Goal: Task Accomplishment & Management: Manage account settings

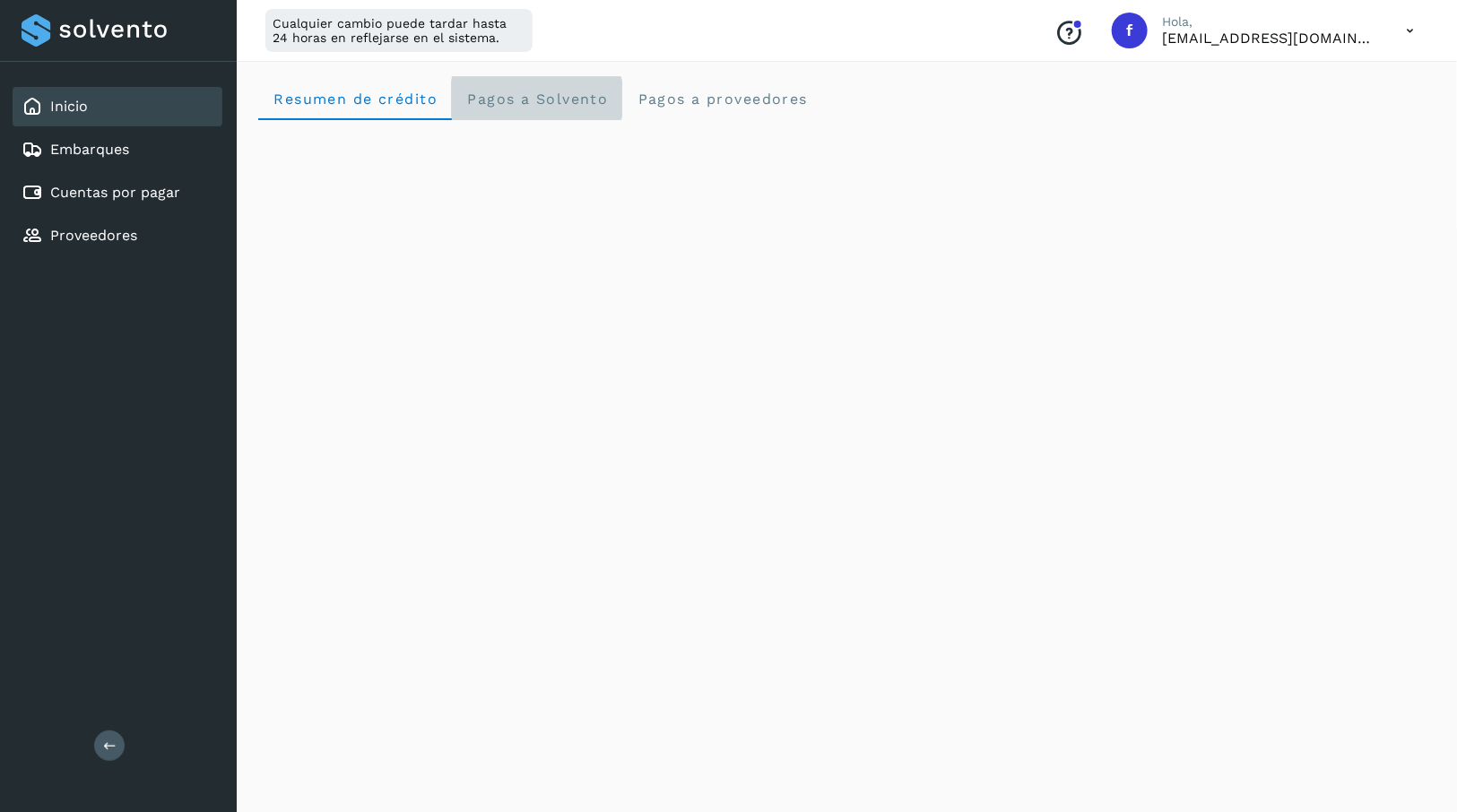
click at [515, 101] on span "Pagos a Solvento" at bounding box center [537, 99] width 142 height 17
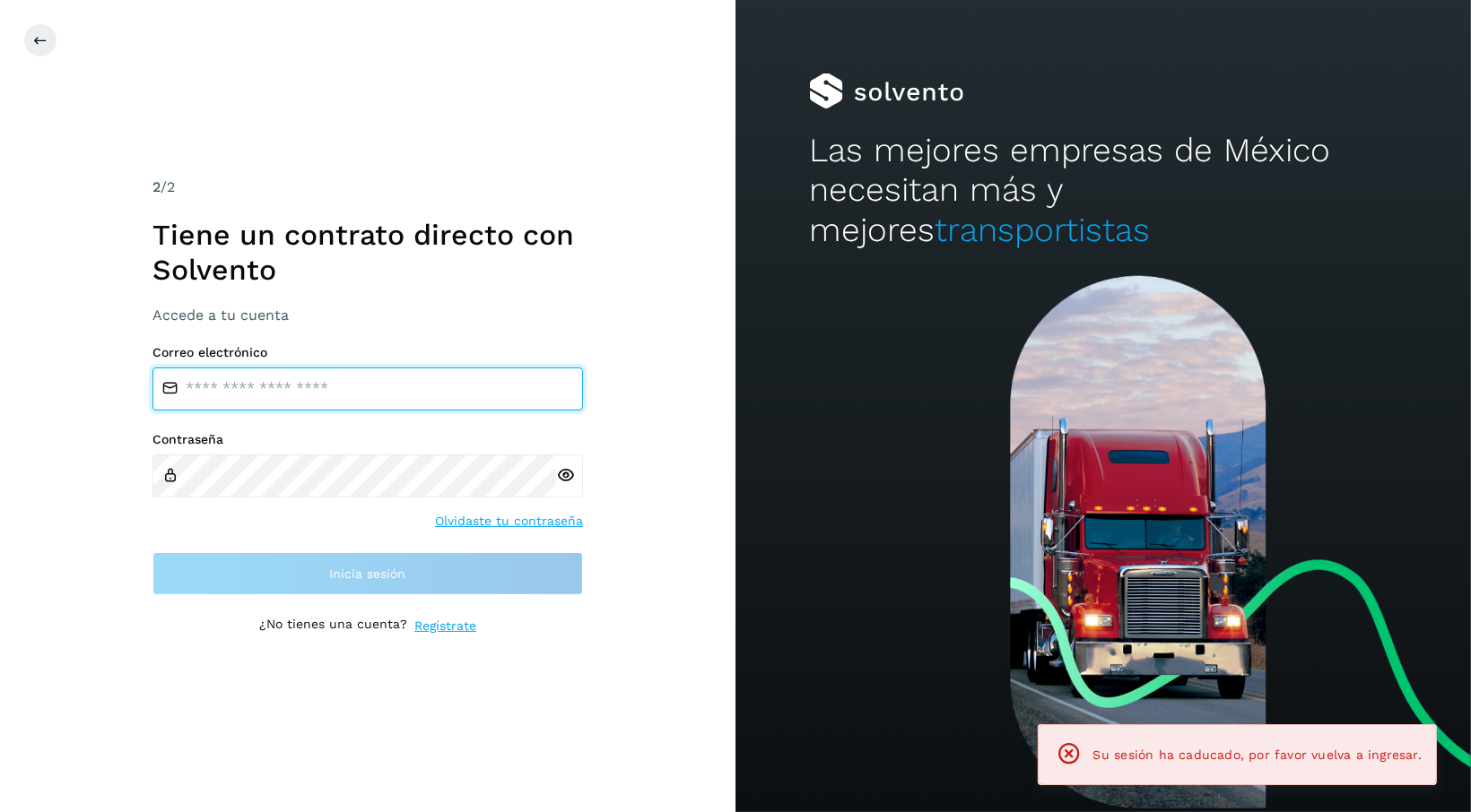
click at [375, 400] on input "email" at bounding box center [368, 389] width 430 height 43
type input "**********"
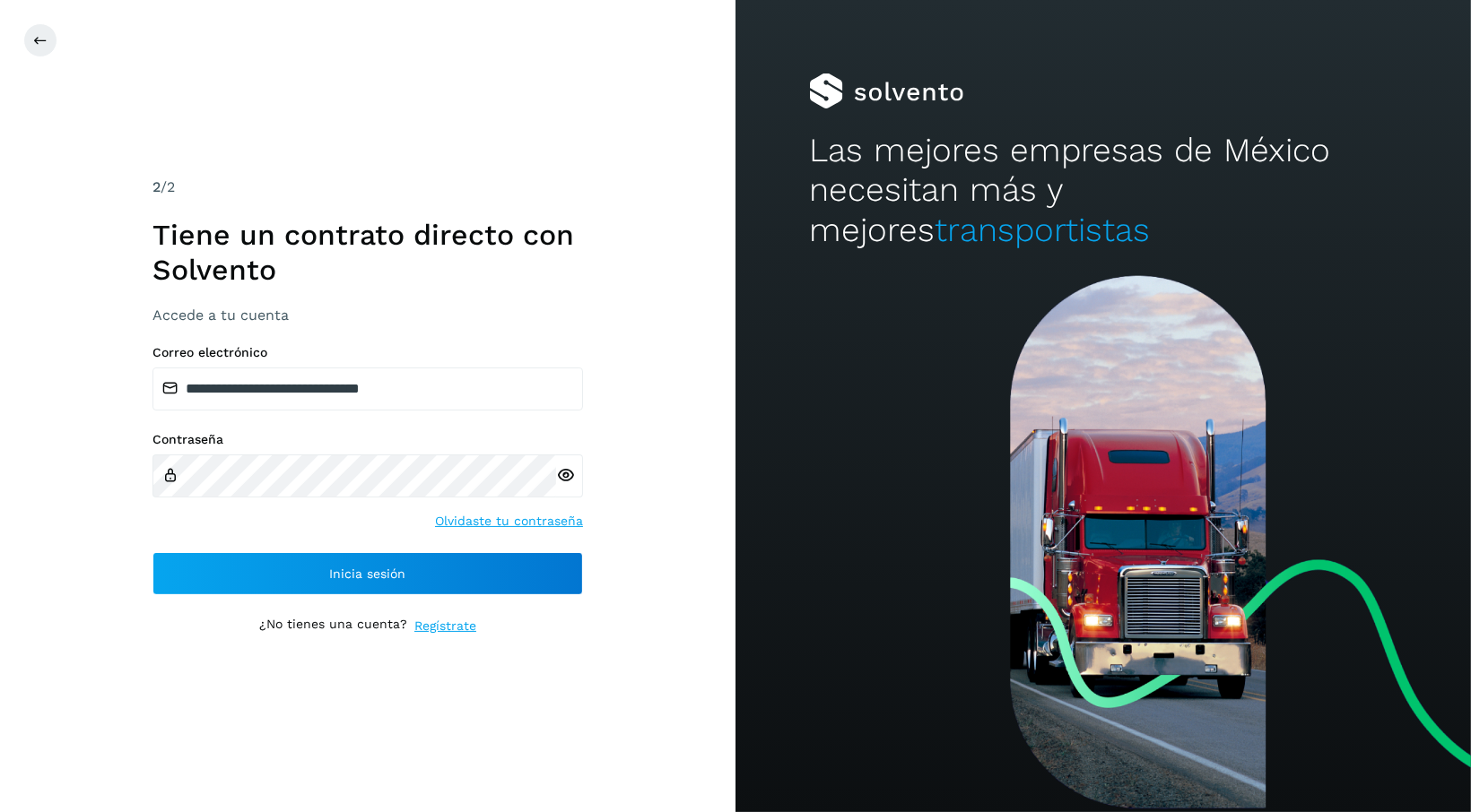
click at [562, 475] on icon at bounding box center [566, 475] width 18 height 18
click at [445, 547] on div "**********" at bounding box center [368, 470] width 430 height 250
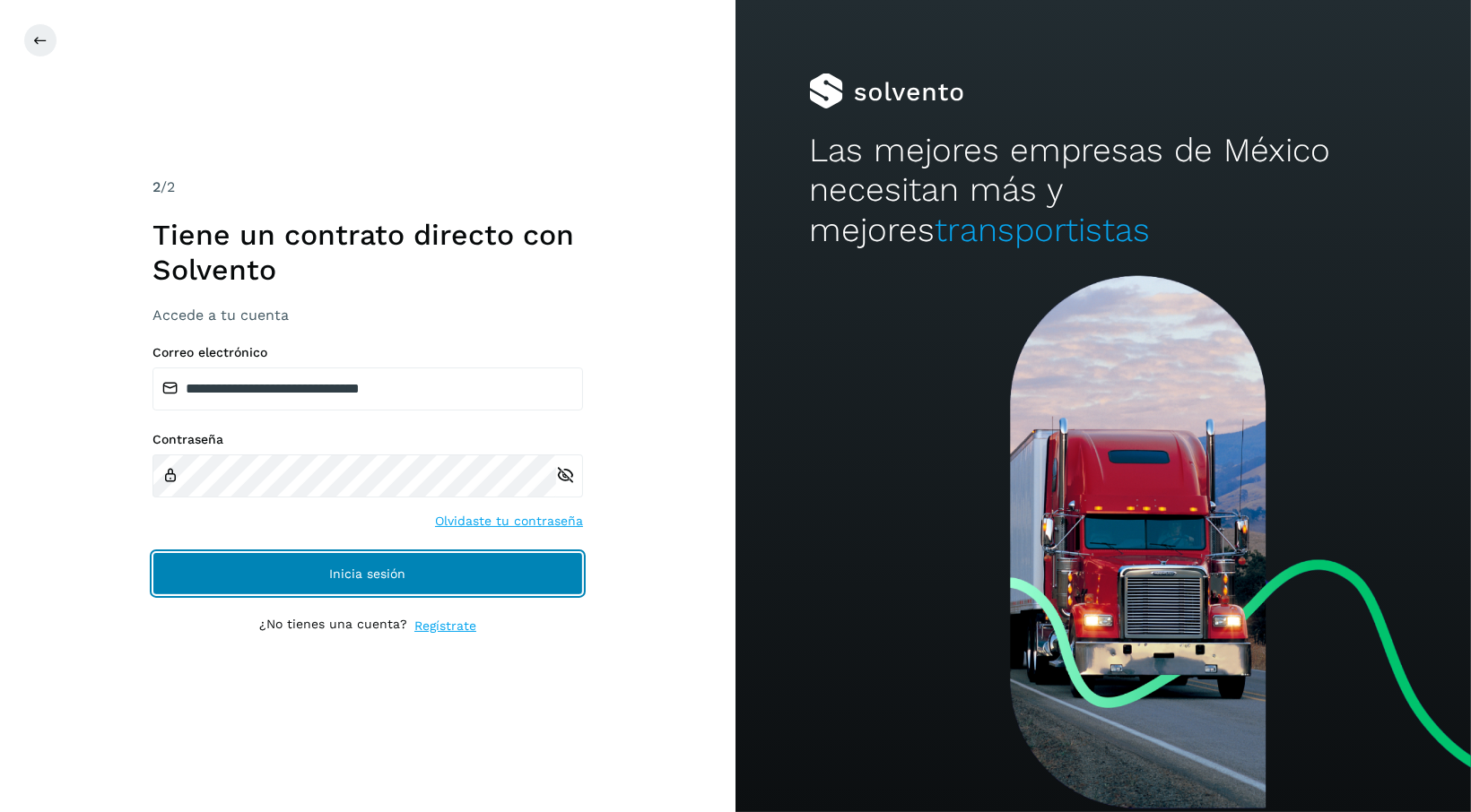
click at [461, 590] on button "Inicia sesión" at bounding box center [368, 574] width 430 height 43
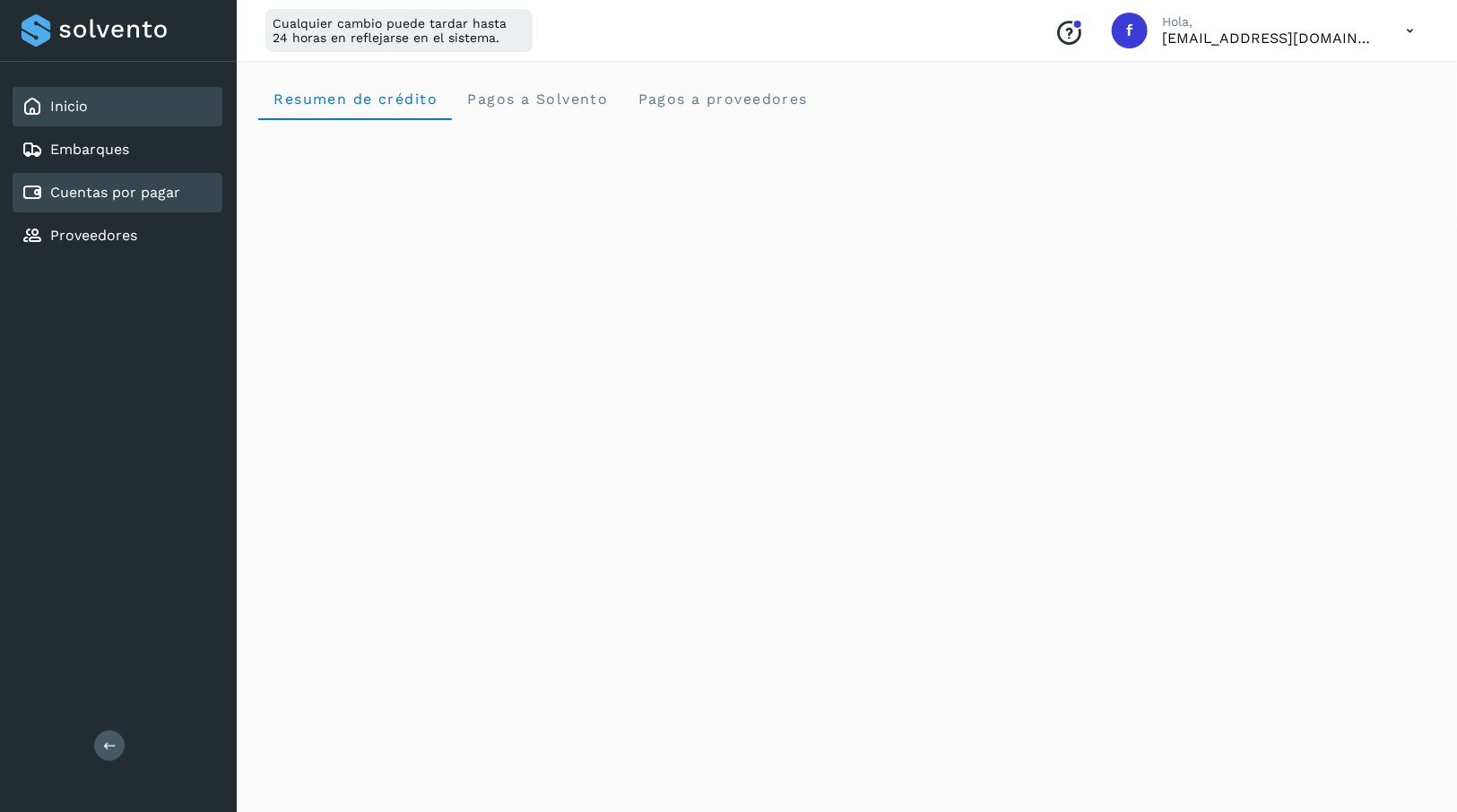
click at [115, 202] on div "Cuentas por pagar" at bounding box center [100, 192] width 158 height 21
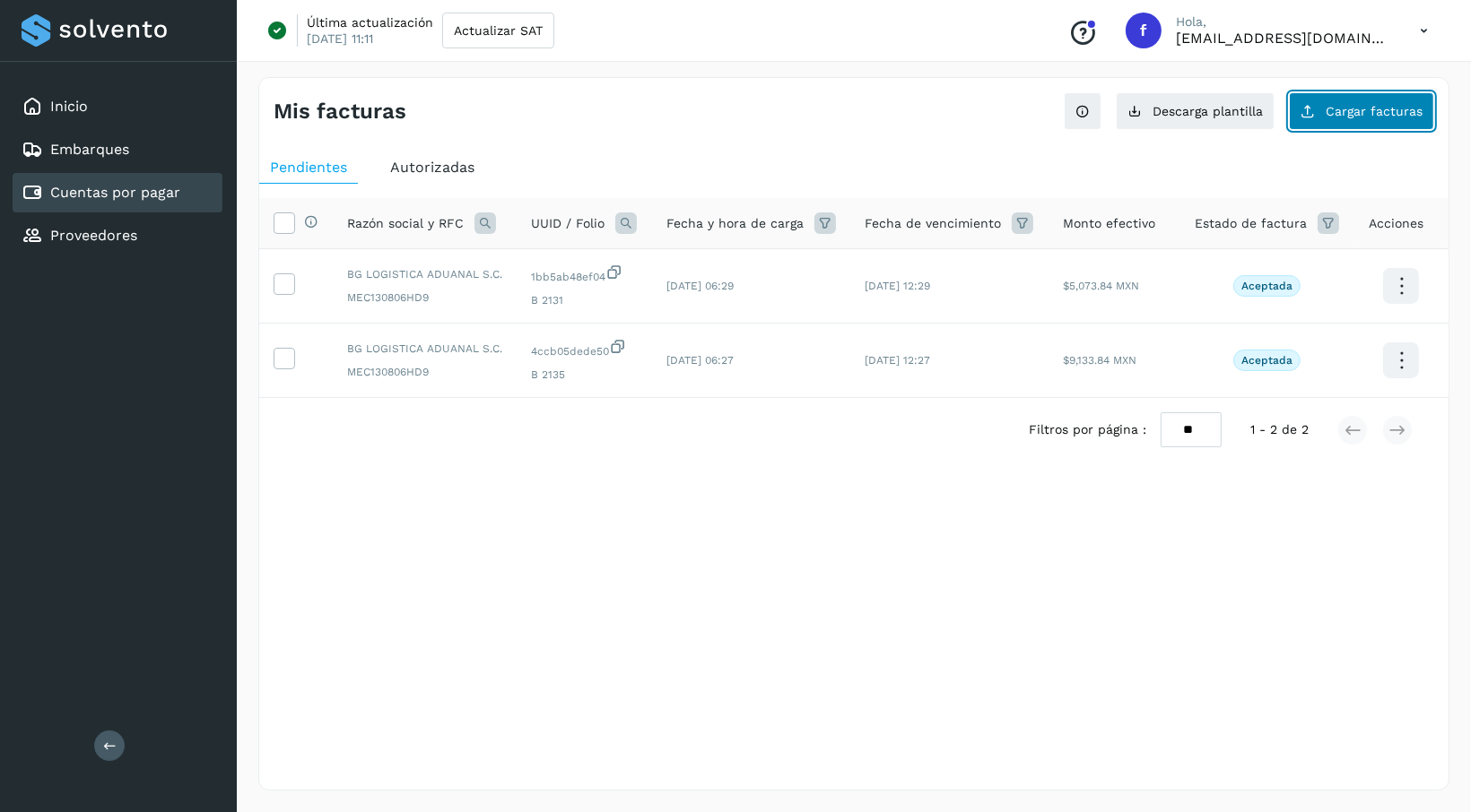
click at [1387, 108] on span "Cargar facturas" at bounding box center [1373, 111] width 97 height 13
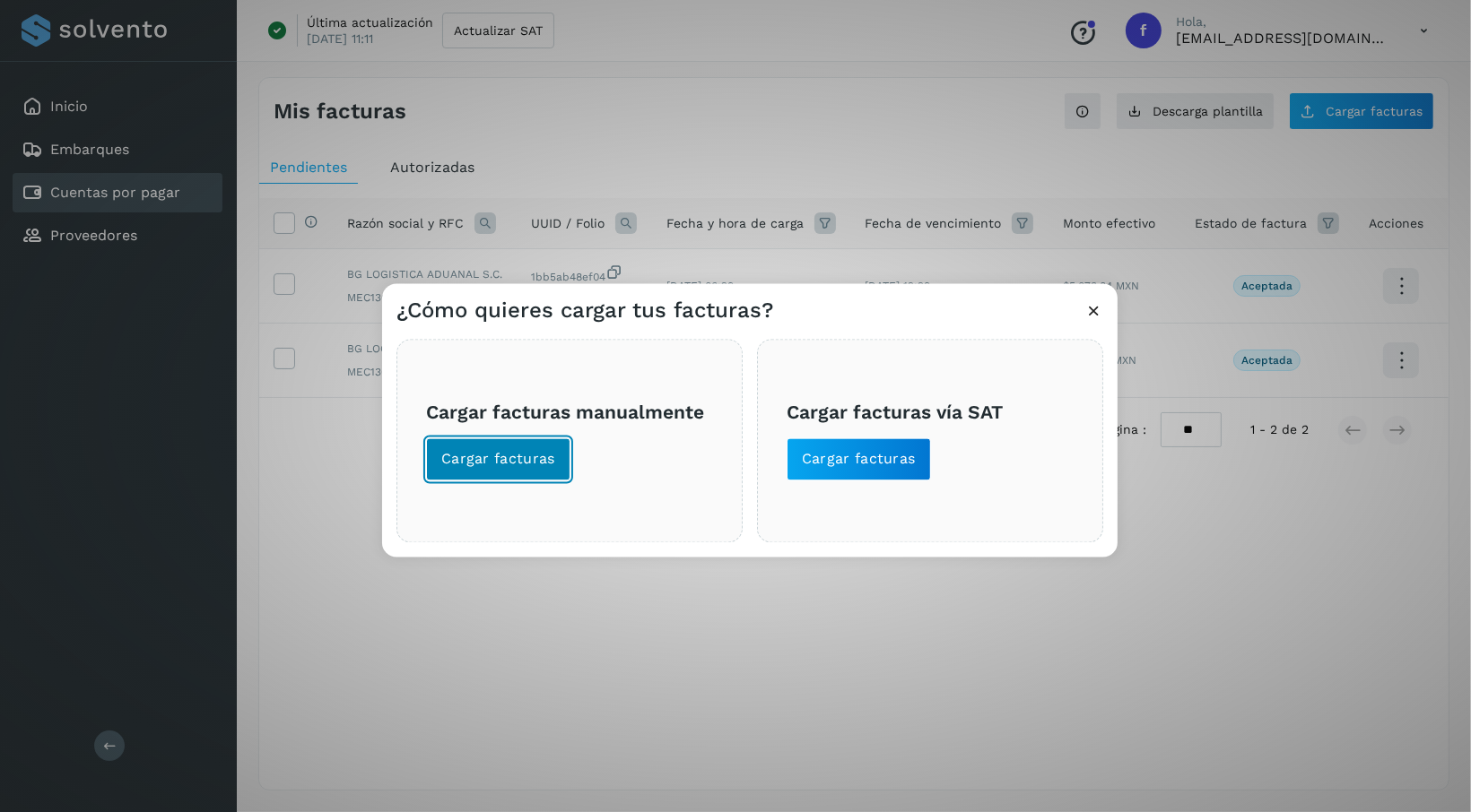
click at [527, 466] on span "Cargar facturas" at bounding box center [498, 459] width 114 height 19
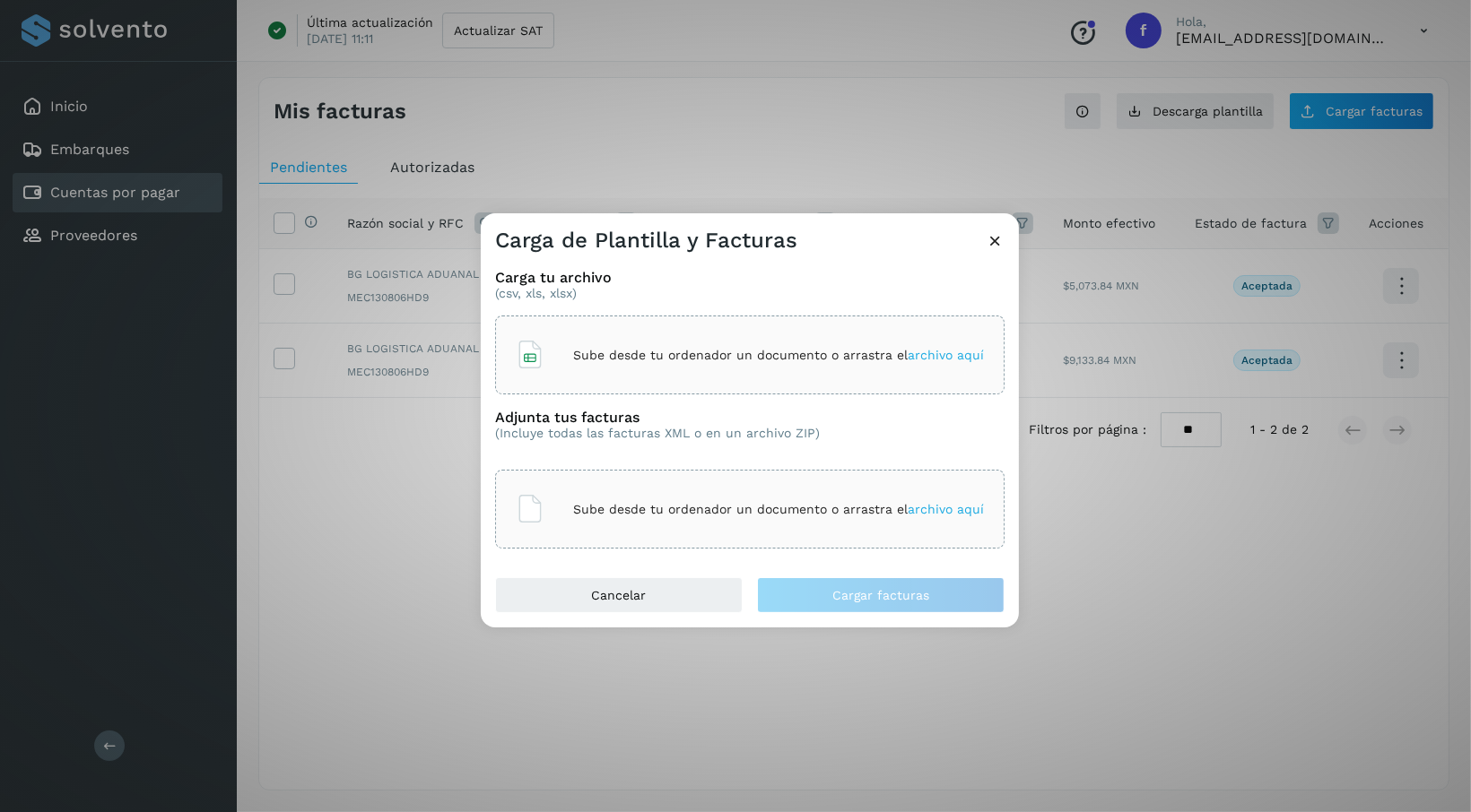
click at [866, 503] on p "Sube desde tu ordenador un documento o arrastra el archivo aquí" at bounding box center [778, 509] width 411 height 16
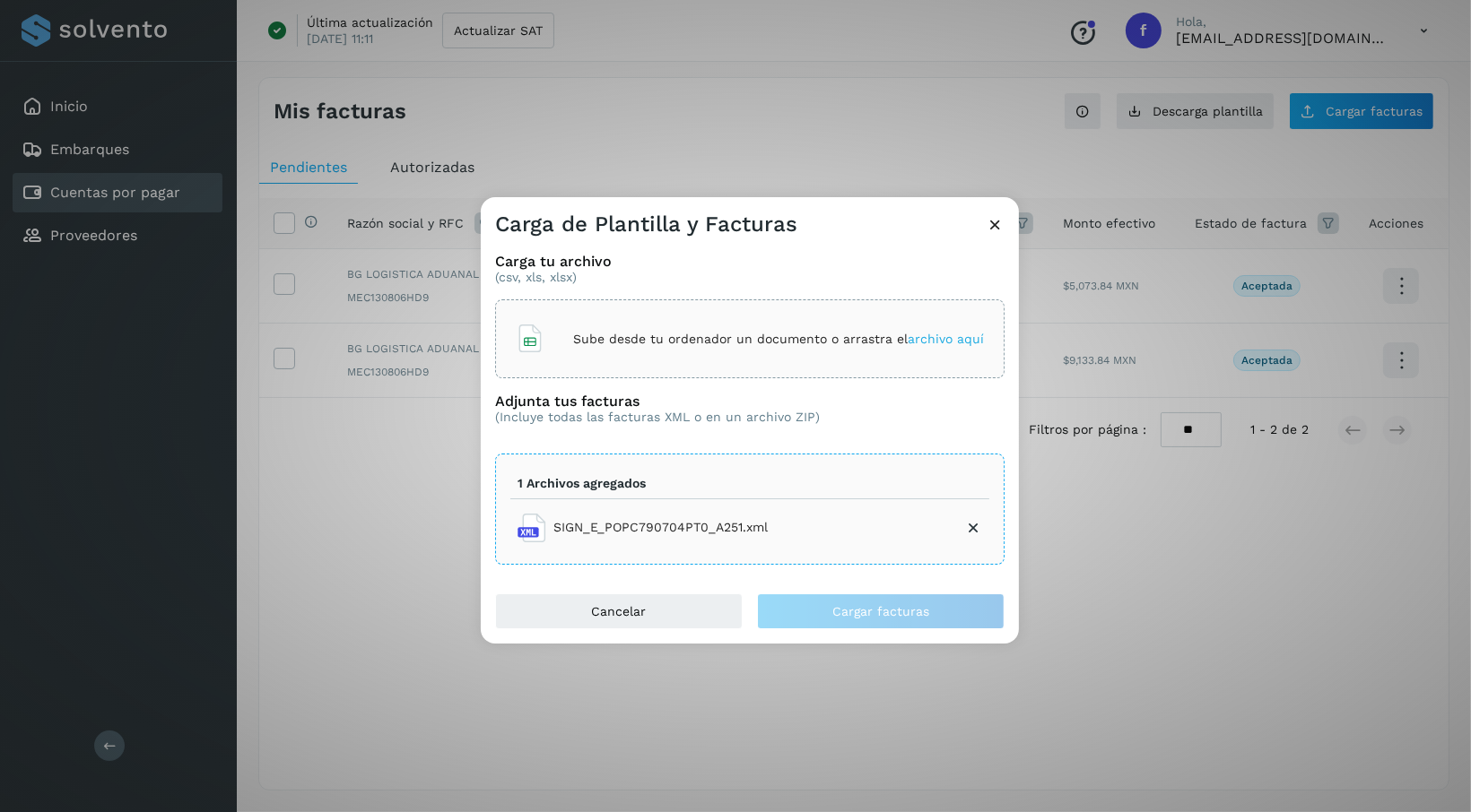
click at [881, 529] on li "SIGN_E_POPC790704PT0_A251.xml" at bounding box center [750, 528] width 479 height 43
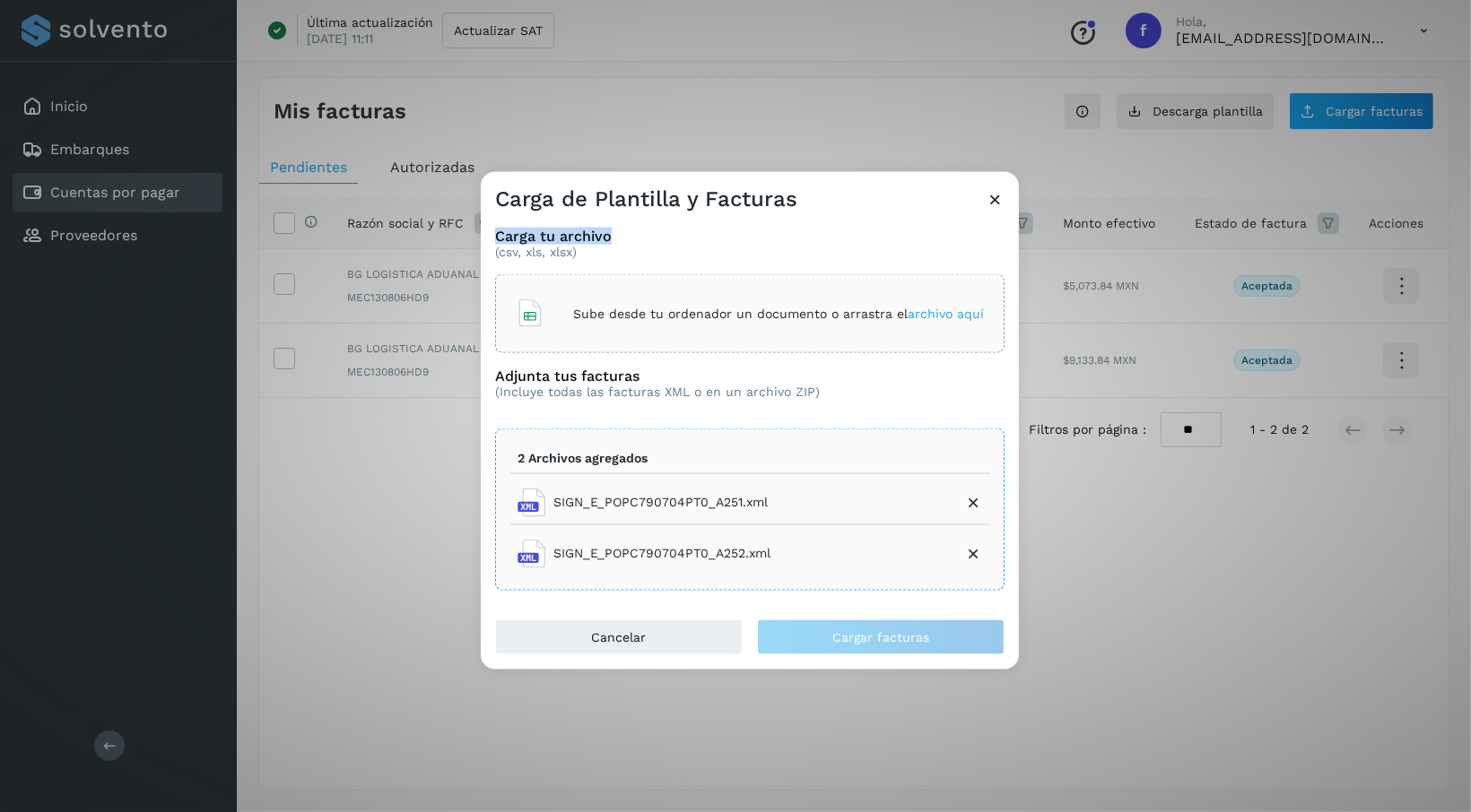
drag, startPoint x: 938, startPoint y: 203, endPoint x: 803, endPoint y: 240, distance: 140.0
click at [803, 240] on div "Carga de Plantilla y Facturas Carga tu archivo (csv, xls, xlsx) Sube desde tu o…" at bounding box center [750, 421] width 538 height 497
drag, startPoint x: 803, startPoint y: 240, endPoint x: 917, endPoint y: 212, distance: 117.4
click at [917, 212] on div "Carga de Plantilla y Facturas" at bounding box center [750, 192] width 538 height 41
click at [928, 307] on span "archivo aquí" at bounding box center [945, 313] width 76 height 15
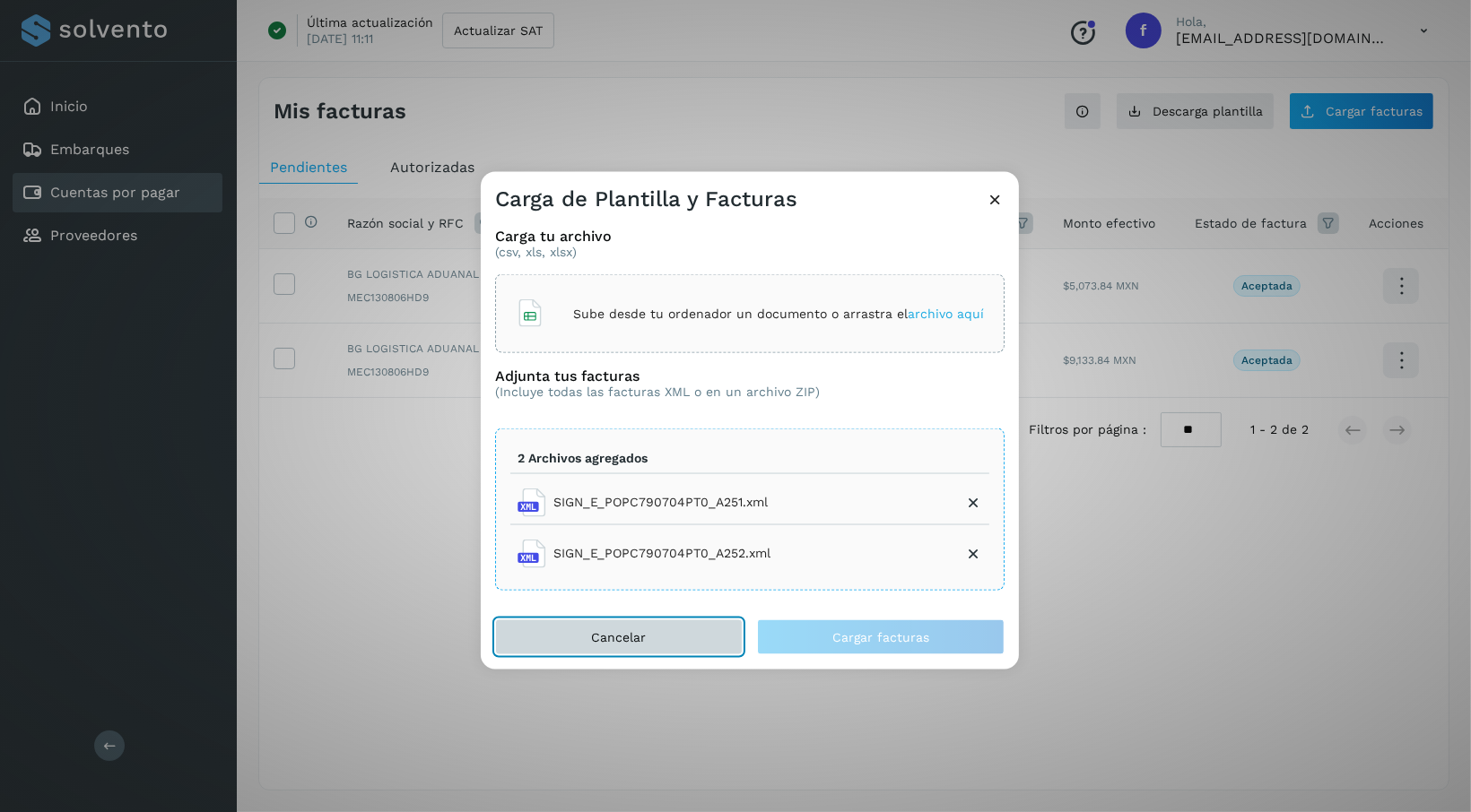
click at [641, 629] on button "Cancelar" at bounding box center [619, 636] width 248 height 36
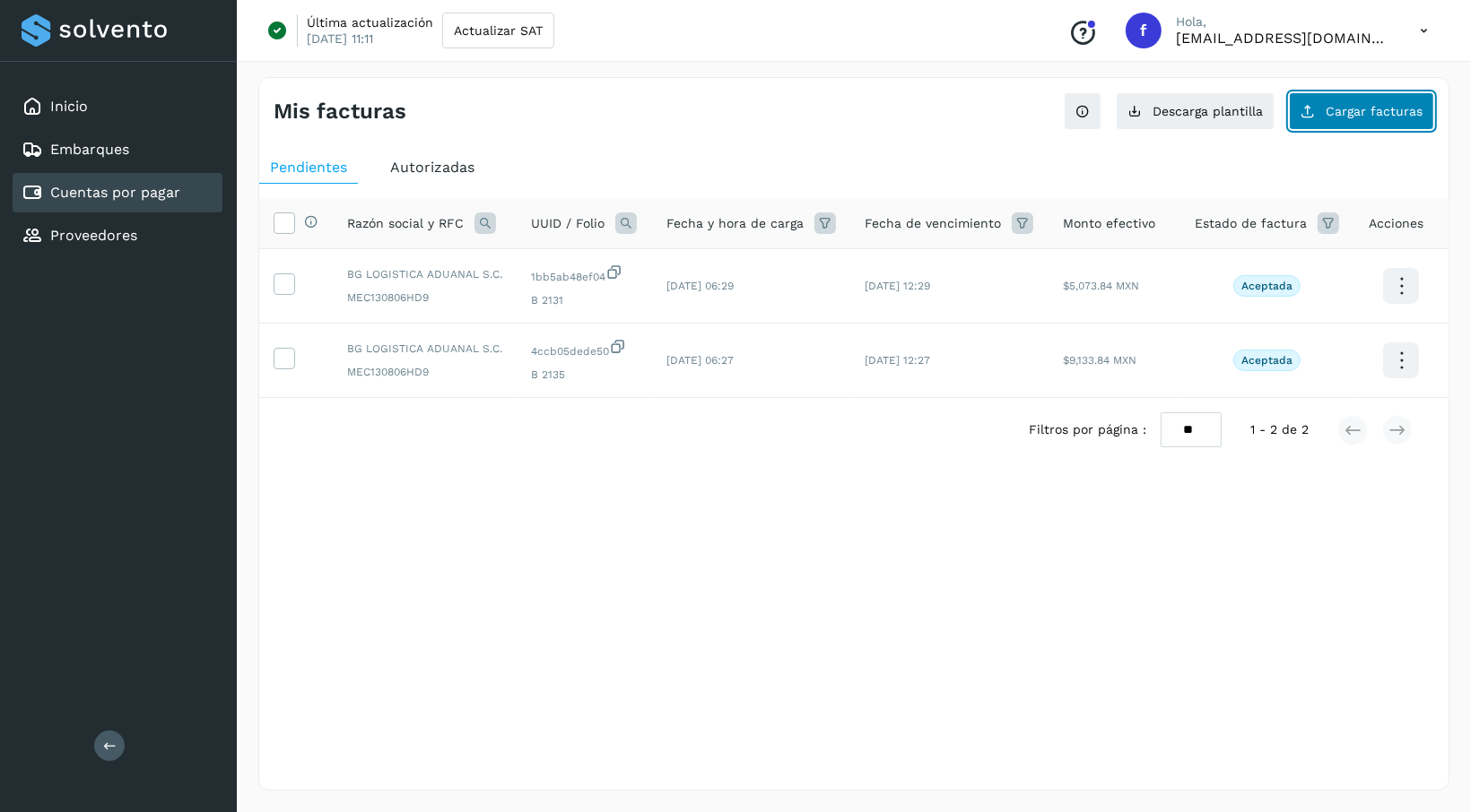
click at [1366, 111] on span "Cargar facturas" at bounding box center [1373, 111] width 97 height 13
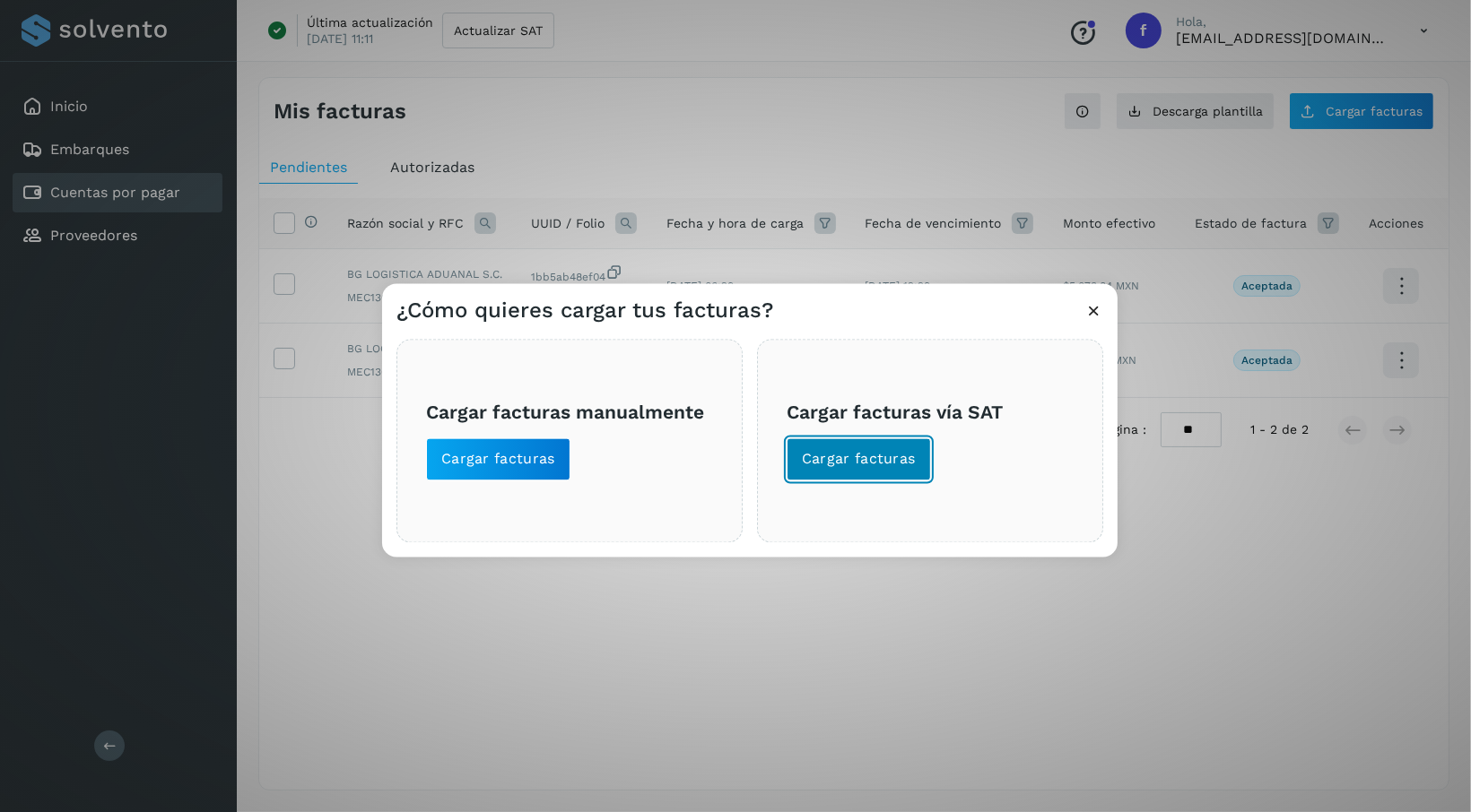
click at [864, 448] on button "Cargar facturas" at bounding box center [858, 459] width 145 height 43
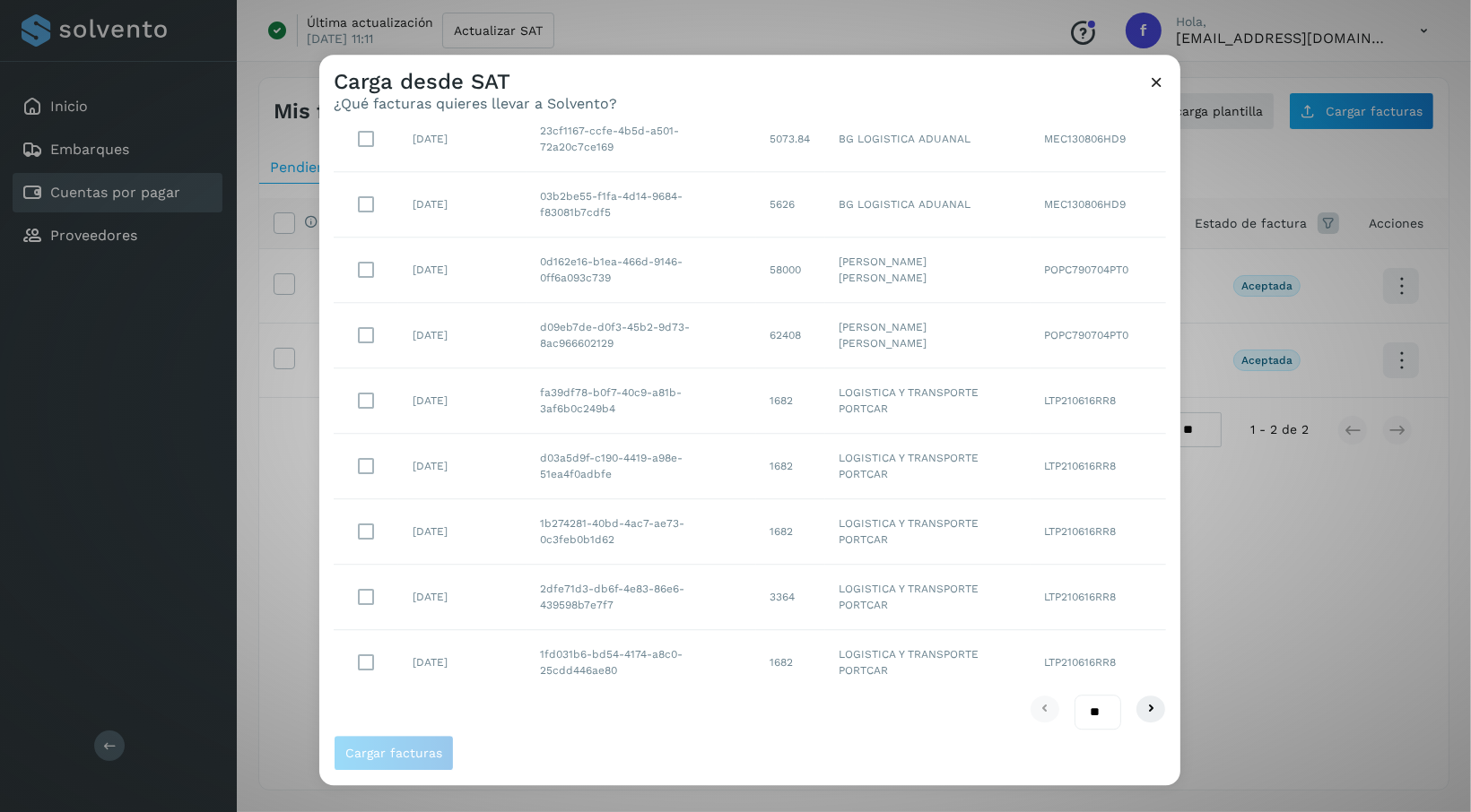
scroll to position [187, 0]
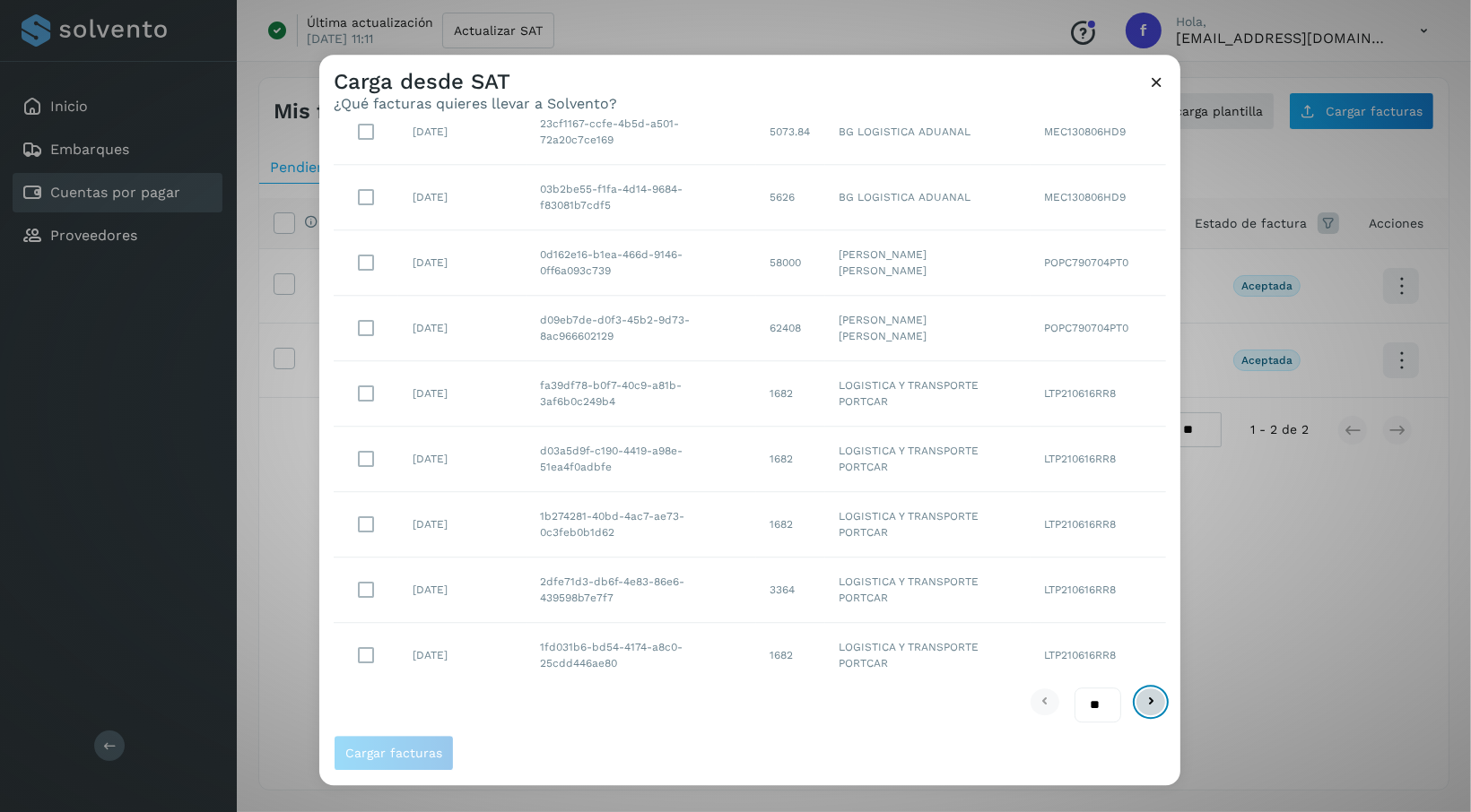
click at [1140, 698] on icon at bounding box center [1150, 702] width 21 height 21
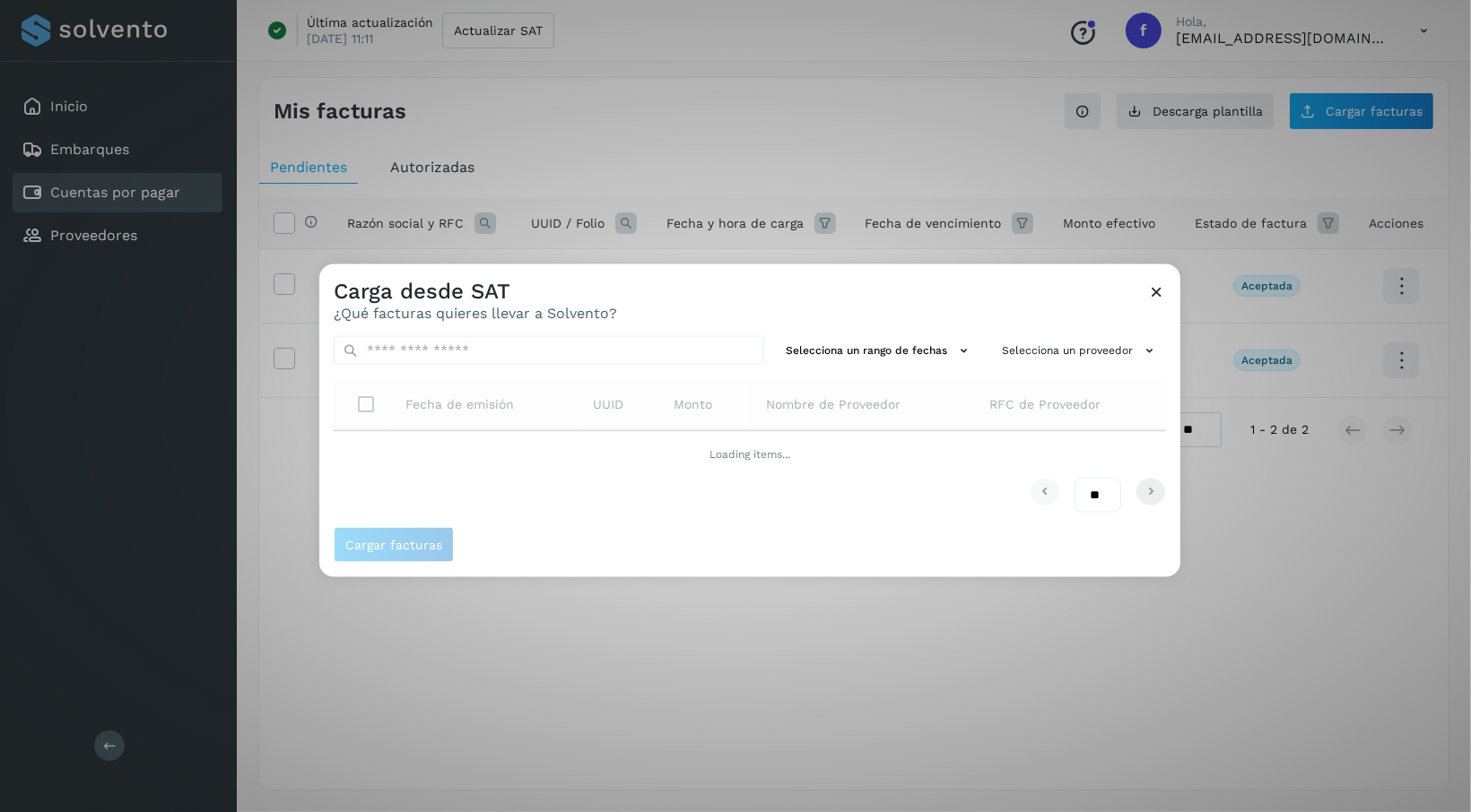
scroll to position [0, 0]
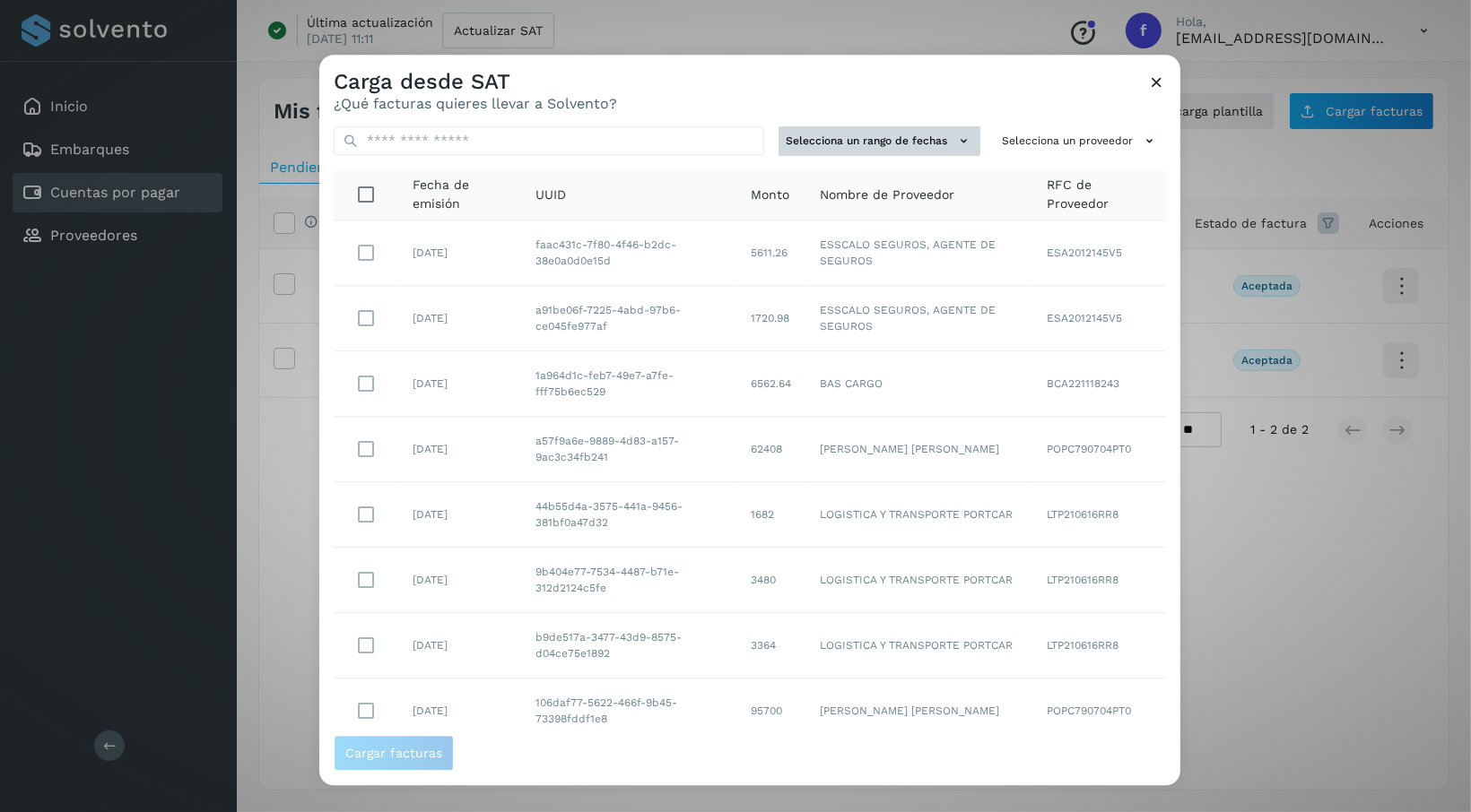
click at [939, 138] on button "Selecciona un rango de fechas" at bounding box center [879, 141] width 202 height 29
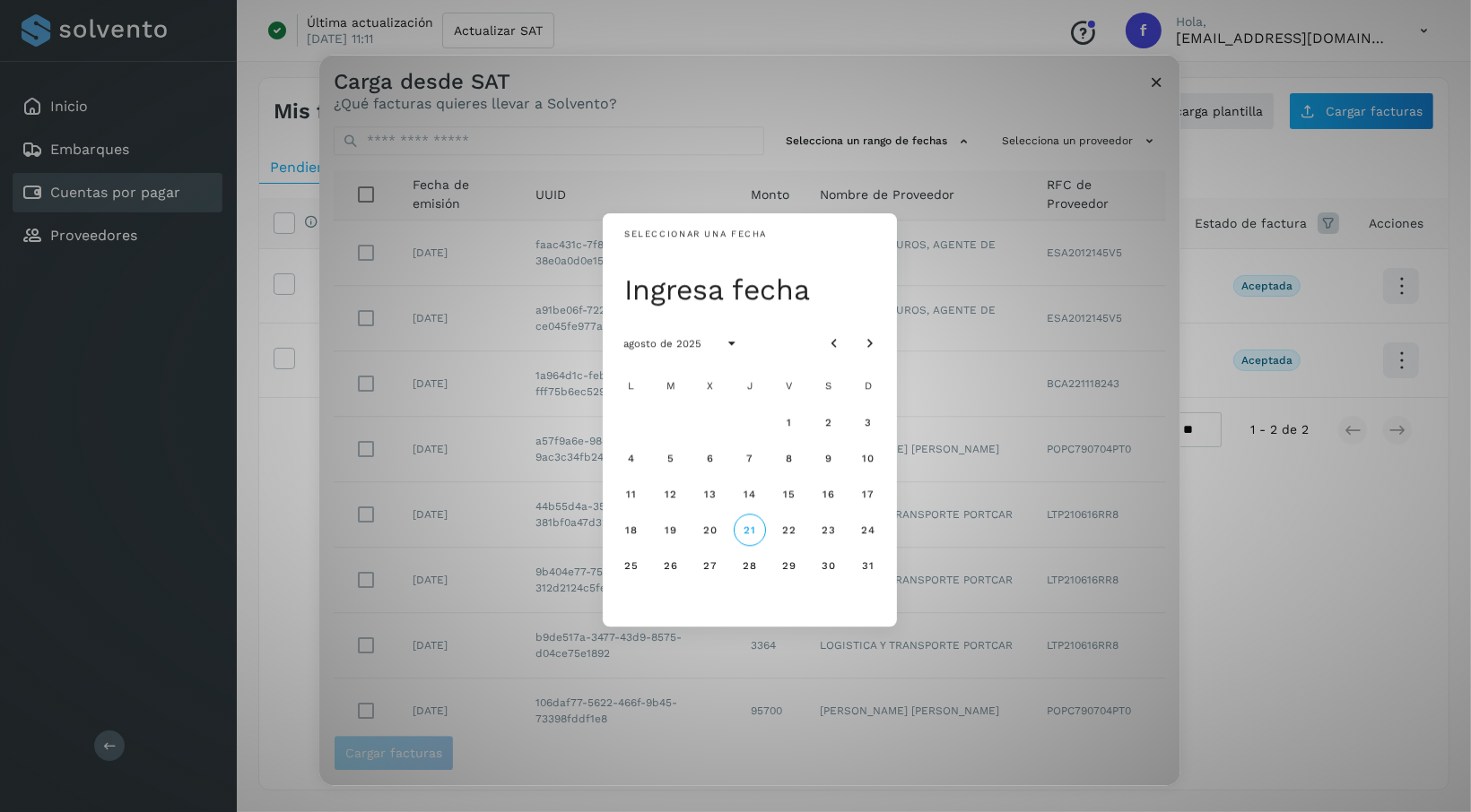
click at [919, 86] on div "Seleccionar una fecha Ingresa fecha agosto de 2025 L M X J V S D 1 2 3 4 5 6 7 …" at bounding box center [750, 420] width 861 height 731
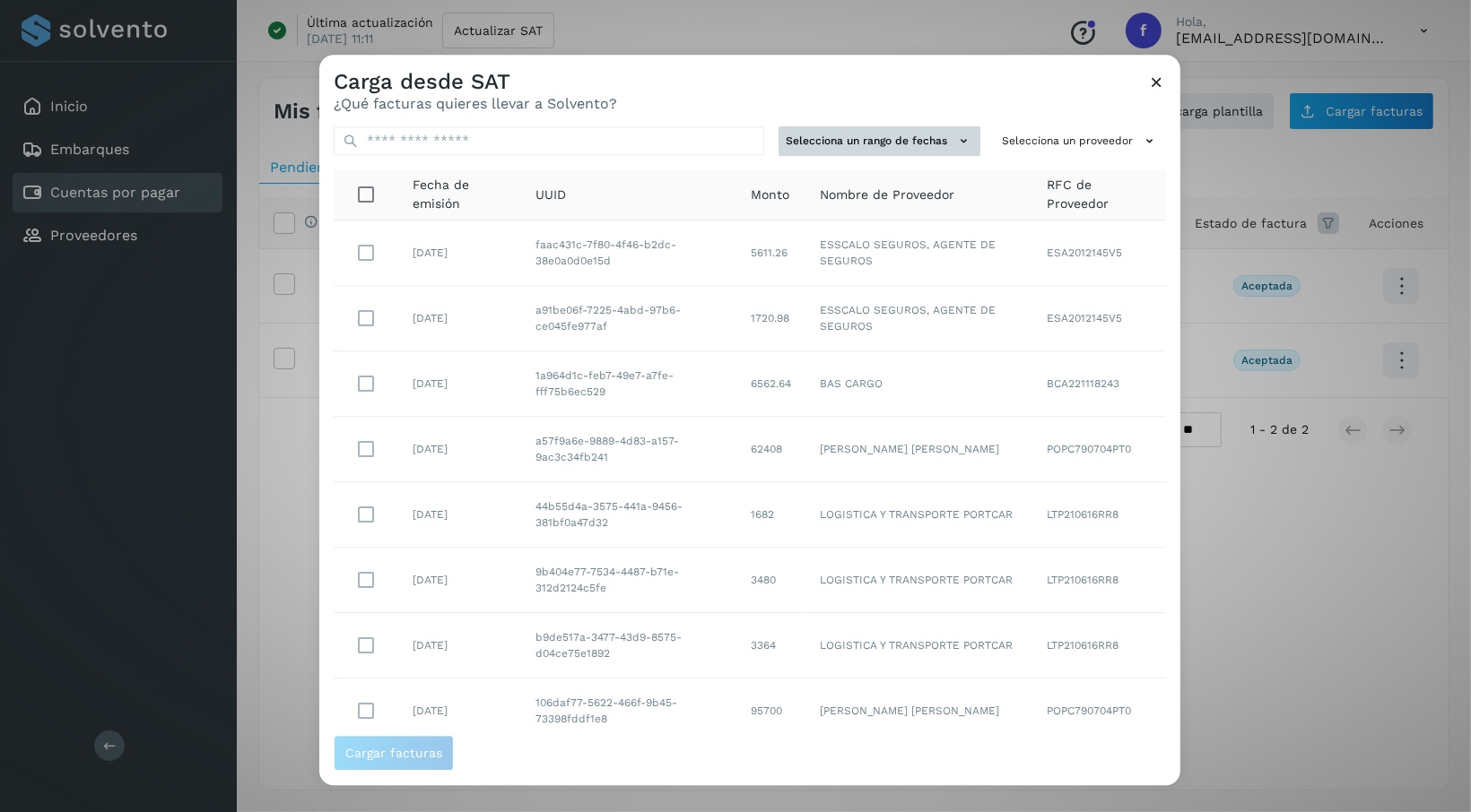
click at [954, 147] on icon at bounding box center [963, 141] width 18 height 18
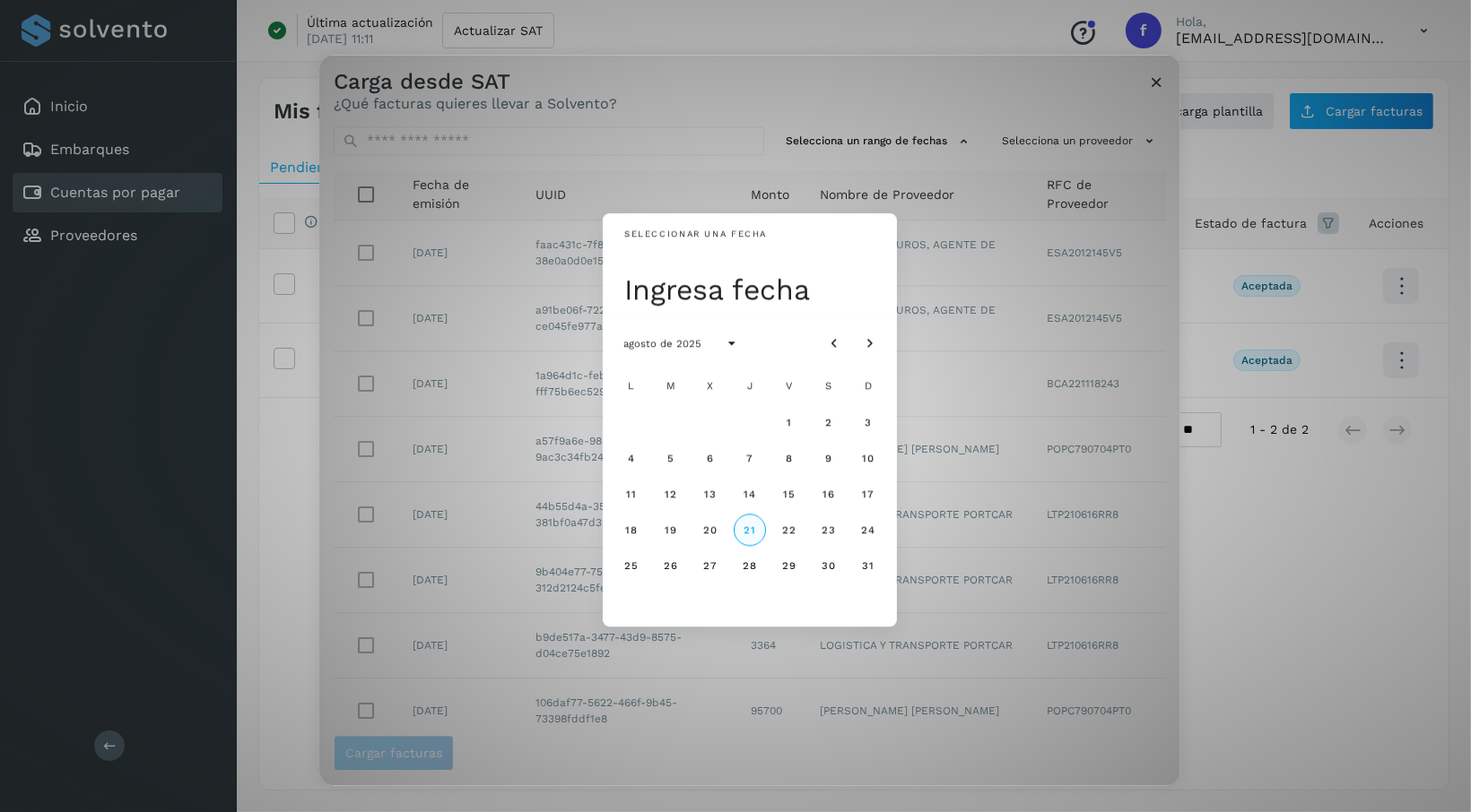
click at [743, 529] on span "21" at bounding box center [749, 530] width 14 height 13
click at [827, 96] on div "Seleccionar una fecha jue, 21 ago agosto de 2025 L M X J V S D 1 2 3 4 5 6 7 8 …" at bounding box center [750, 420] width 861 height 731
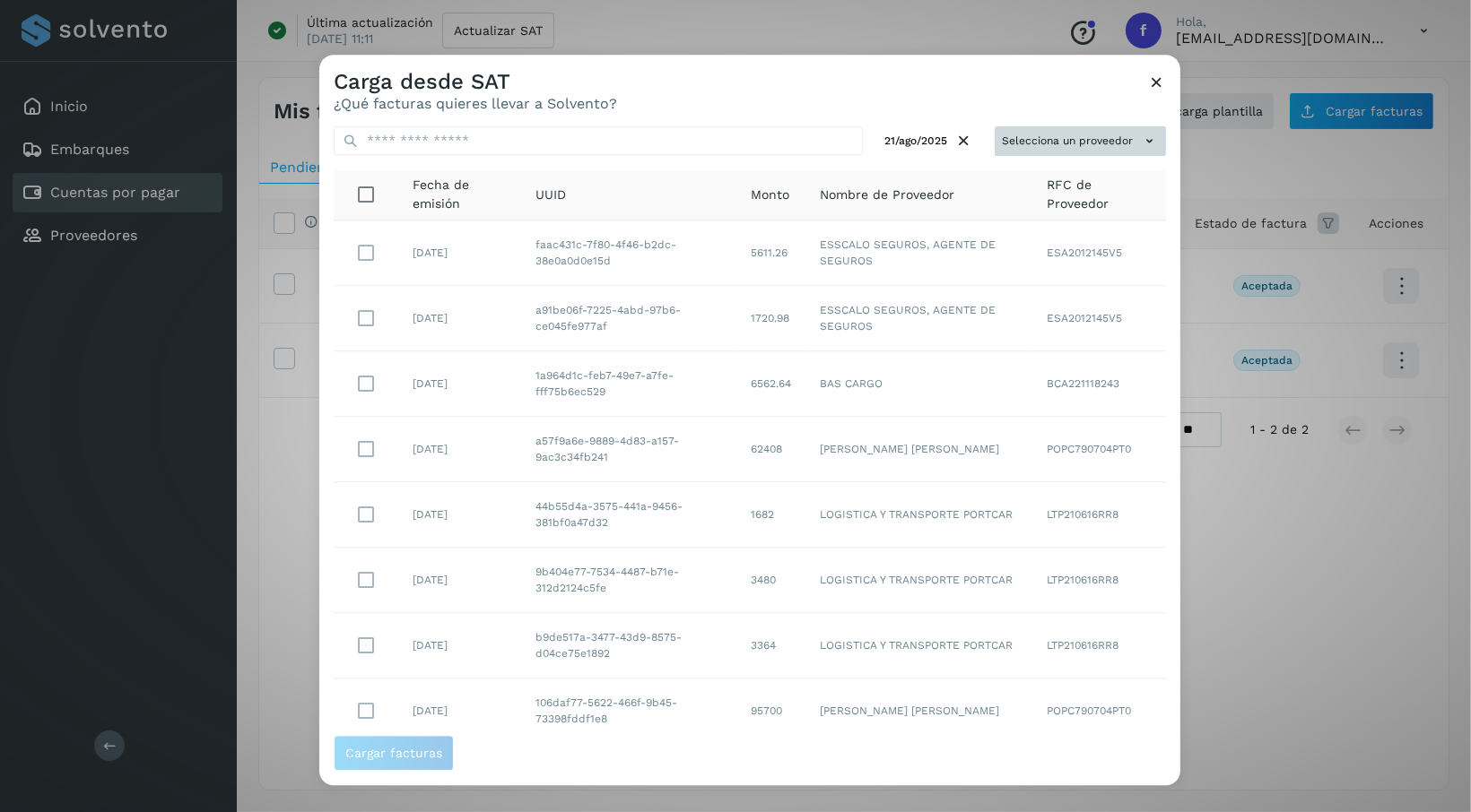
click at [1107, 148] on button "Selecciona un proveedor" at bounding box center [1080, 141] width 171 height 29
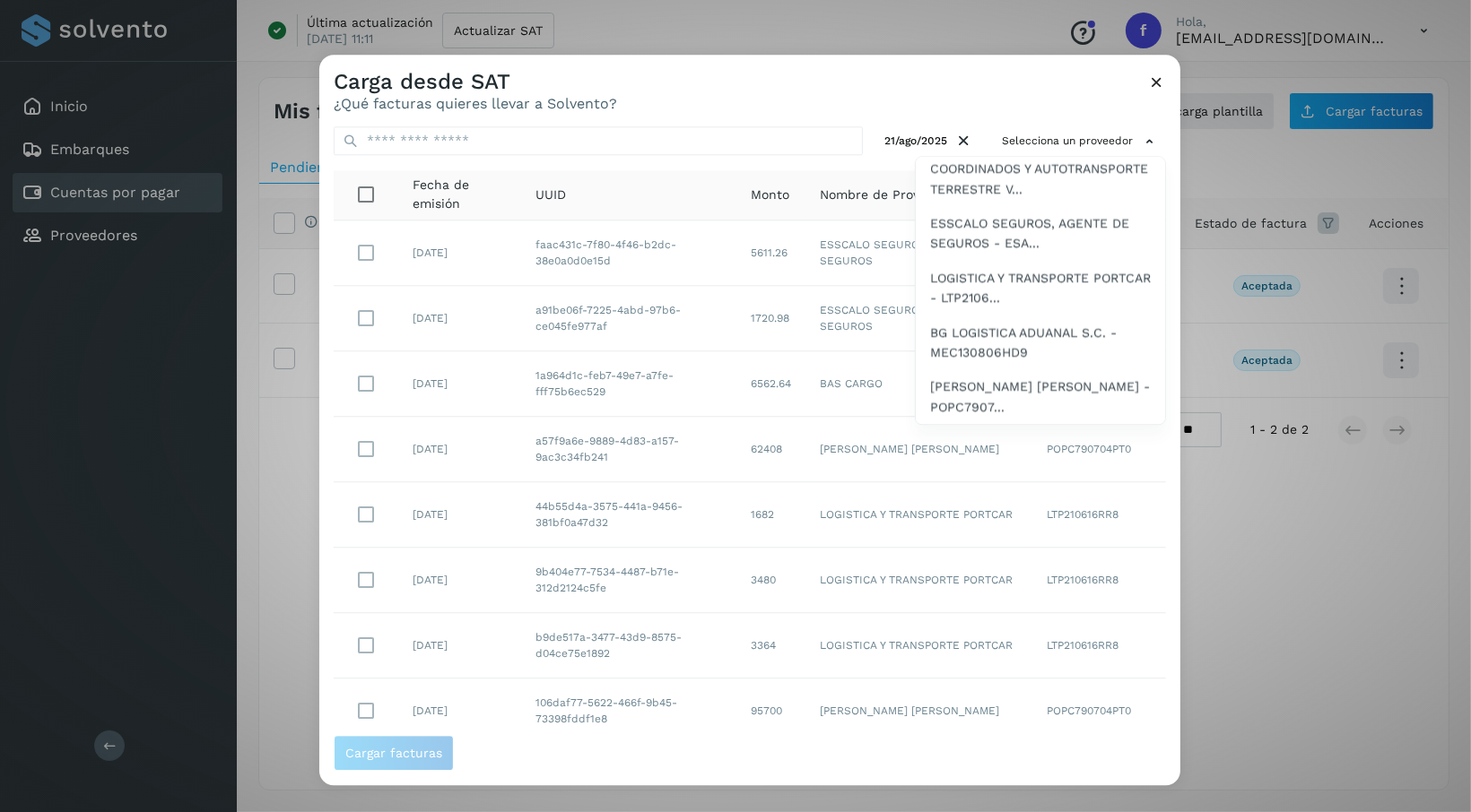
scroll to position [99, 0]
click at [1048, 394] on span "[PERSON_NAME] [PERSON_NAME] - POPC7907..." at bounding box center [1041, 398] width 221 height 41
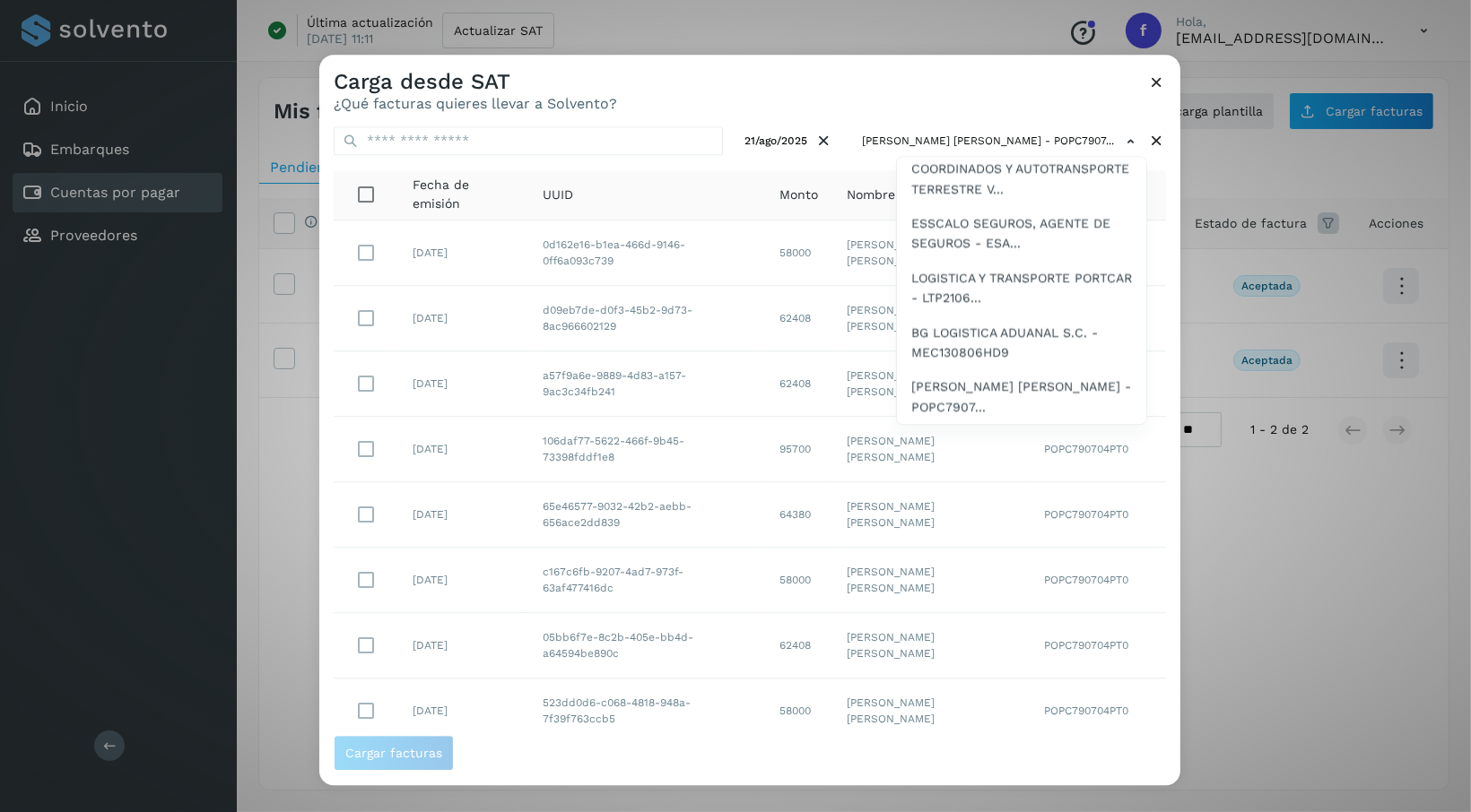
click at [1249, 566] on div "Carga desde SAT ¿Qué facturas quieres llevar a Solvento? 21/ago/2025 [PERSON_NA…" at bounding box center [735, 406] width 1471 height 812
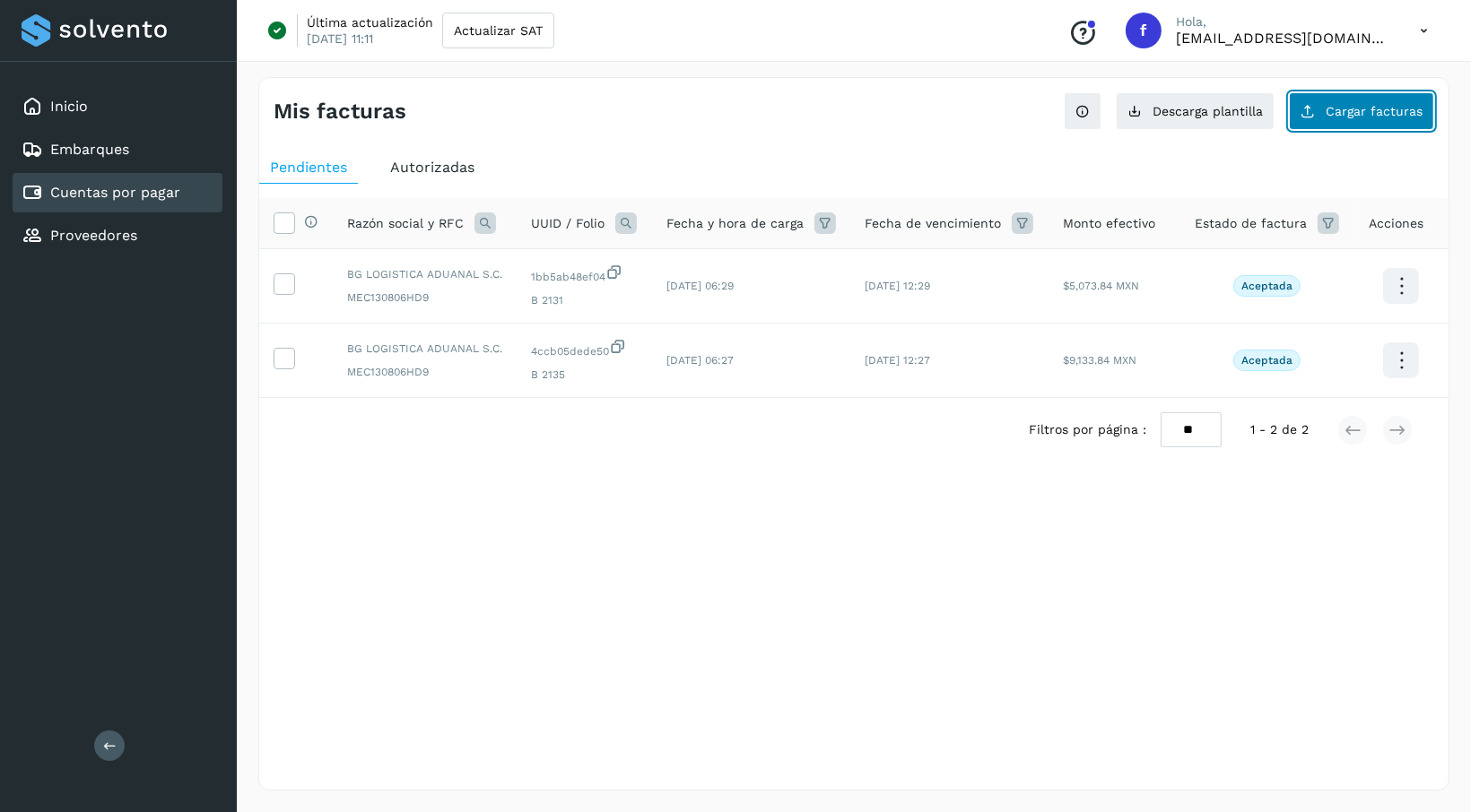
click at [1407, 102] on button "Cargar facturas" at bounding box center [1361, 110] width 146 height 38
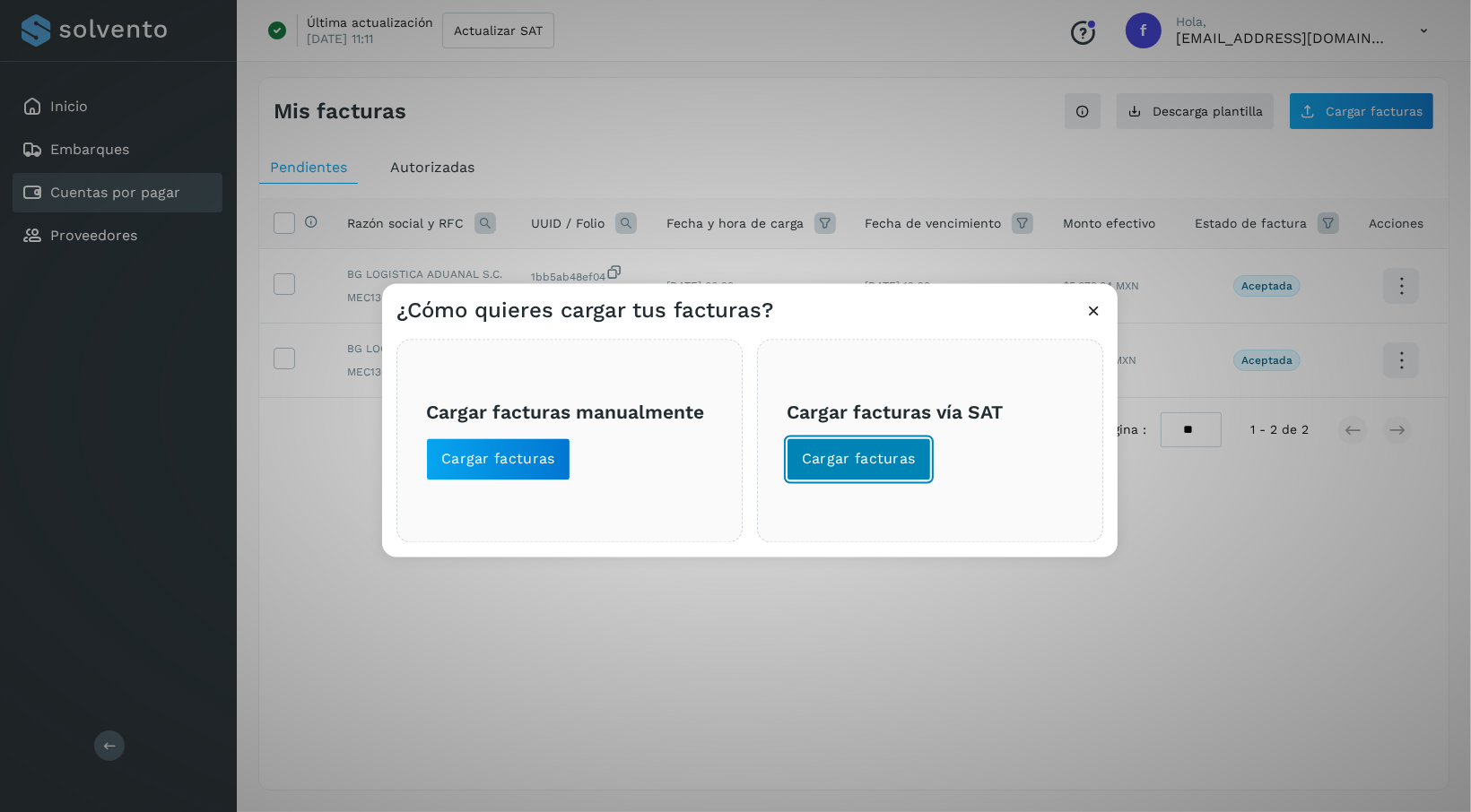
click at [891, 465] on span "Cargar facturas" at bounding box center [859, 459] width 114 height 19
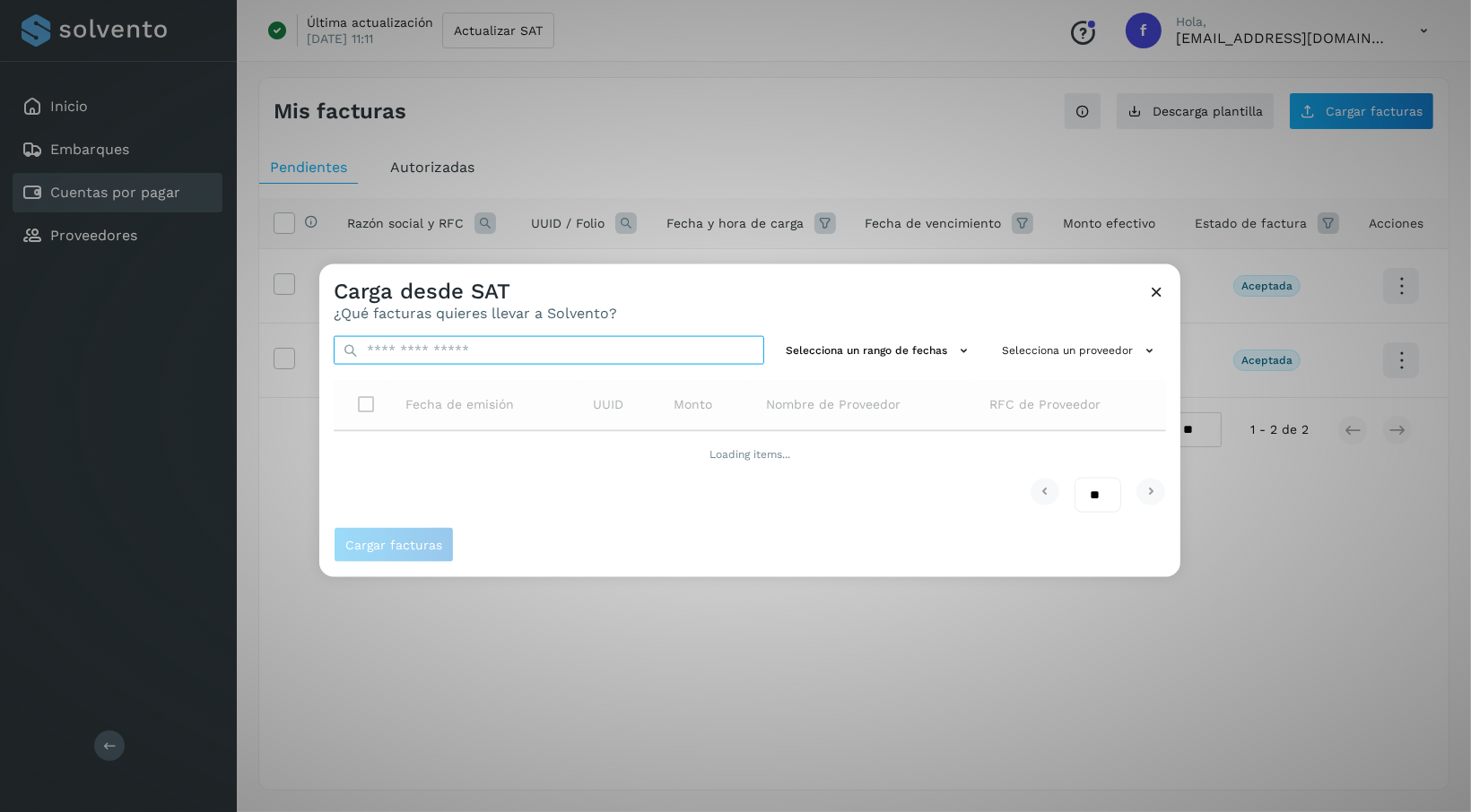
click at [664, 342] on input "text" at bounding box center [548, 350] width 430 height 29
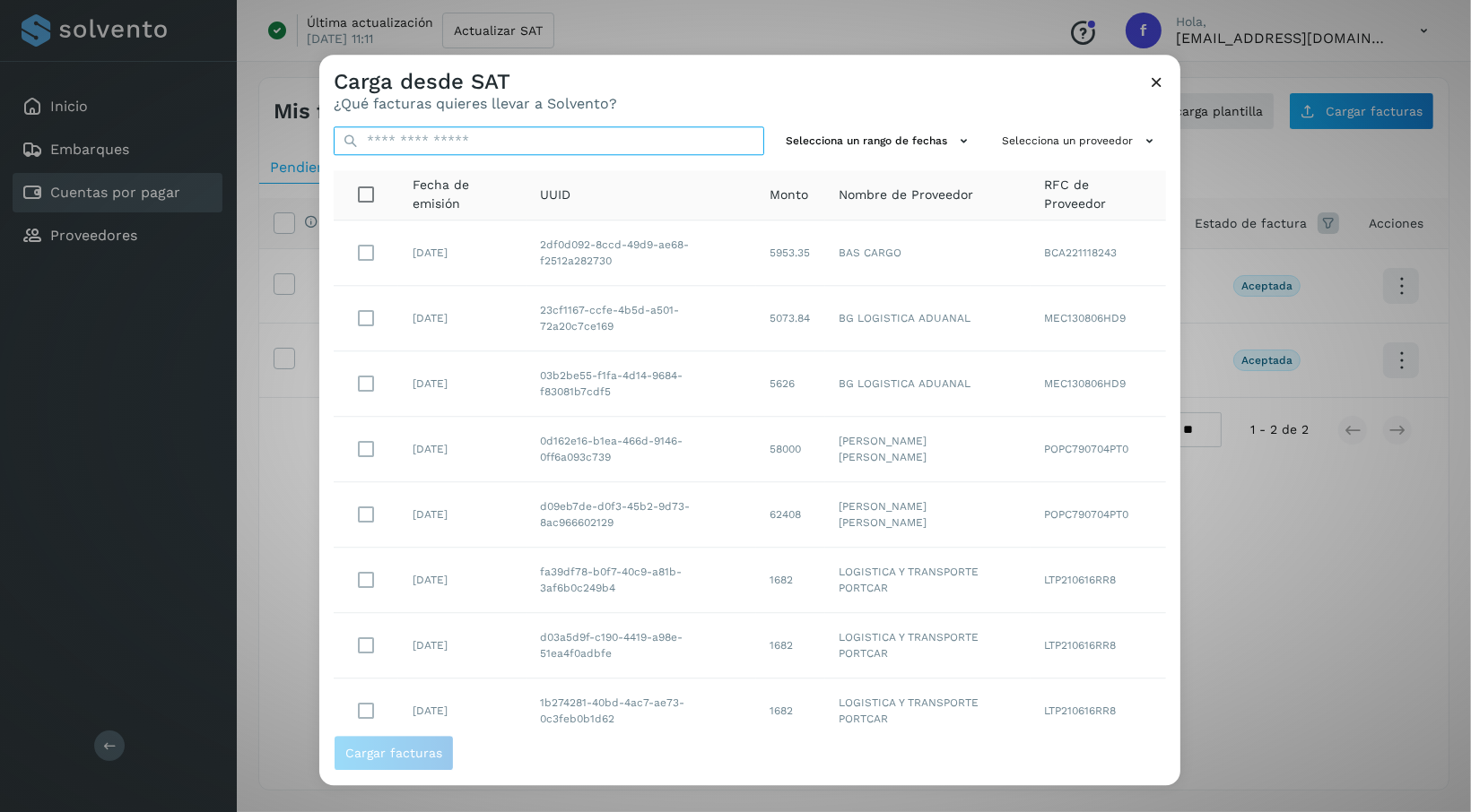
paste input "**********"
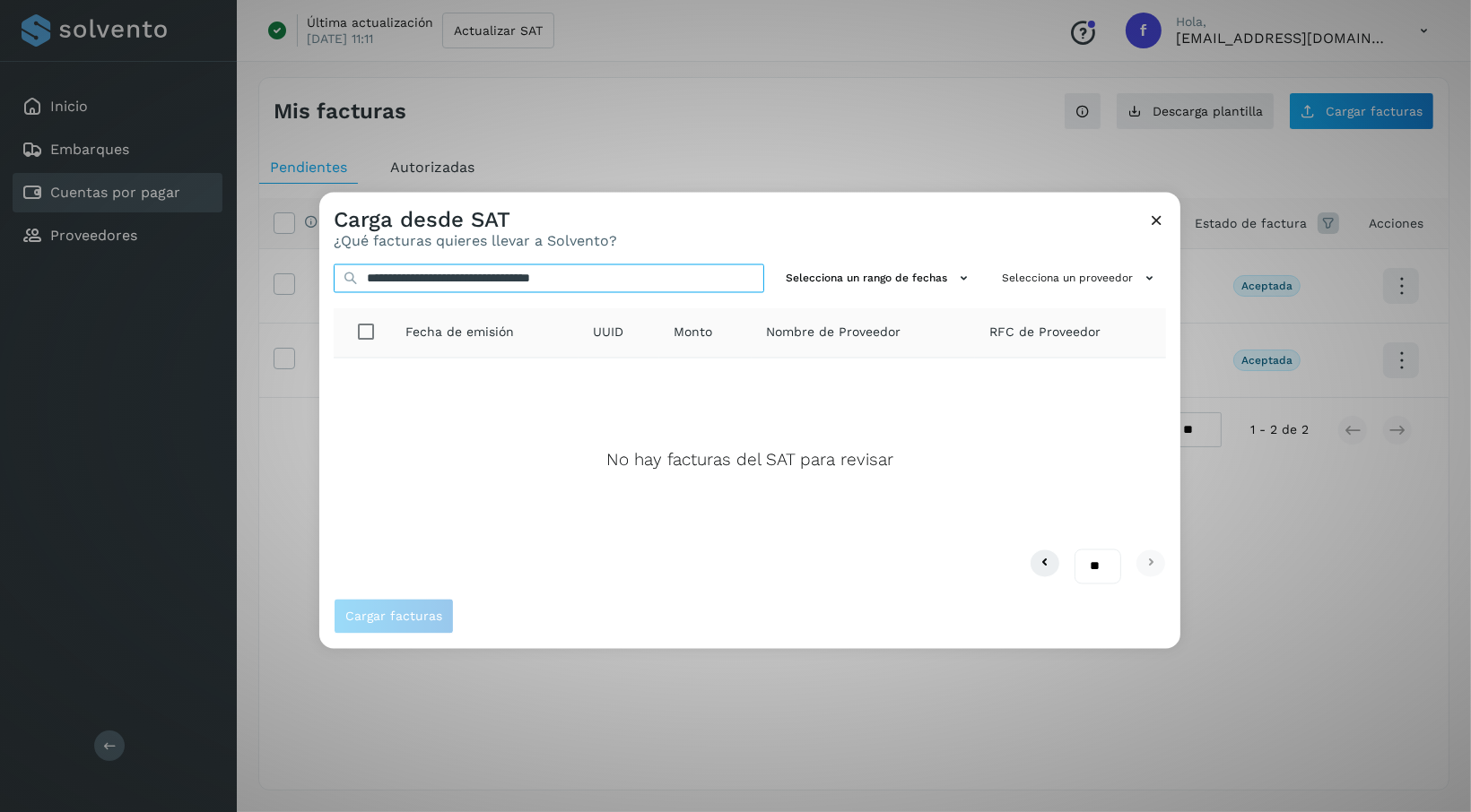
type input "**********"
click at [1155, 223] on icon at bounding box center [1156, 220] width 18 height 18
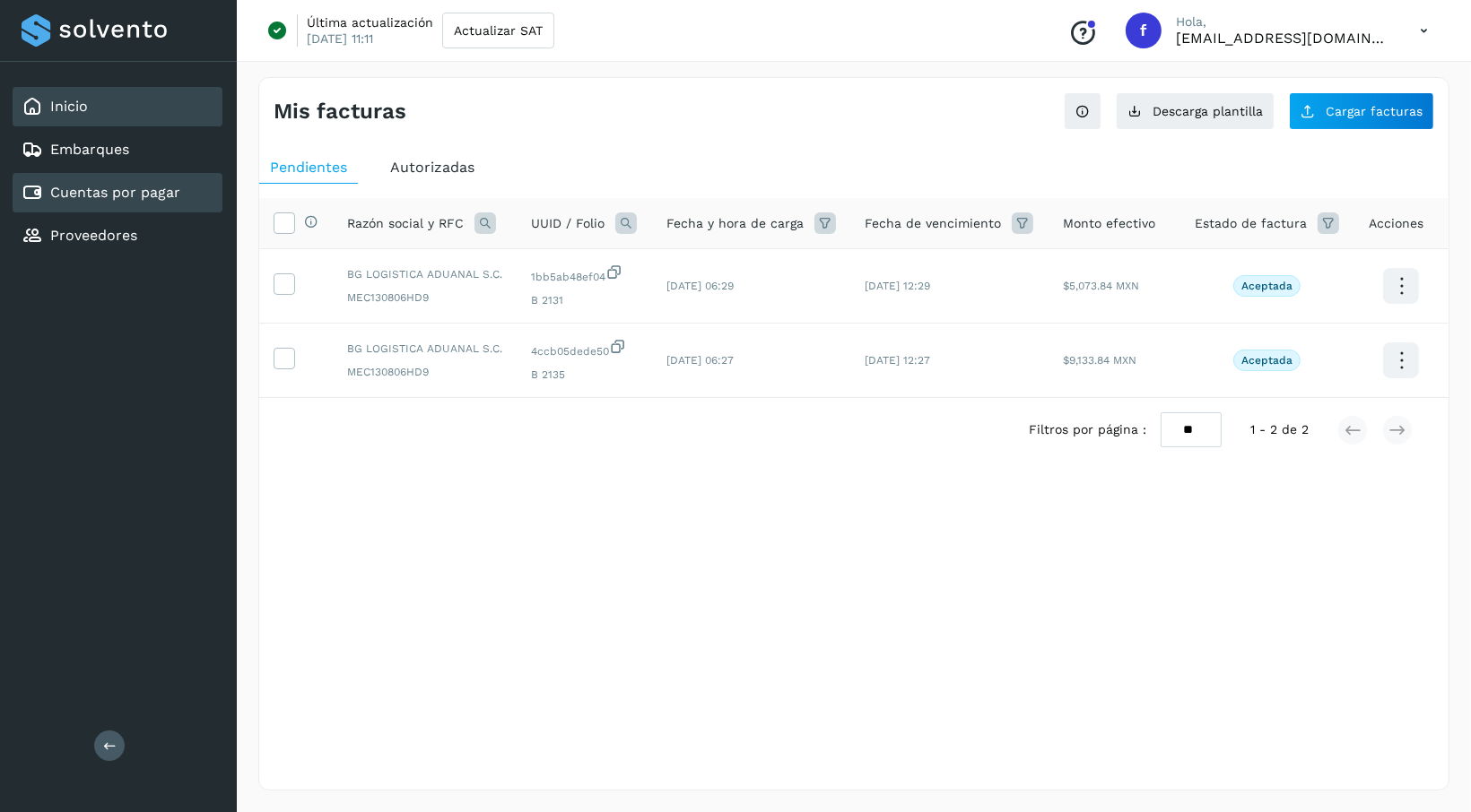
click at [104, 110] on div "Inicio" at bounding box center [118, 106] width 210 height 40
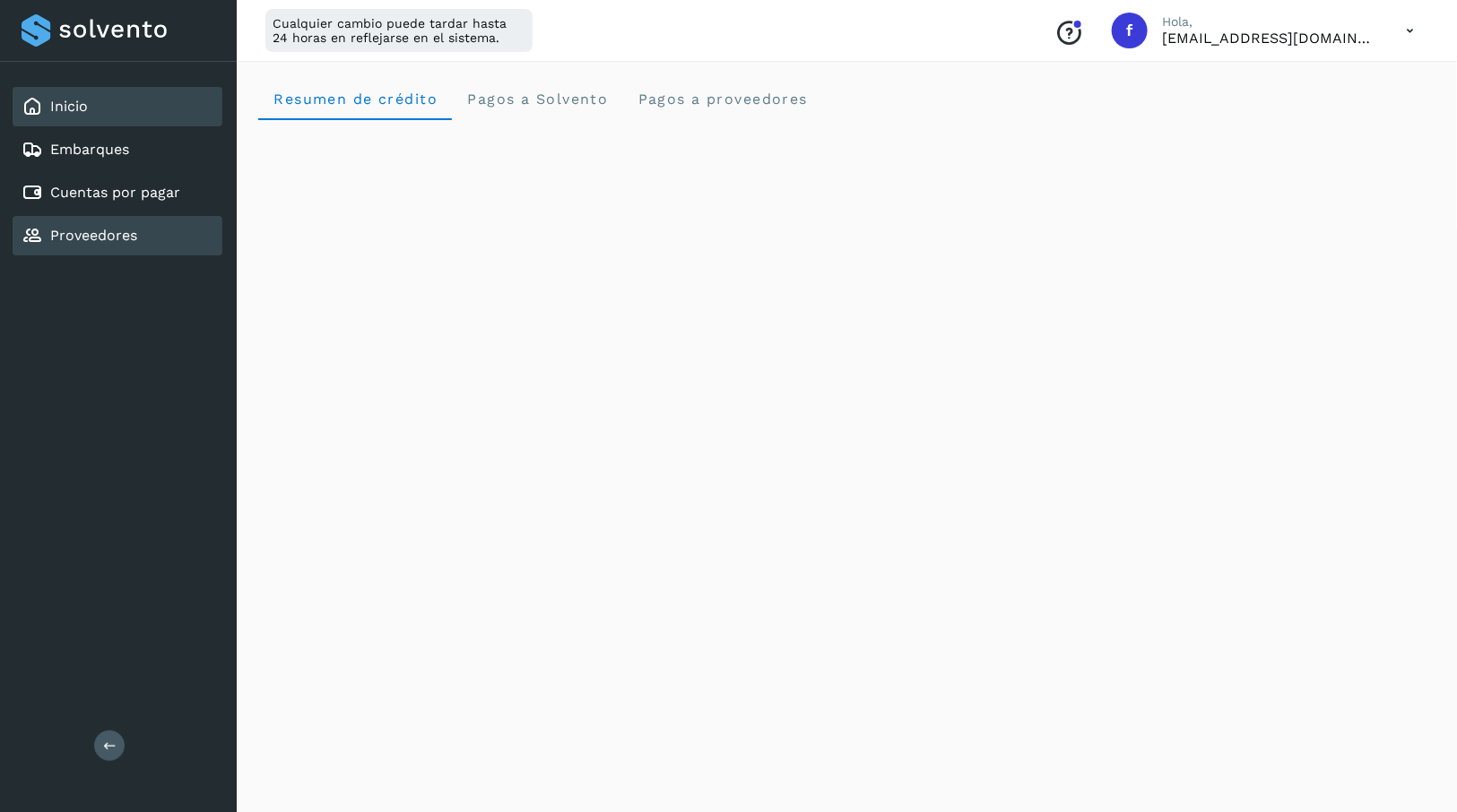
click at [142, 236] on div "Proveedores" at bounding box center [118, 236] width 210 height 40
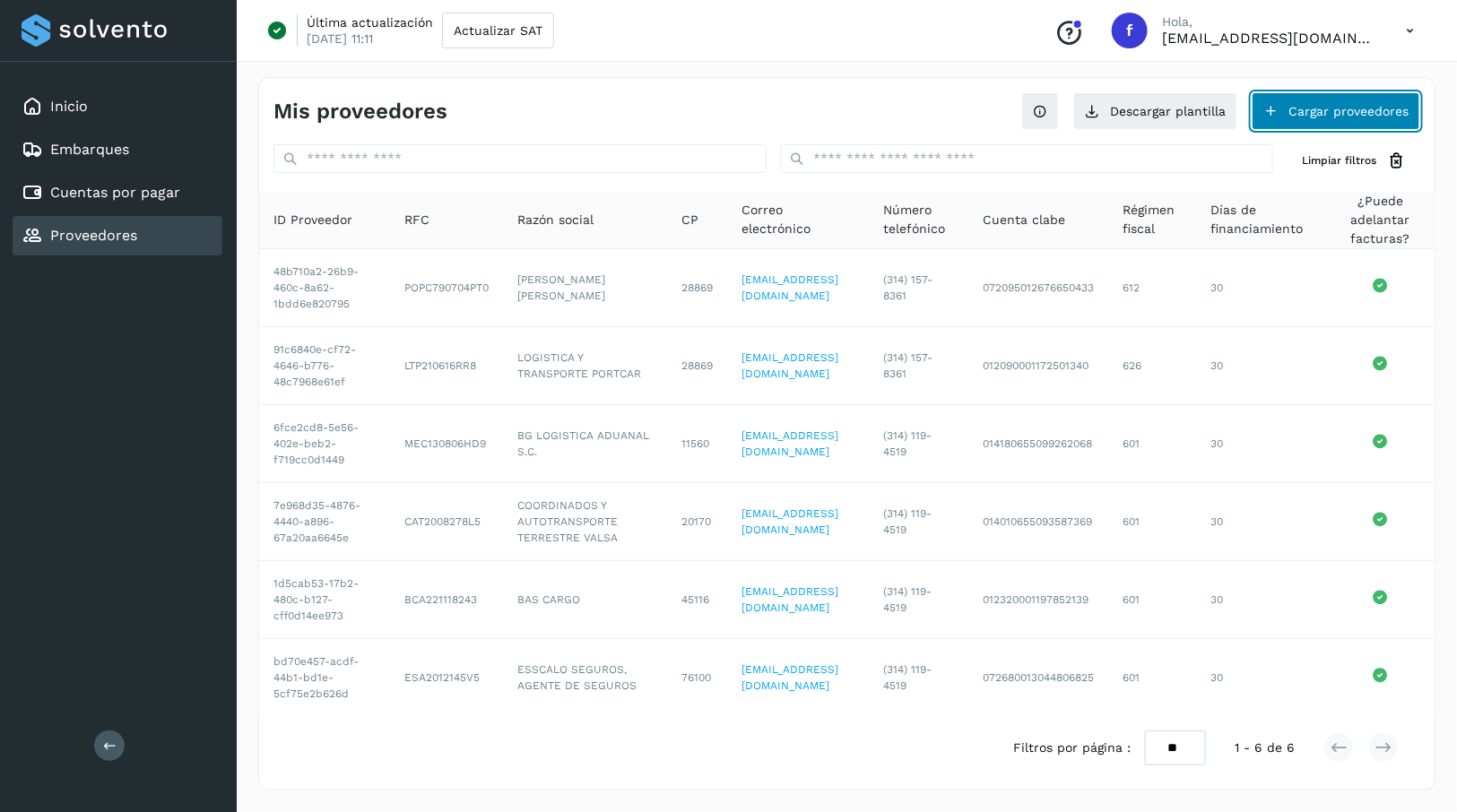
click at [1362, 110] on button "Cargar proveedores" at bounding box center [1335, 110] width 169 height 38
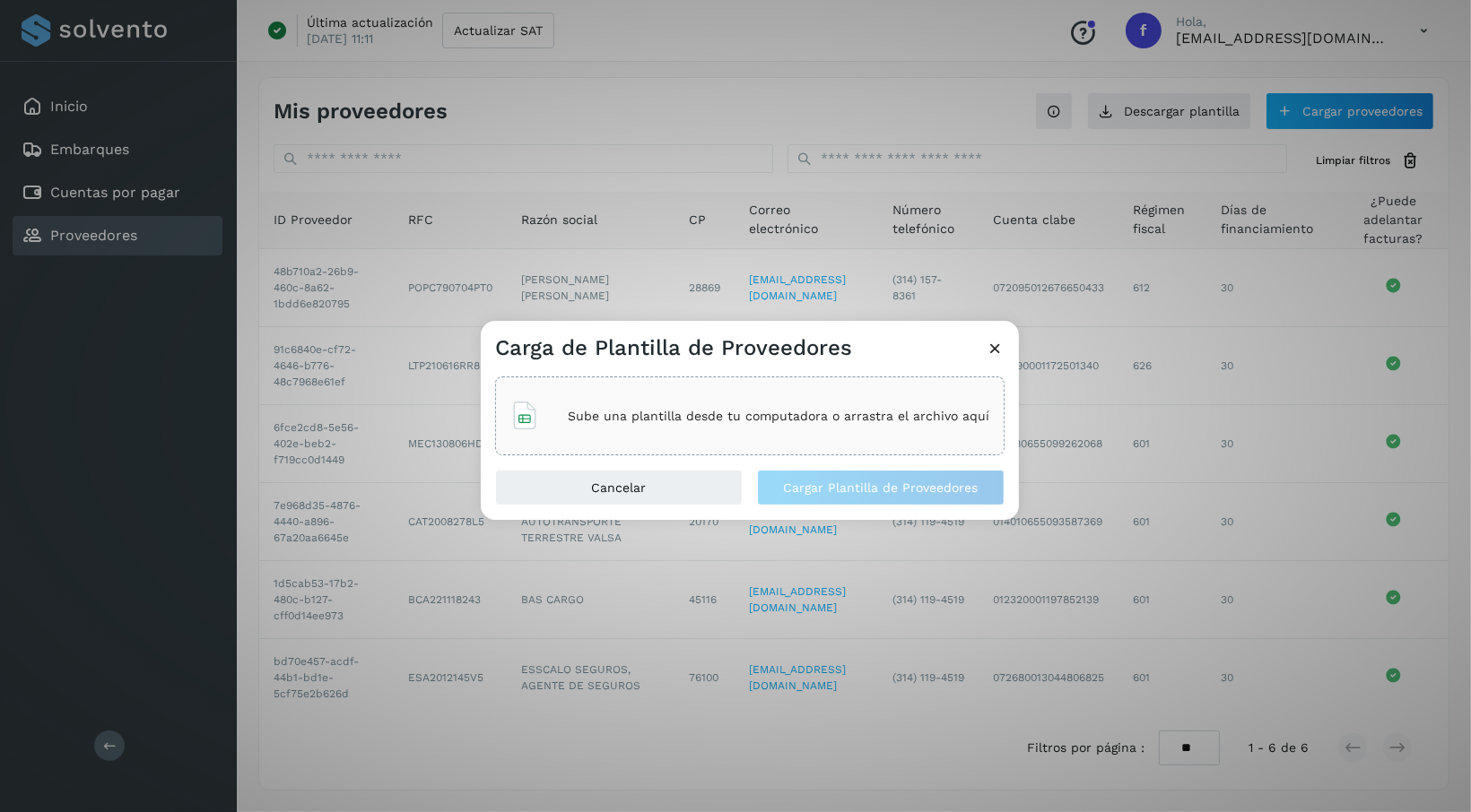
click at [997, 350] on icon at bounding box center [995, 348] width 18 height 18
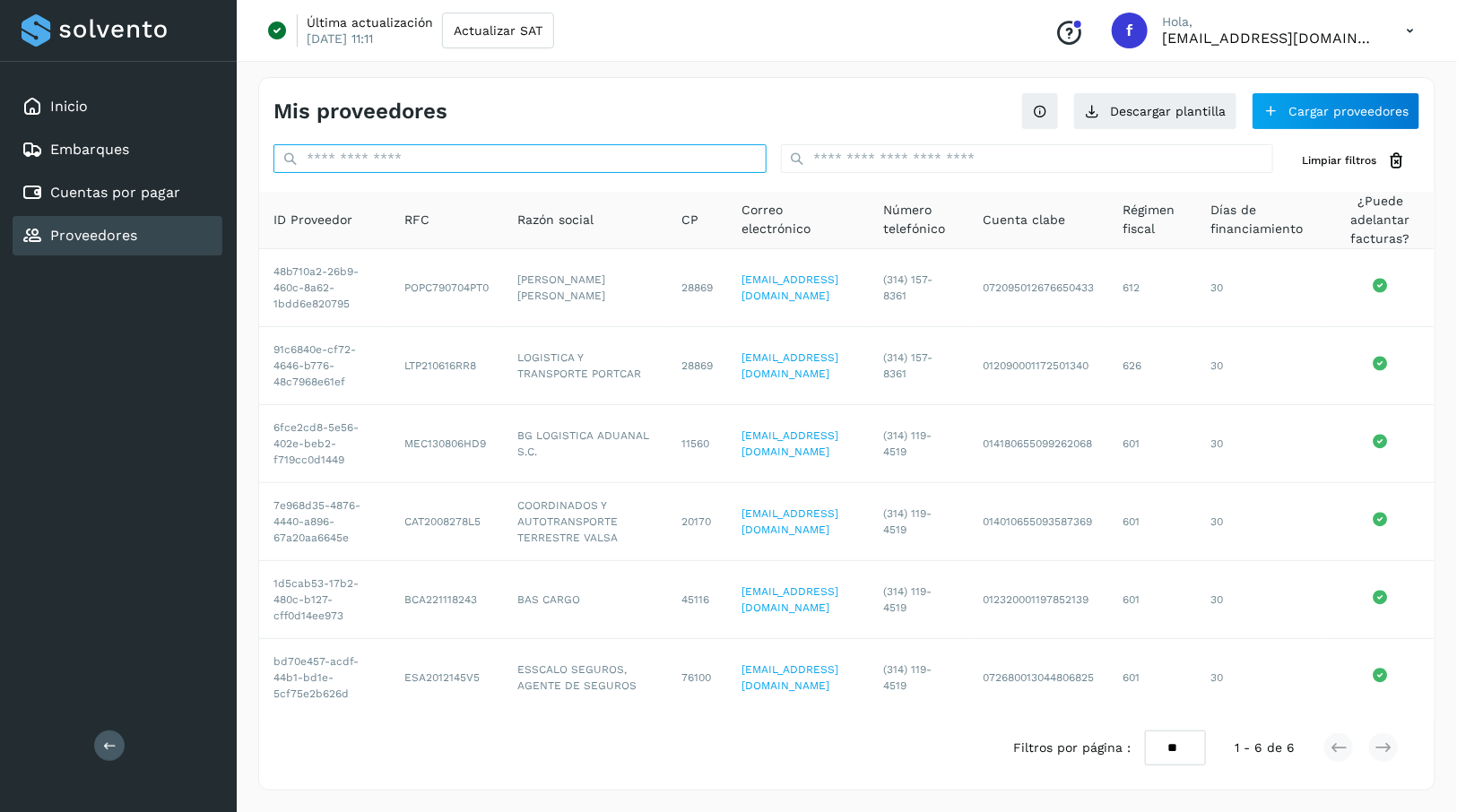
click at [656, 157] on input "text" at bounding box center [520, 158] width 494 height 29
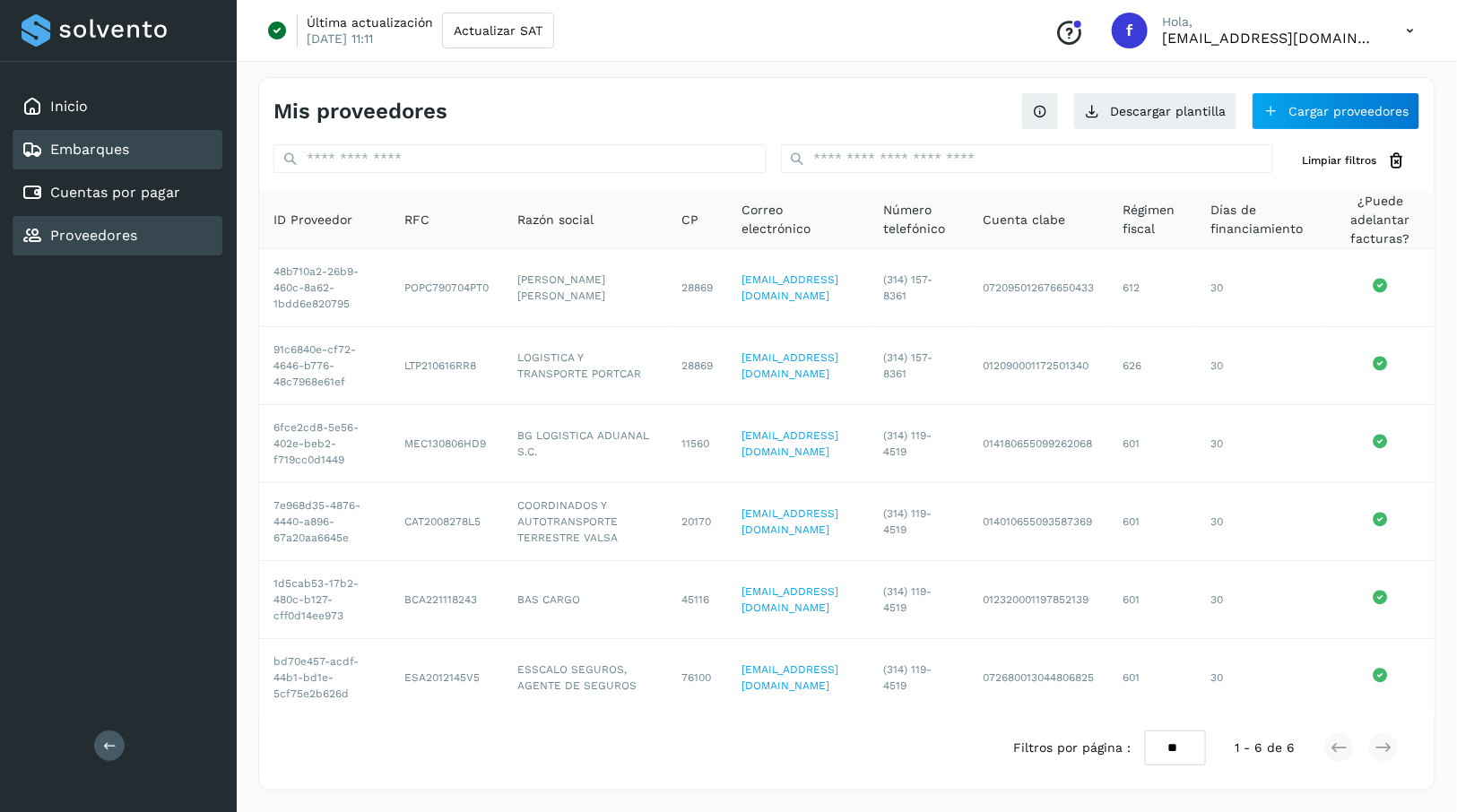
click at [107, 151] on link "Embarques" at bounding box center [90, 149] width 79 height 17
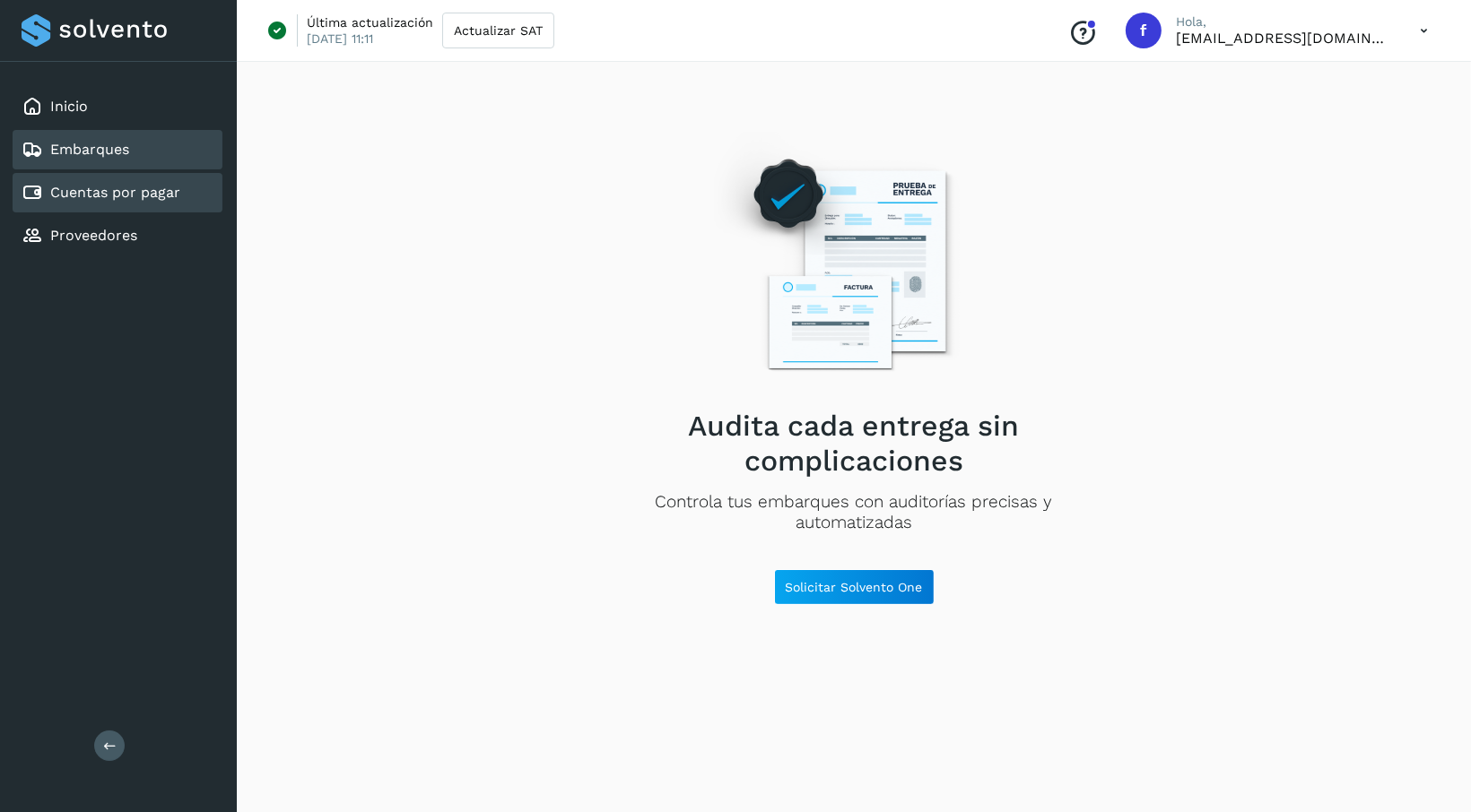
click at [158, 187] on link "Cuentas por pagar" at bounding box center [115, 192] width 130 height 17
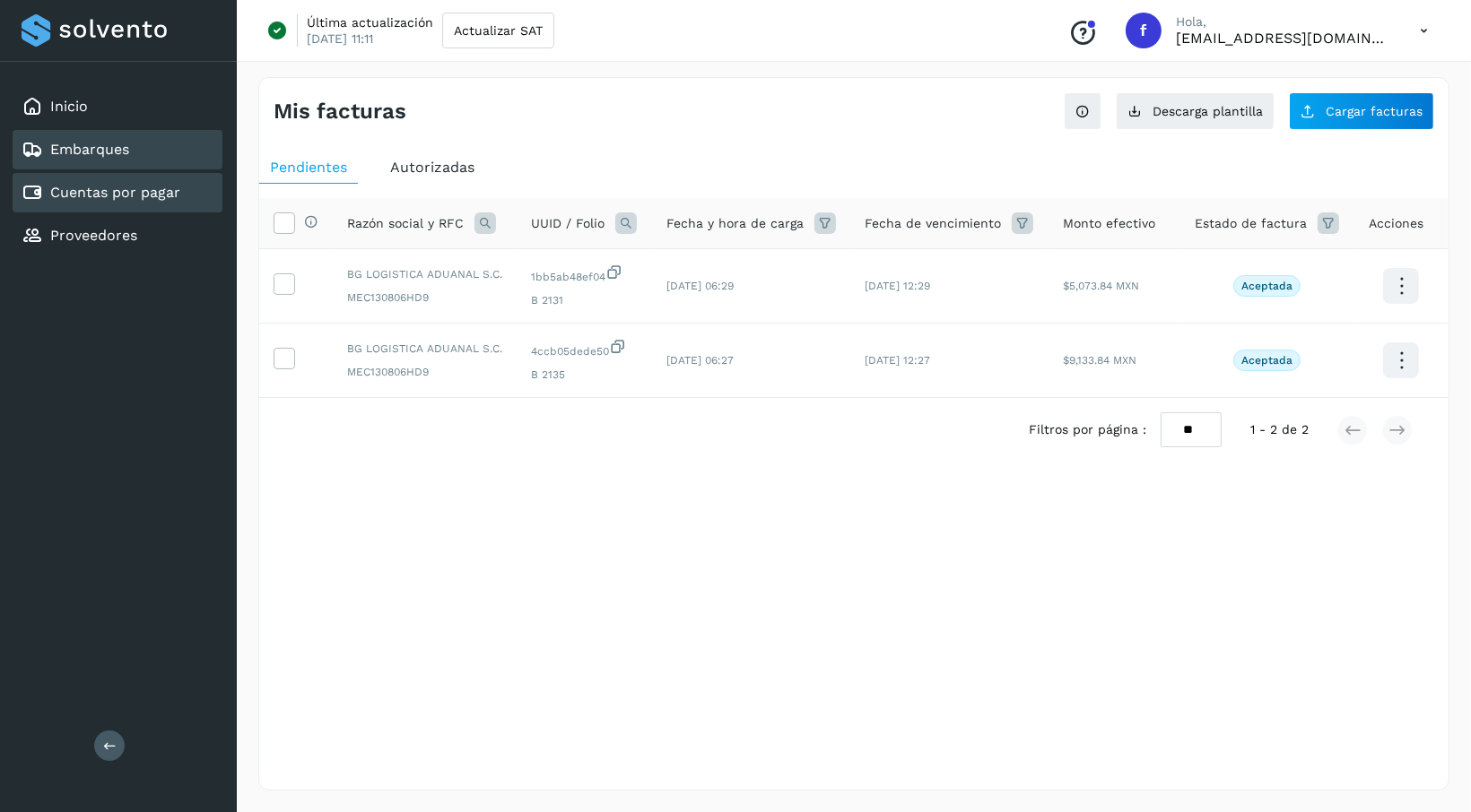
click at [85, 158] on div "Embarques" at bounding box center [75, 149] width 108 height 21
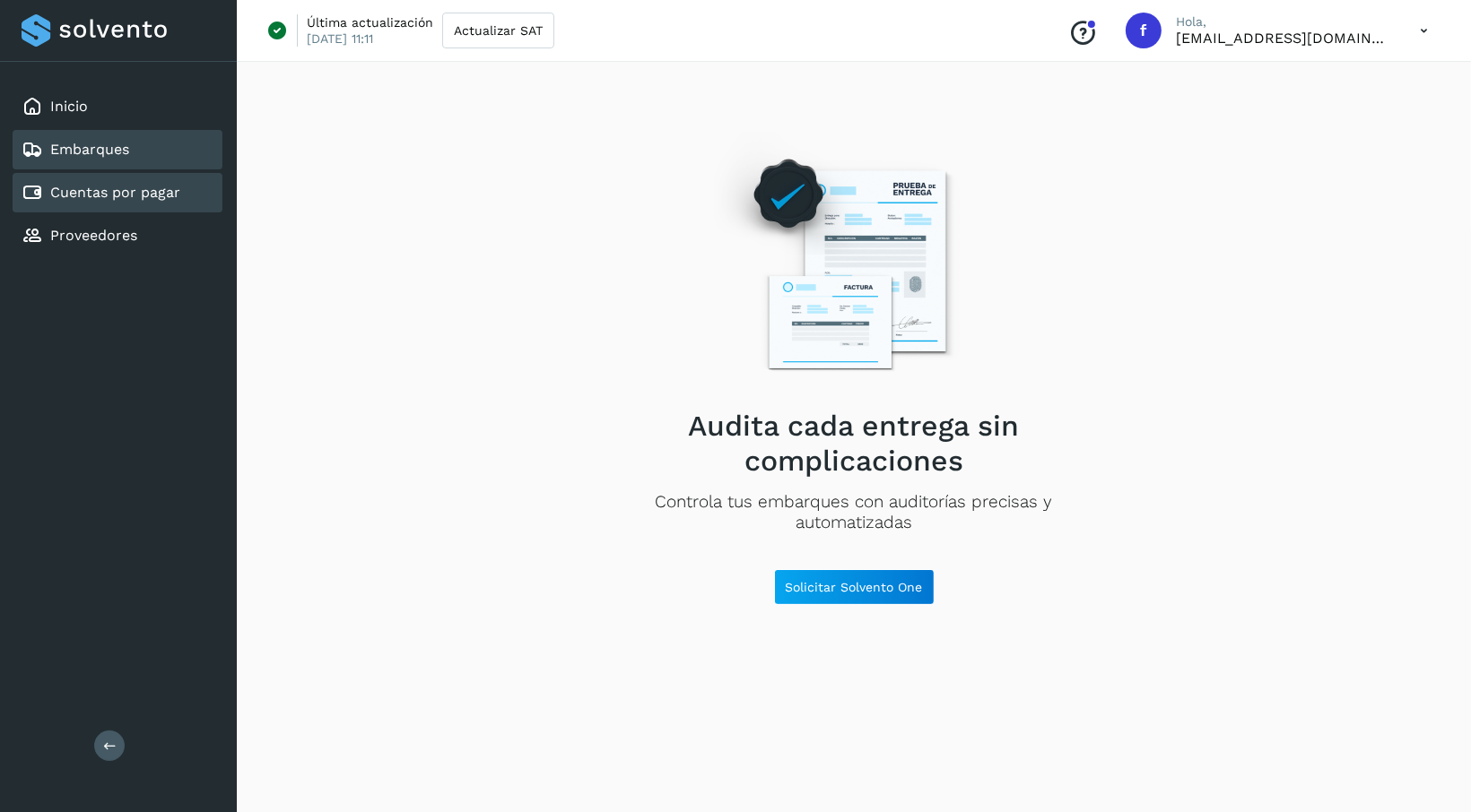
click at [102, 193] on link "Cuentas por pagar" at bounding box center [115, 192] width 130 height 17
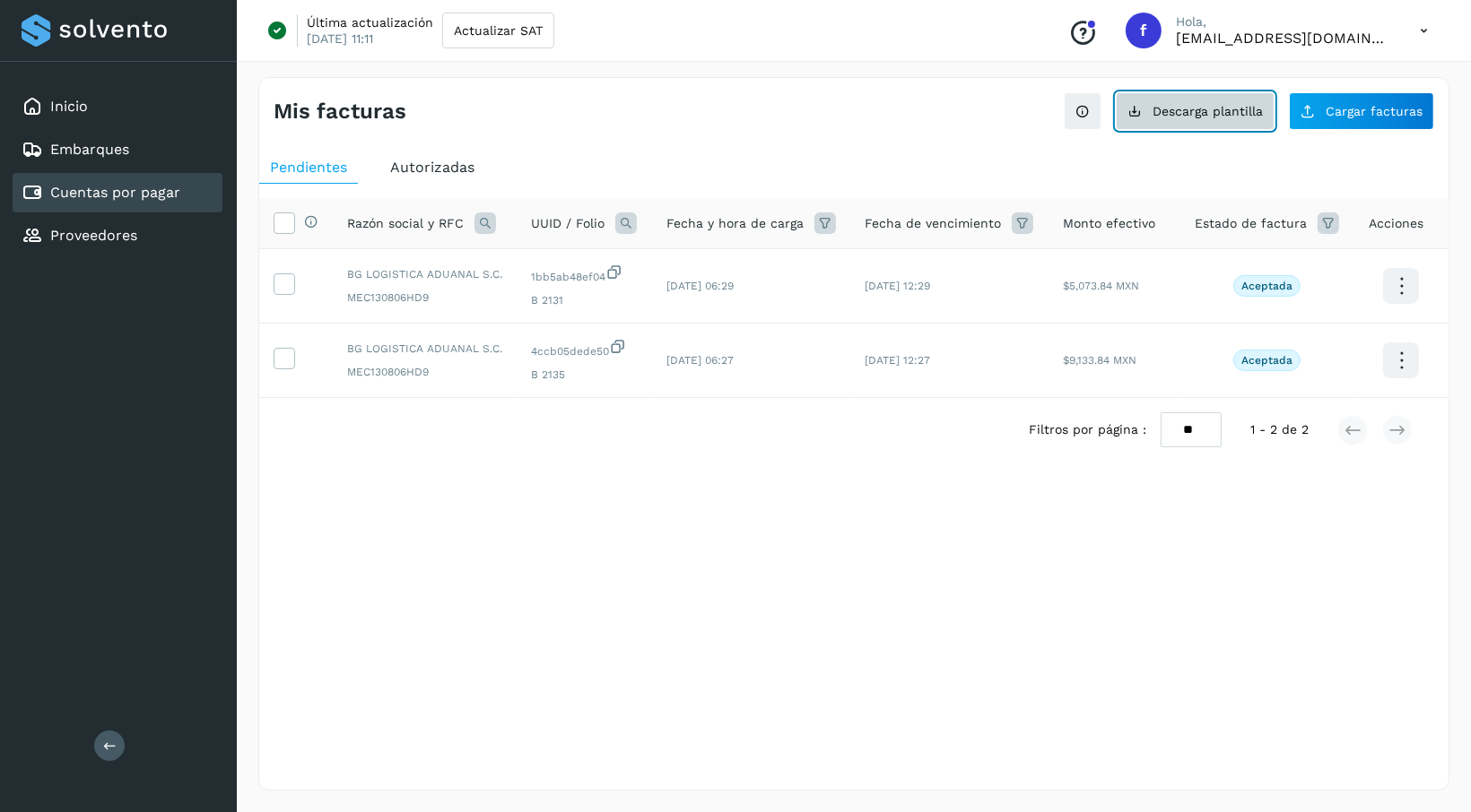
click at [1219, 117] on span "Descarga plantilla" at bounding box center [1208, 111] width 111 height 13
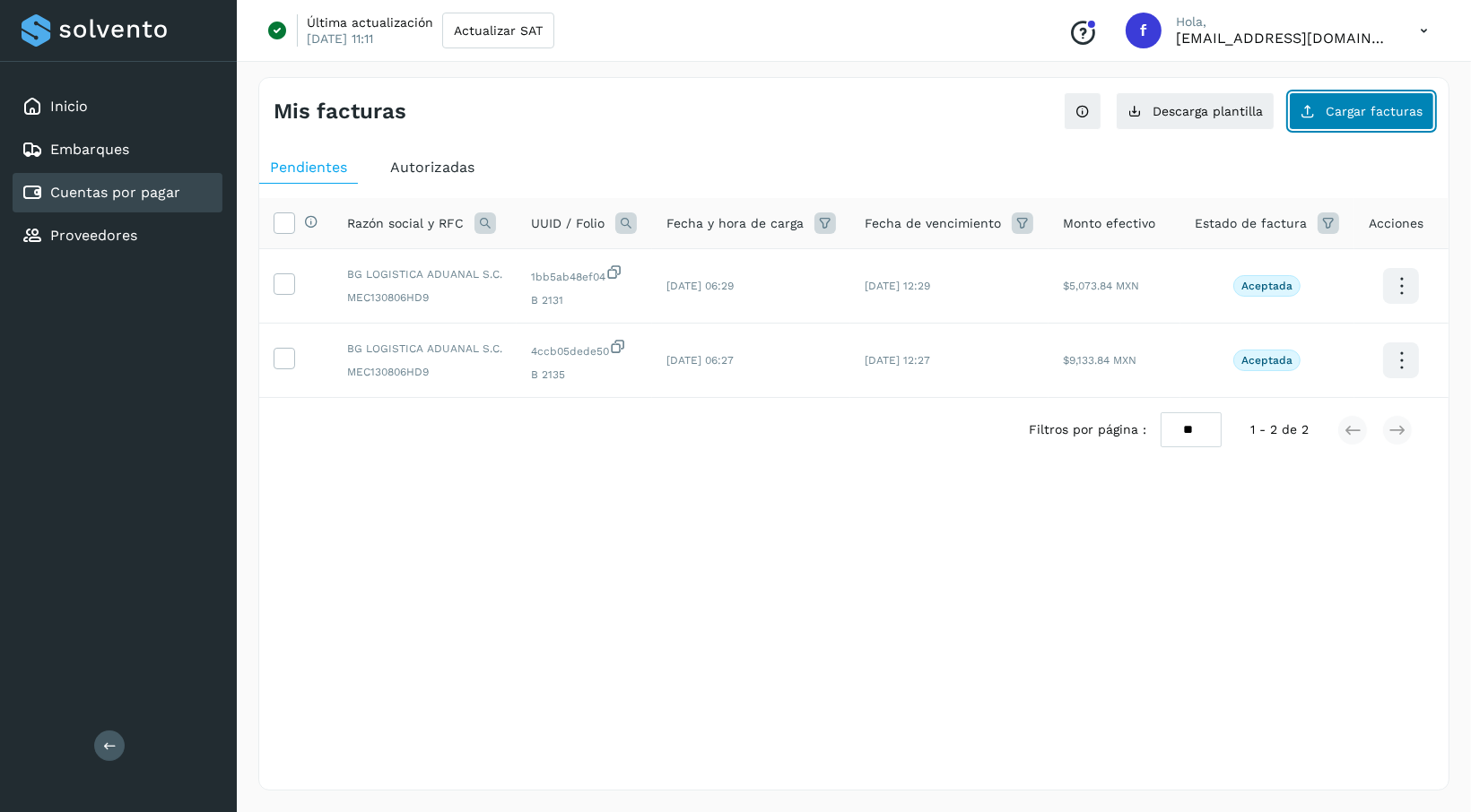
click at [1348, 105] on span "Cargar facturas" at bounding box center [1373, 111] width 97 height 13
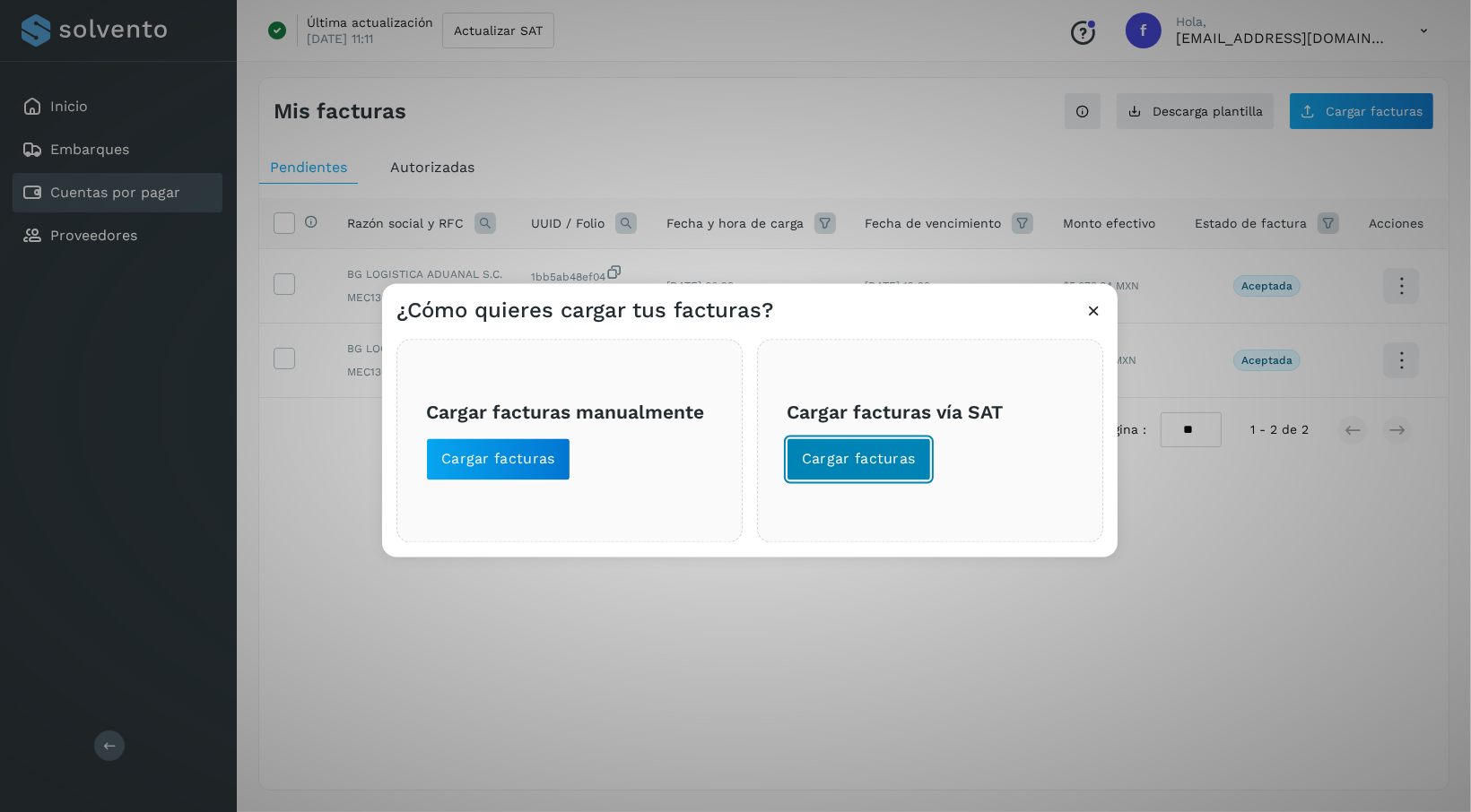
click at [905, 453] on span "Cargar facturas" at bounding box center [859, 459] width 114 height 19
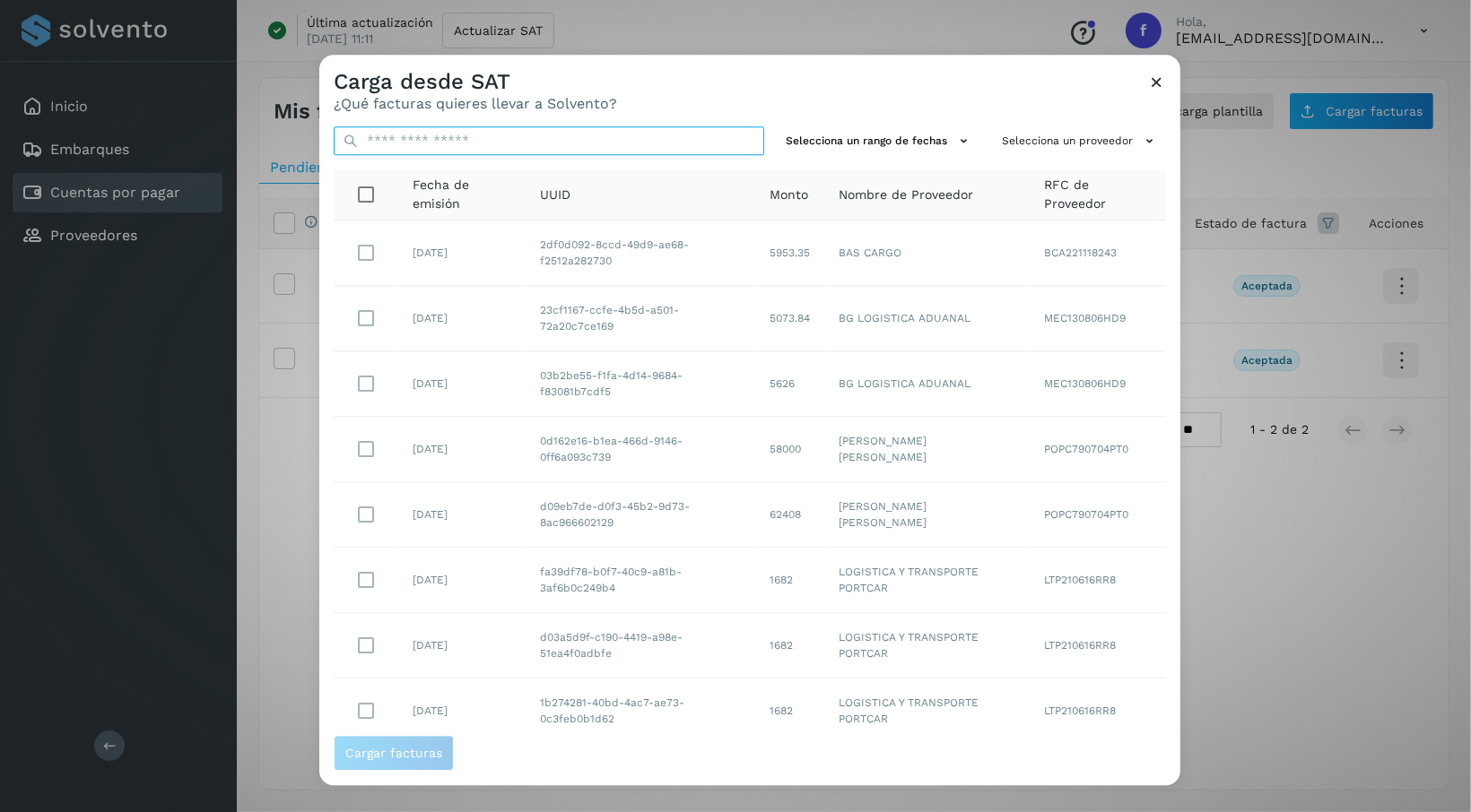
click at [568, 147] on input "text" at bounding box center [548, 140] width 430 height 29
paste input "**********"
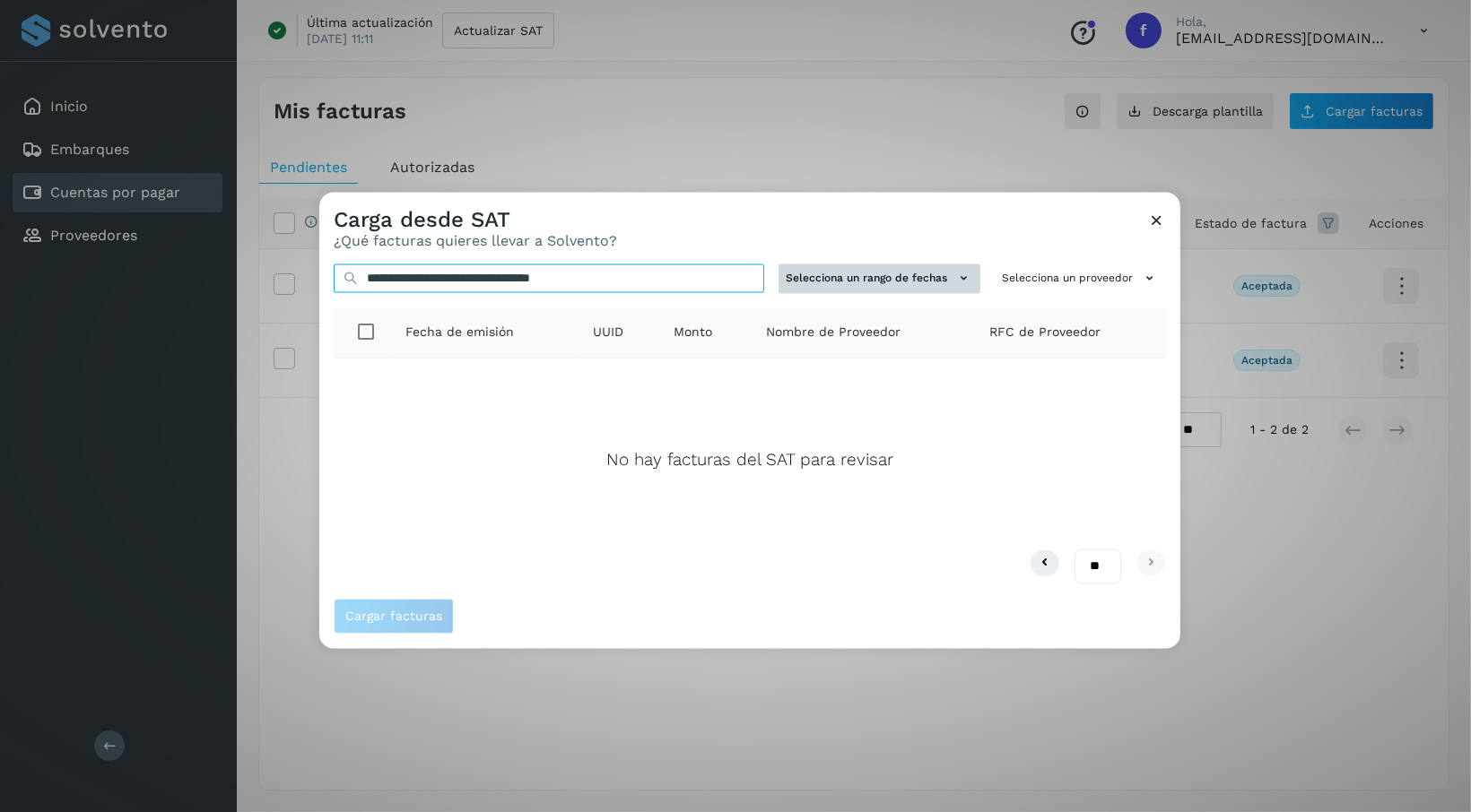
type input "**********"
click at [961, 274] on icon at bounding box center [963, 279] width 18 height 18
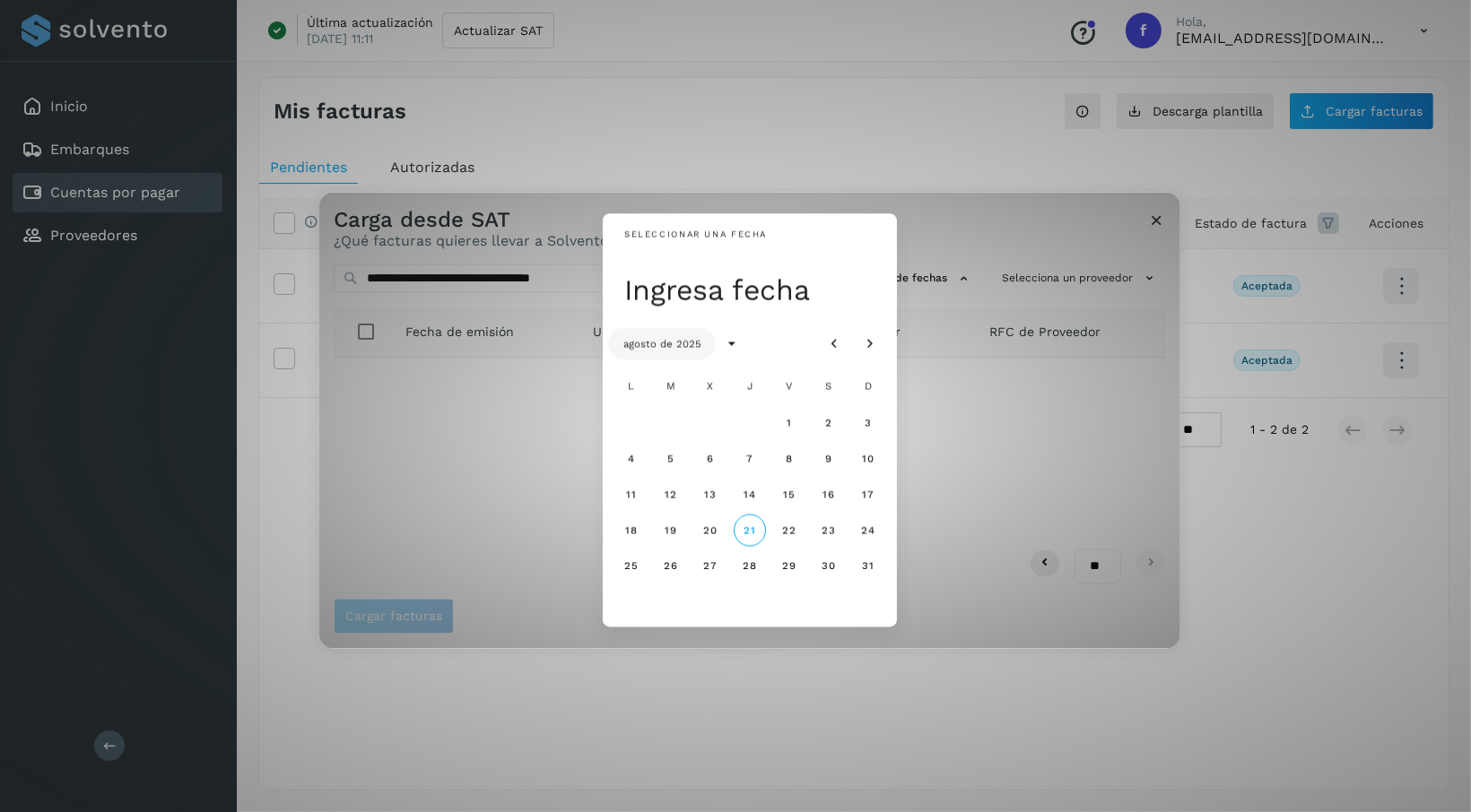
click at [686, 345] on span "agosto de 2025" at bounding box center [662, 343] width 79 height 13
click at [785, 519] on span "ago" at bounding box center [788, 519] width 20 height 13
click at [1147, 215] on div "Seleccionar una fecha Ingresa fecha agosto de 2025 L M X J V S D 1 2 3 4 5 6 7 …" at bounding box center [750, 421] width 861 height 457
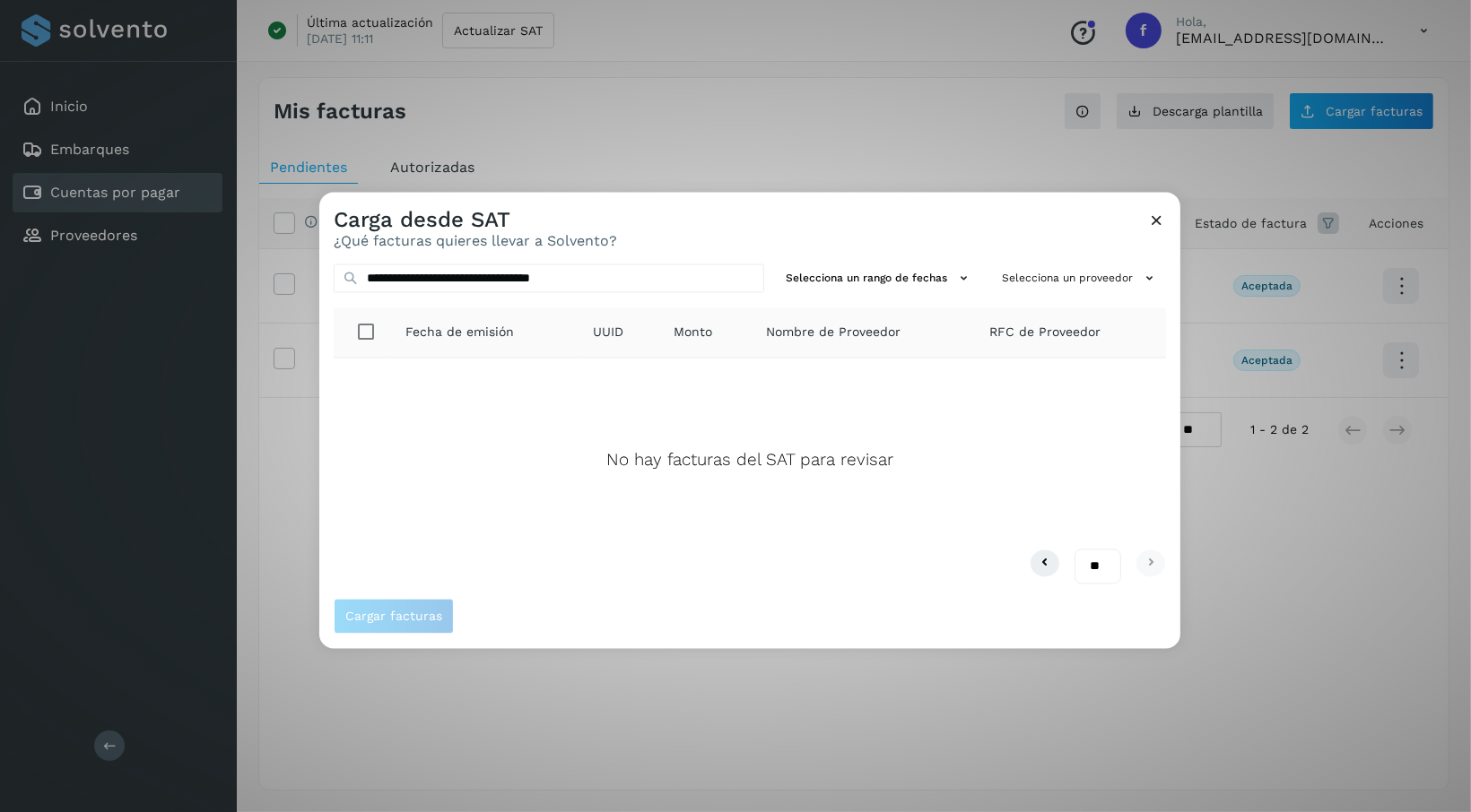
click at [1162, 214] on icon at bounding box center [1156, 220] width 18 height 18
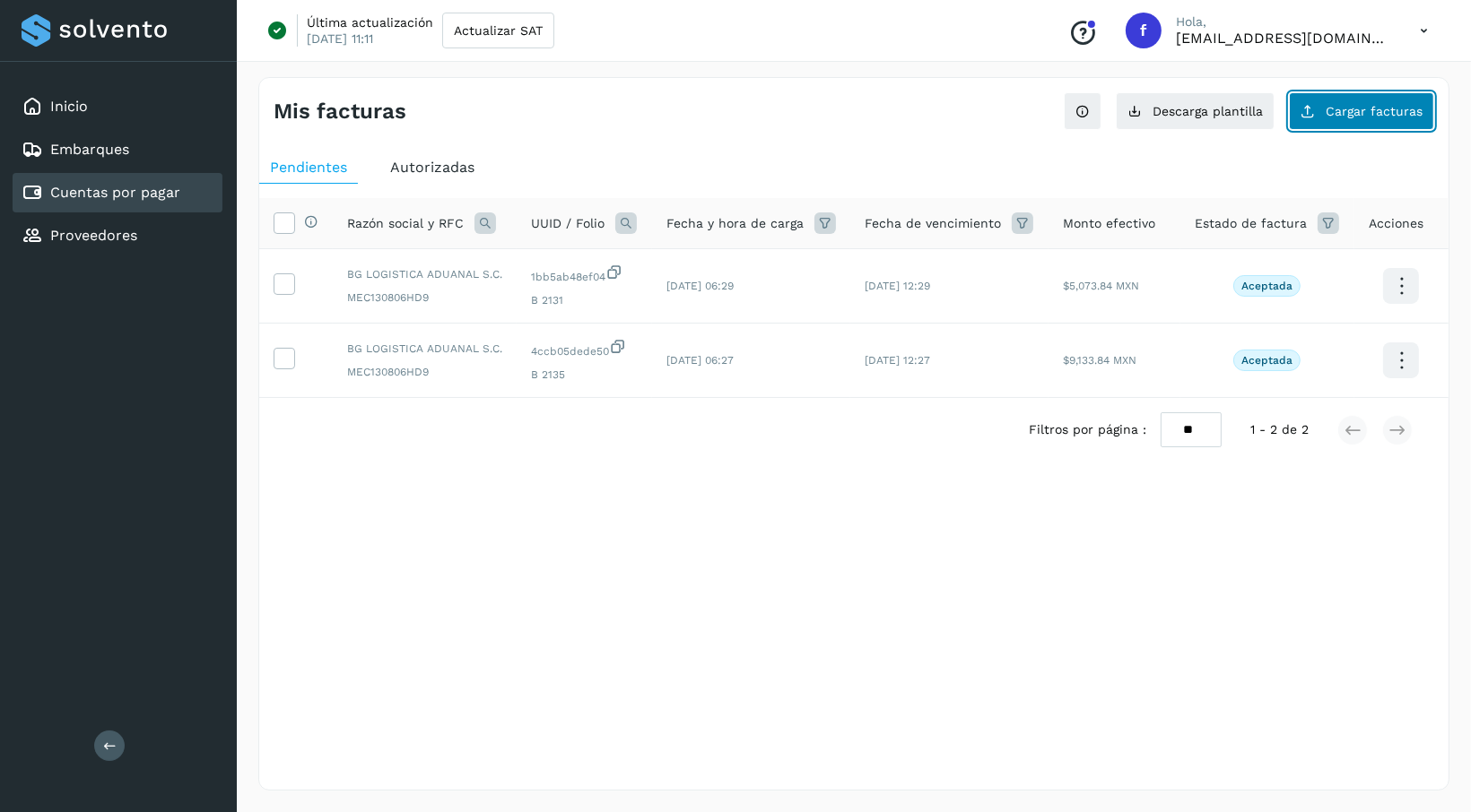
click at [1378, 99] on button "Cargar facturas" at bounding box center [1361, 110] width 146 height 38
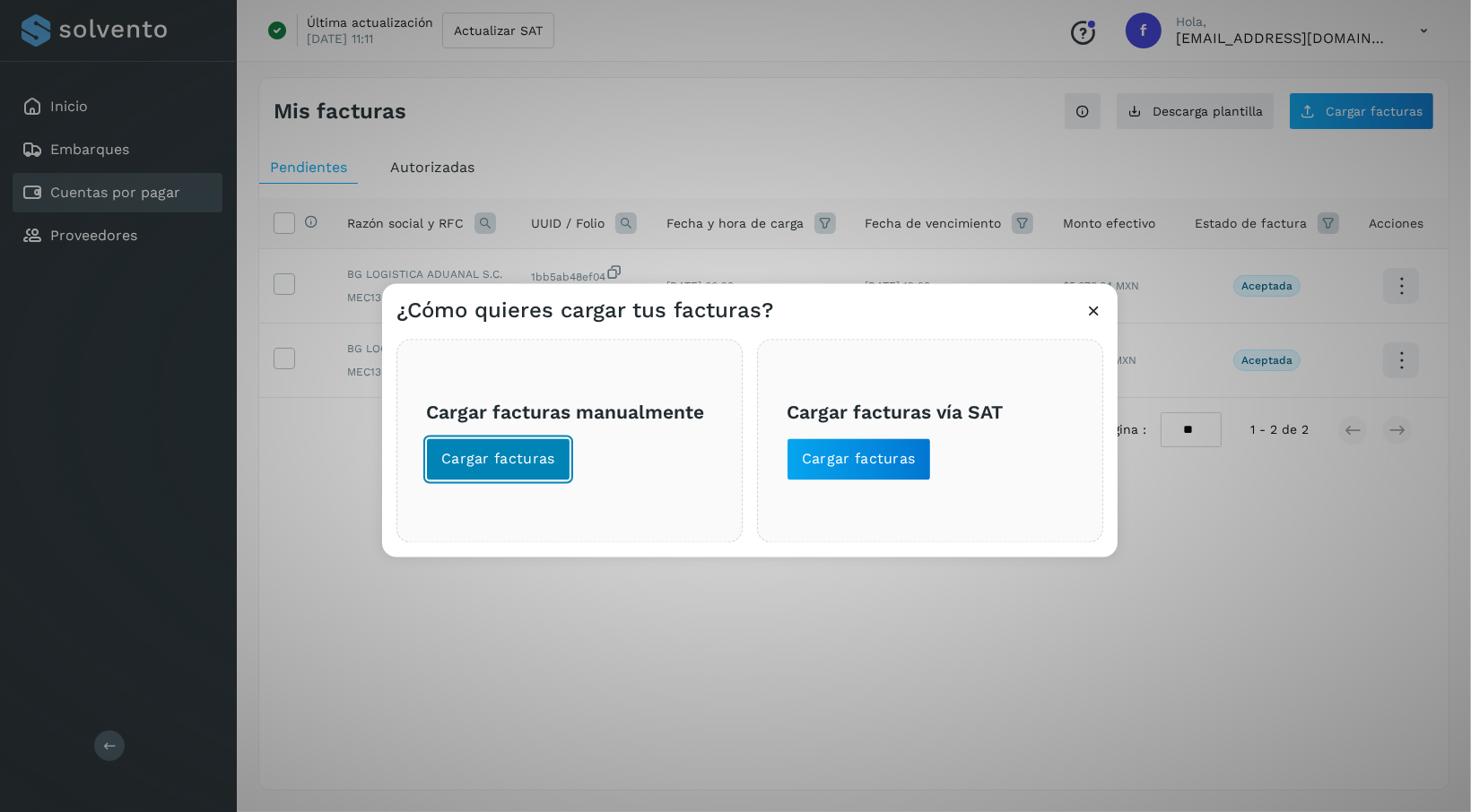
click at [546, 457] on span "Cargar facturas" at bounding box center [498, 459] width 114 height 19
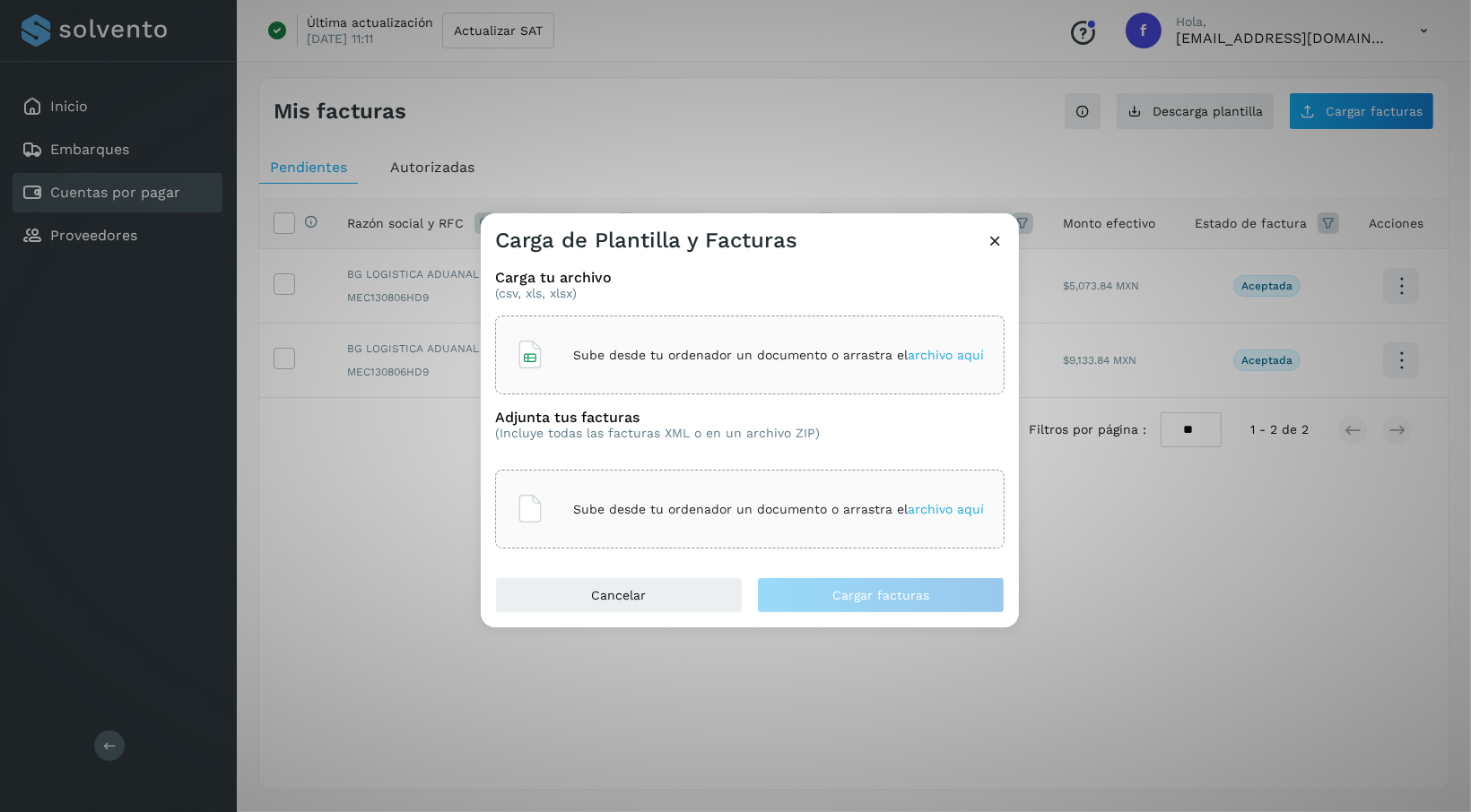
click at [613, 349] on p "Sube desde tu ordenador un documento o arrastra el archivo aquí" at bounding box center [778, 355] width 411 height 16
click at [667, 513] on p "Sube desde tu ordenador un documento o arrastra el archivo aquí" at bounding box center [778, 509] width 411 height 16
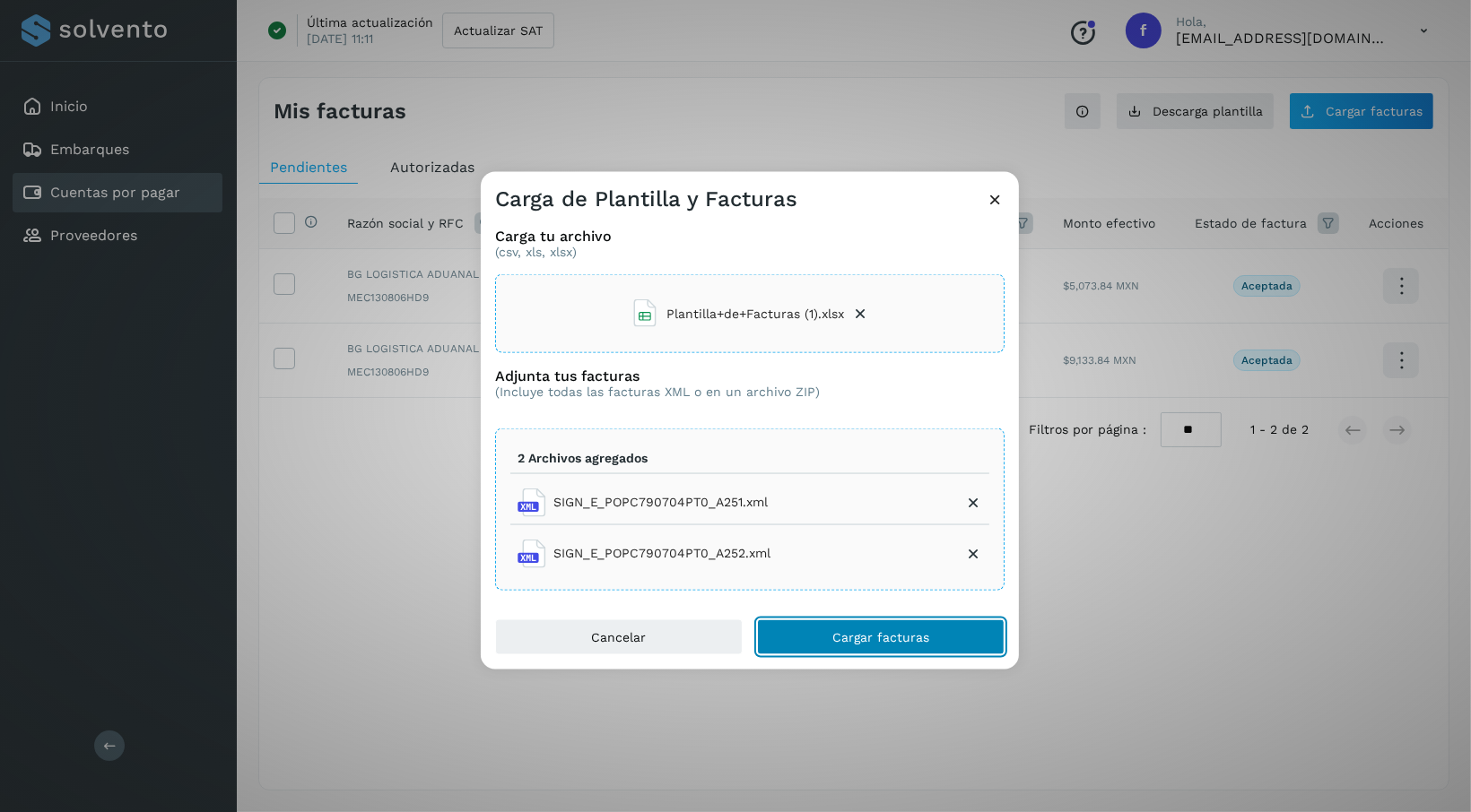
click at [881, 636] on span "Cargar facturas" at bounding box center [881, 637] width 97 height 13
click at [931, 635] on button "Cargar facturas" at bounding box center [881, 636] width 248 height 36
click at [853, 311] on icon at bounding box center [859, 313] width 18 height 17
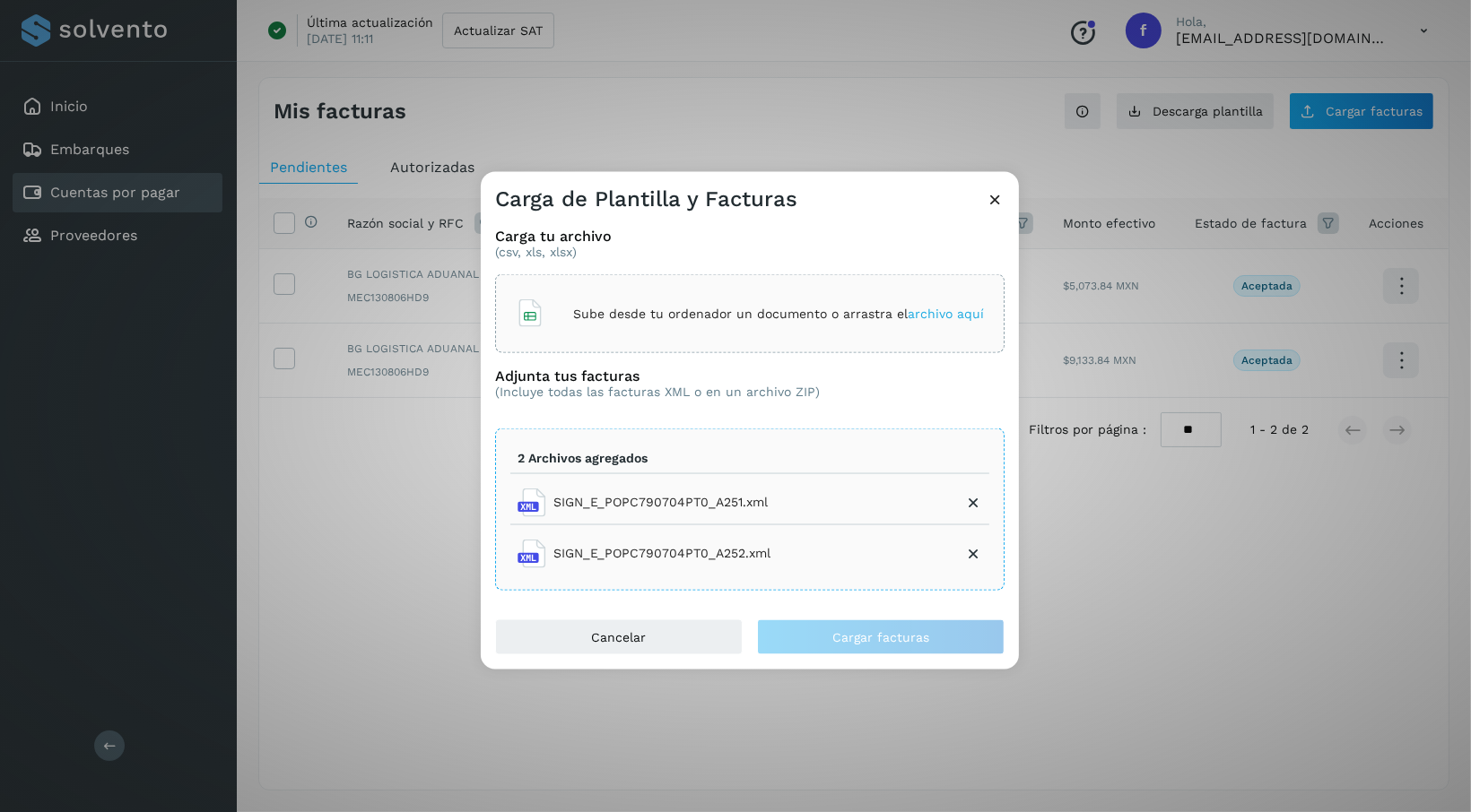
click at [953, 311] on span "archivo aquí" at bounding box center [945, 313] width 76 height 15
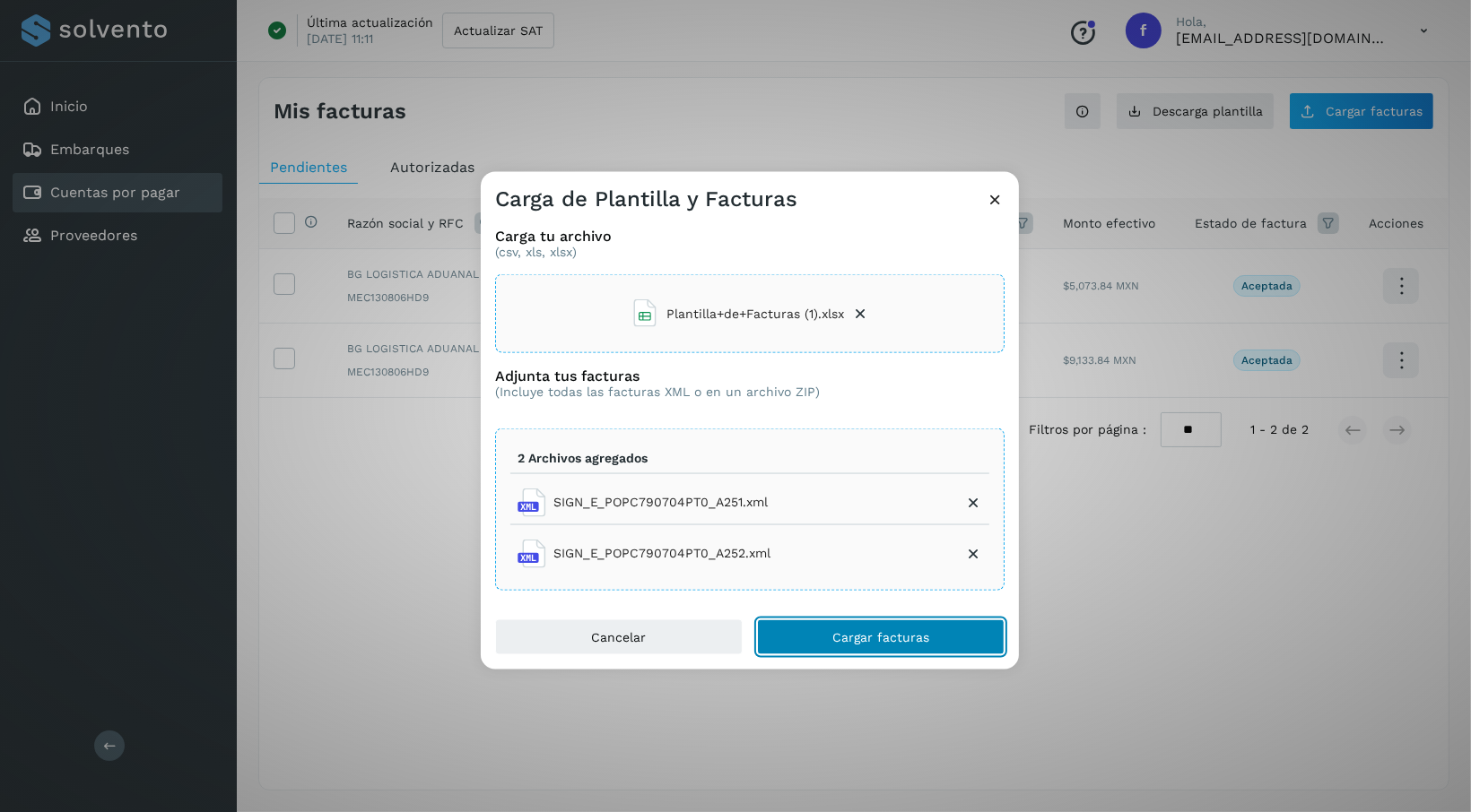
click at [909, 641] on span "Cargar facturas" at bounding box center [881, 637] width 97 height 13
click at [846, 638] on span "Cargar facturas" at bounding box center [881, 637] width 97 height 13
click at [925, 644] on button "Cargar facturas" at bounding box center [881, 636] width 248 height 36
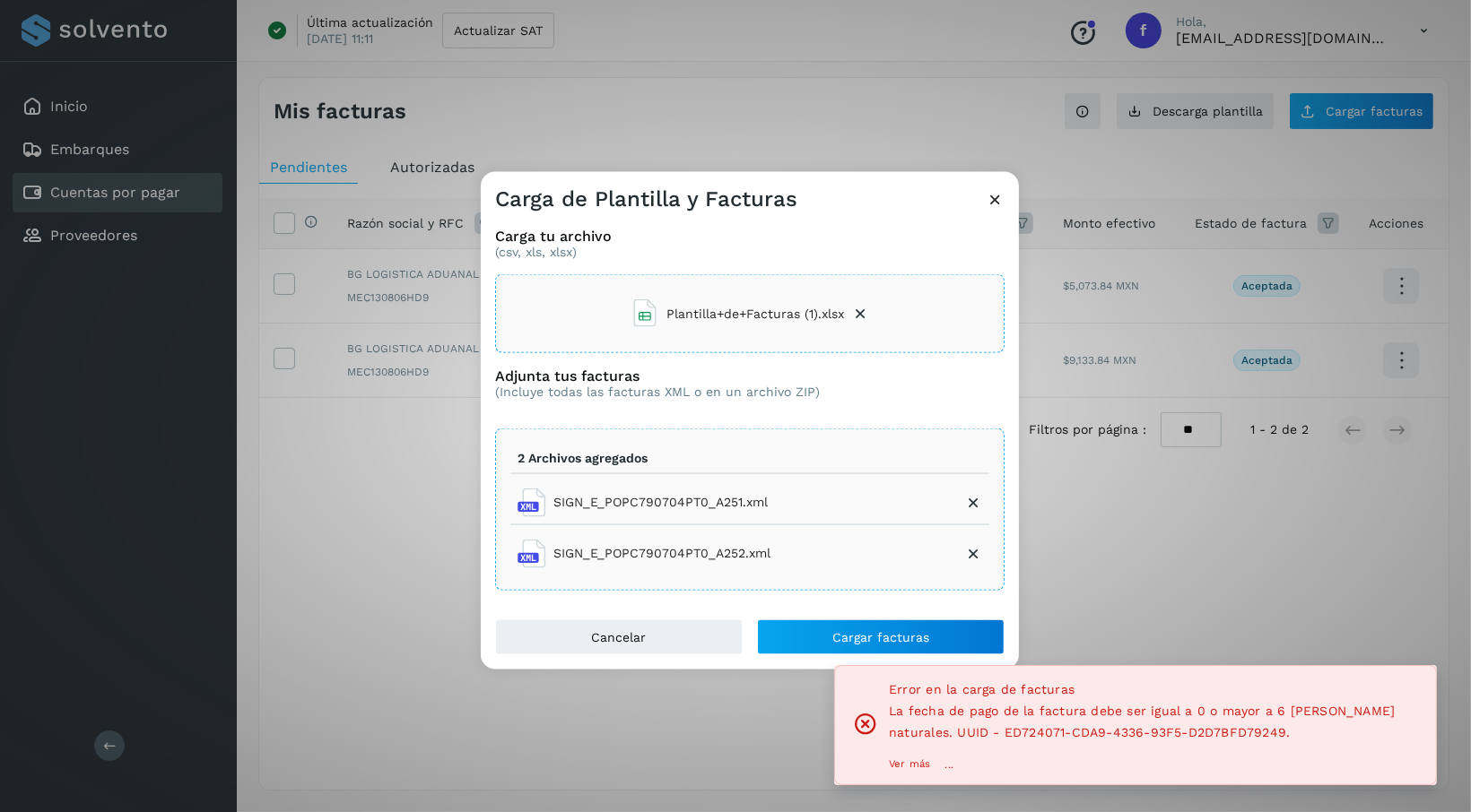
click at [987, 195] on icon at bounding box center [995, 199] width 18 height 18
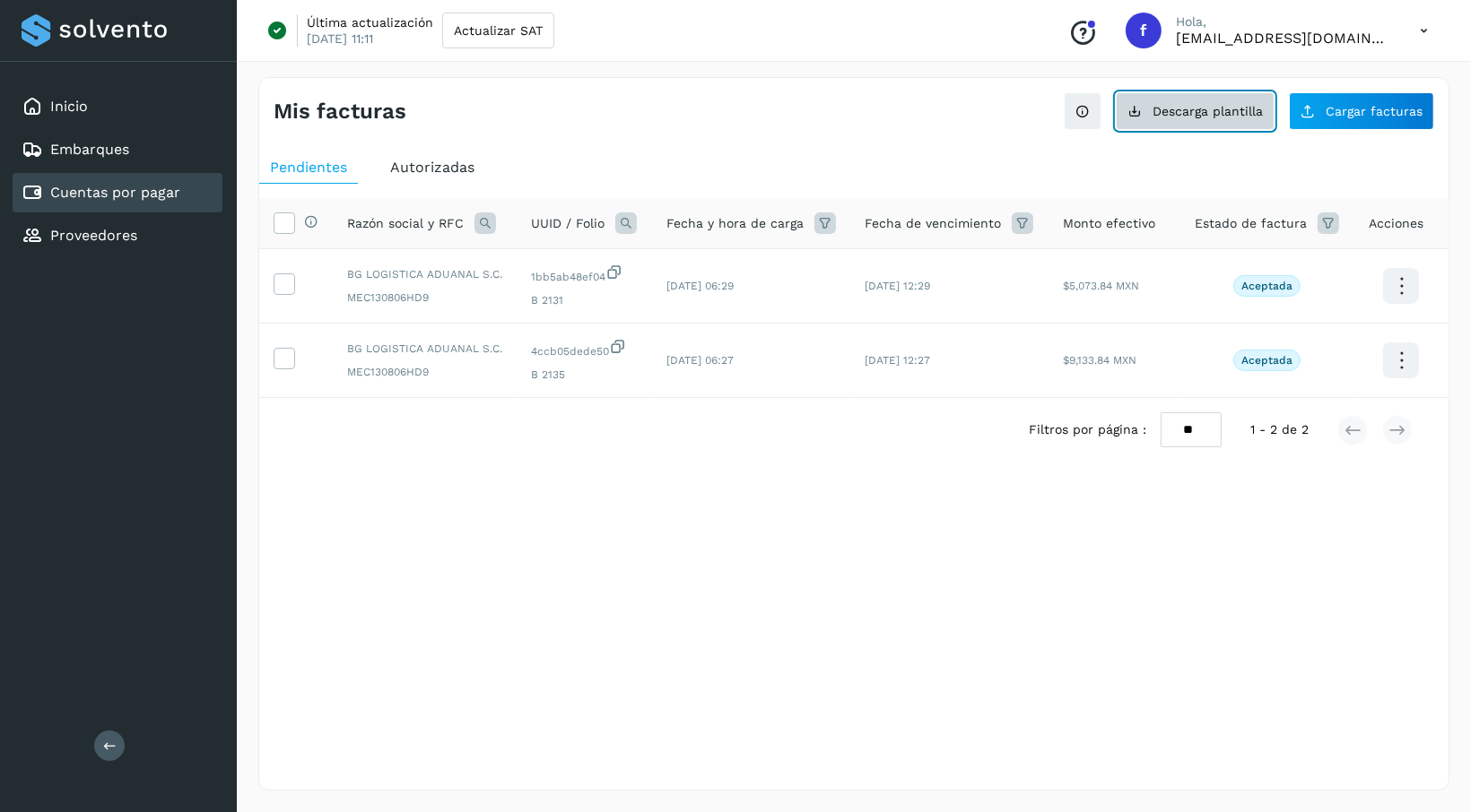
click at [1191, 93] on button "Descarga plantilla" at bounding box center [1195, 110] width 158 height 38
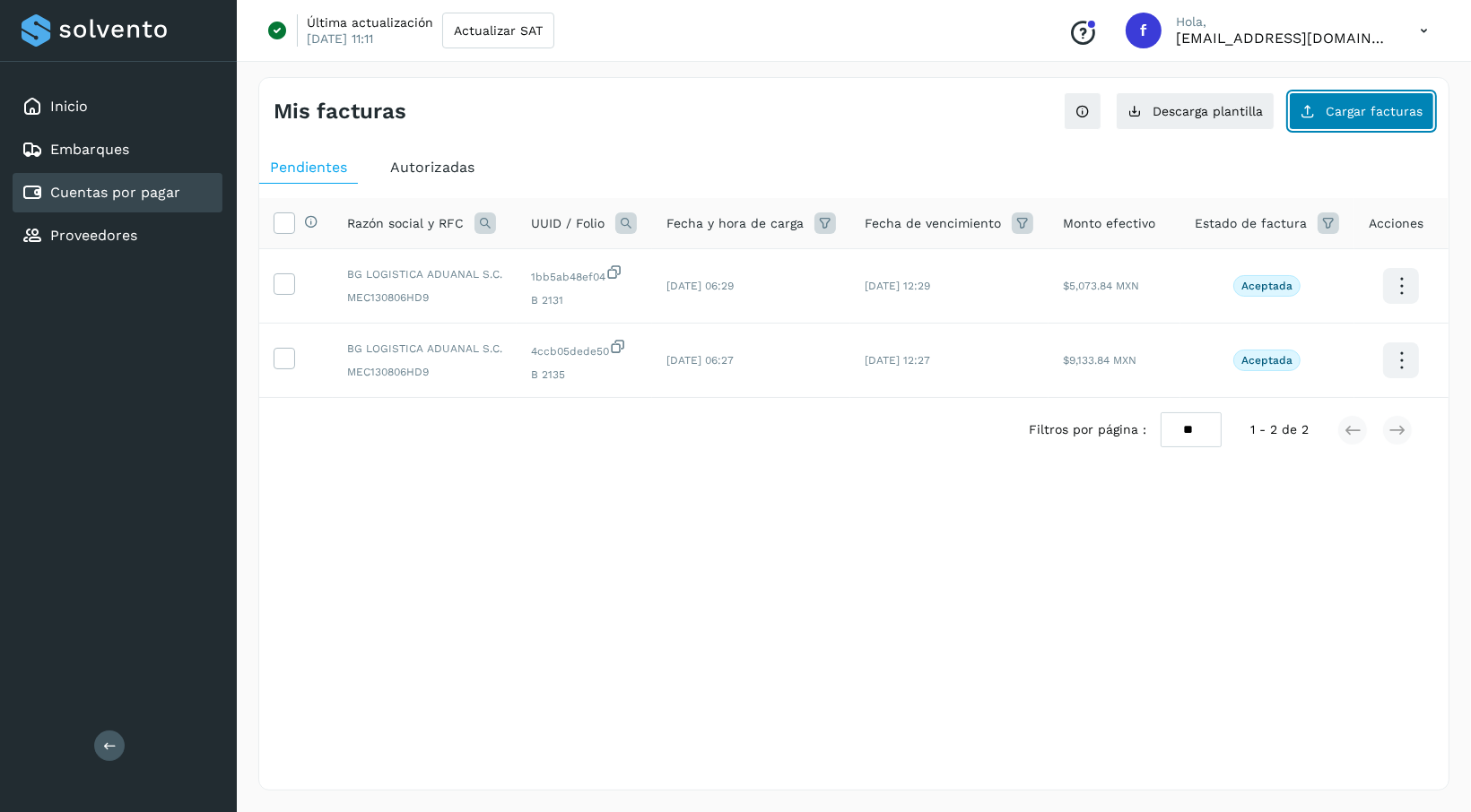
click at [1346, 110] on span "Cargar facturas" at bounding box center [1373, 111] width 97 height 13
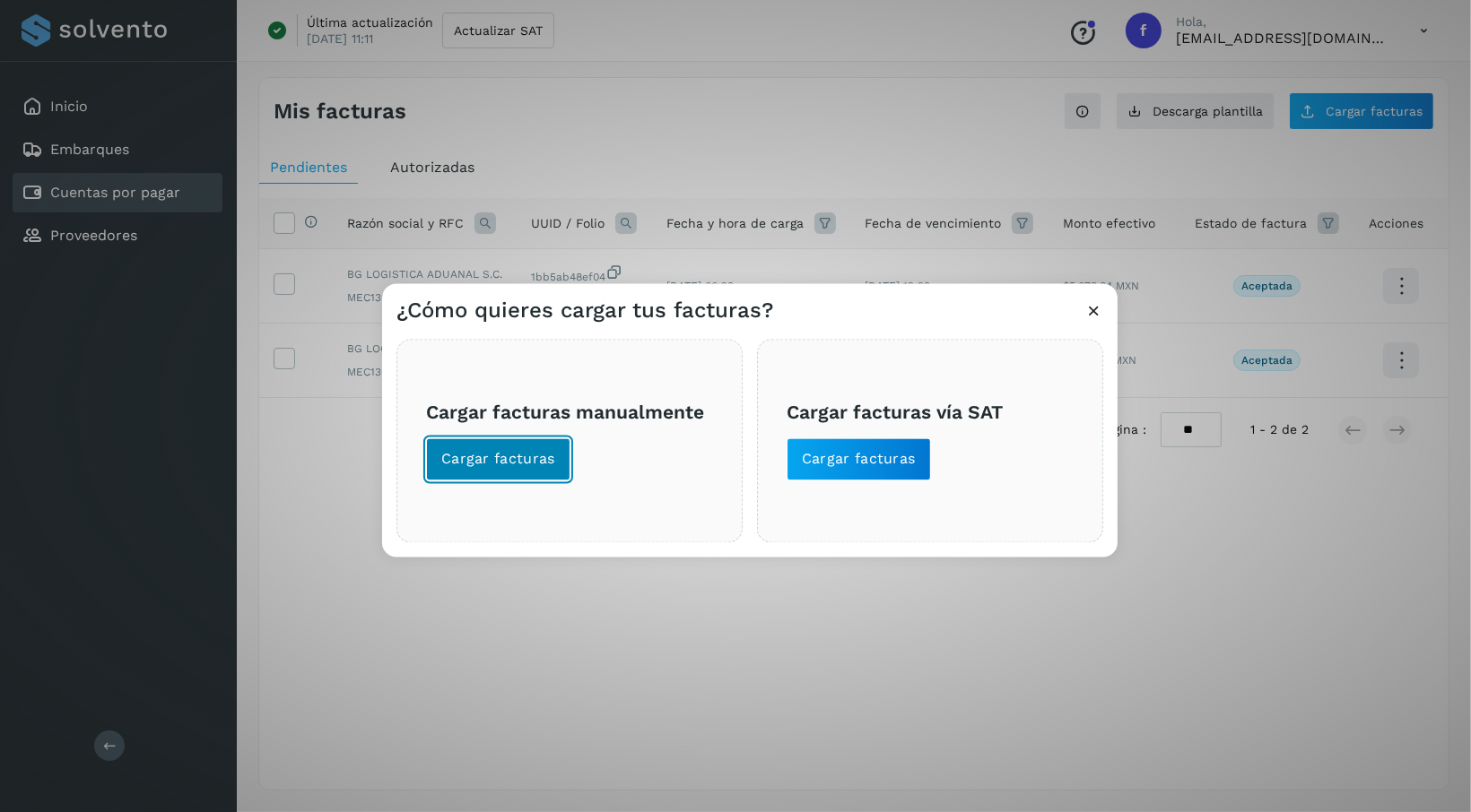
click at [531, 460] on span "Cargar facturas" at bounding box center [498, 459] width 114 height 19
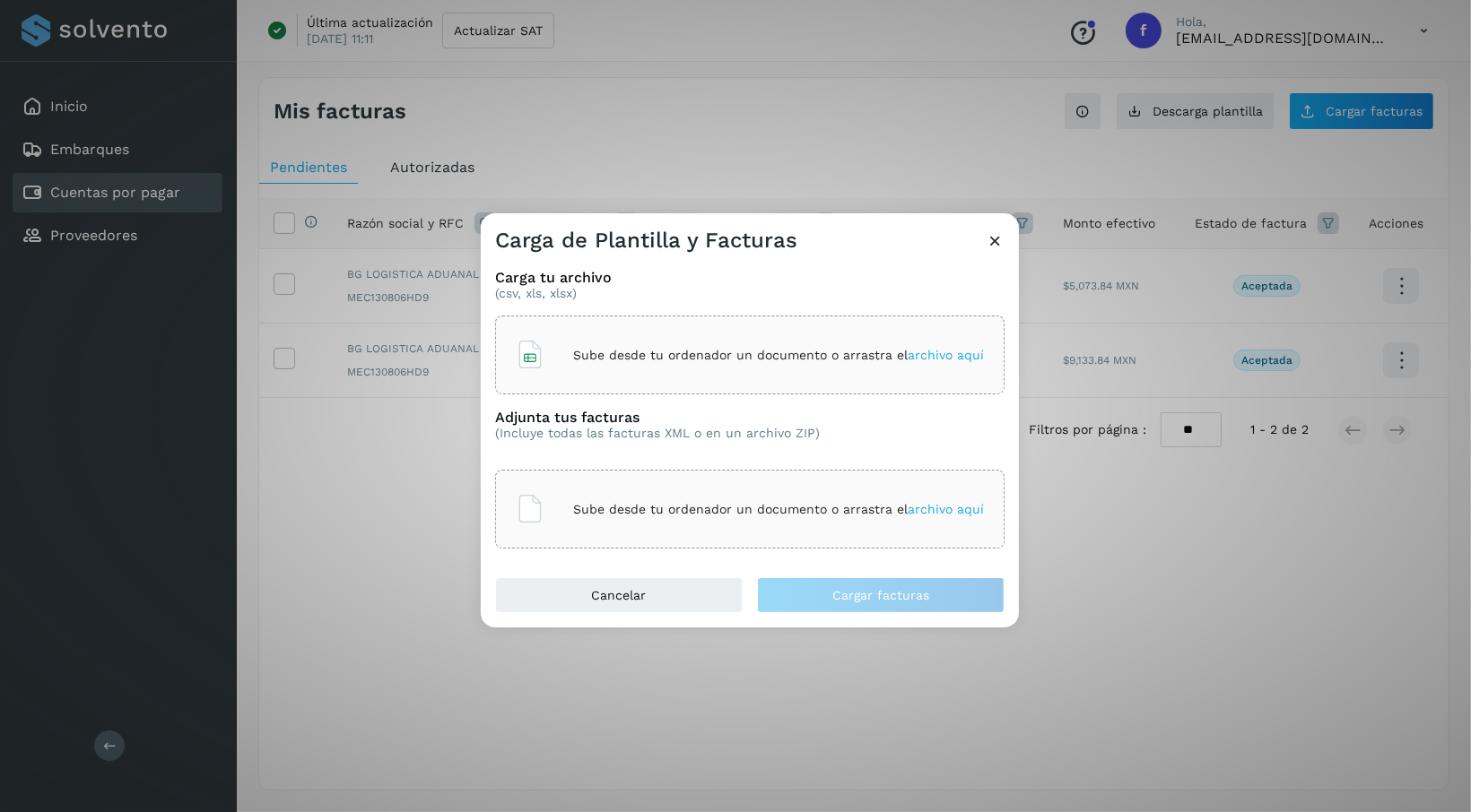
click at [628, 345] on div "Sube desde tu ordenador un documento o arrastra el archivo aquí" at bounding box center [750, 354] width 468 height 49
click at [636, 503] on p "Sube desde tu ordenador un documento o arrastra el archivo aquí" at bounding box center [778, 509] width 411 height 16
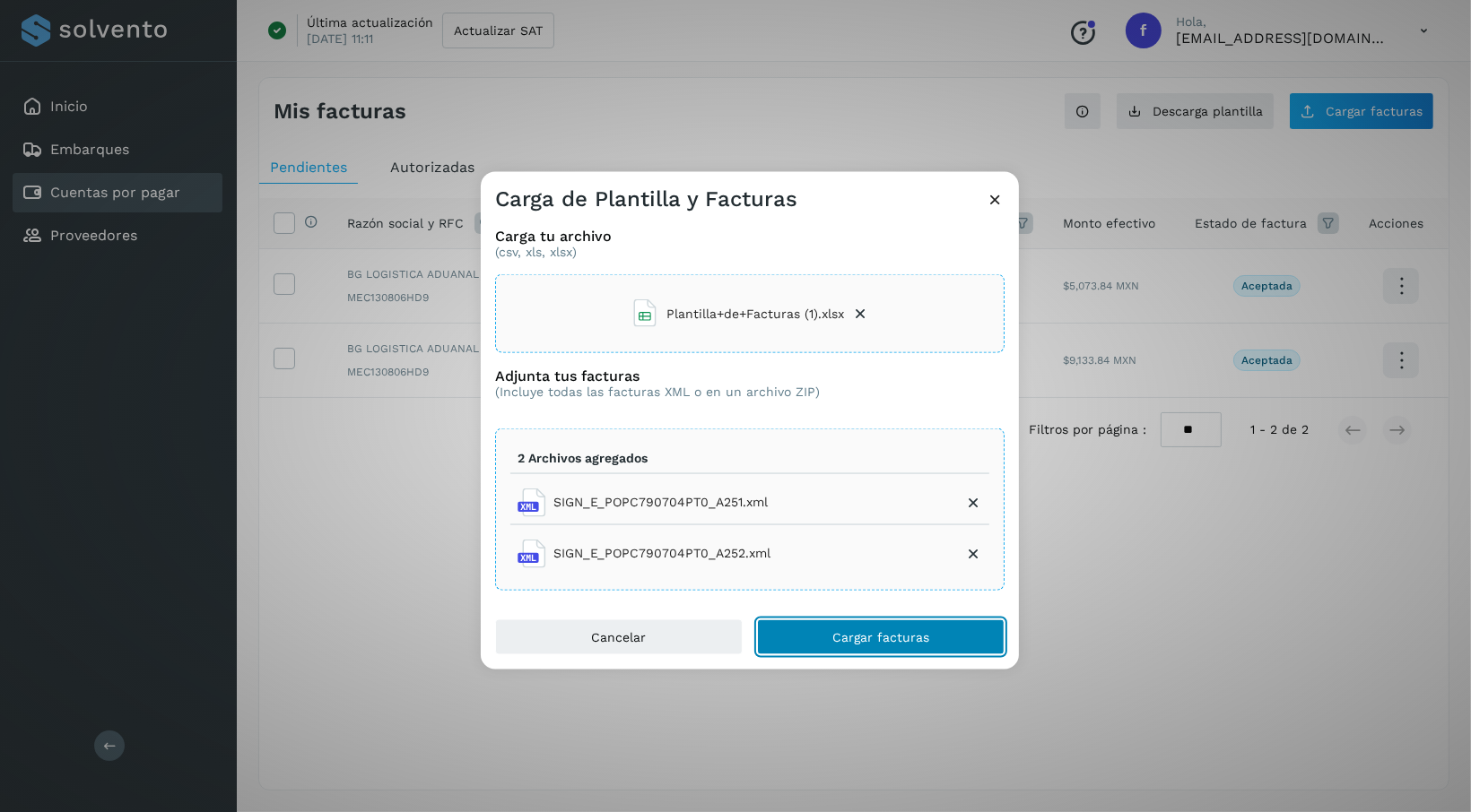
click at [942, 625] on button "Cargar facturas" at bounding box center [881, 636] width 248 height 36
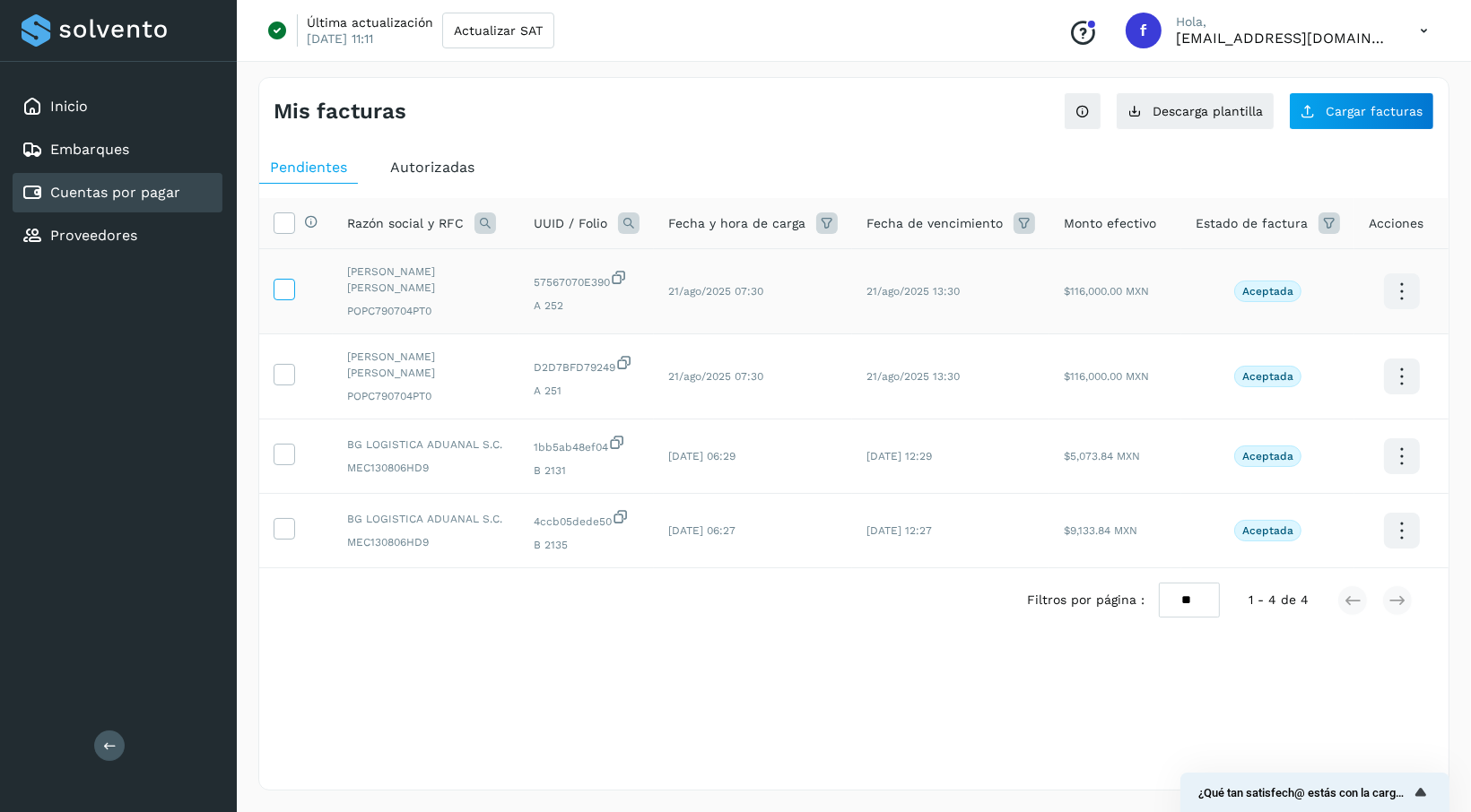
click at [286, 286] on icon at bounding box center [284, 288] width 18 height 18
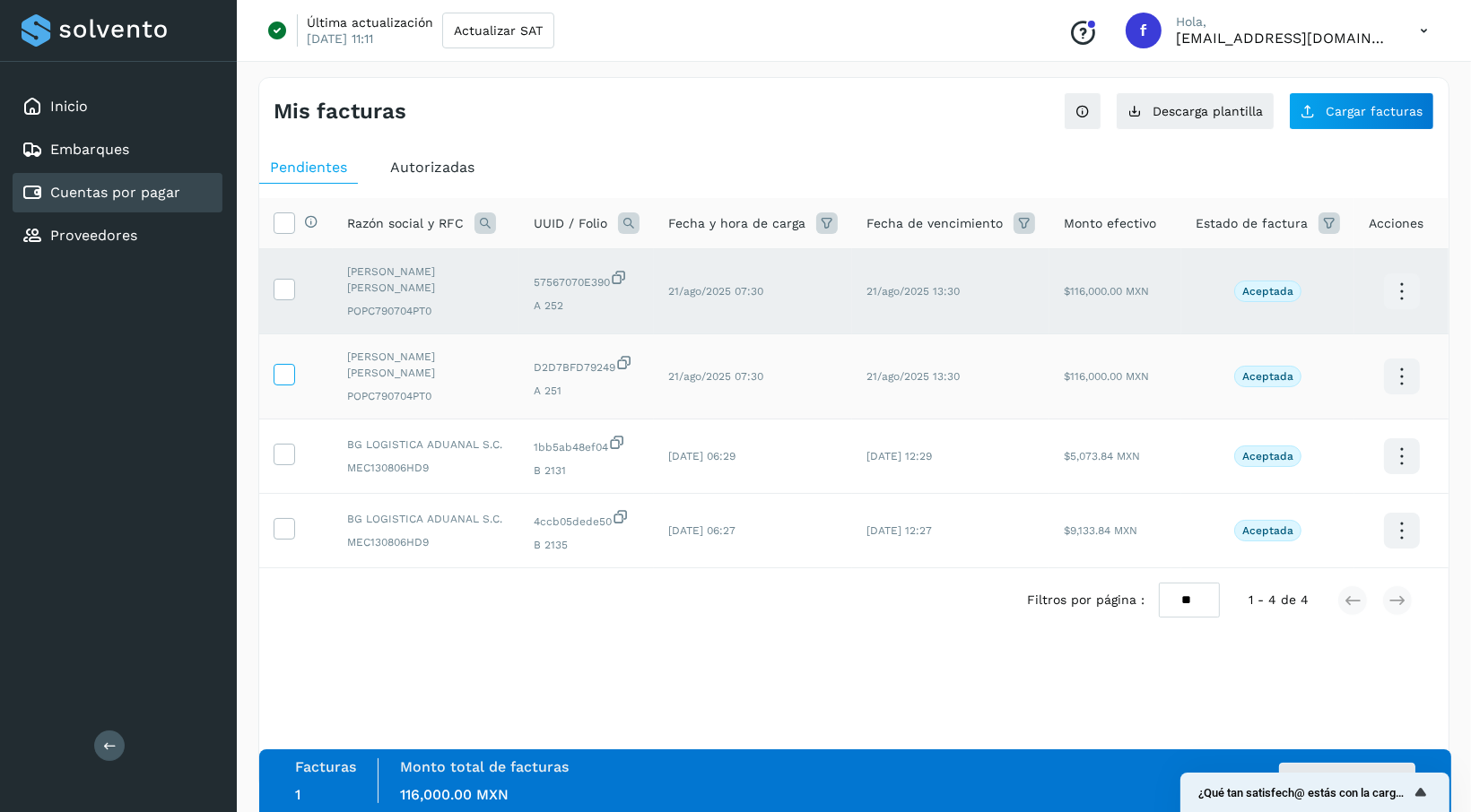
click at [284, 378] on icon at bounding box center [284, 373] width 18 height 18
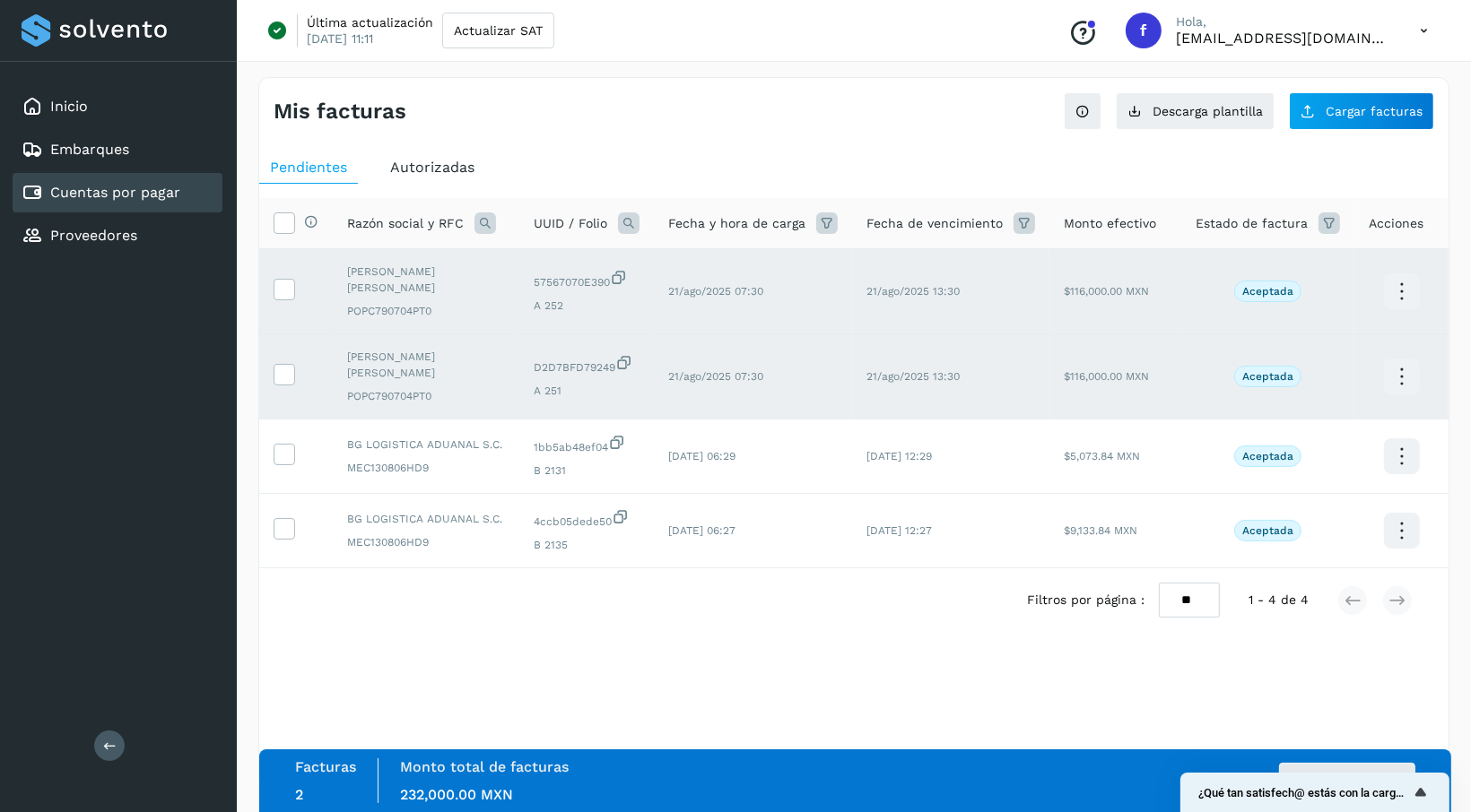
click at [1393, 296] on icon at bounding box center [1402, 292] width 42 height 42
click at [950, 683] on div at bounding box center [735, 406] width 1471 height 812
click at [1403, 284] on icon at bounding box center [1402, 292] width 42 height 42
click at [1285, 691] on div at bounding box center [735, 406] width 1471 height 812
drag, startPoint x: 1399, startPoint y: 294, endPoint x: 1012, endPoint y: 684, distance: 549.4
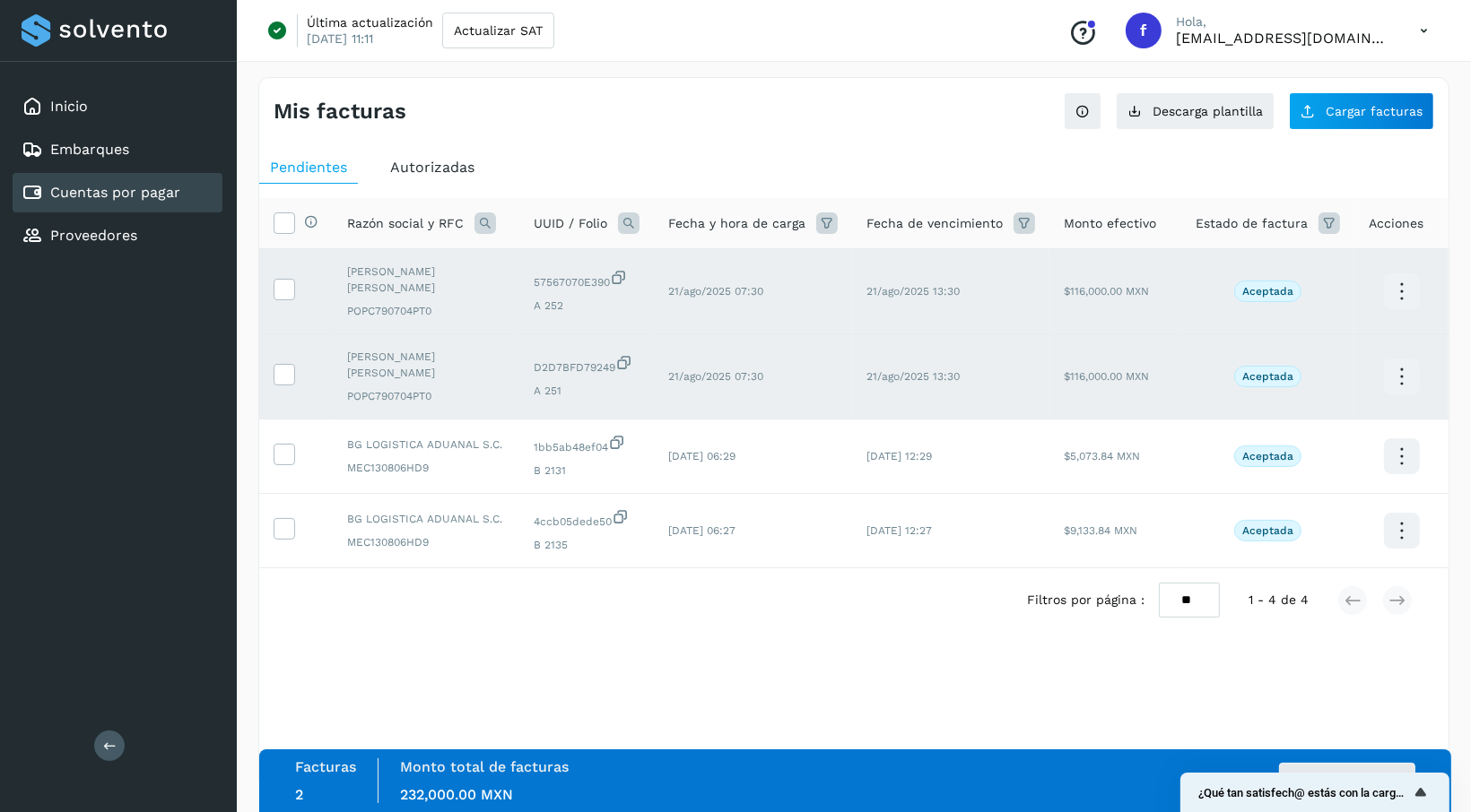
click at [1012, 684] on div "Selecciona una fecha" at bounding box center [853, 677] width 1189 height 29
click at [1401, 294] on icon at bounding box center [1402, 292] width 42 height 42
click at [1166, 308] on div at bounding box center [735, 406] width 1471 height 812
click at [1258, 289] on p "Aceptada" at bounding box center [1268, 292] width 52 height 13
click at [1396, 313] on icon at bounding box center [1402, 292] width 42 height 42
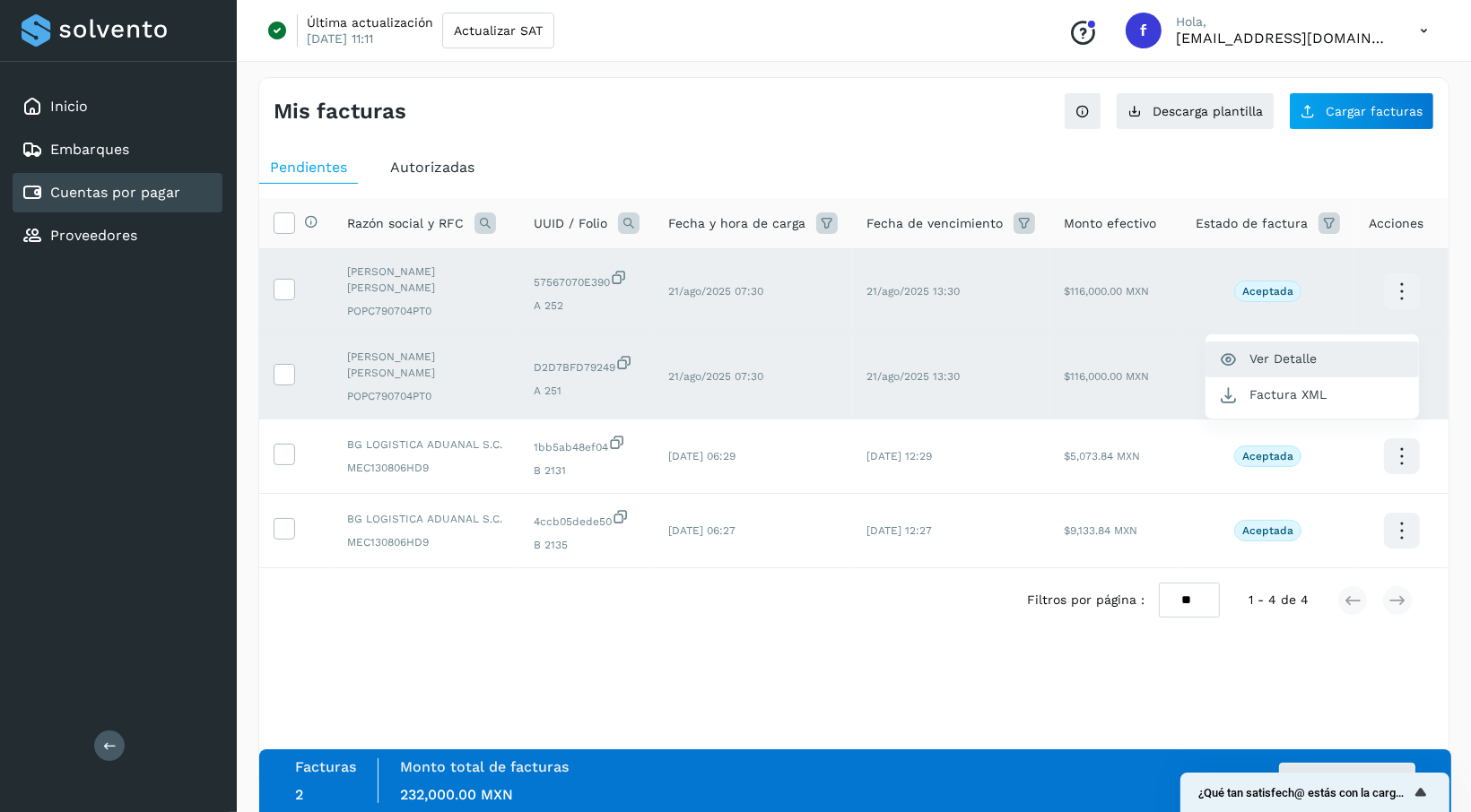
click at [1309, 351] on button "Ver Detalle" at bounding box center [1313, 359] width 214 height 35
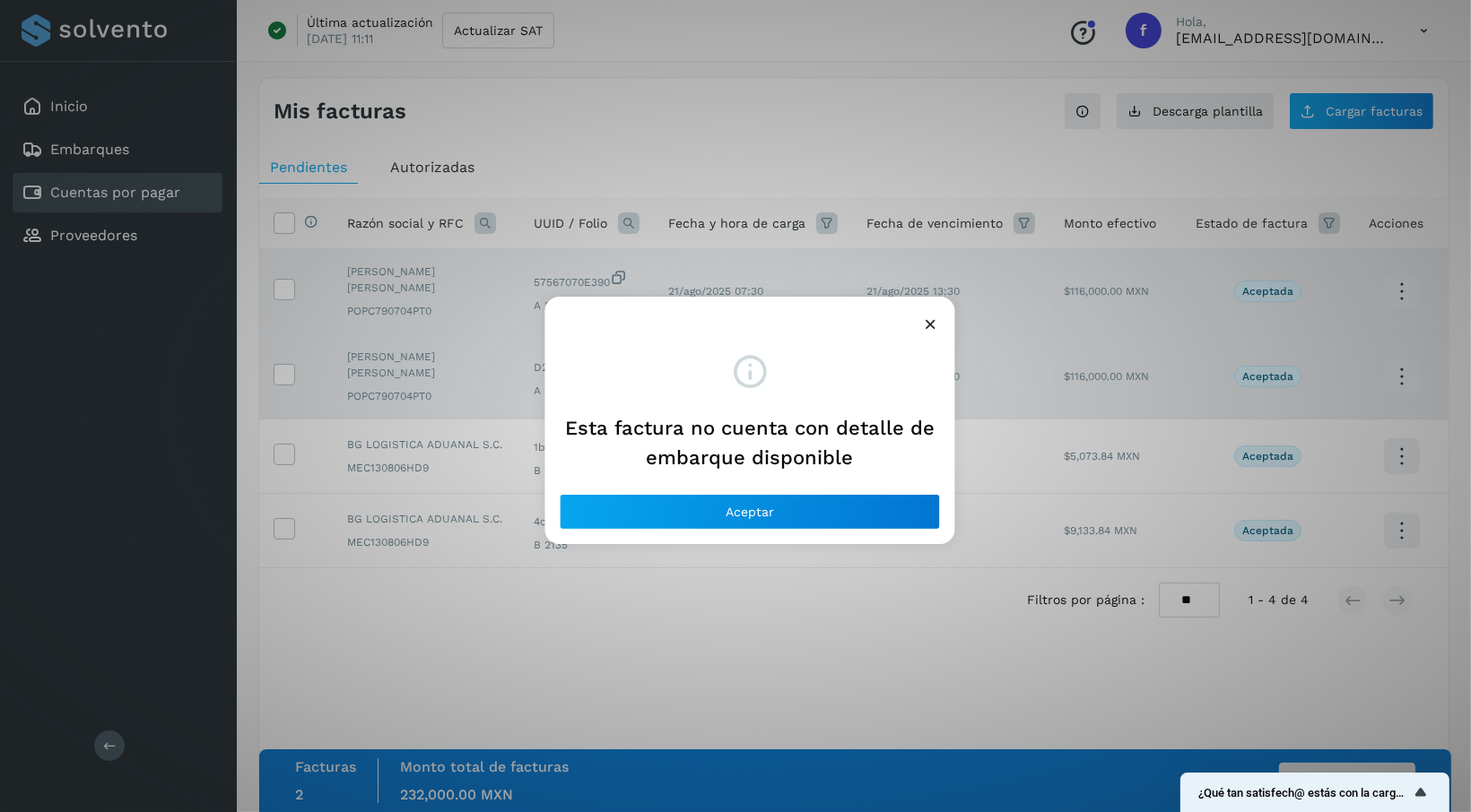
click at [931, 316] on icon at bounding box center [931, 324] width 18 height 18
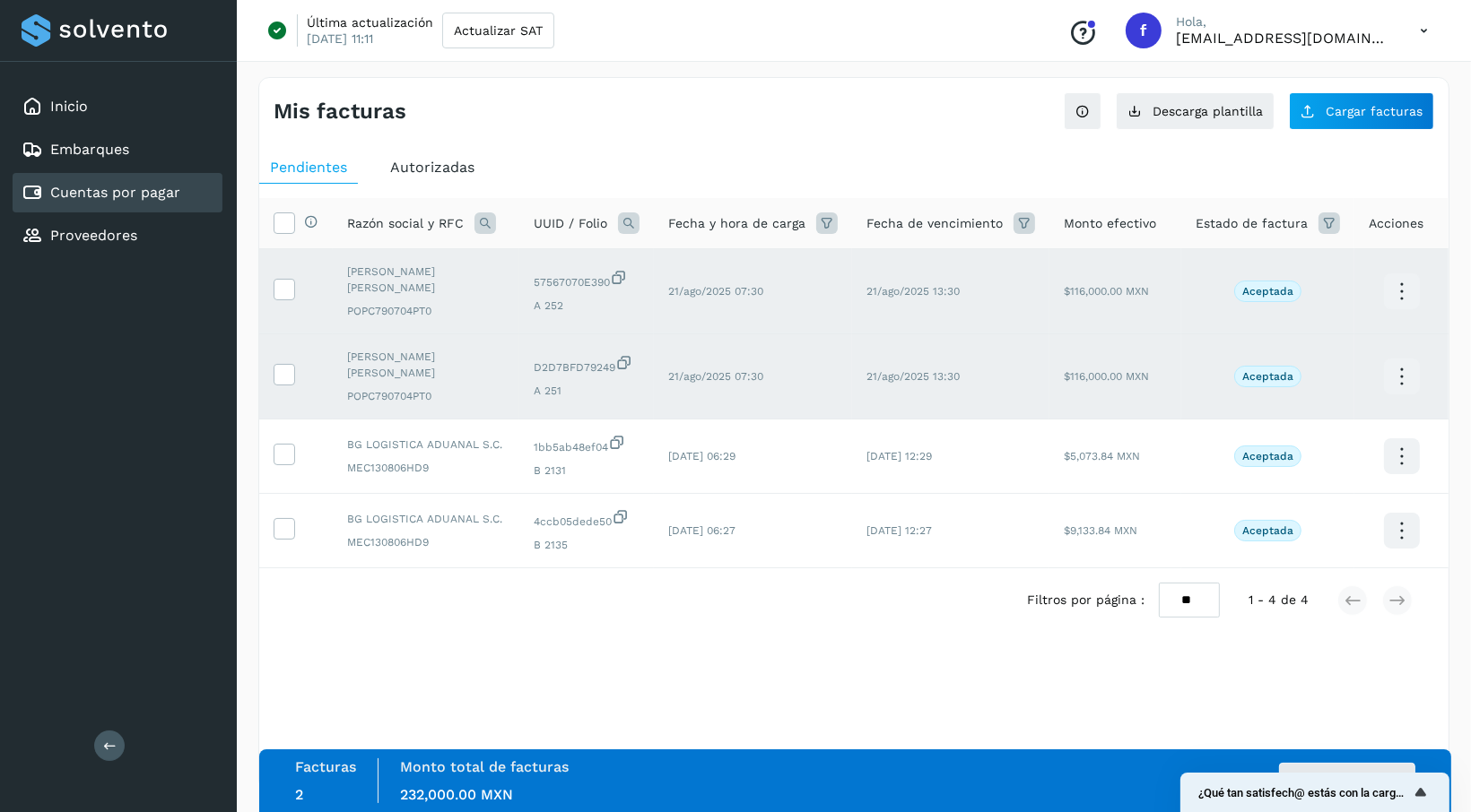
click at [1278, 285] on p "Aceptada" at bounding box center [1268, 292] width 52 height 13
click at [627, 277] on icon at bounding box center [618, 277] width 18 height 18
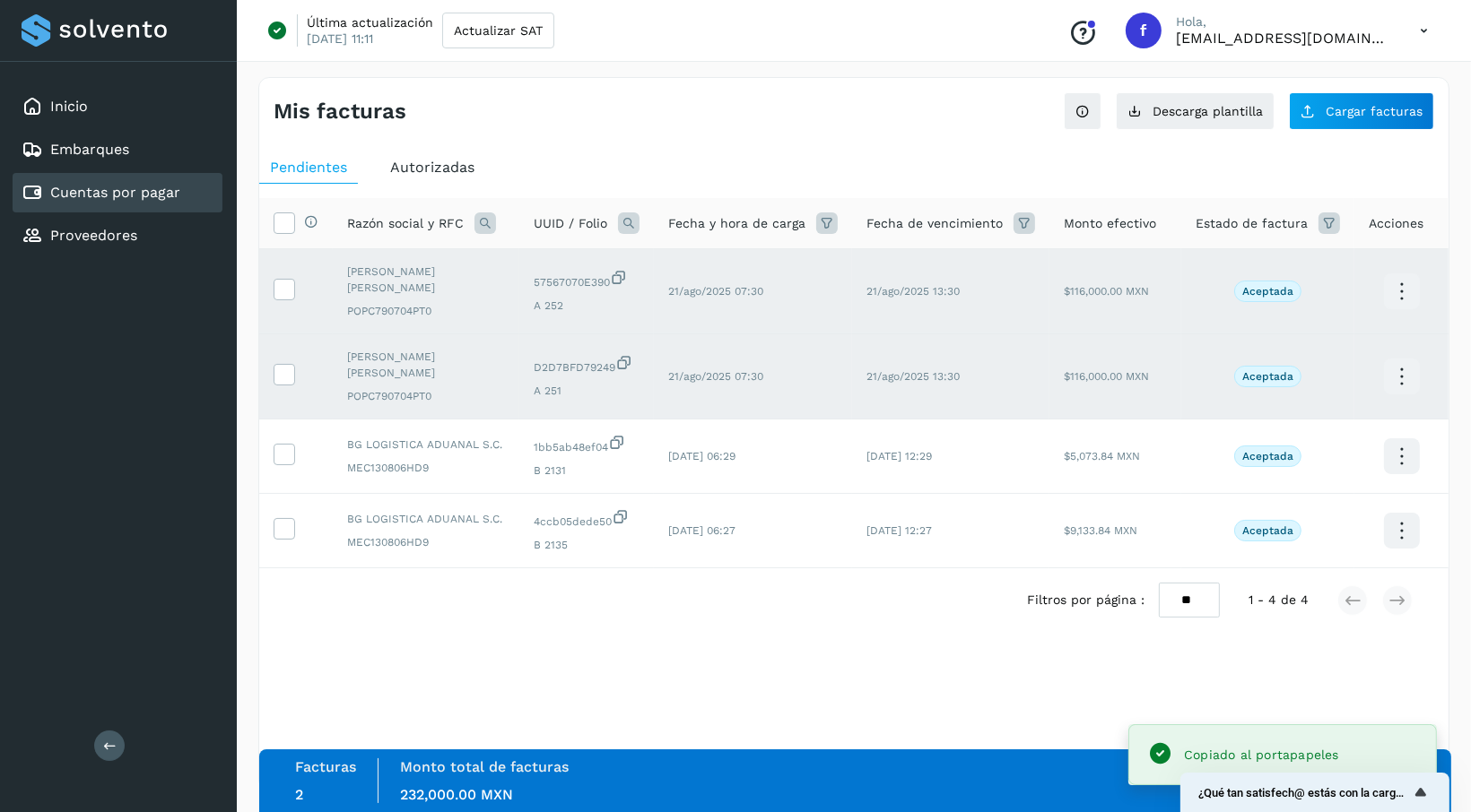
click at [1276, 286] on p "Aceptada" at bounding box center [1268, 292] width 52 height 13
click at [282, 228] on icon at bounding box center [284, 222] width 18 height 18
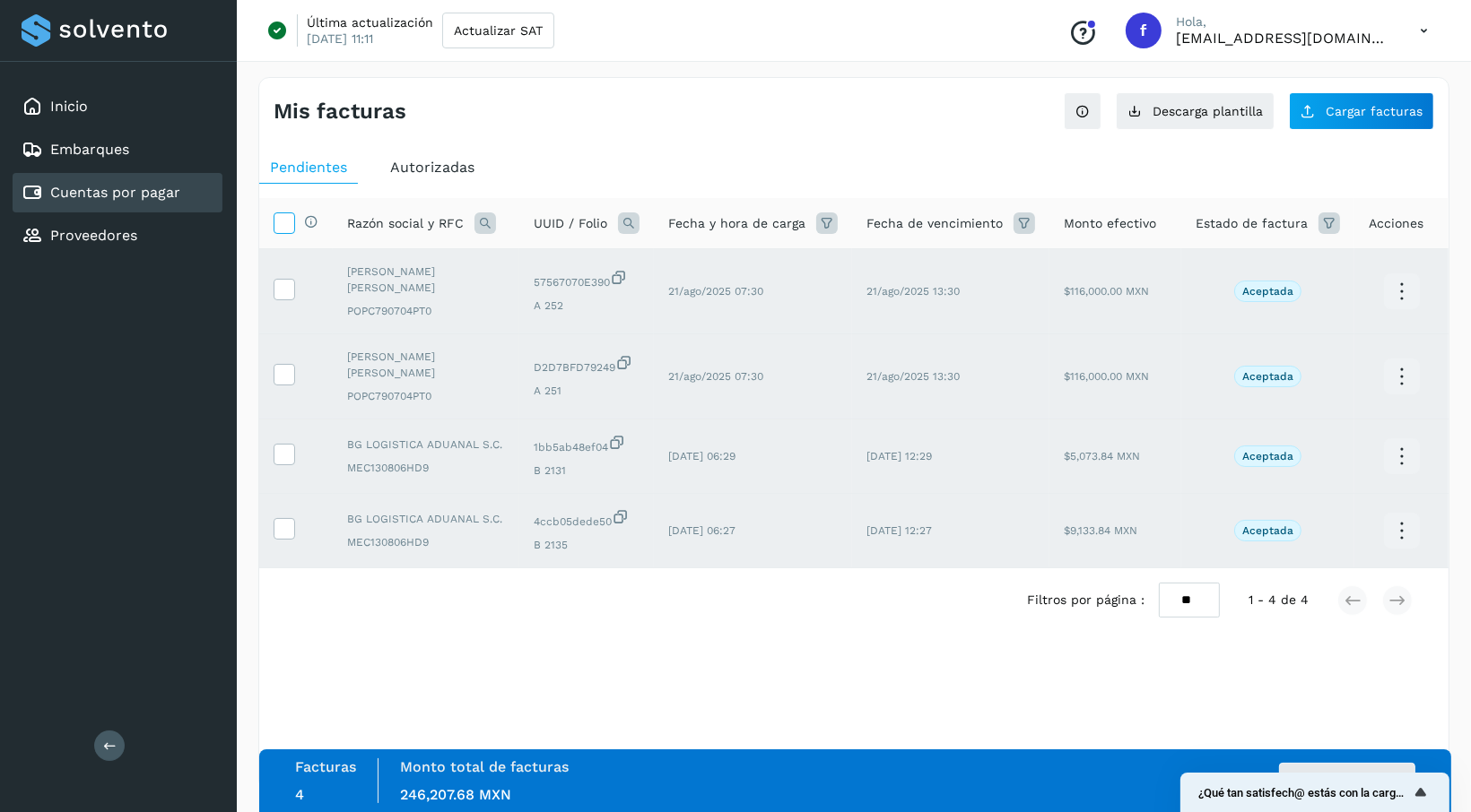
click at [281, 227] on icon at bounding box center [284, 222] width 18 height 18
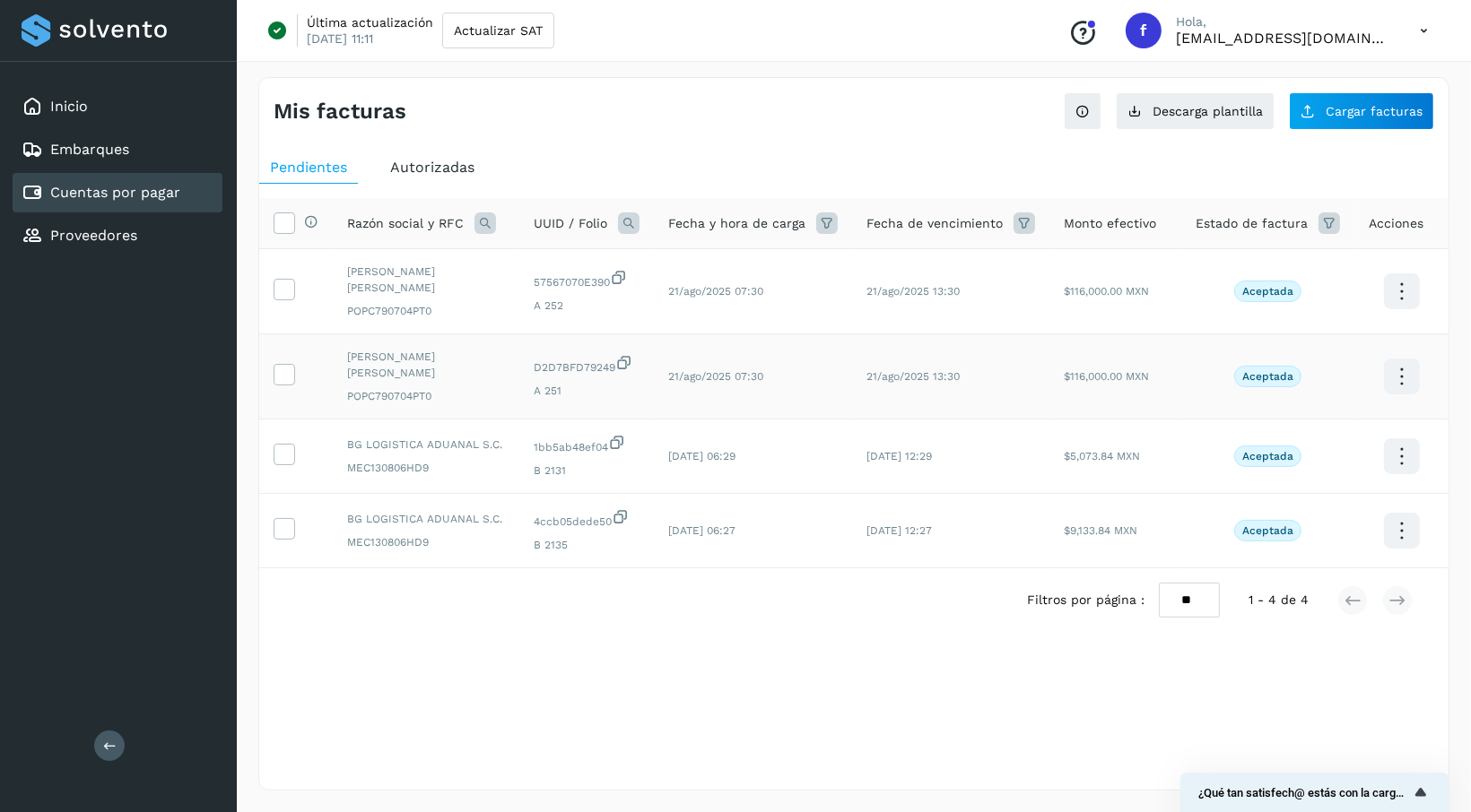
click at [1403, 287] on icon at bounding box center [1402, 292] width 42 height 42
click at [1153, 307] on div at bounding box center [735, 406] width 1471 height 812
click at [1293, 289] on p "Aceptada" at bounding box center [1268, 292] width 52 height 13
click at [94, 117] on div "Inicio" at bounding box center [118, 106] width 210 height 40
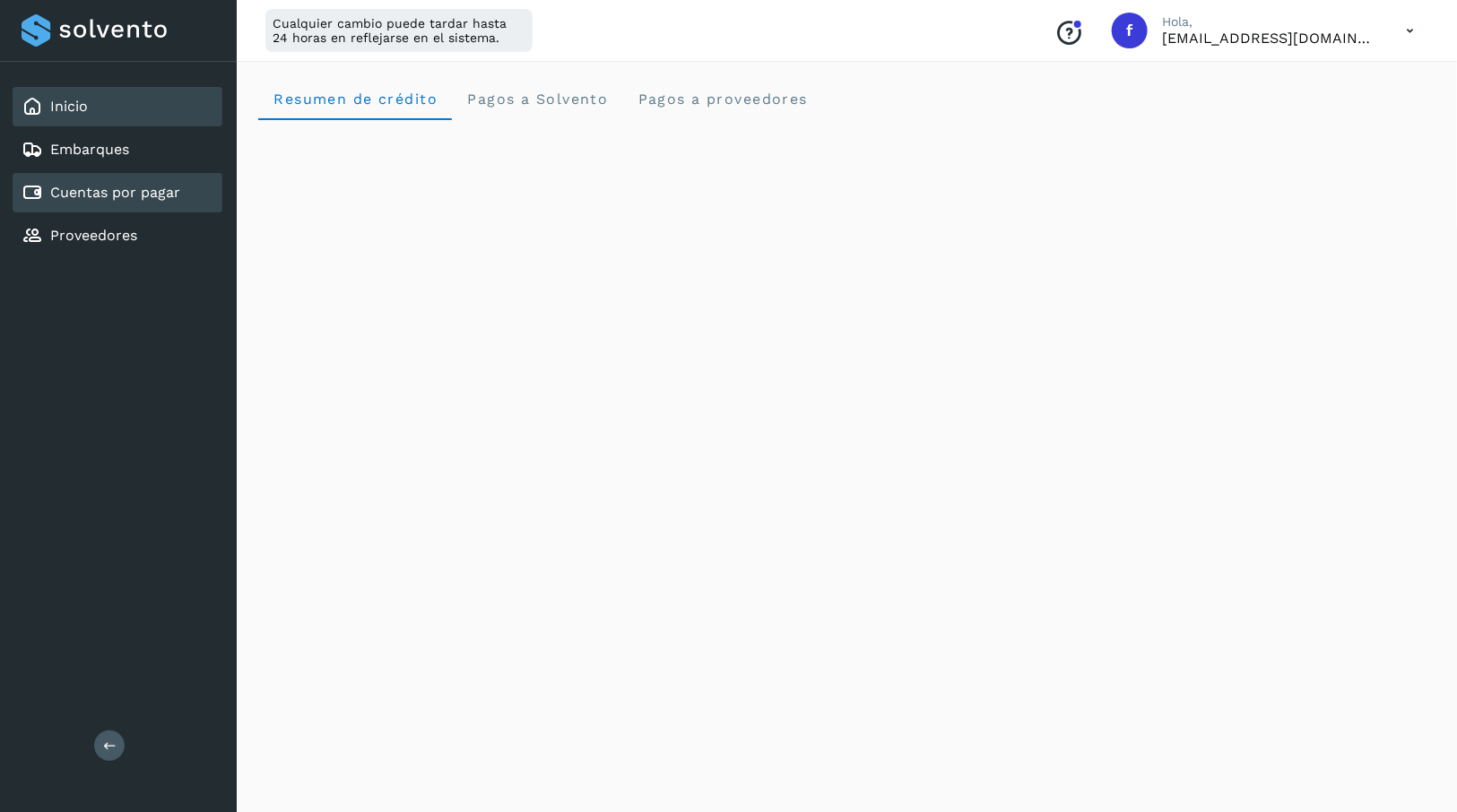
click at [99, 202] on div "Cuentas por pagar" at bounding box center [100, 192] width 158 height 21
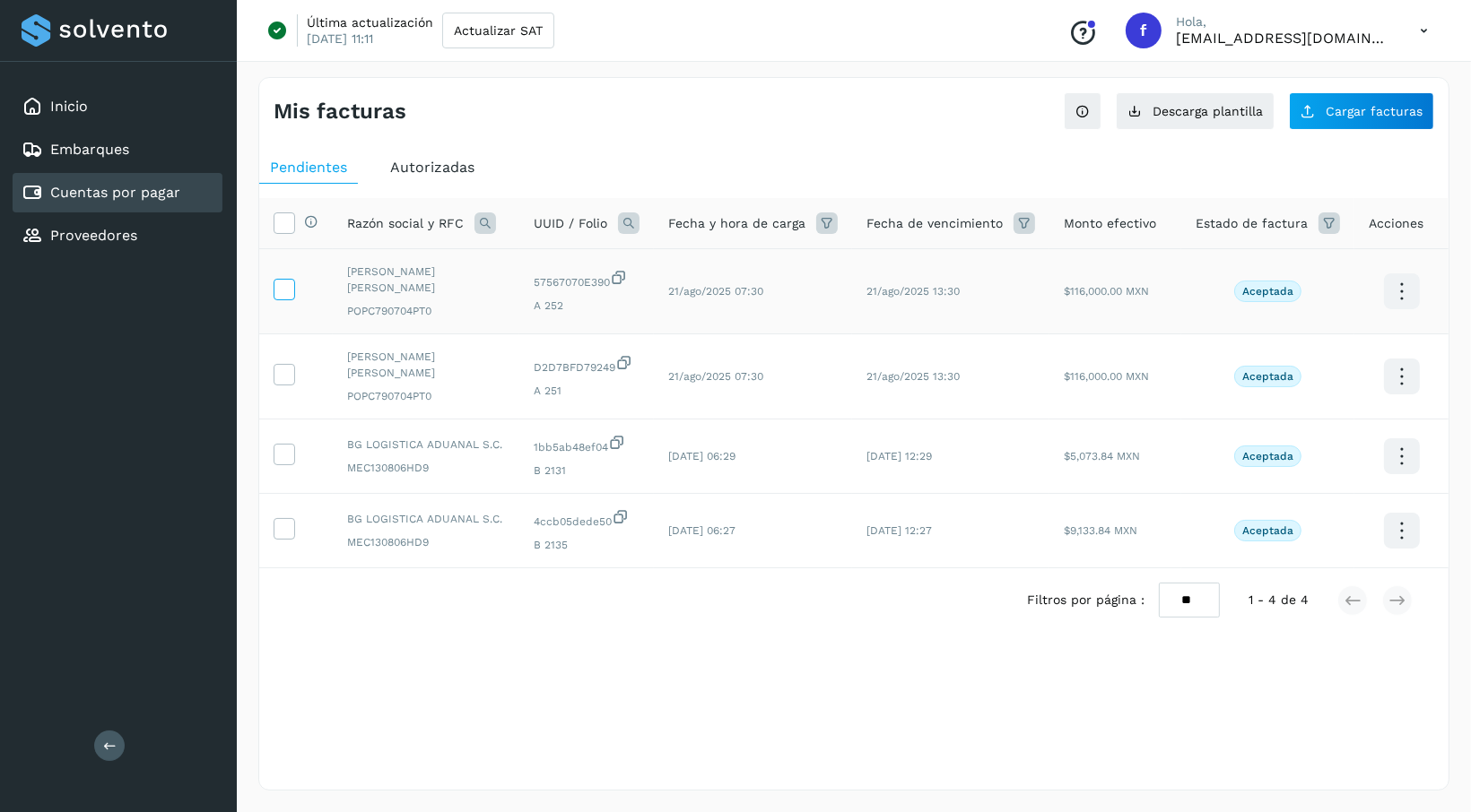
click at [284, 288] on icon at bounding box center [284, 288] width 18 height 18
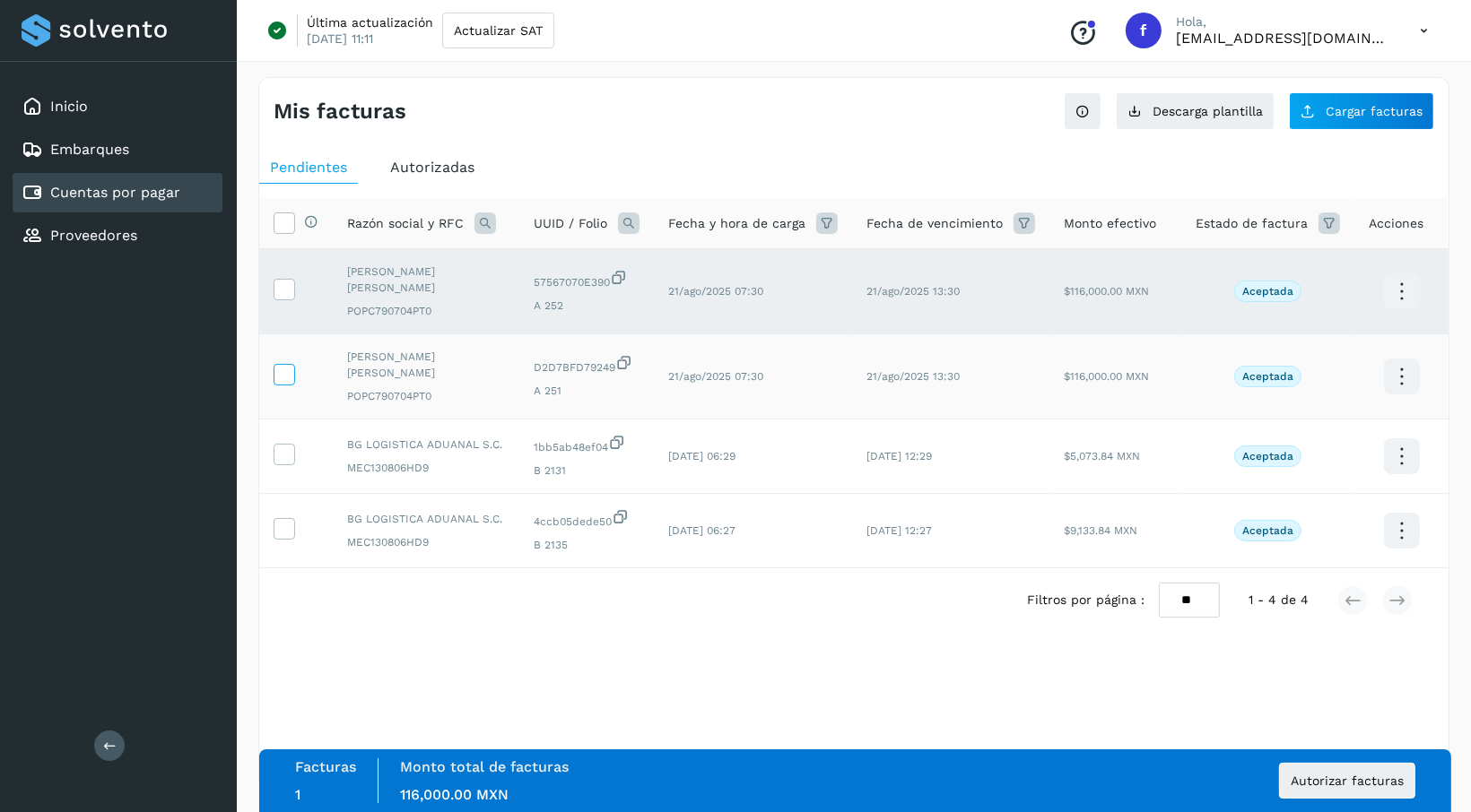
click at [280, 380] on icon at bounding box center [284, 373] width 18 height 18
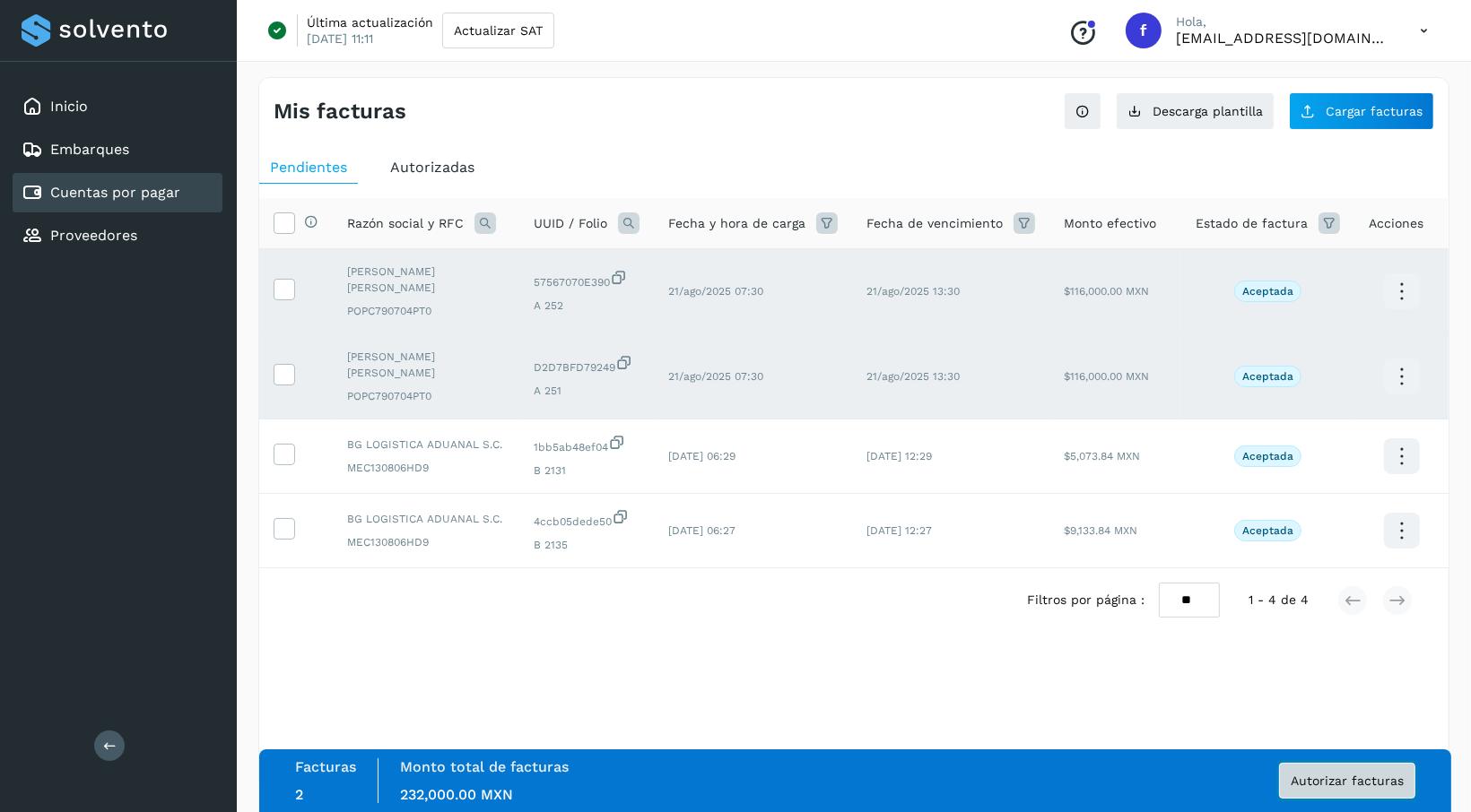
click at [1384, 779] on span "Autorizar facturas" at bounding box center [1347, 781] width 113 height 13
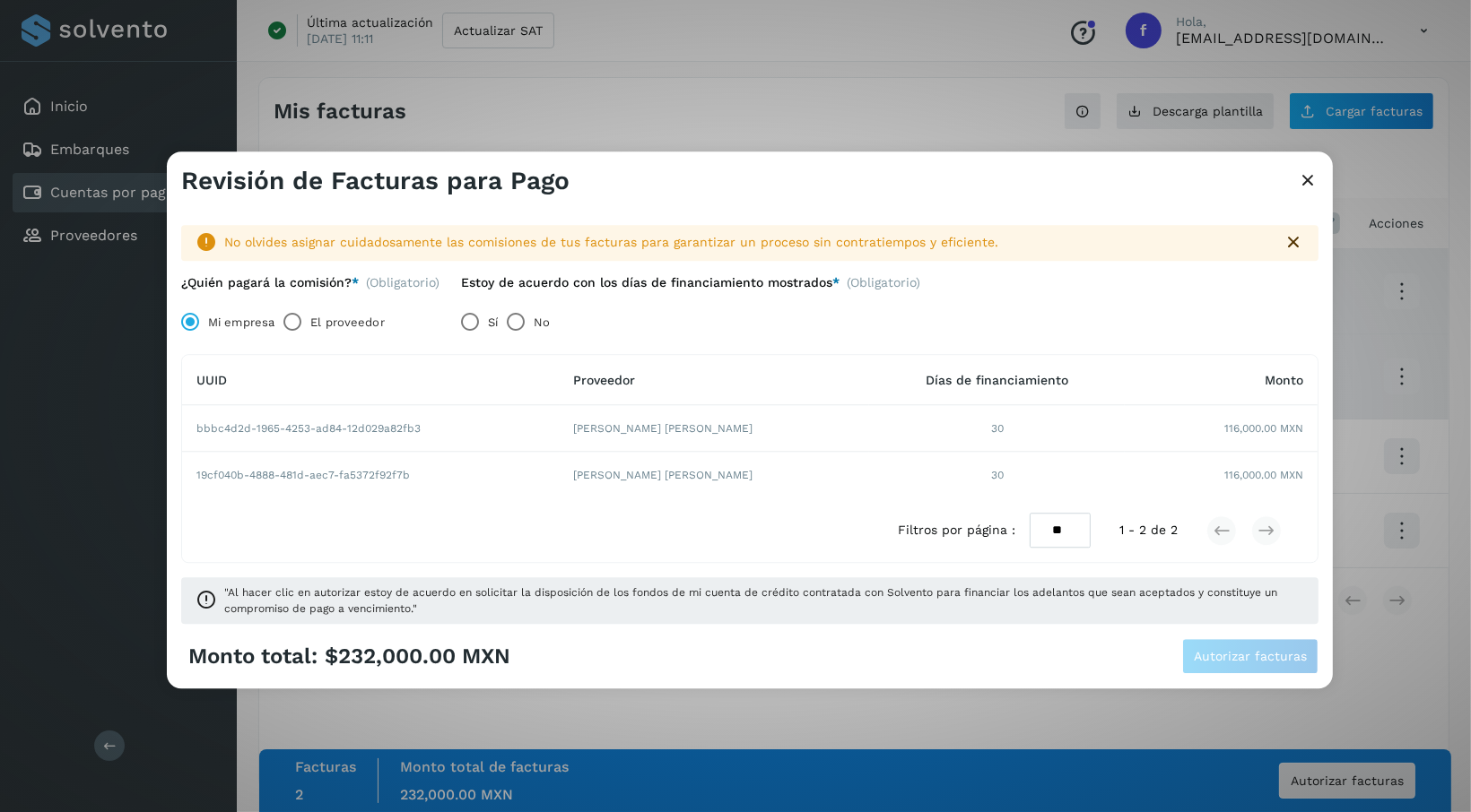
click at [562, 160] on div "Revisión de Facturas para Pago" at bounding box center [750, 174] width 1166 height 45
click at [1297, 180] on icon at bounding box center [1307, 181] width 21 height 18
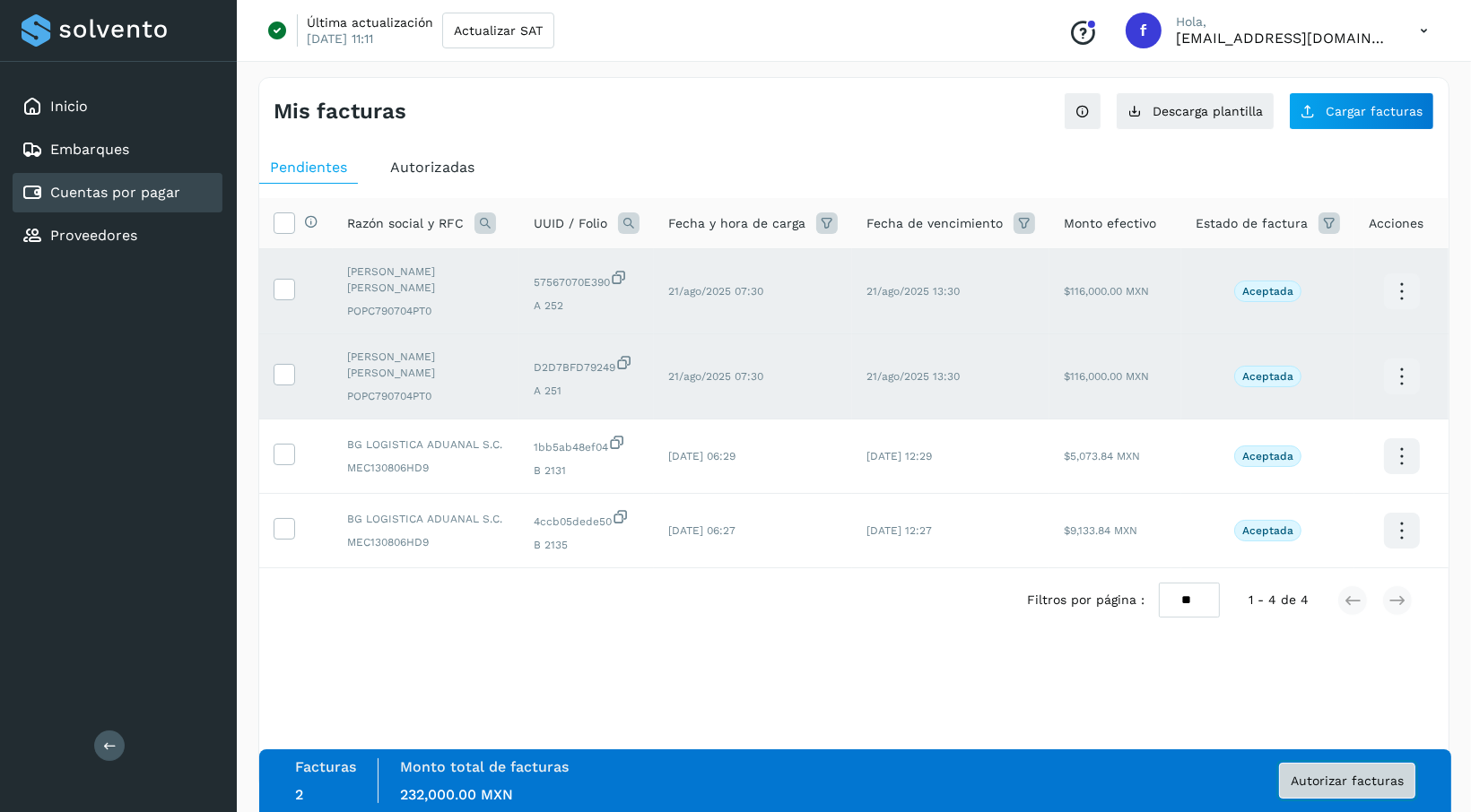
click at [1337, 777] on span "Autorizar facturas" at bounding box center [1347, 781] width 113 height 13
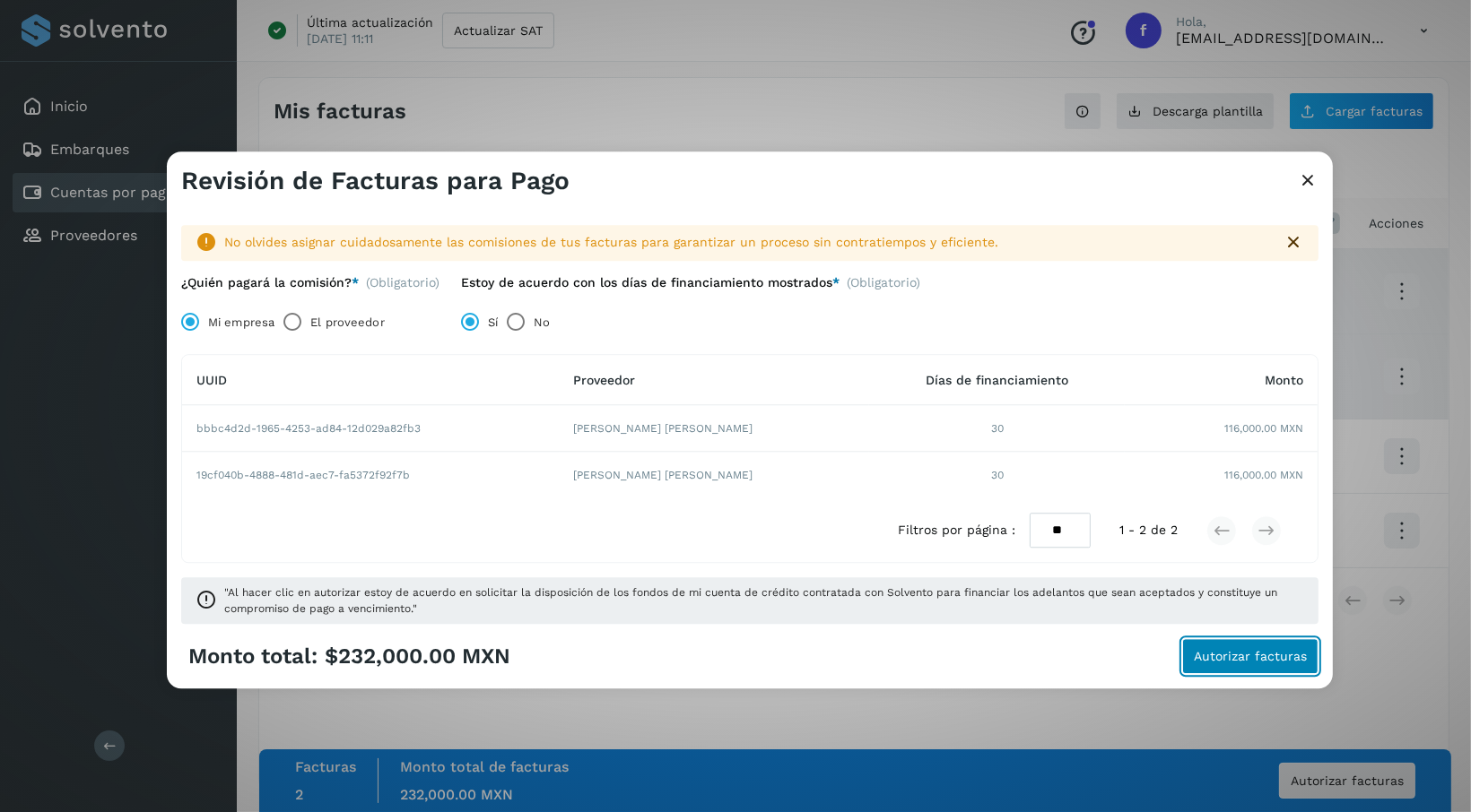
click at [1278, 654] on span "Autorizar facturas" at bounding box center [1250, 657] width 113 height 13
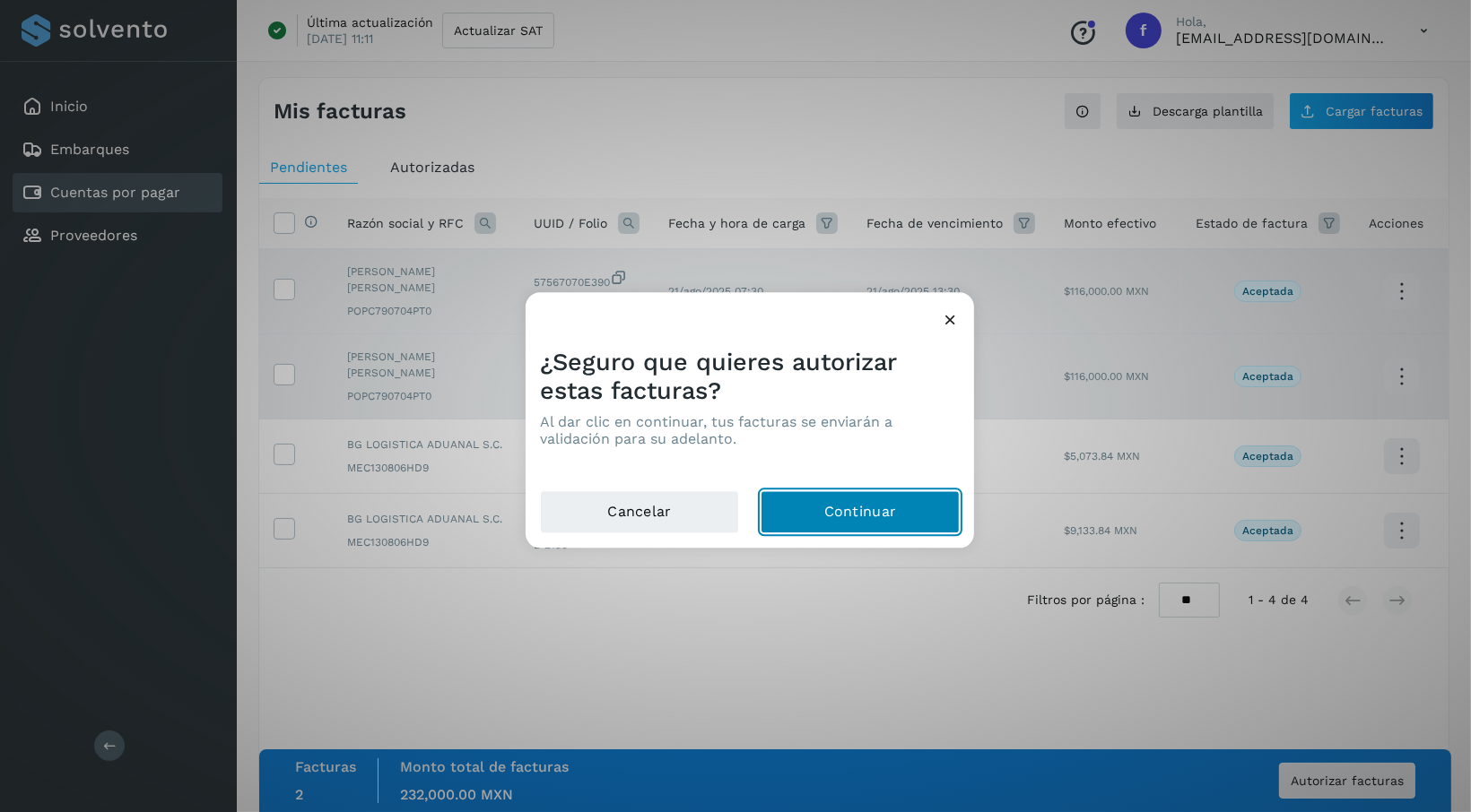
click at [866, 503] on button "Continuar" at bounding box center [860, 513] width 199 height 43
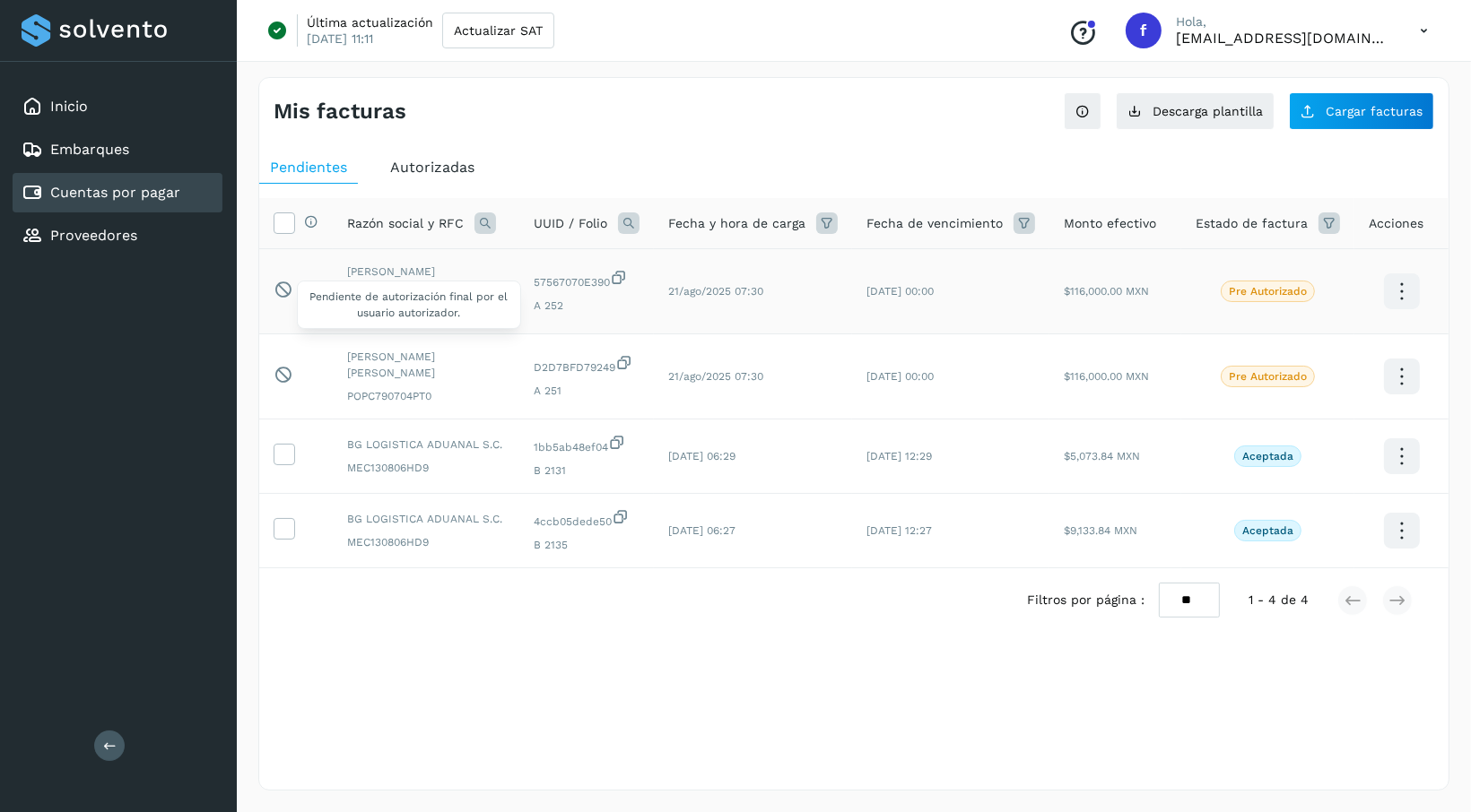
click at [284, 285] on icon at bounding box center [283, 289] width 18 height 18
click at [1402, 300] on icon at bounding box center [1402, 292] width 42 height 42
click at [1150, 310] on div at bounding box center [735, 406] width 1471 height 812
click at [1253, 294] on p "Pre Autorizado" at bounding box center [1267, 292] width 78 height 13
click at [281, 375] on icon at bounding box center [283, 374] width 18 height 18
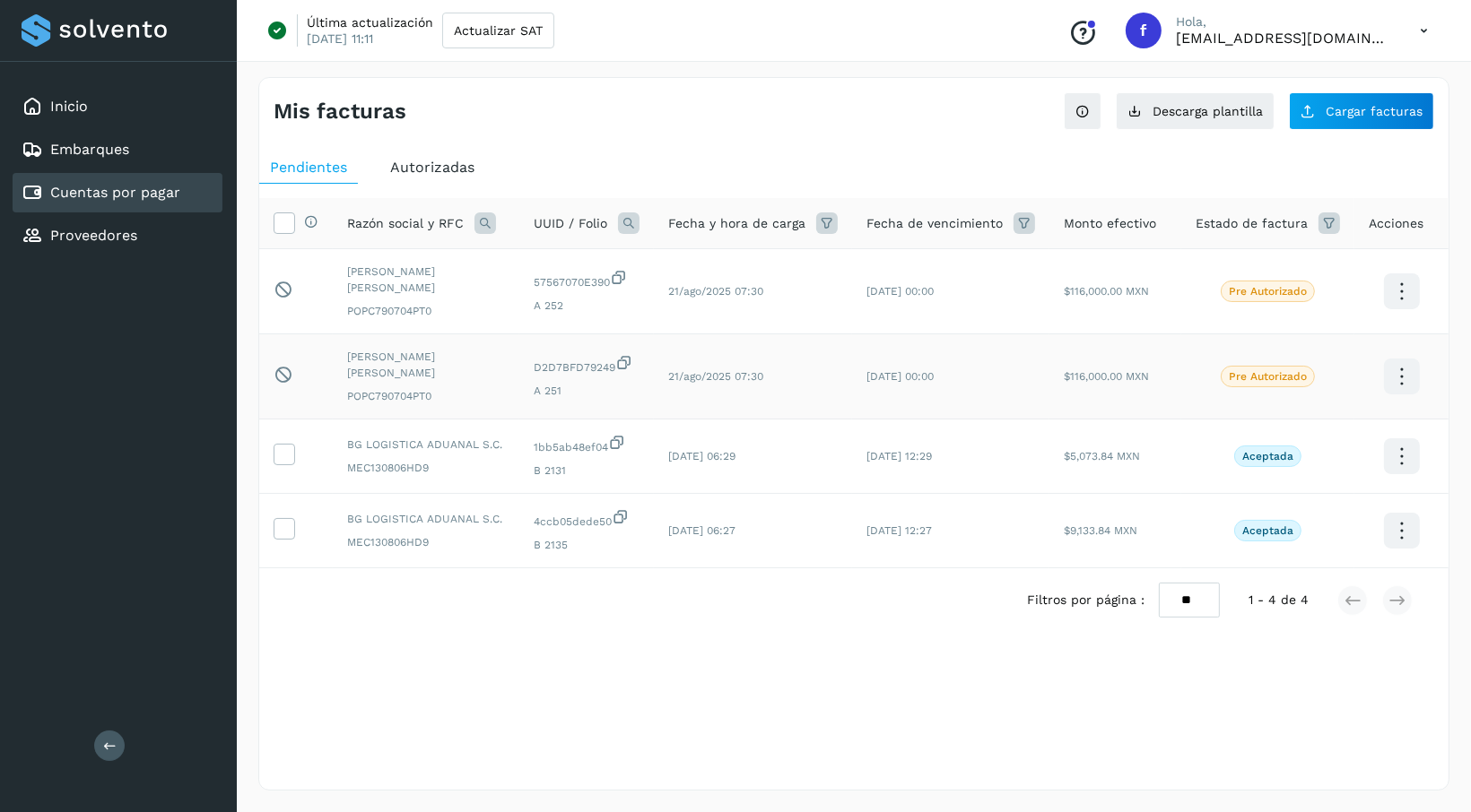
click at [1259, 378] on p "Pre Autorizado" at bounding box center [1267, 377] width 78 height 13
click at [1284, 301] on span "Pre Autorizado" at bounding box center [1267, 291] width 94 height 21
click at [79, 139] on div "Embarques" at bounding box center [75, 149] width 108 height 21
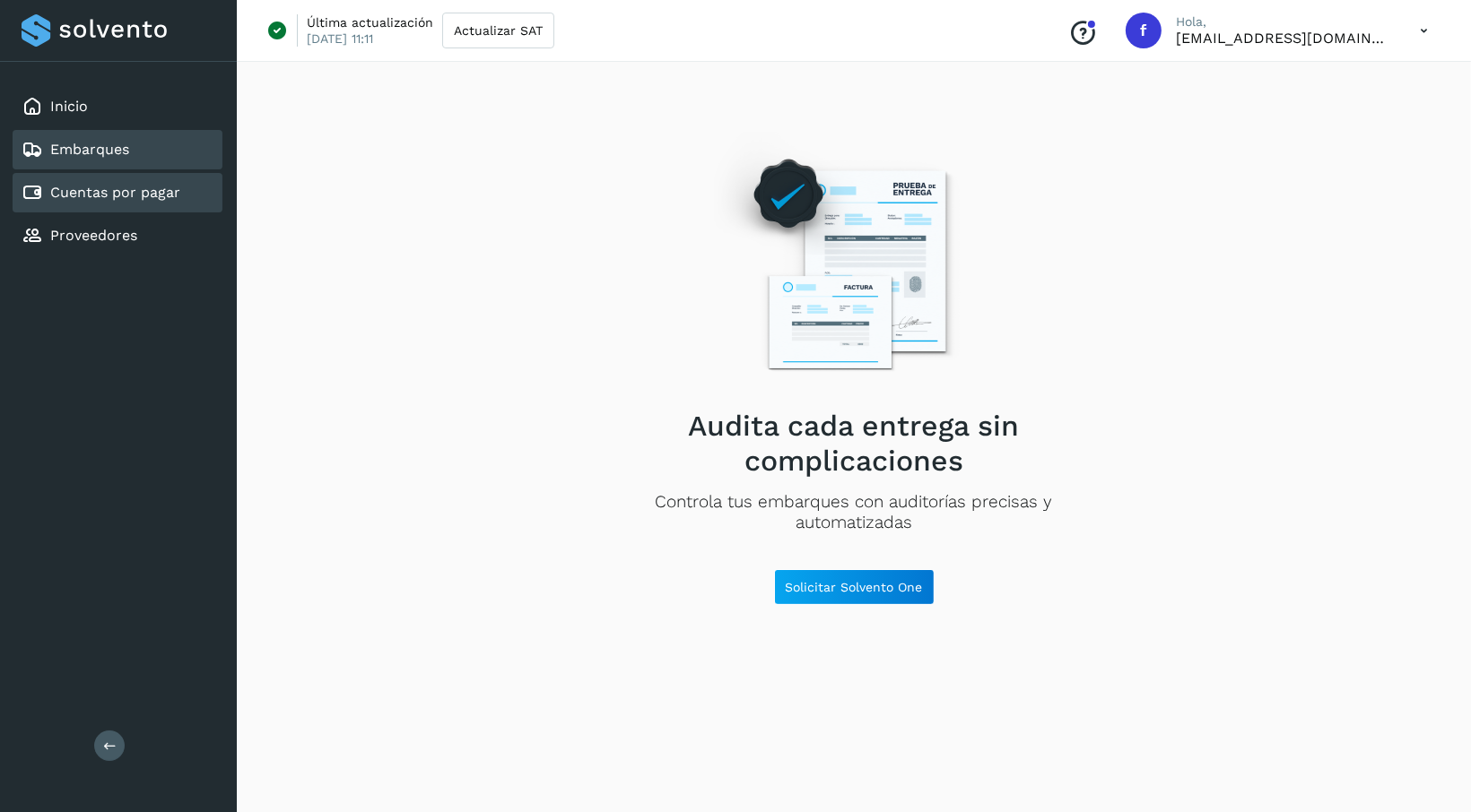
click at [78, 180] on div "Cuentas por pagar" at bounding box center [118, 192] width 210 height 40
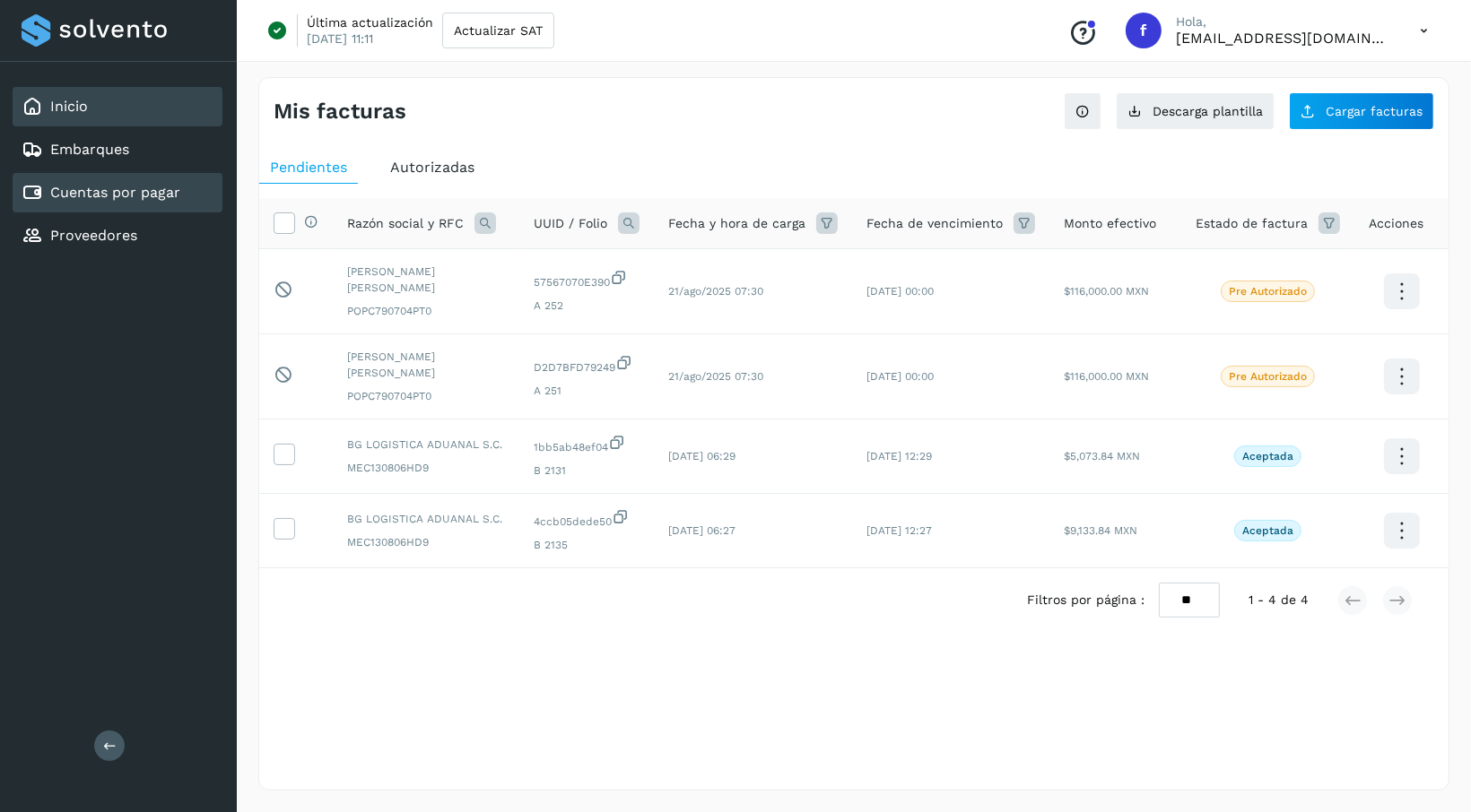
click at [85, 110] on link "Inicio" at bounding box center [69, 106] width 38 height 17
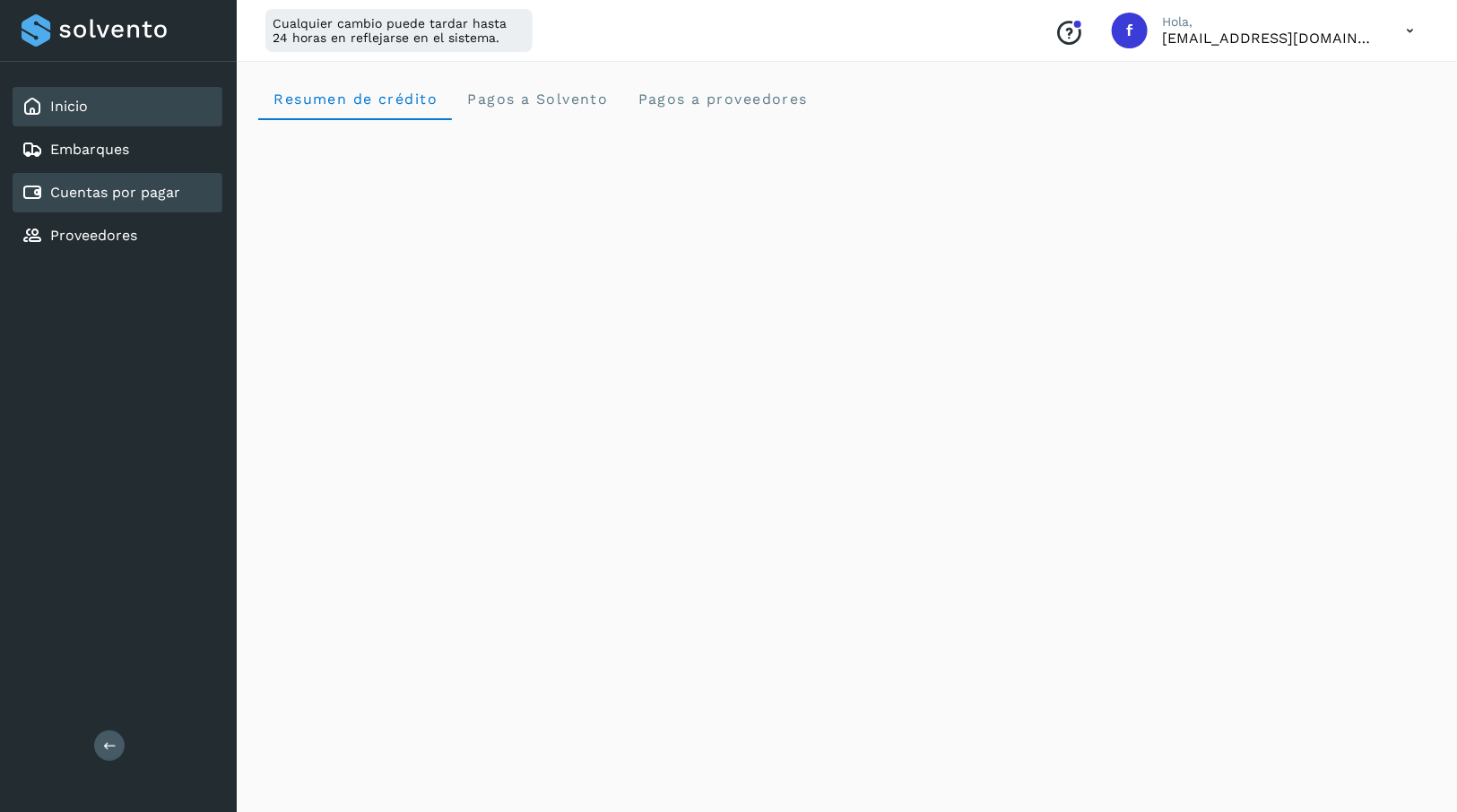
click at [72, 203] on div "Cuentas por pagar" at bounding box center [118, 192] width 210 height 40
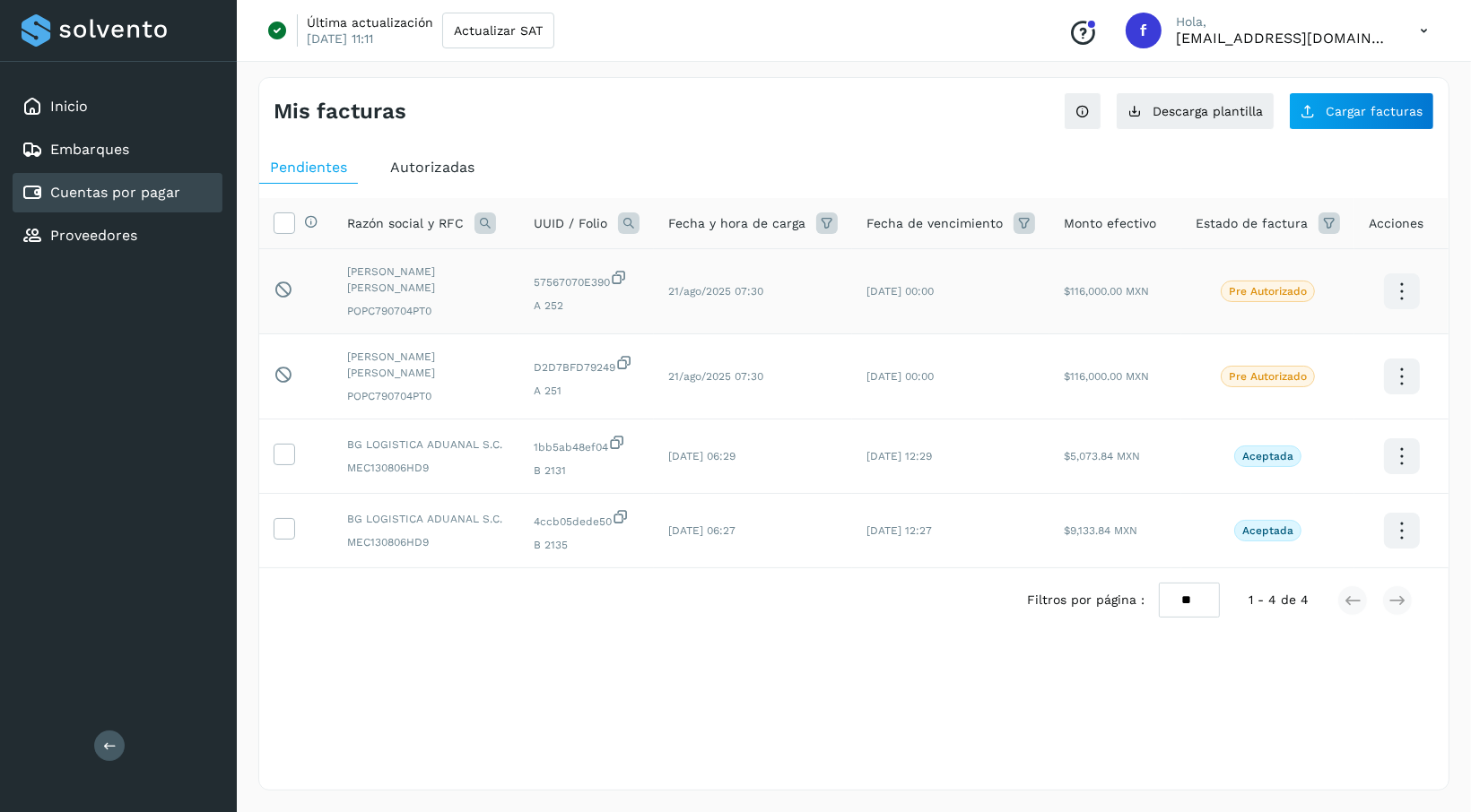
click at [1395, 293] on icon at bounding box center [1402, 292] width 42 height 42
click at [1353, 375] on div at bounding box center [735, 406] width 1471 height 812
click at [441, 166] on span "Autorizadas" at bounding box center [433, 167] width 85 height 17
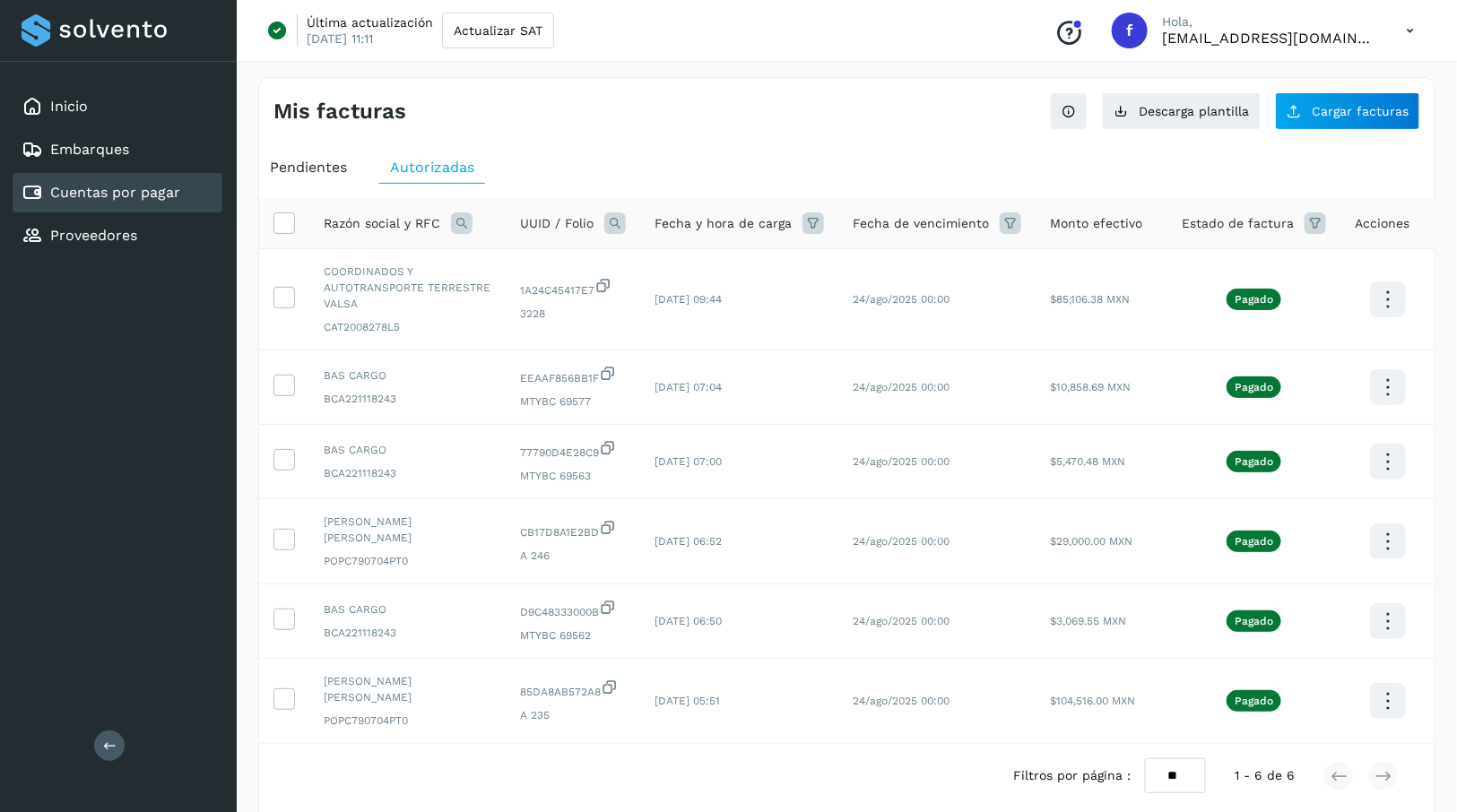
click at [296, 173] on span "Pendientes" at bounding box center [309, 167] width 77 height 17
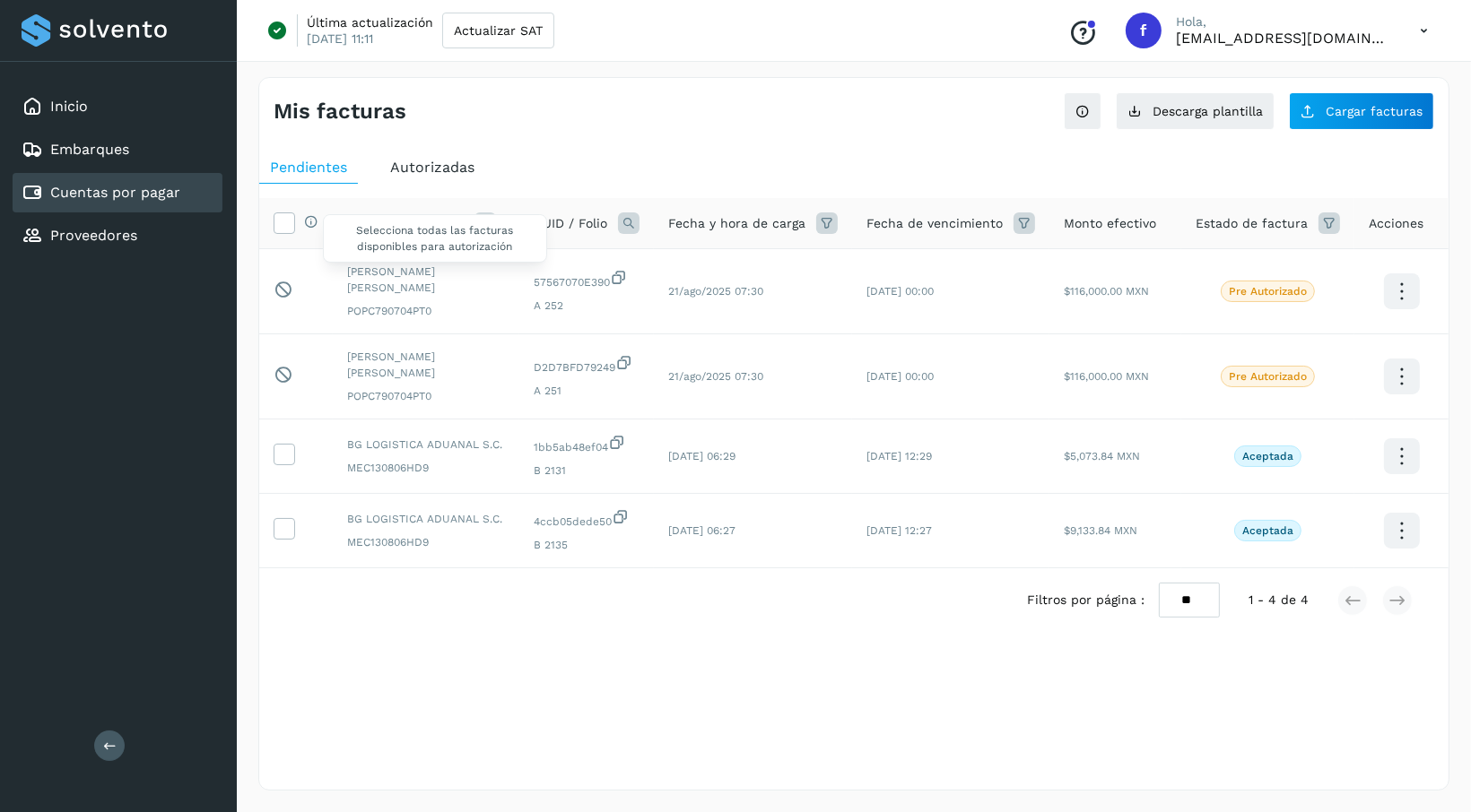
click at [300, 218] on div "Selecciona todas las facturas disponibles para autorización" at bounding box center [306, 224] width 23 height 18
click at [279, 227] on icon at bounding box center [284, 222] width 18 height 18
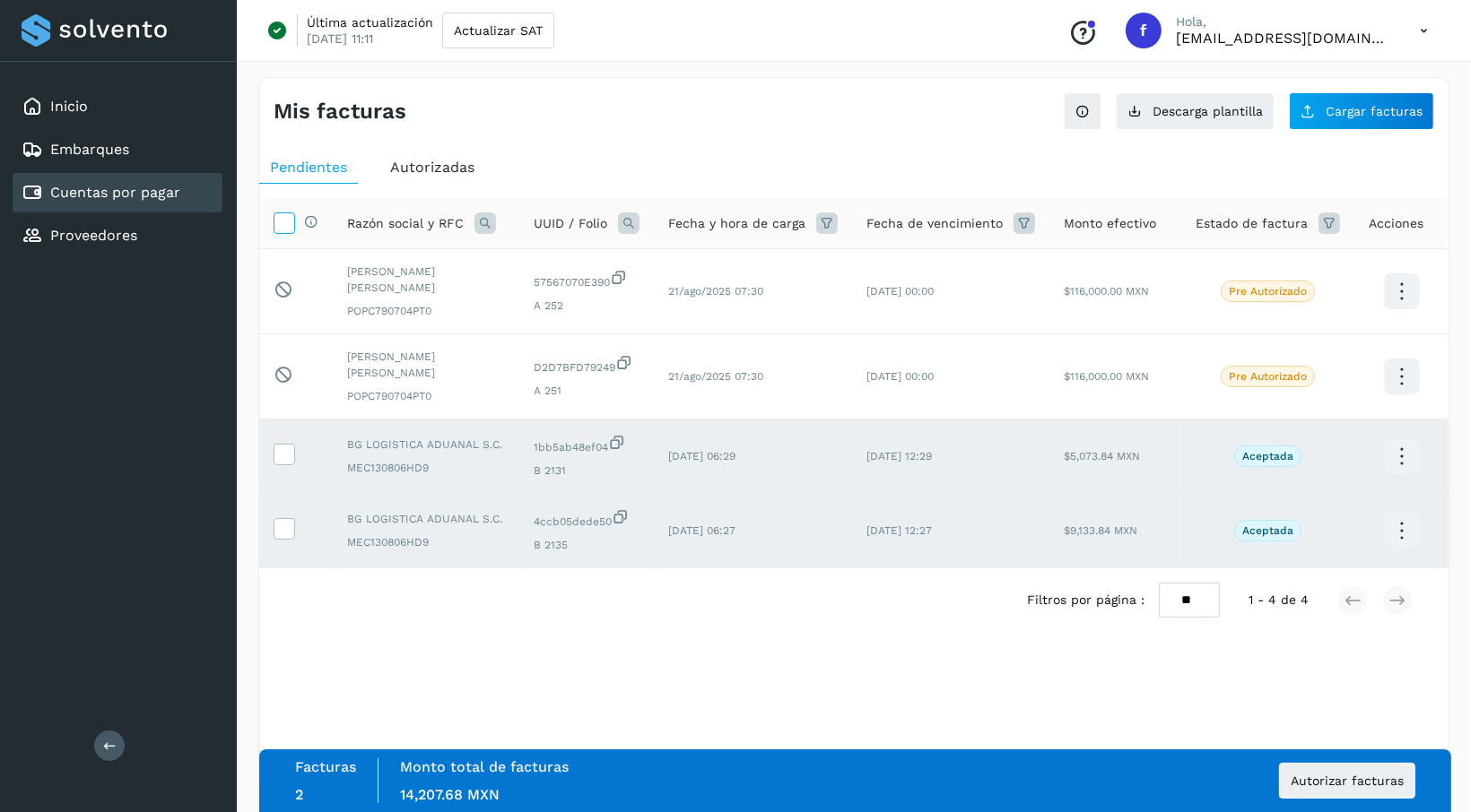
click at [284, 230] on icon at bounding box center [284, 222] width 18 height 18
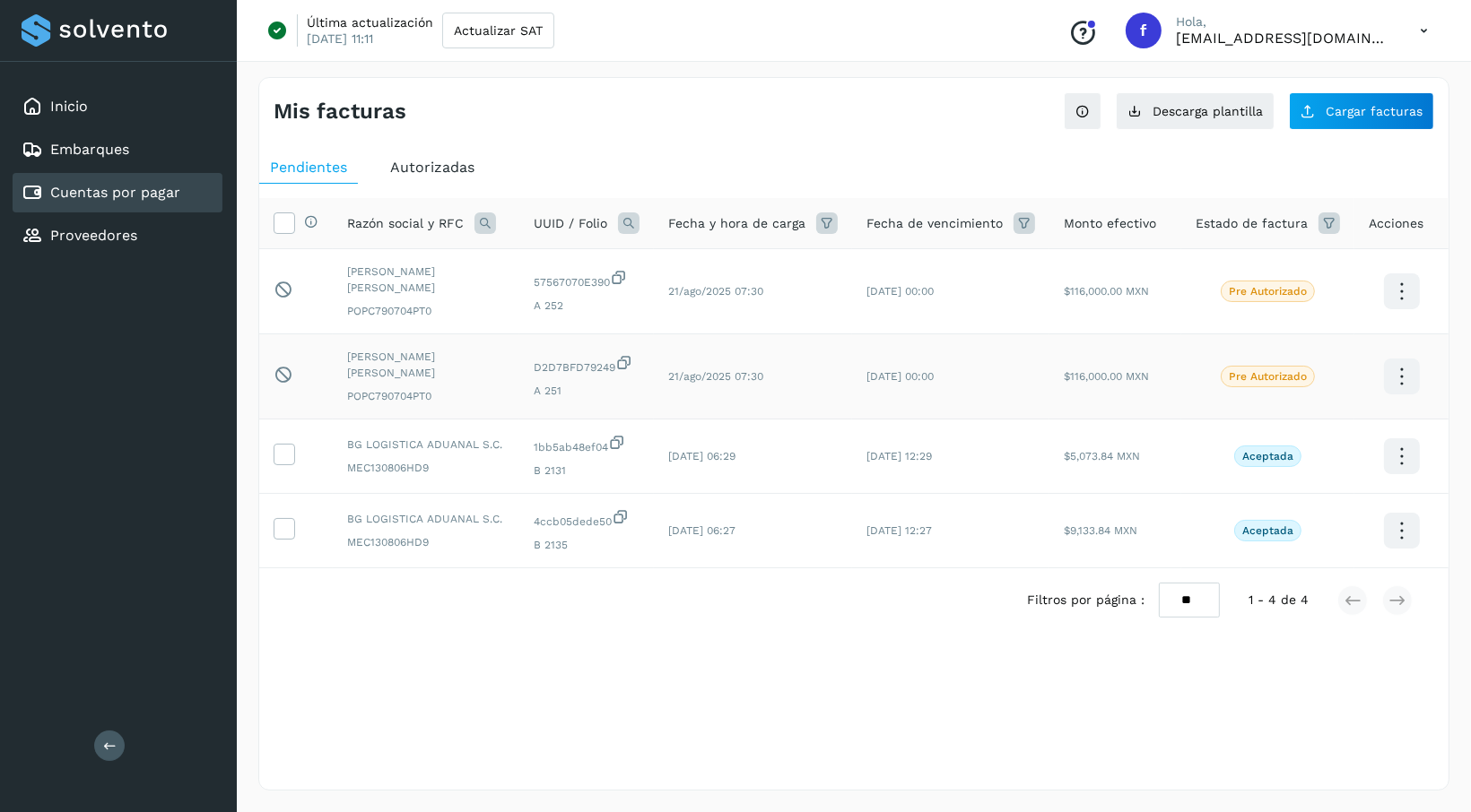
click at [1400, 313] on icon at bounding box center [1402, 292] width 42 height 42
click at [1062, 639] on div at bounding box center [735, 406] width 1471 height 812
click at [387, 162] on div "Autorizadas" at bounding box center [432, 168] width 106 height 32
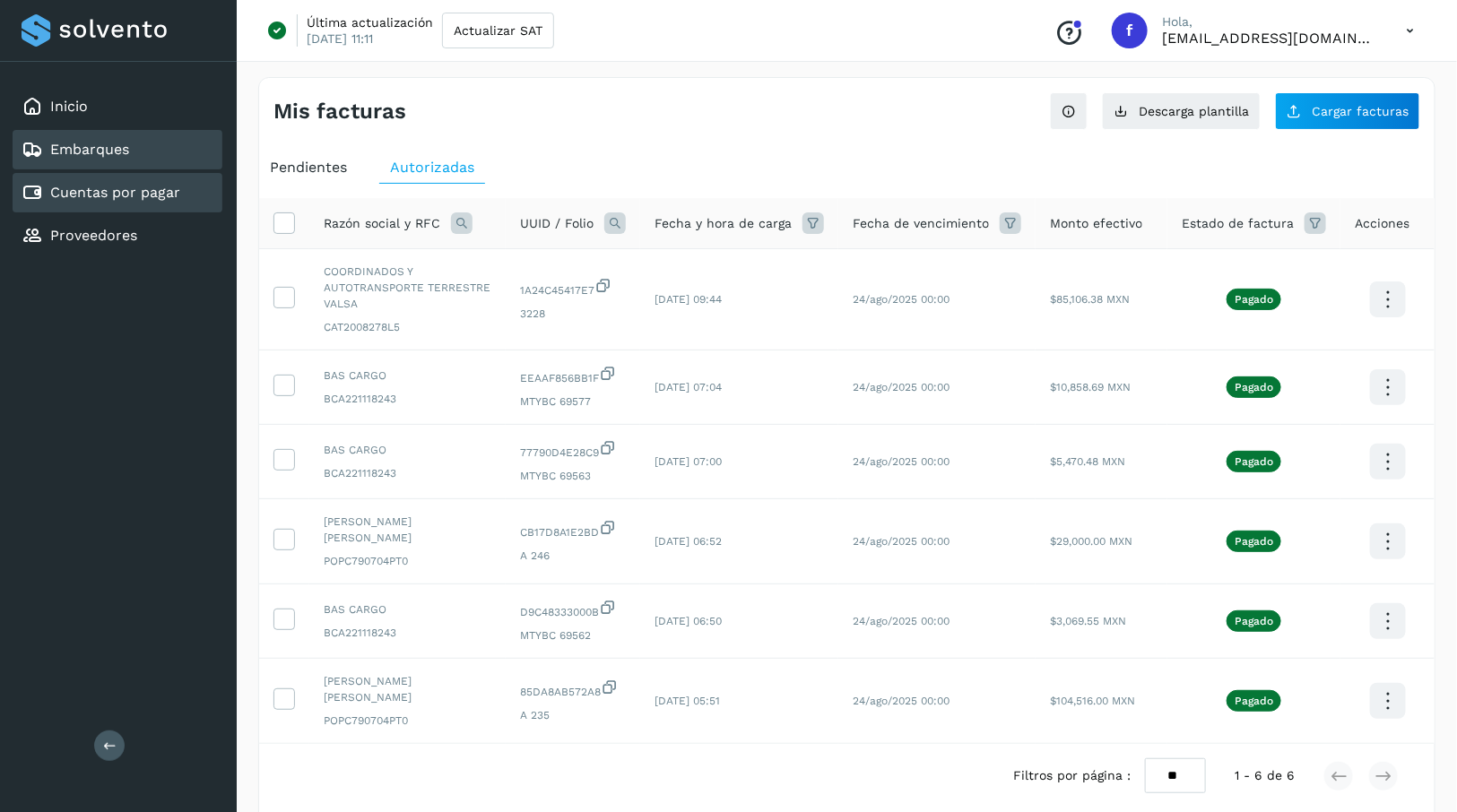
click at [103, 157] on link "Embarques" at bounding box center [90, 149] width 79 height 17
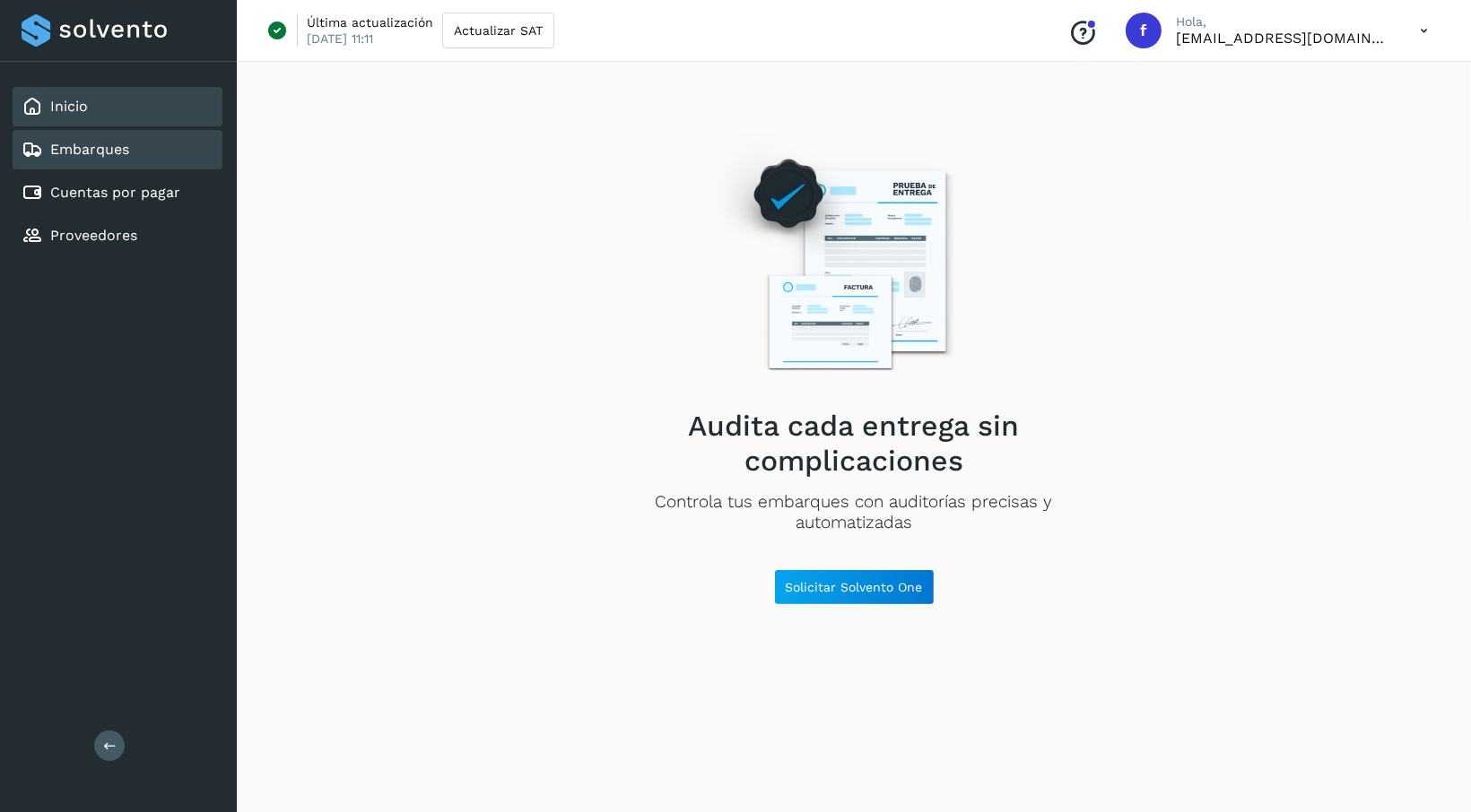
click at [86, 108] on link "Inicio" at bounding box center [69, 106] width 38 height 17
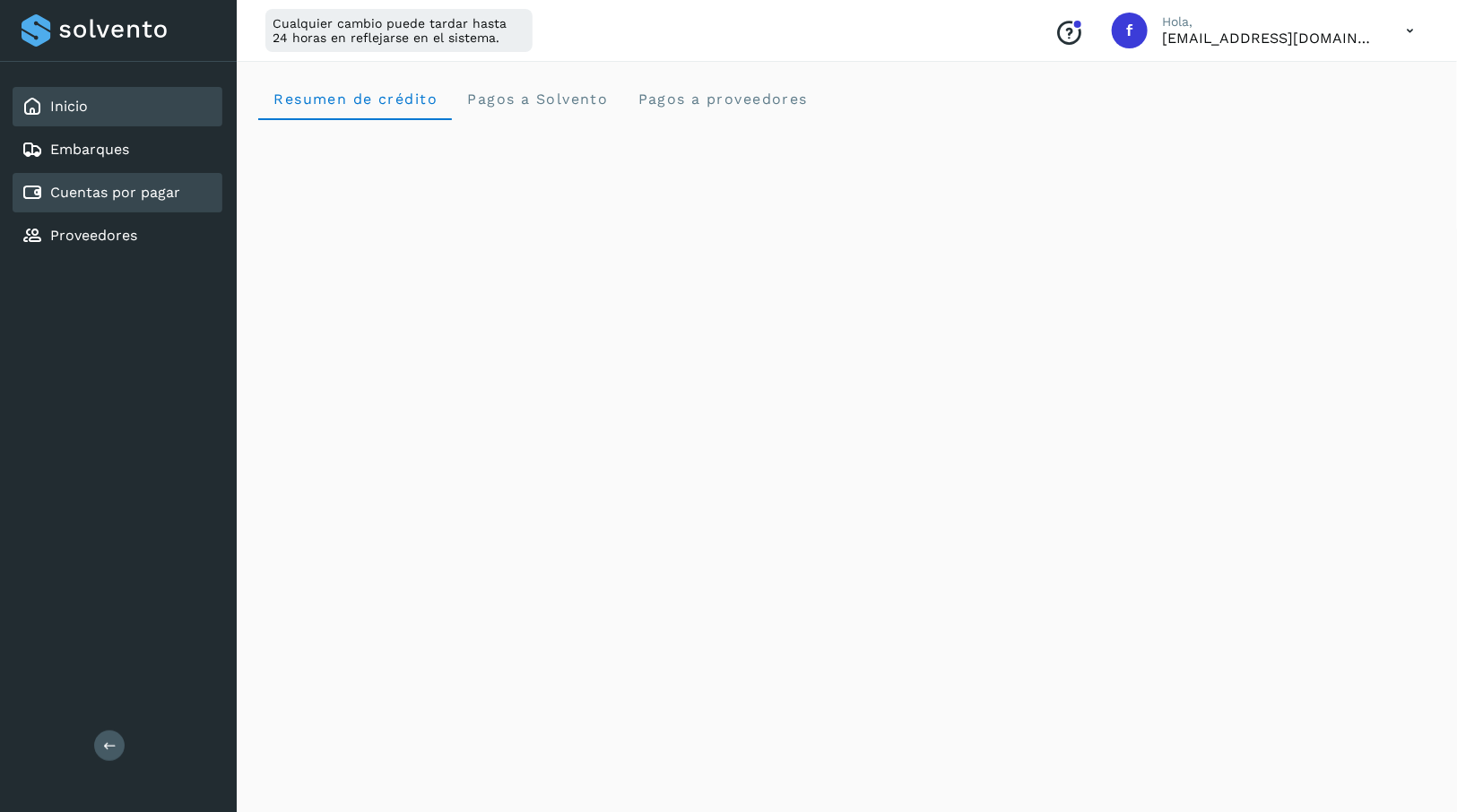
click at [148, 202] on div "Cuentas por pagar" at bounding box center [100, 192] width 158 height 21
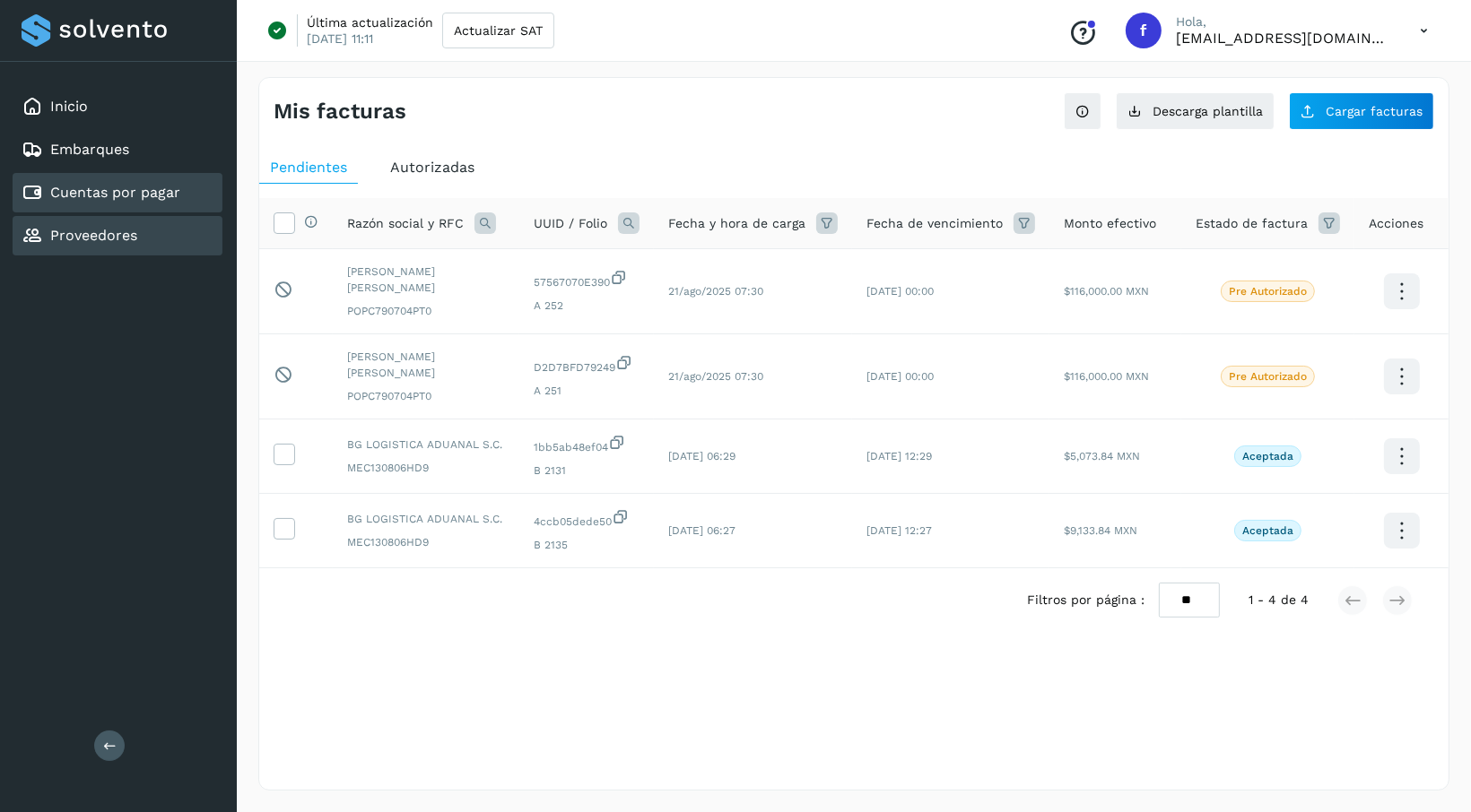
click at [82, 230] on link "Proveedores" at bounding box center [94, 235] width 87 height 17
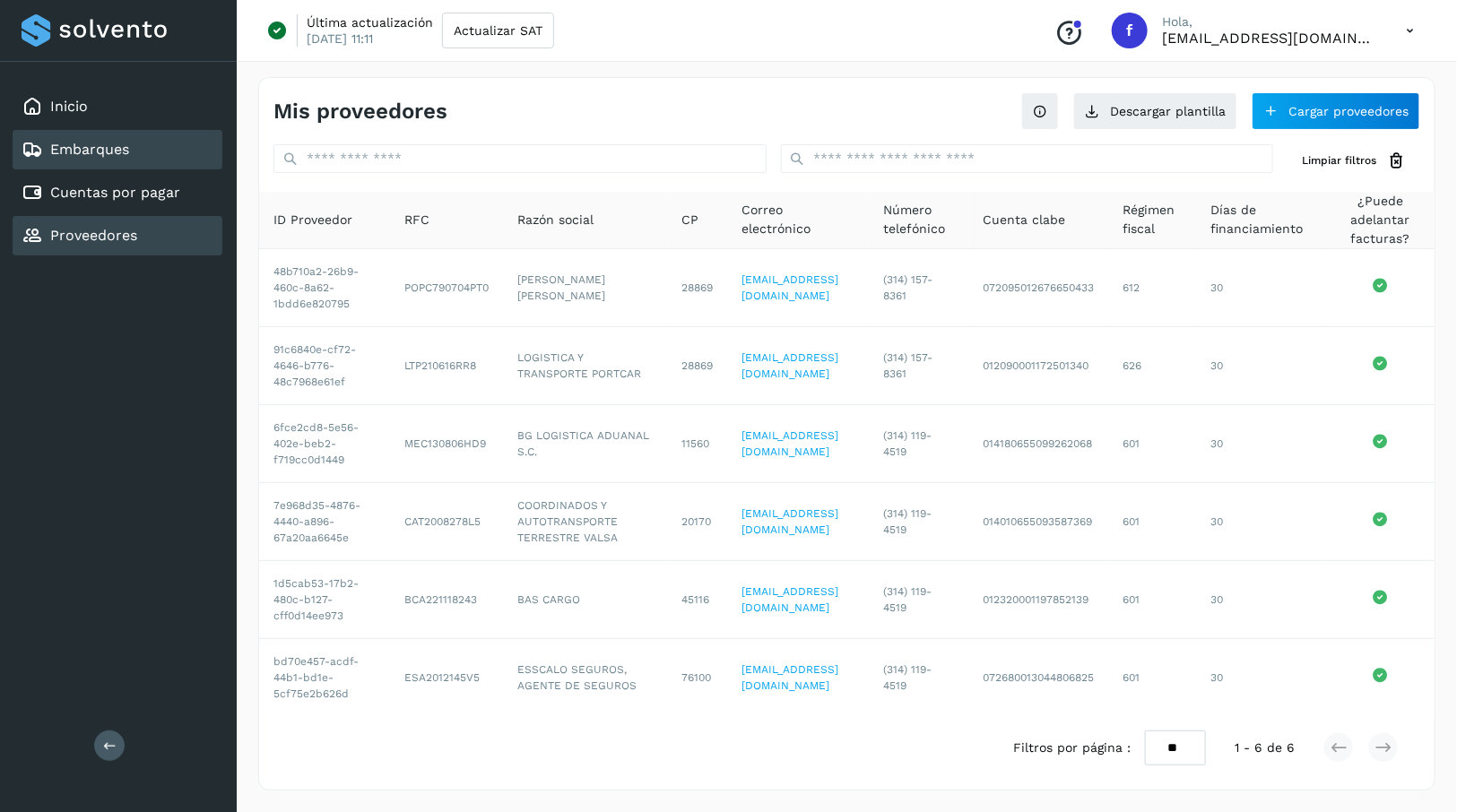
click at [147, 165] on div "Embarques" at bounding box center [118, 149] width 210 height 40
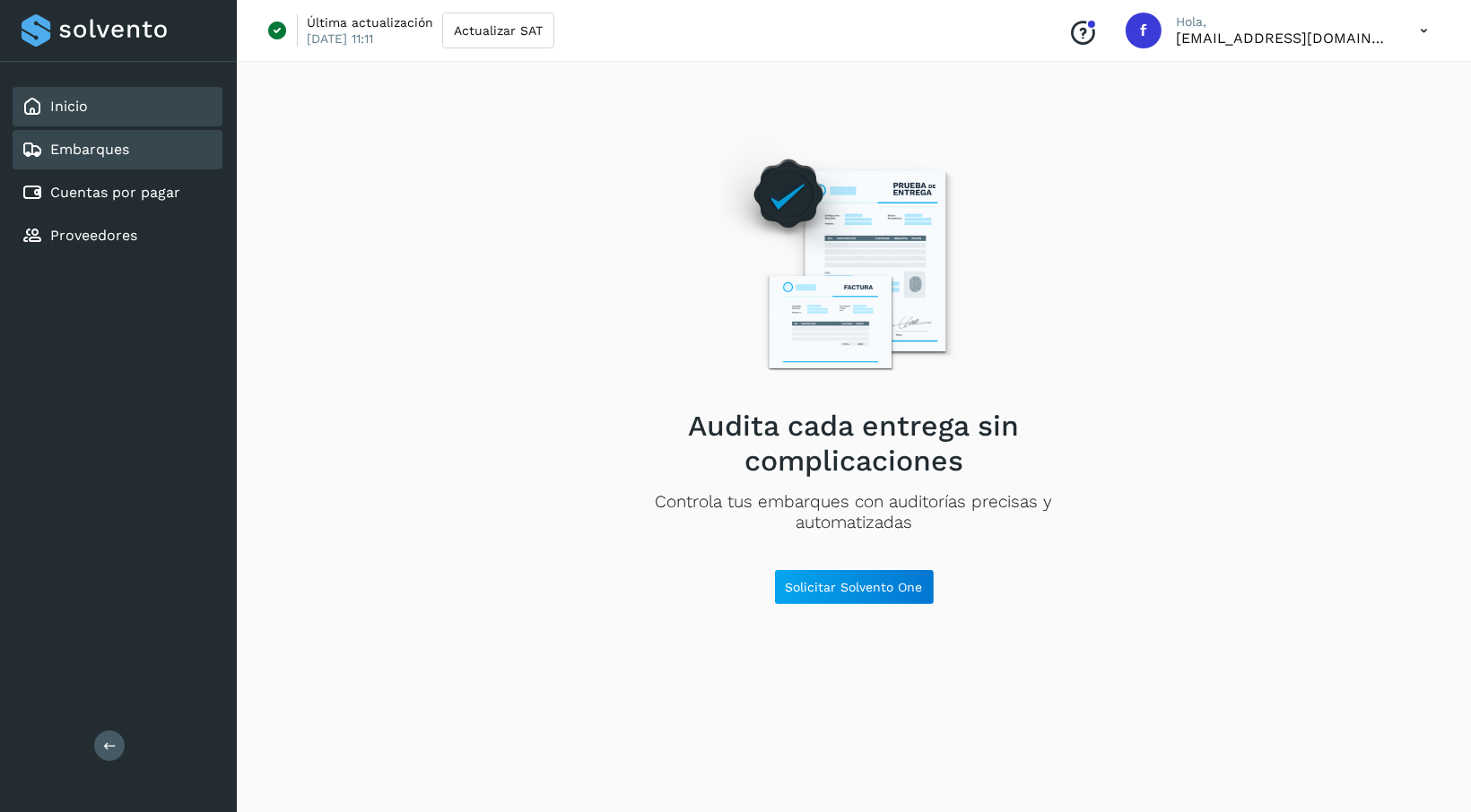
click at [56, 106] on link "Inicio" at bounding box center [69, 106] width 38 height 17
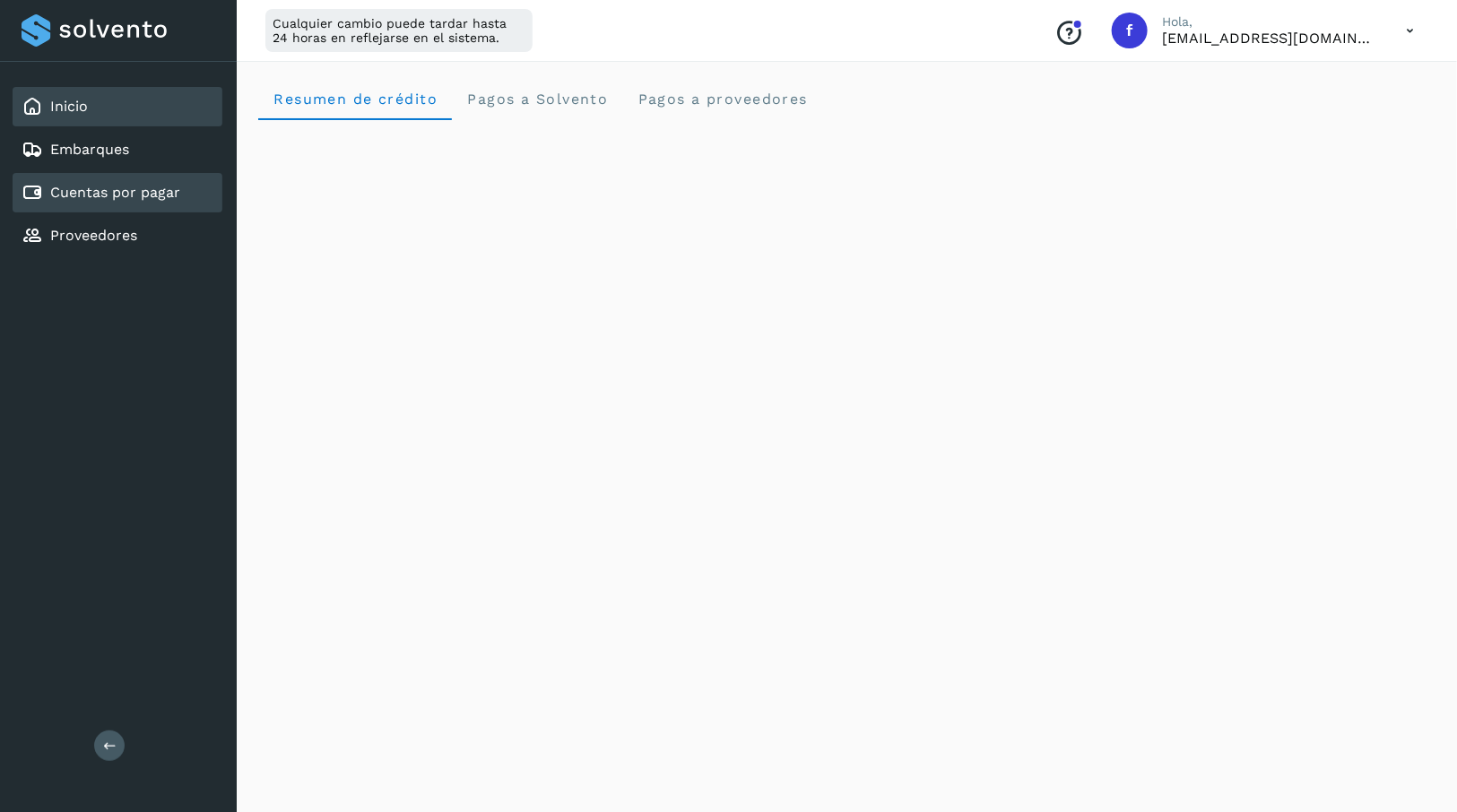
click at [164, 191] on link "Cuentas por pagar" at bounding box center [115, 192] width 130 height 17
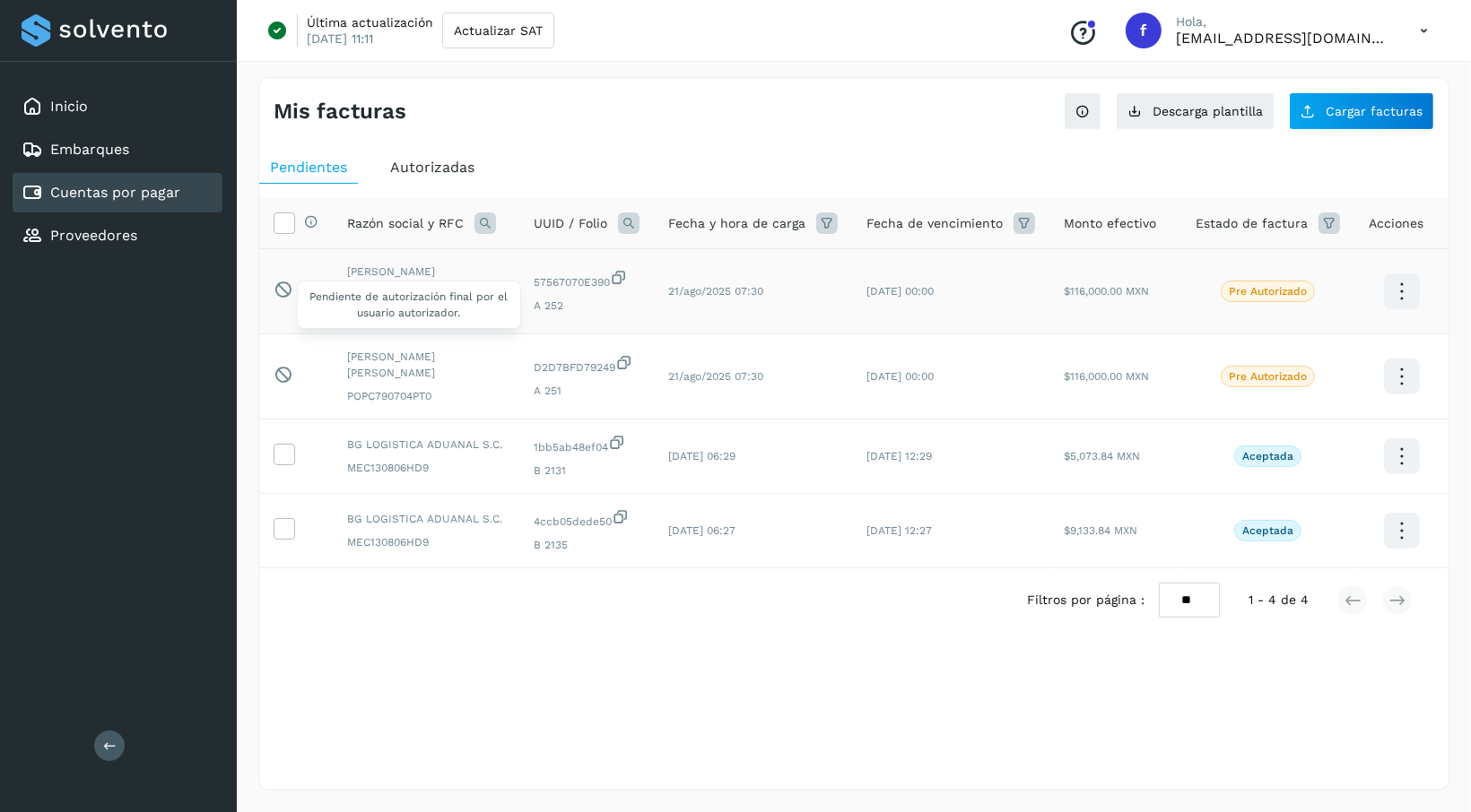
click at [281, 288] on icon at bounding box center [283, 289] width 18 height 18
click at [278, 228] on icon at bounding box center [284, 222] width 18 height 18
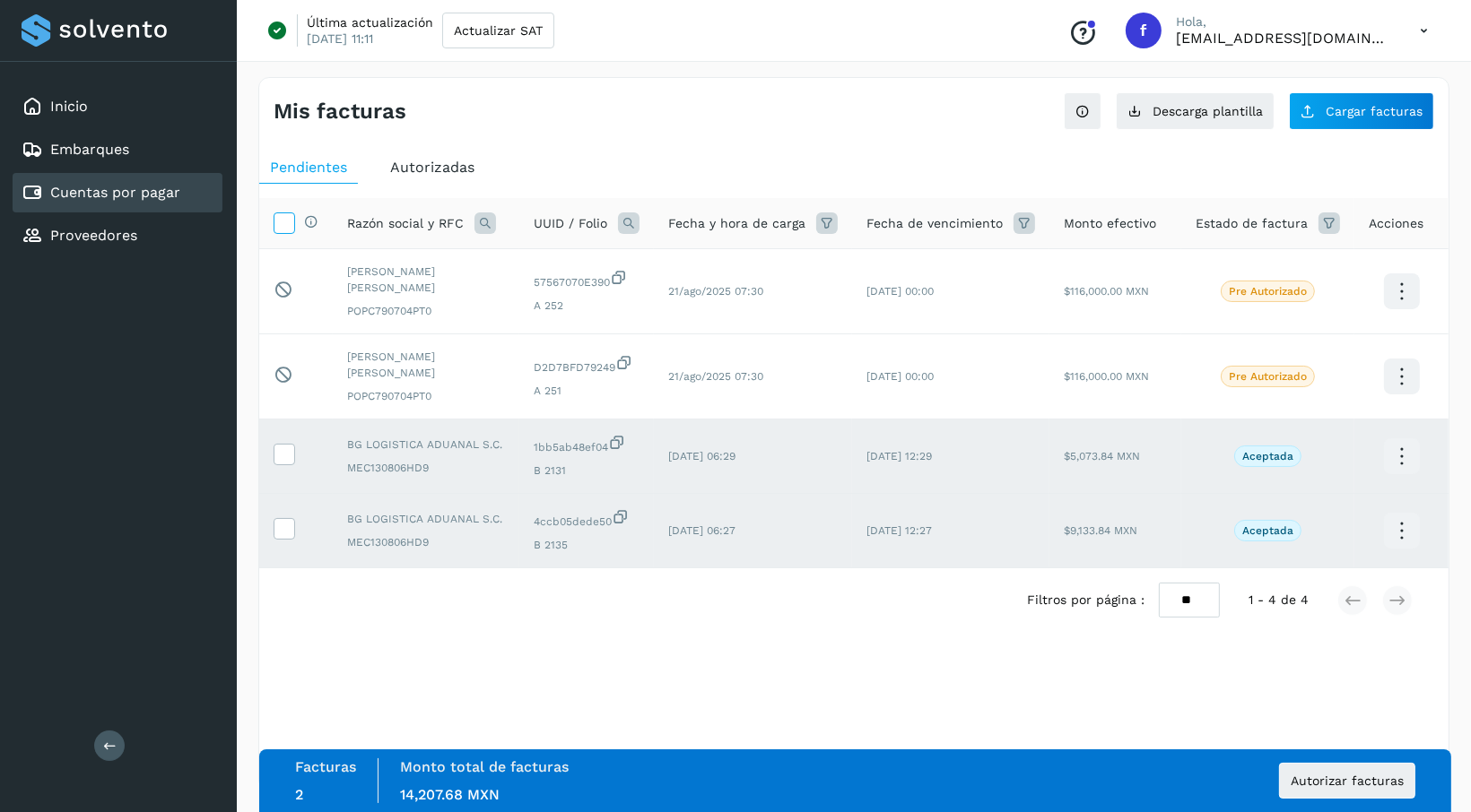
click at [278, 228] on icon at bounding box center [284, 222] width 18 height 18
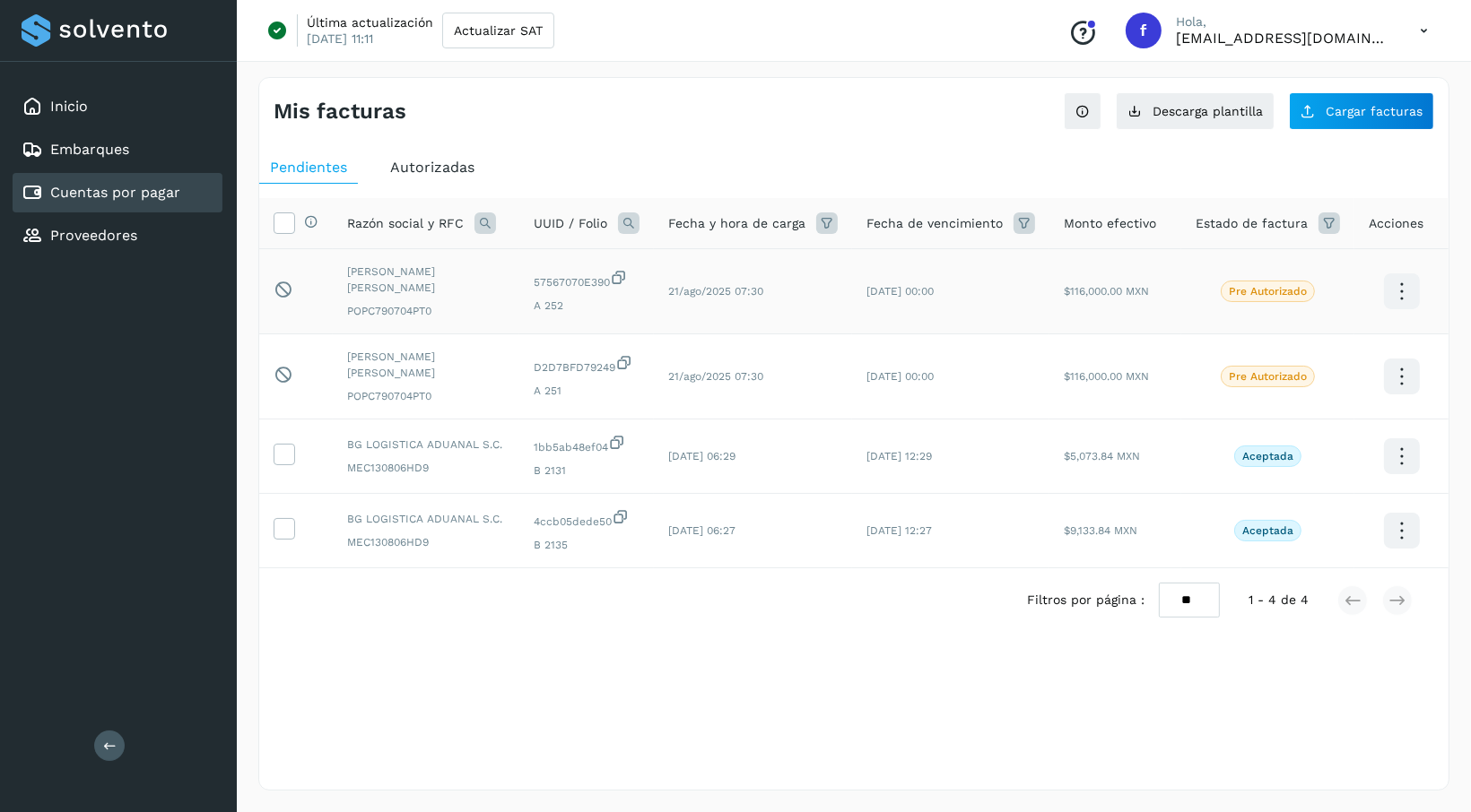
click at [1267, 291] on p "Pre Autorizado" at bounding box center [1267, 292] width 78 height 13
click at [1403, 297] on icon at bounding box center [1402, 292] width 42 height 42
click at [1290, 276] on button "Ver Detalle" at bounding box center [1313, 273] width 214 height 35
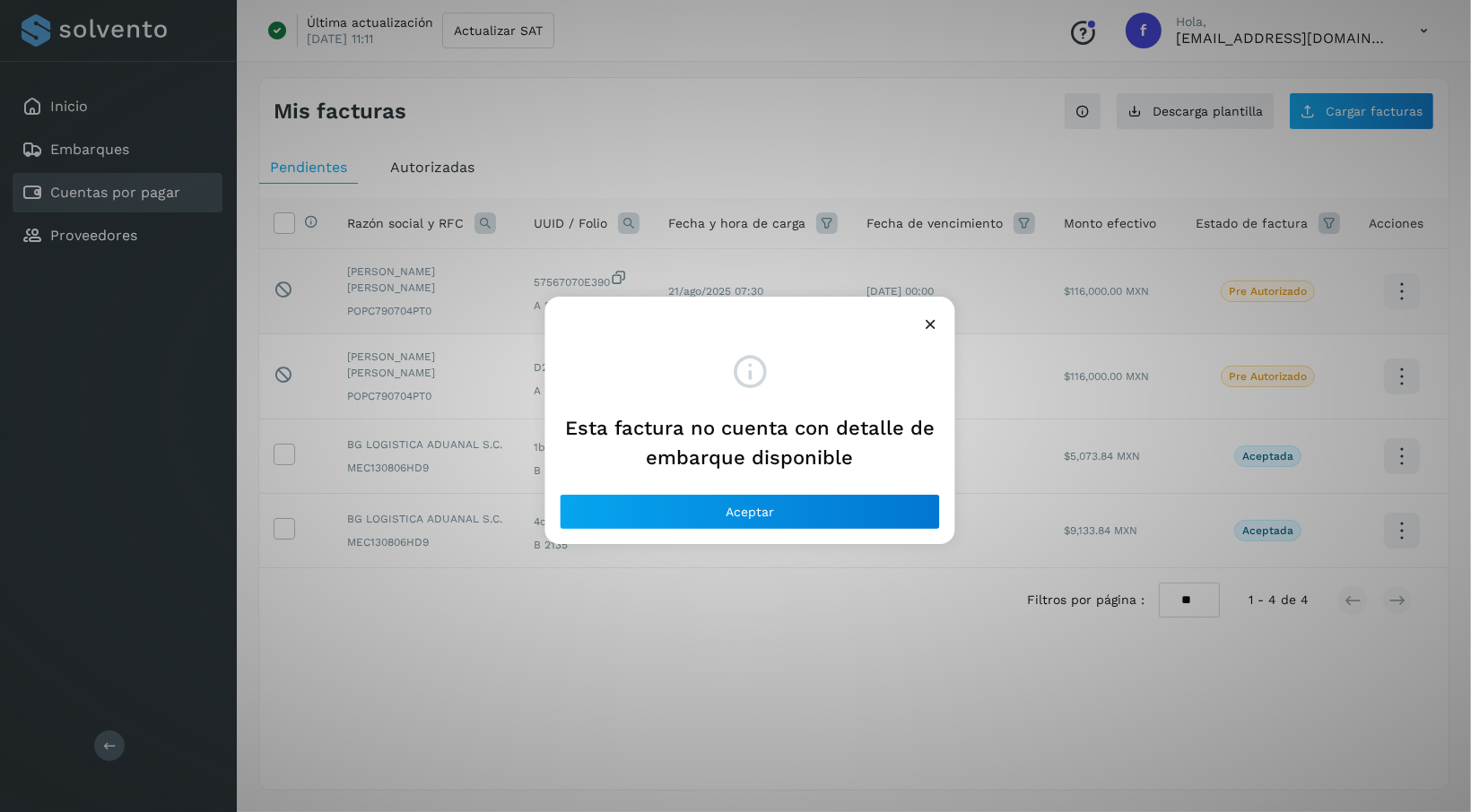
click at [933, 312] on div at bounding box center [750, 317] width 410 height 41
click at [934, 320] on icon at bounding box center [931, 324] width 18 height 18
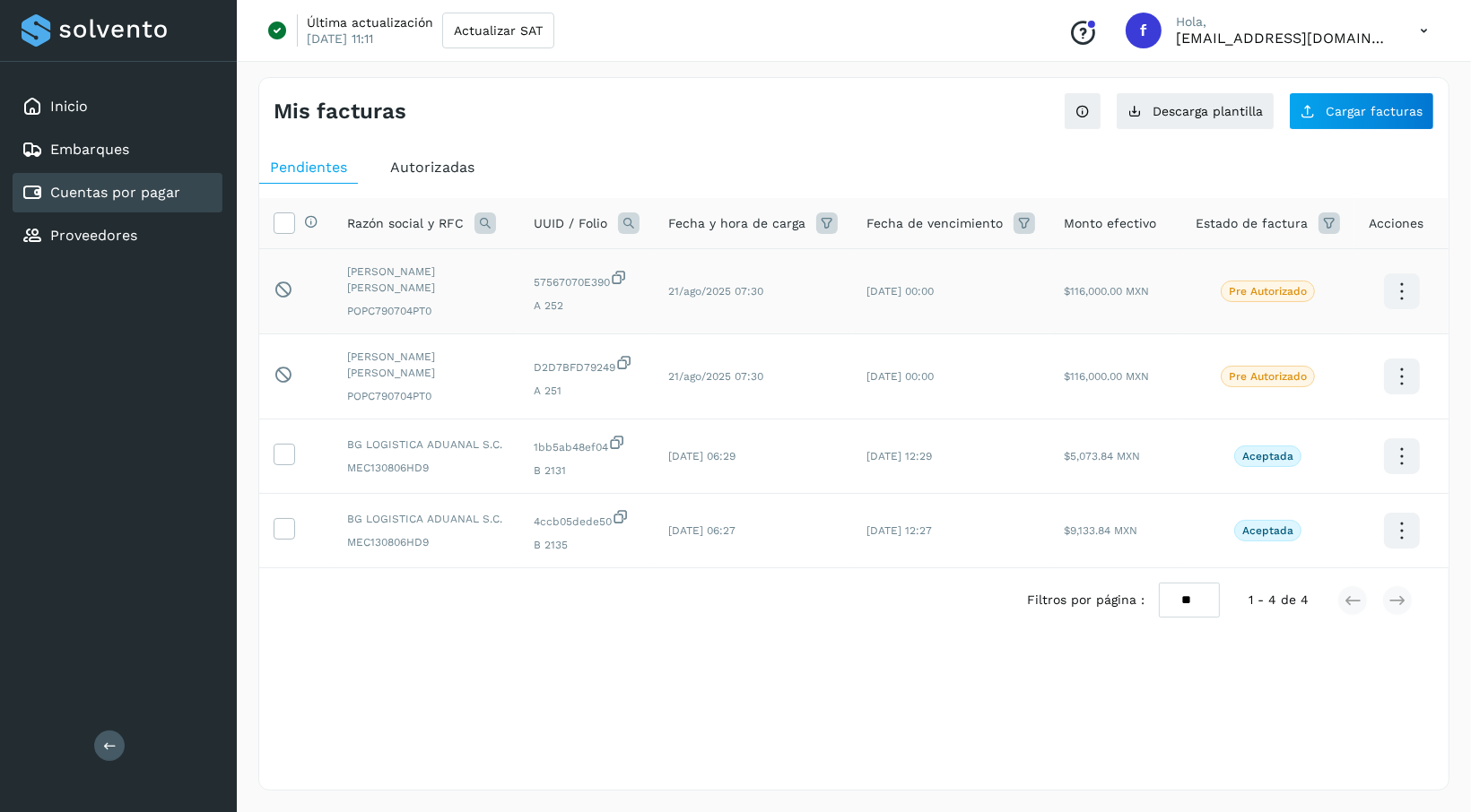
click at [1402, 292] on icon at bounding box center [1402, 292] width 42 height 42
click at [1118, 353] on div at bounding box center [735, 406] width 1471 height 812
click at [1336, 228] on icon at bounding box center [1328, 223] width 21 height 21
click at [1312, 268] on icon at bounding box center [1307, 268] width 18 height 18
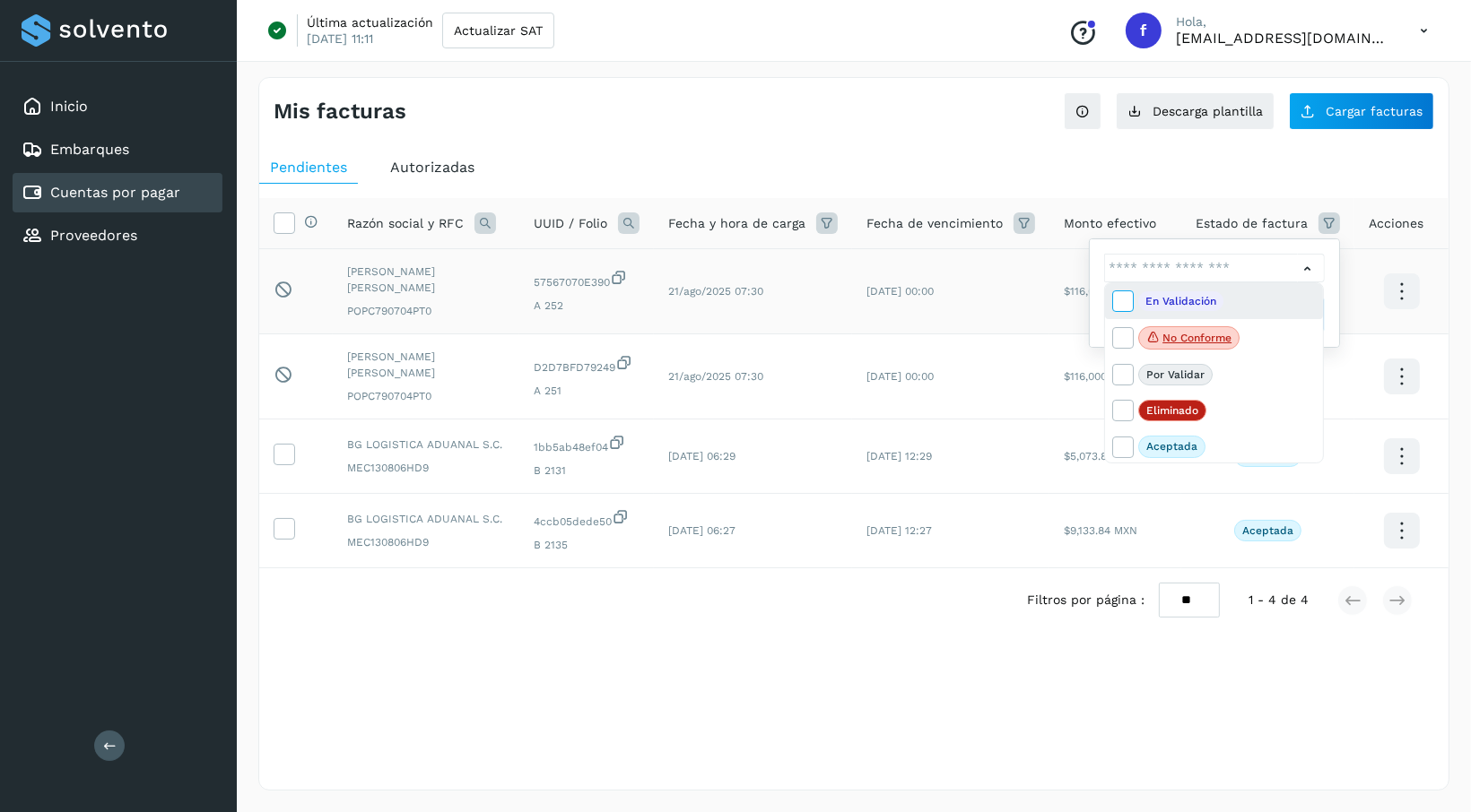
click at [1129, 296] on icon at bounding box center [1121, 299] width 18 height 17
type input "**********"
click at [1135, 296] on span at bounding box center [1124, 304] width 23 height 15
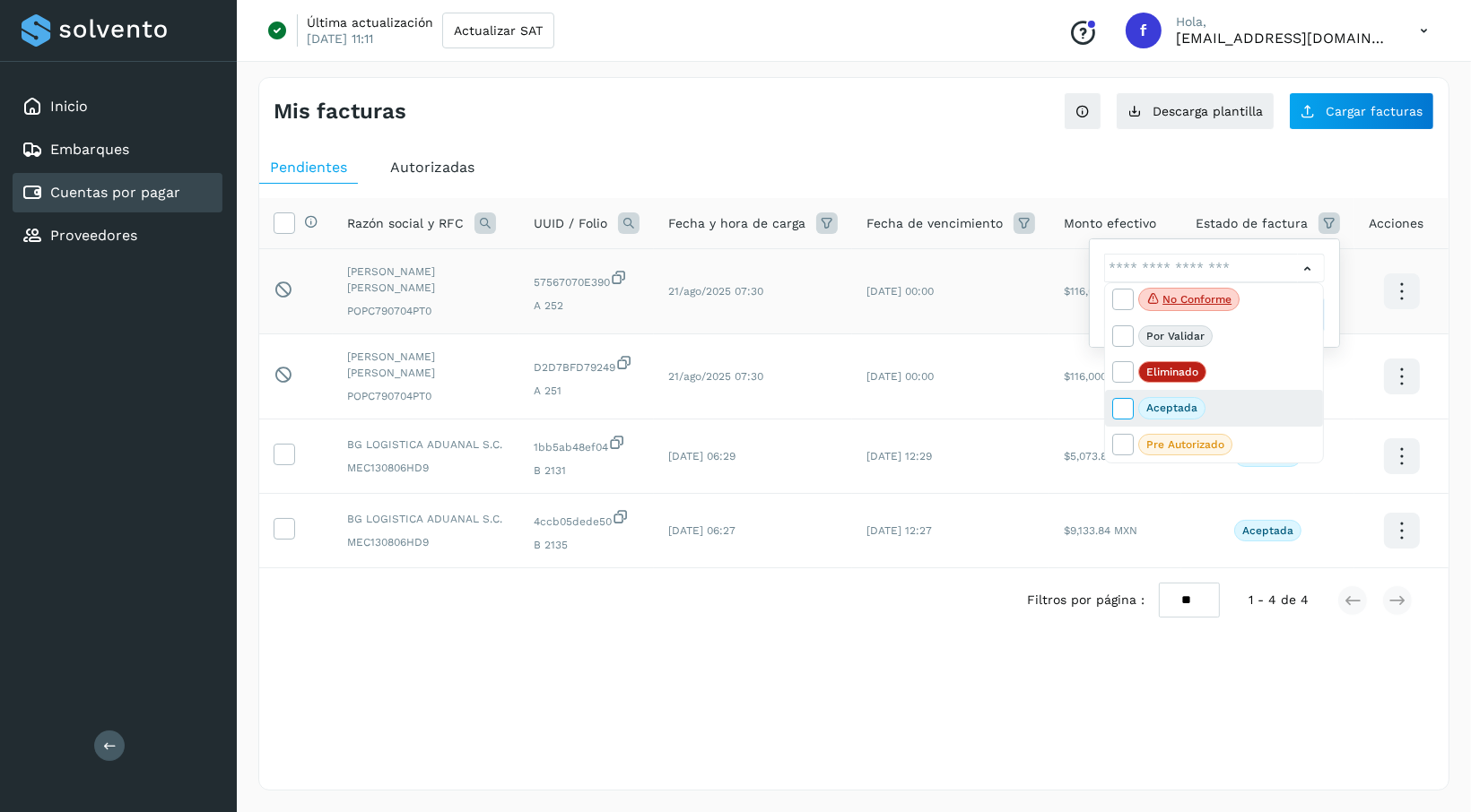
click at [1123, 404] on icon at bounding box center [1121, 407] width 18 height 17
type input "**********"
click at [1165, 650] on div at bounding box center [735, 406] width 1471 height 812
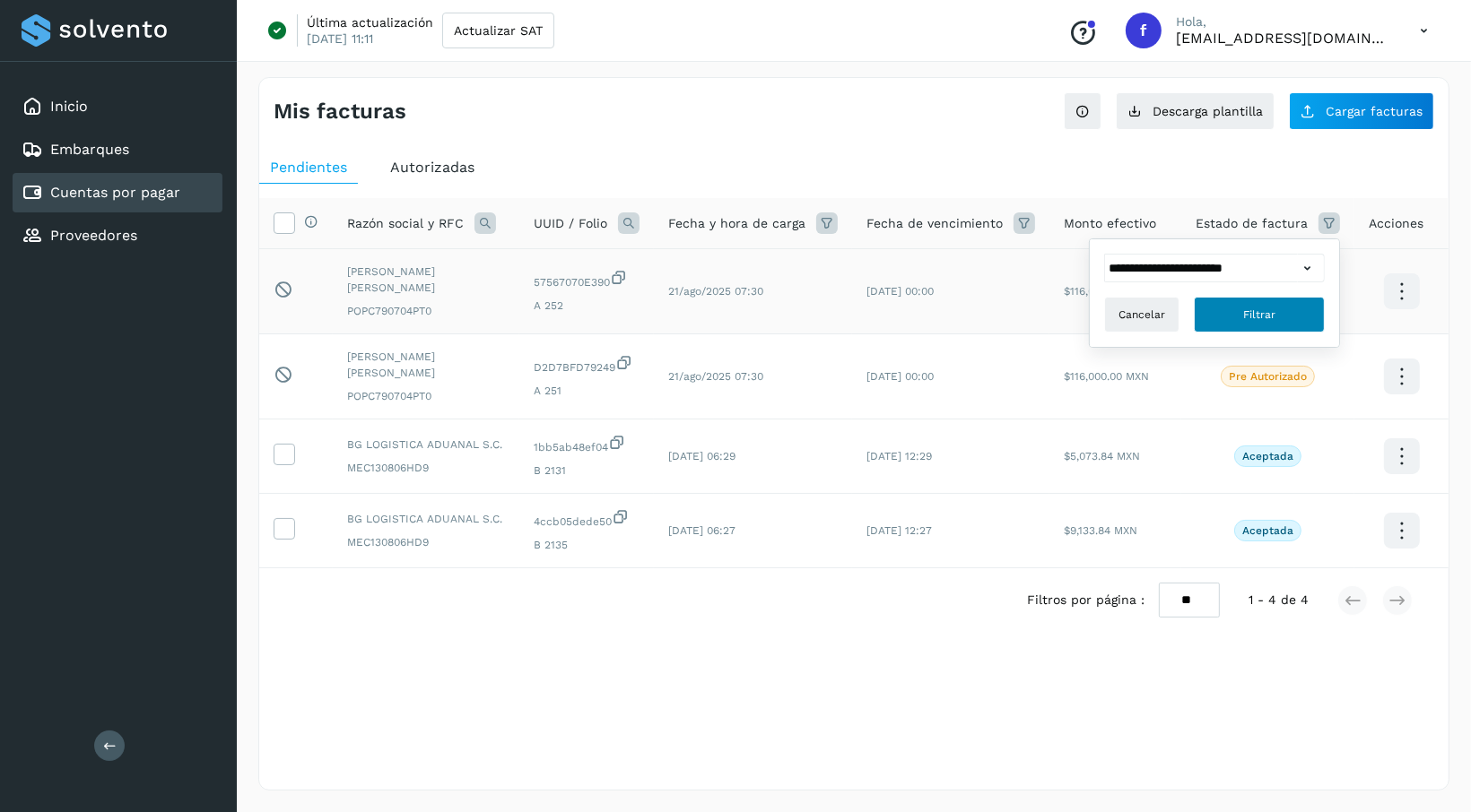
click at [1281, 310] on button "Filtrar" at bounding box center [1259, 314] width 131 height 36
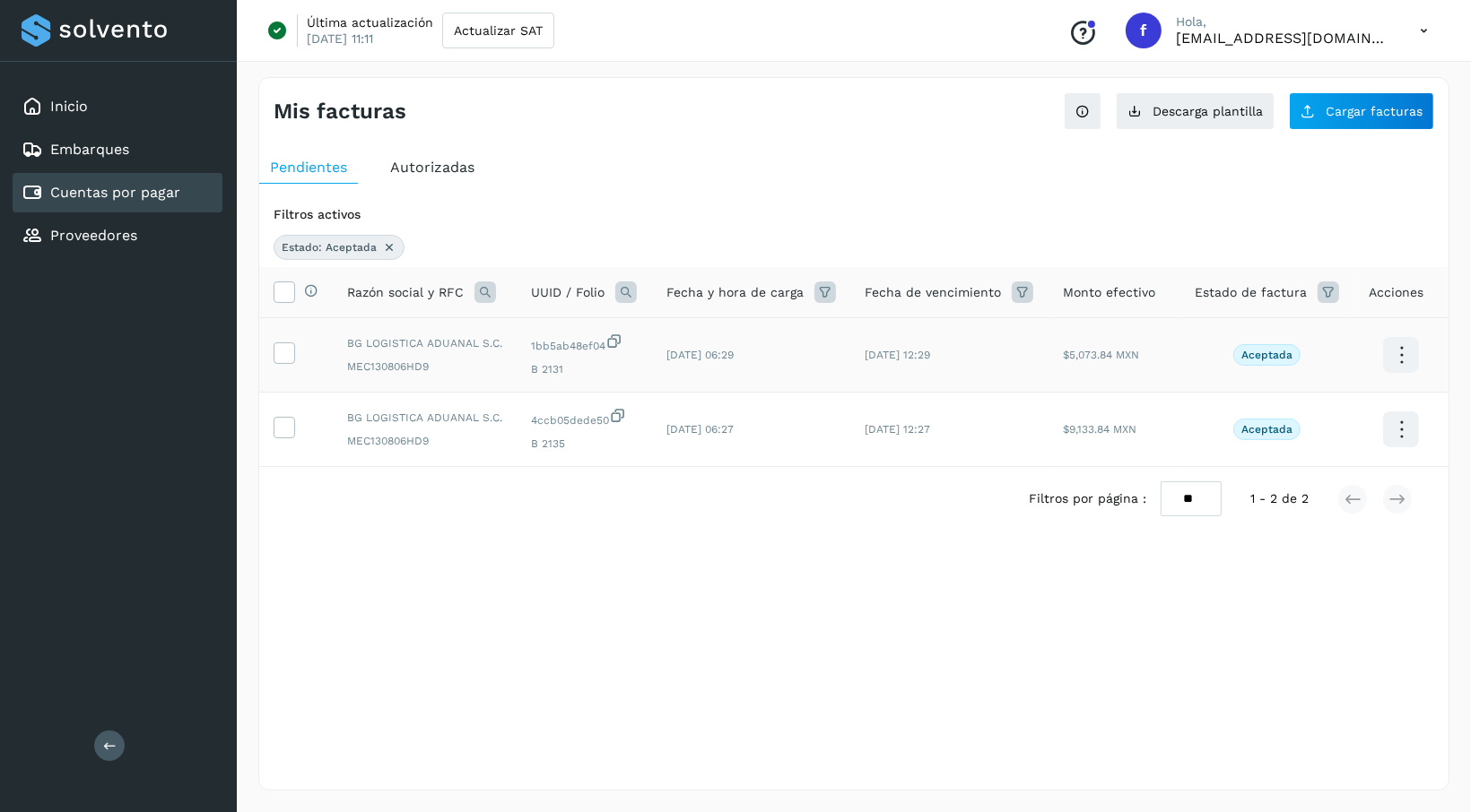
click at [1398, 354] on icon at bounding box center [1402, 355] width 42 height 42
click at [1325, 541] on div at bounding box center [735, 406] width 1471 height 812
click at [1333, 292] on icon at bounding box center [1327, 292] width 21 height 21
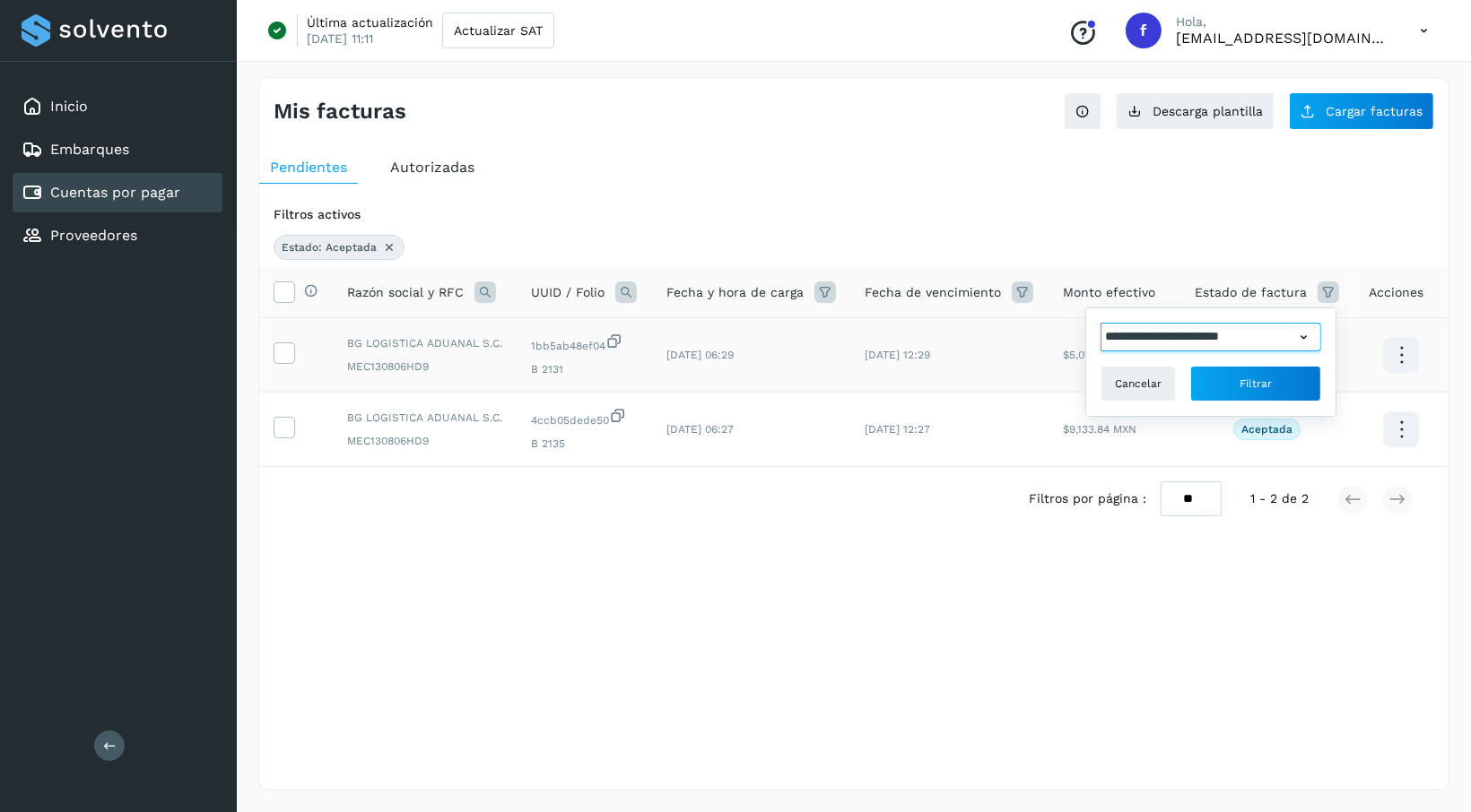
click at [1237, 335] on input "**********" at bounding box center [1197, 337] width 193 height 29
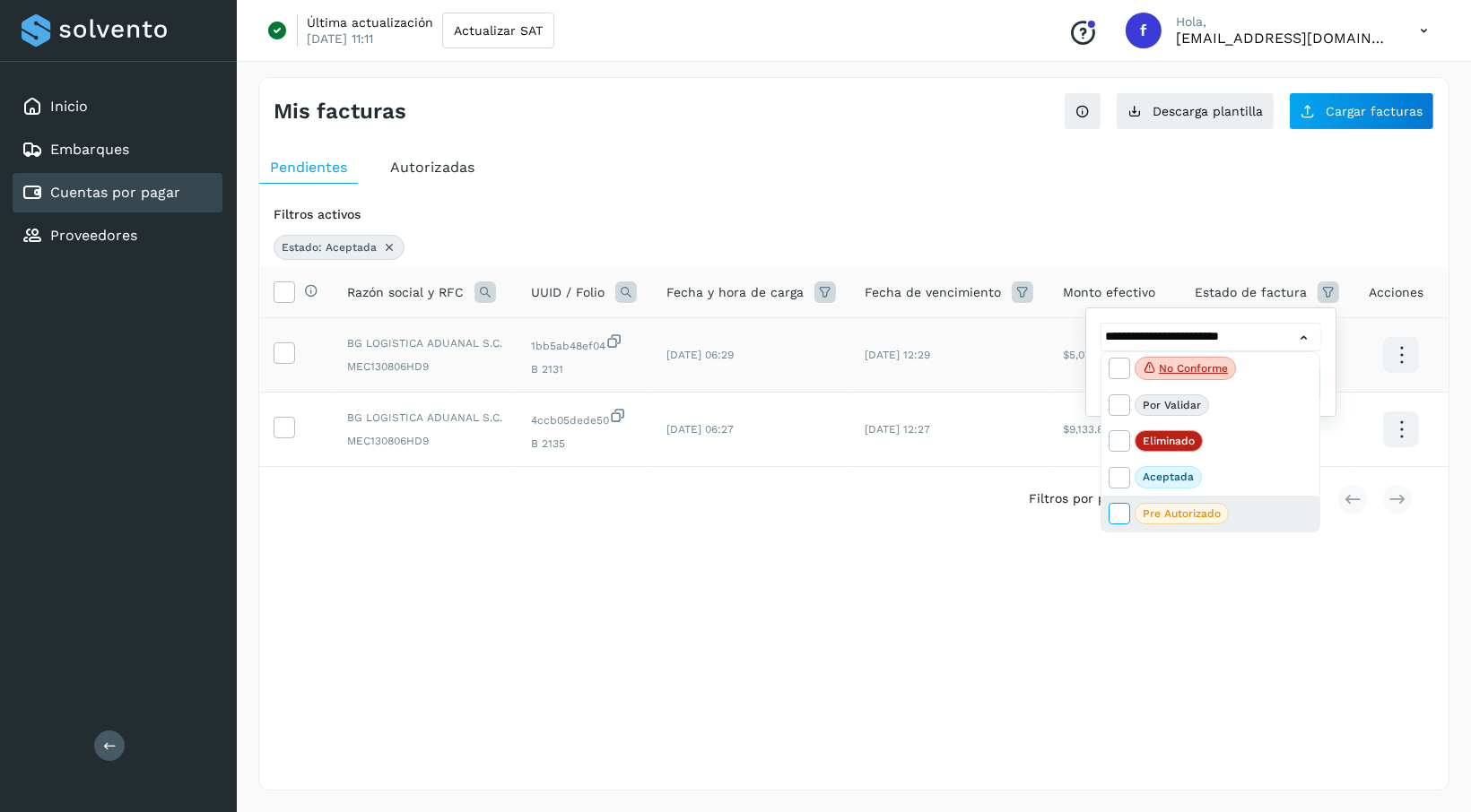
click at [1125, 512] on icon at bounding box center [1118, 512] width 18 height 17
click at [1129, 473] on span at bounding box center [1121, 481] width 23 height 15
click at [1118, 398] on icon at bounding box center [1118, 403] width 18 height 17
click at [1119, 516] on icon at bounding box center [1118, 512] width 18 height 17
type input "**********"
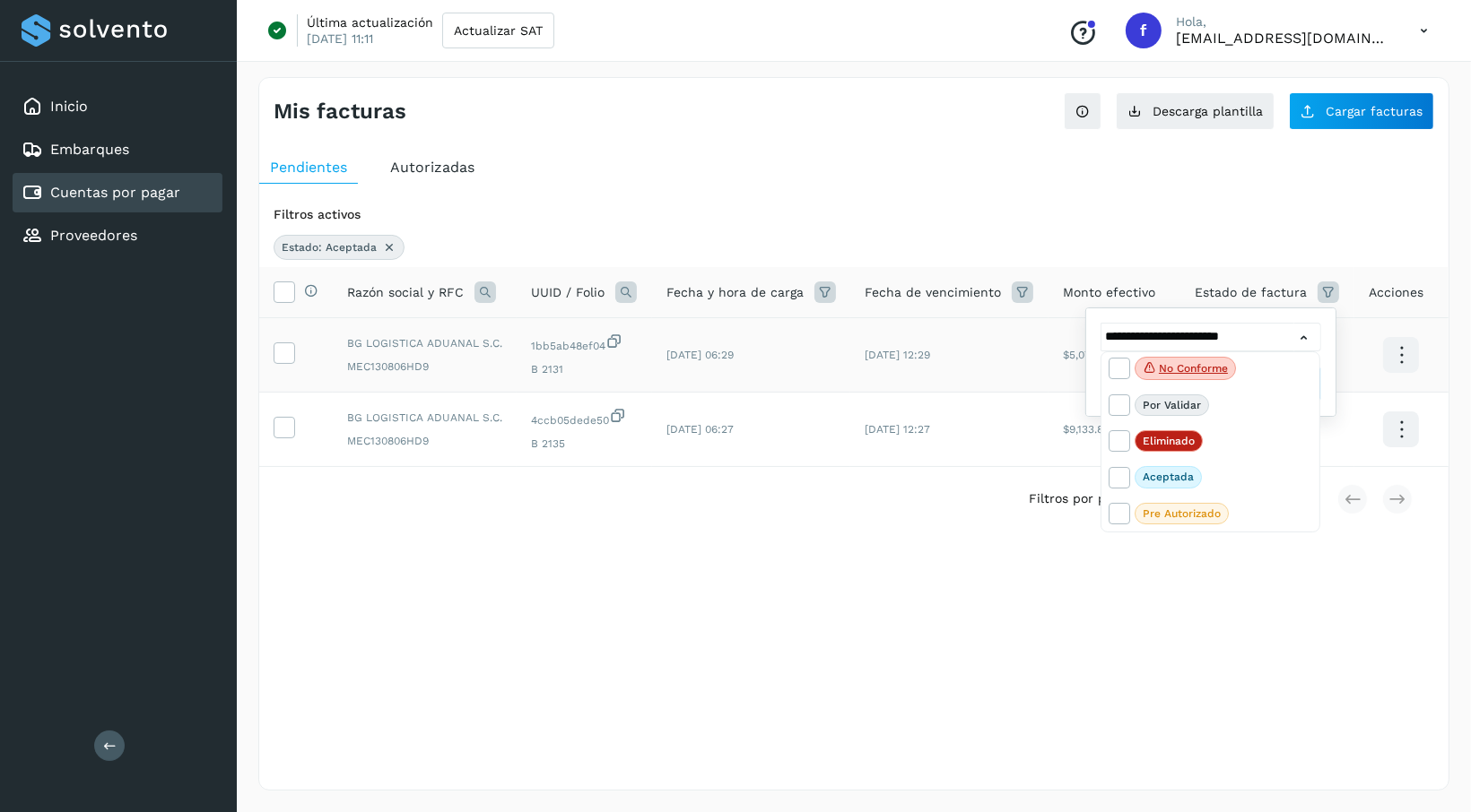
click at [1025, 597] on div at bounding box center [735, 406] width 1471 height 812
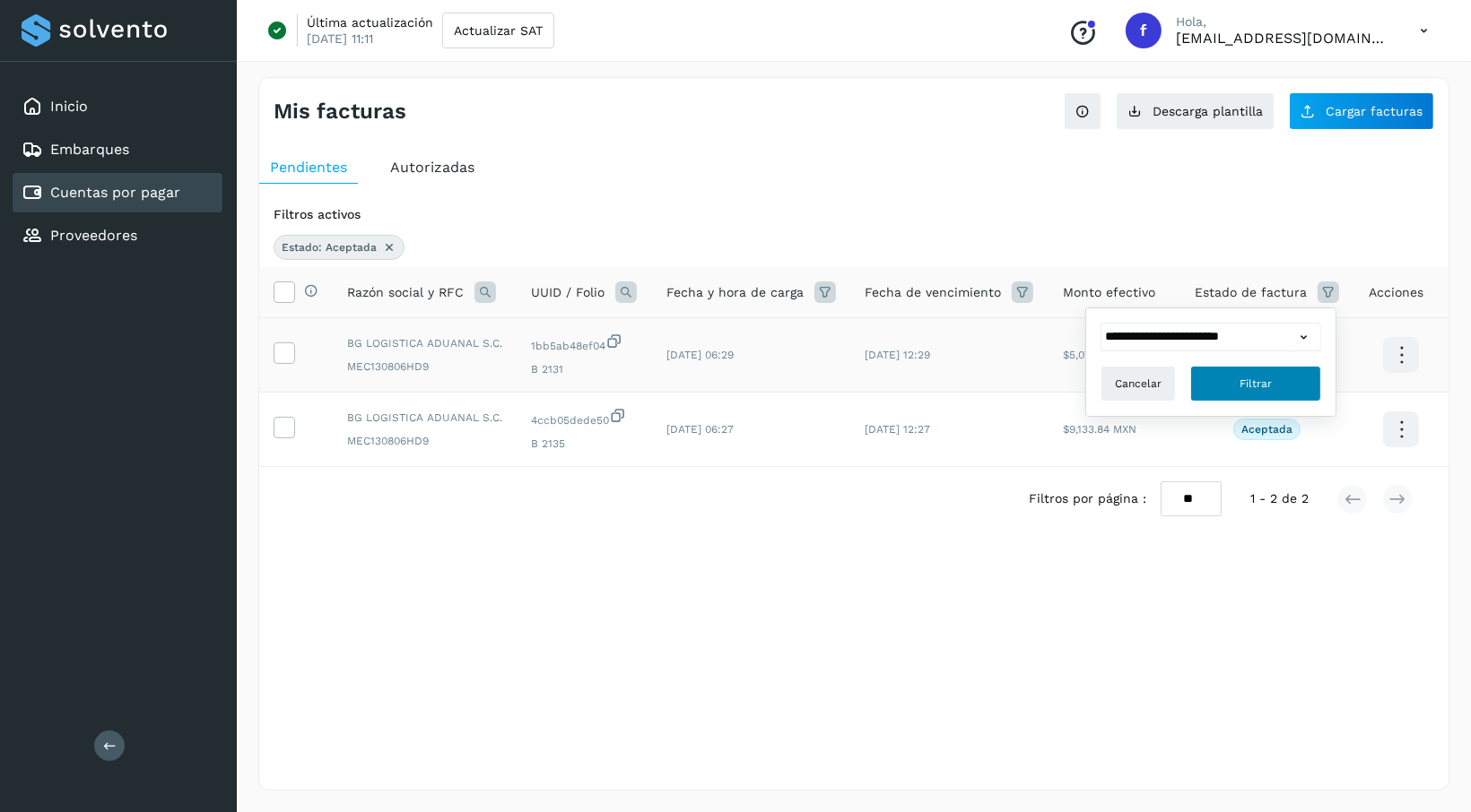
click at [1264, 385] on span "Filtrar" at bounding box center [1255, 384] width 32 height 17
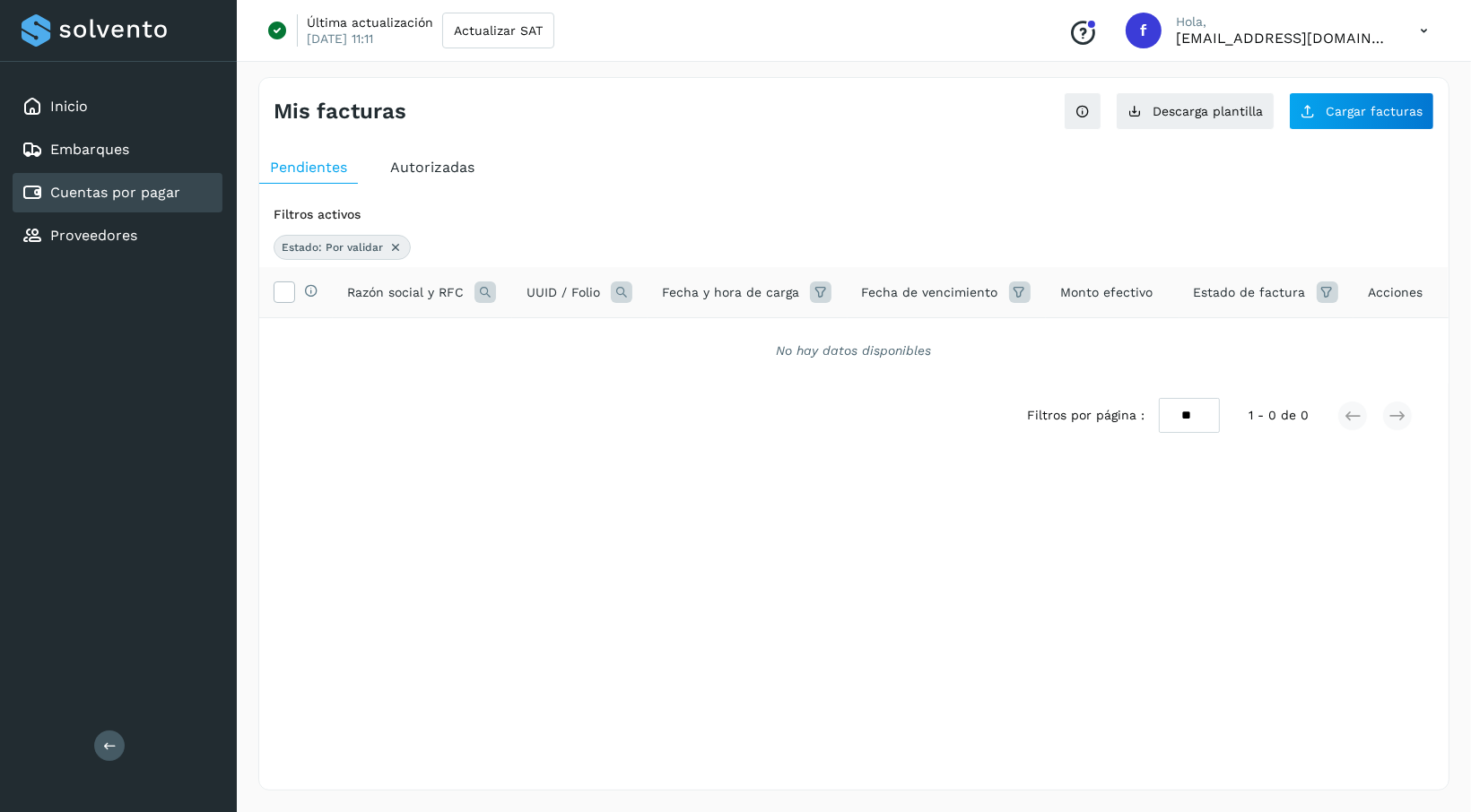
click at [1329, 291] on icon at bounding box center [1326, 292] width 21 height 21
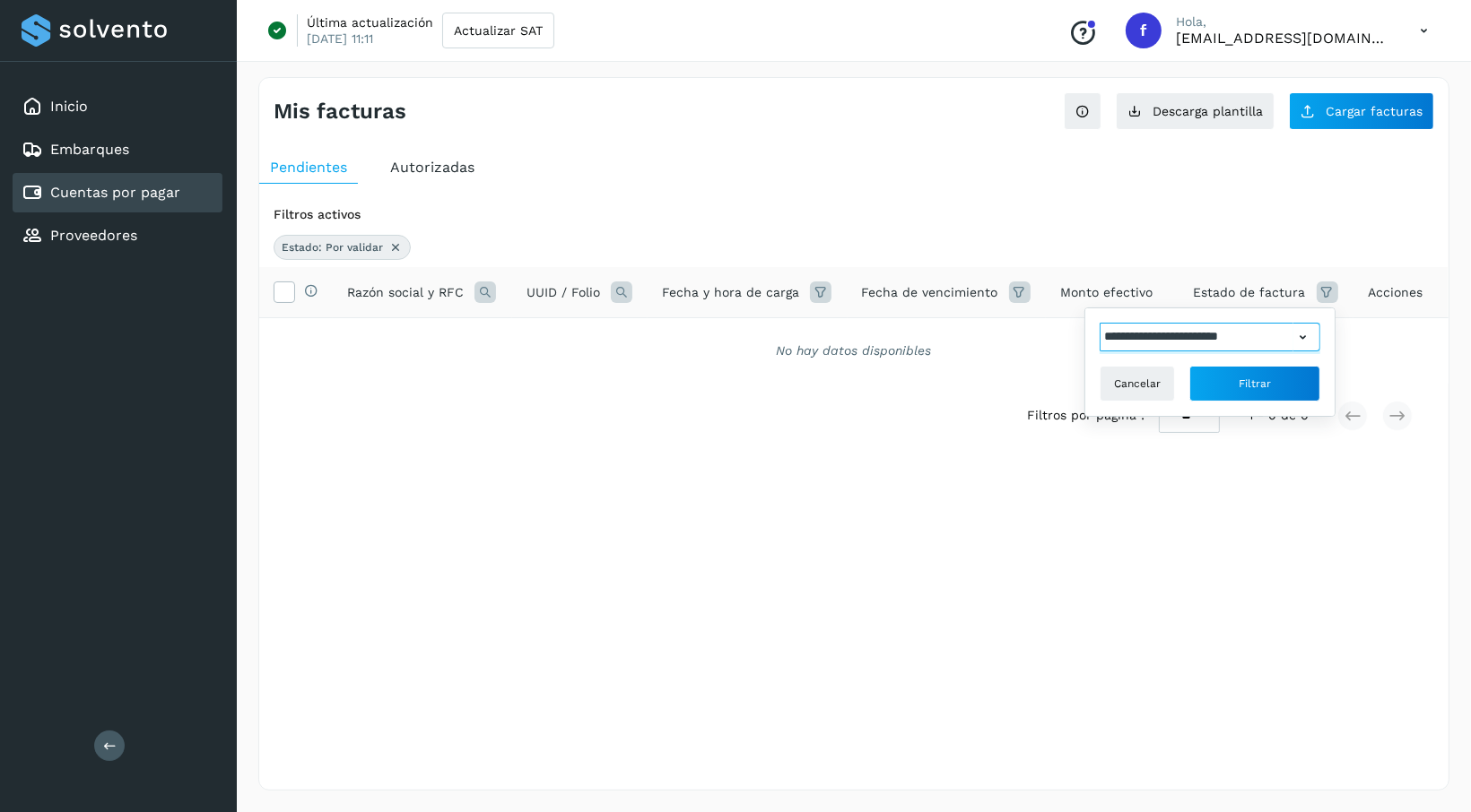
click at [1237, 339] on input "**********" at bounding box center [1197, 337] width 193 height 29
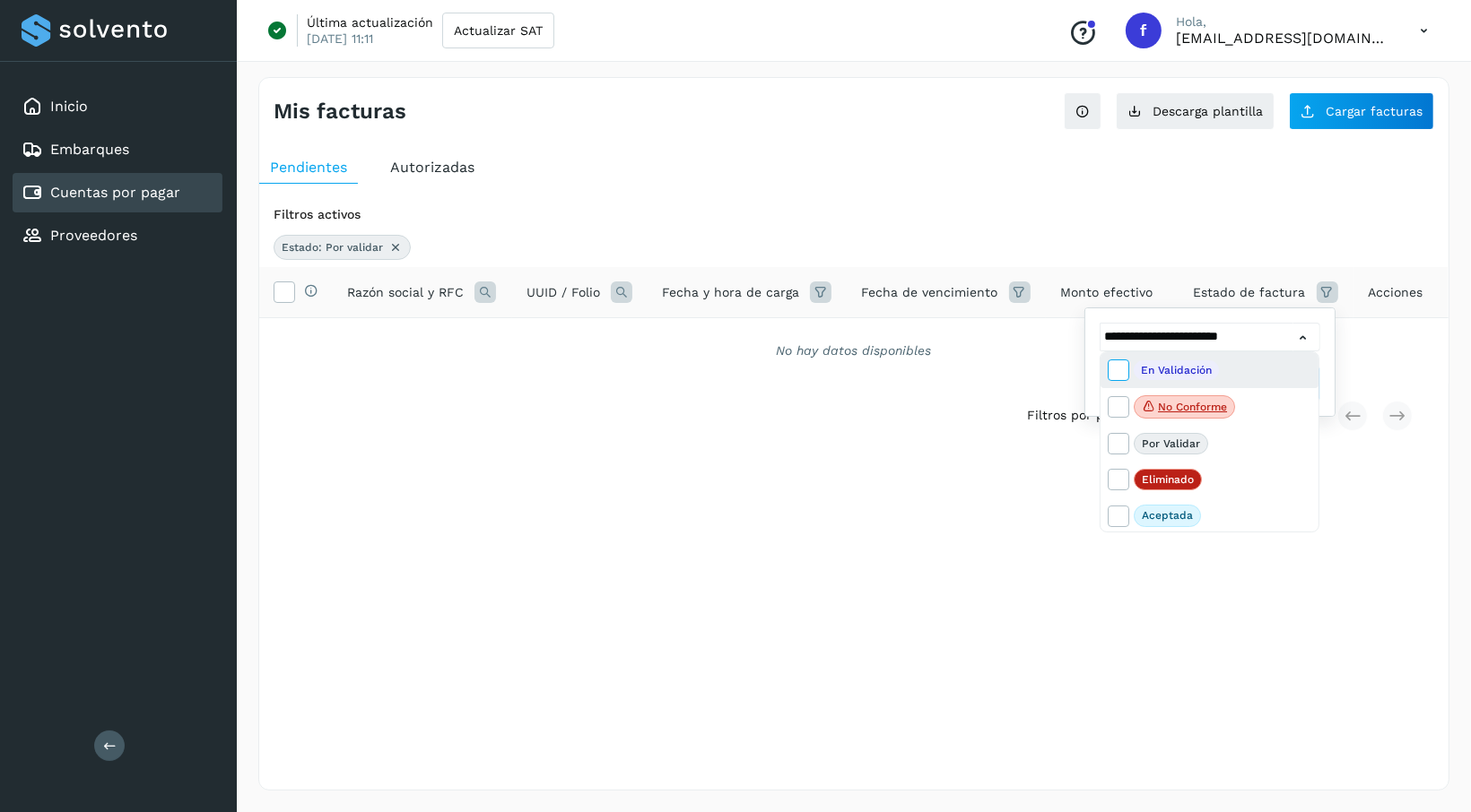
click at [1125, 372] on icon at bounding box center [1117, 368] width 18 height 17
click at [1119, 438] on icon at bounding box center [1117, 442] width 18 height 17
type input "**********"
click at [1169, 584] on div at bounding box center [735, 406] width 1471 height 812
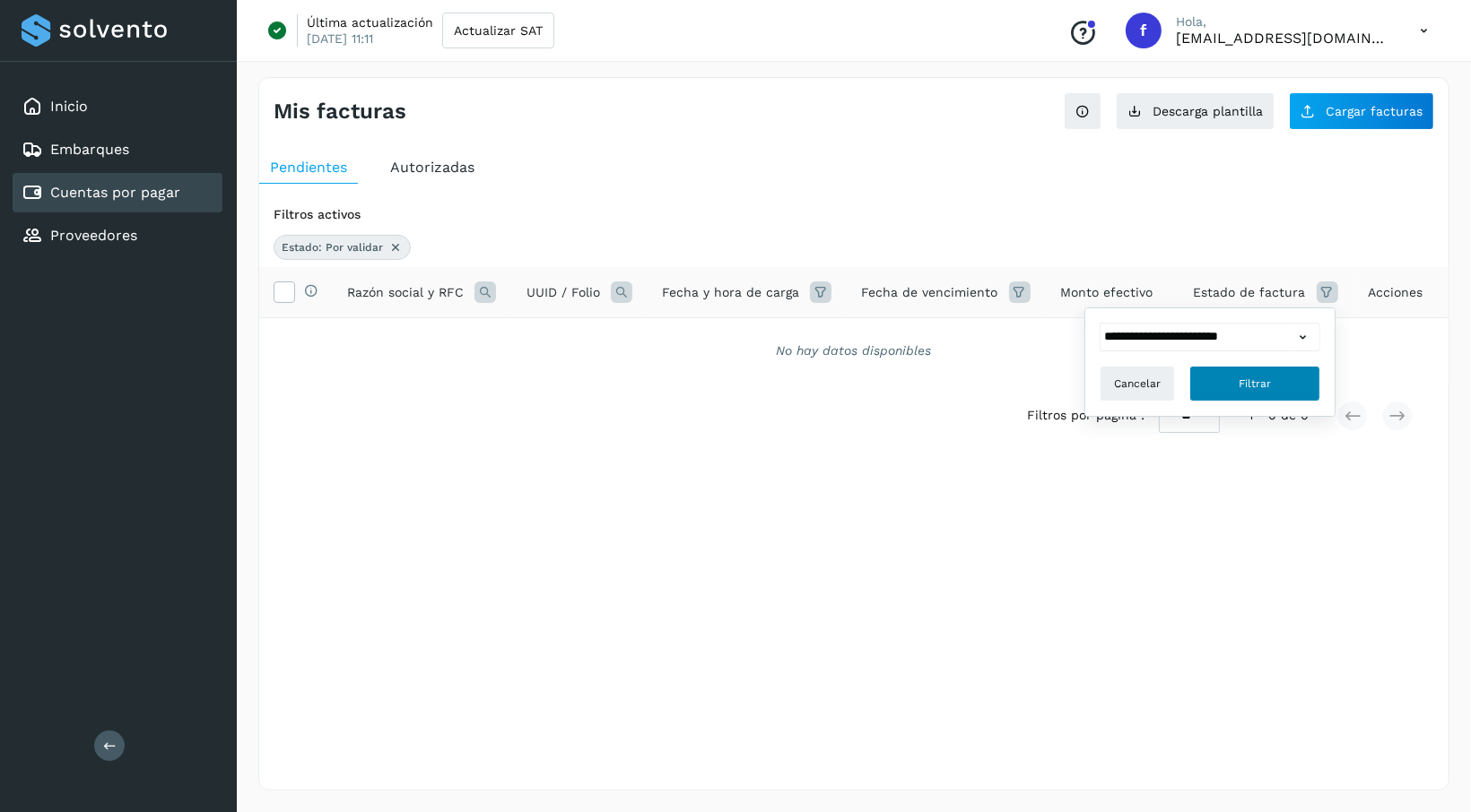
click at [1267, 390] on span "Filtrar" at bounding box center [1255, 384] width 32 height 17
click at [1324, 293] on icon at bounding box center [1326, 292] width 21 height 21
click at [1280, 337] on input "**********" at bounding box center [1197, 337] width 193 height 29
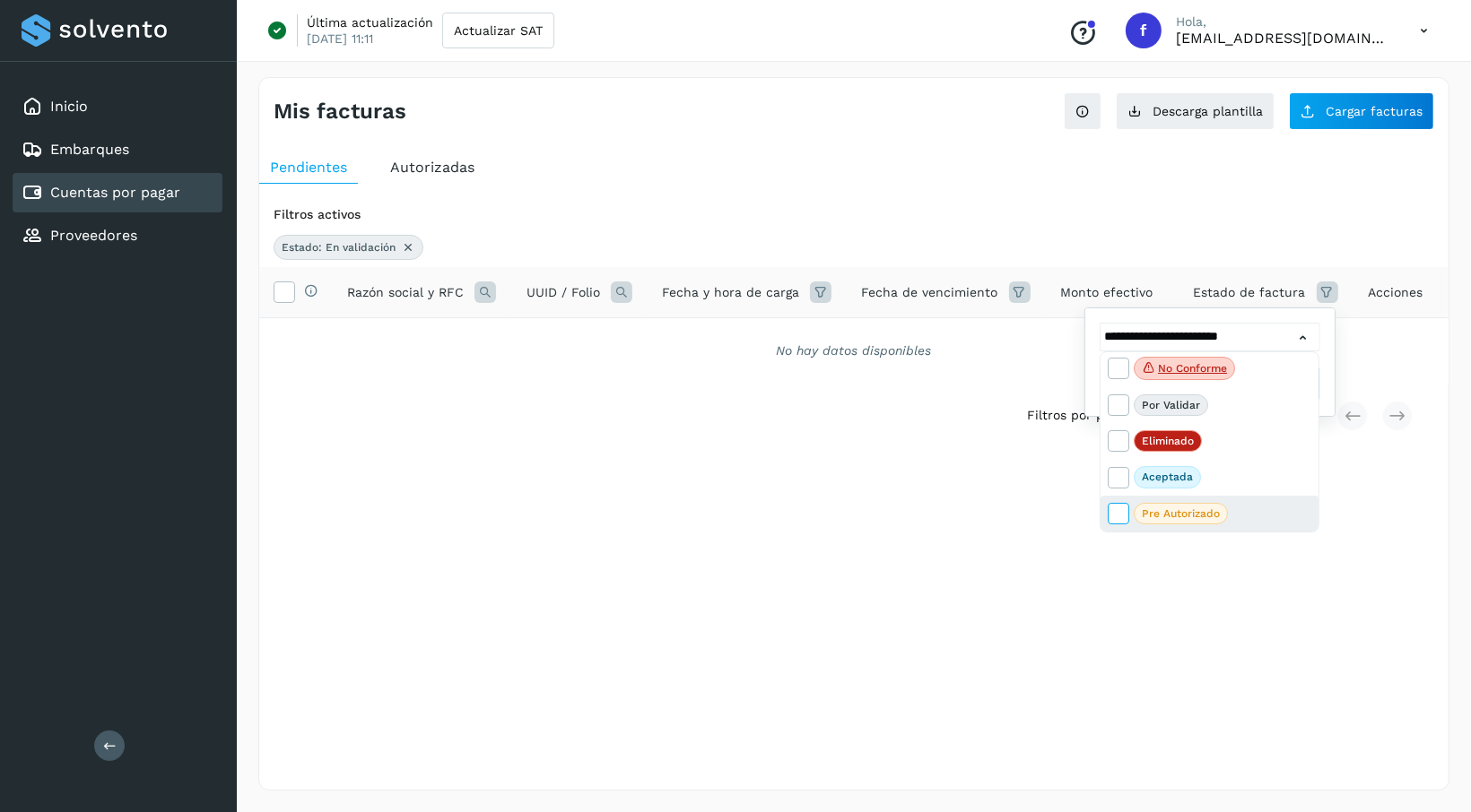
click at [1118, 513] on icon at bounding box center [1117, 512] width 18 height 17
type input "**********"
click at [1174, 589] on div at bounding box center [735, 406] width 1471 height 812
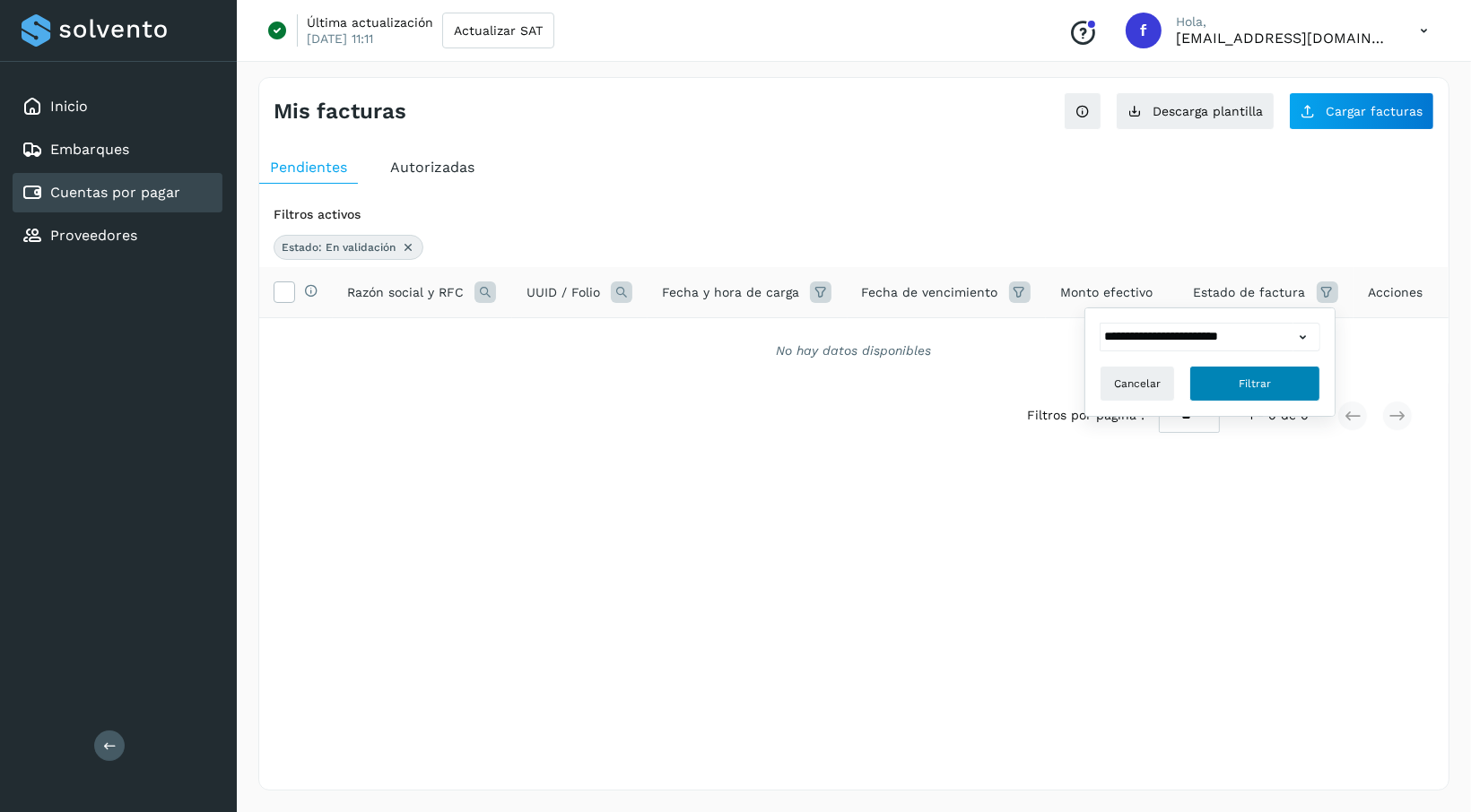
click at [1286, 381] on button "Filtrar" at bounding box center [1255, 383] width 131 height 36
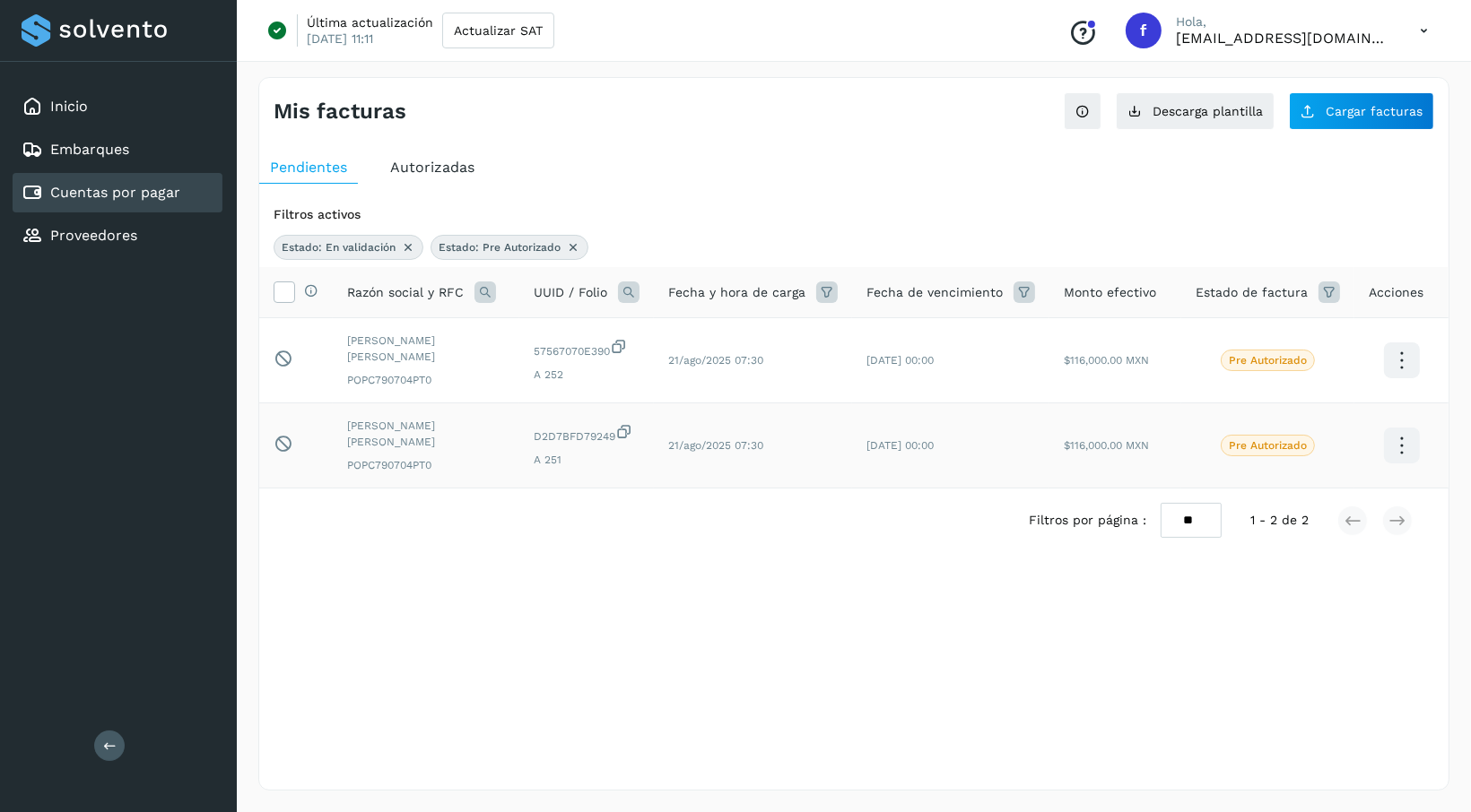
click at [1412, 471] on td at bounding box center [1401, 446] width 94 height 86
click at [1411, 382] on icon at bounding box center [1402, 361] width 42 height 42
click at [1398, 367] on div at bounding box center [735, 406] width 1471 height 812
click at [1408, 294] on span "Acciones" at bounding box center [1395, 293] width 54 height 18
click at [401, 249] on icon at bounding box center [408, 248] width 15 height 15
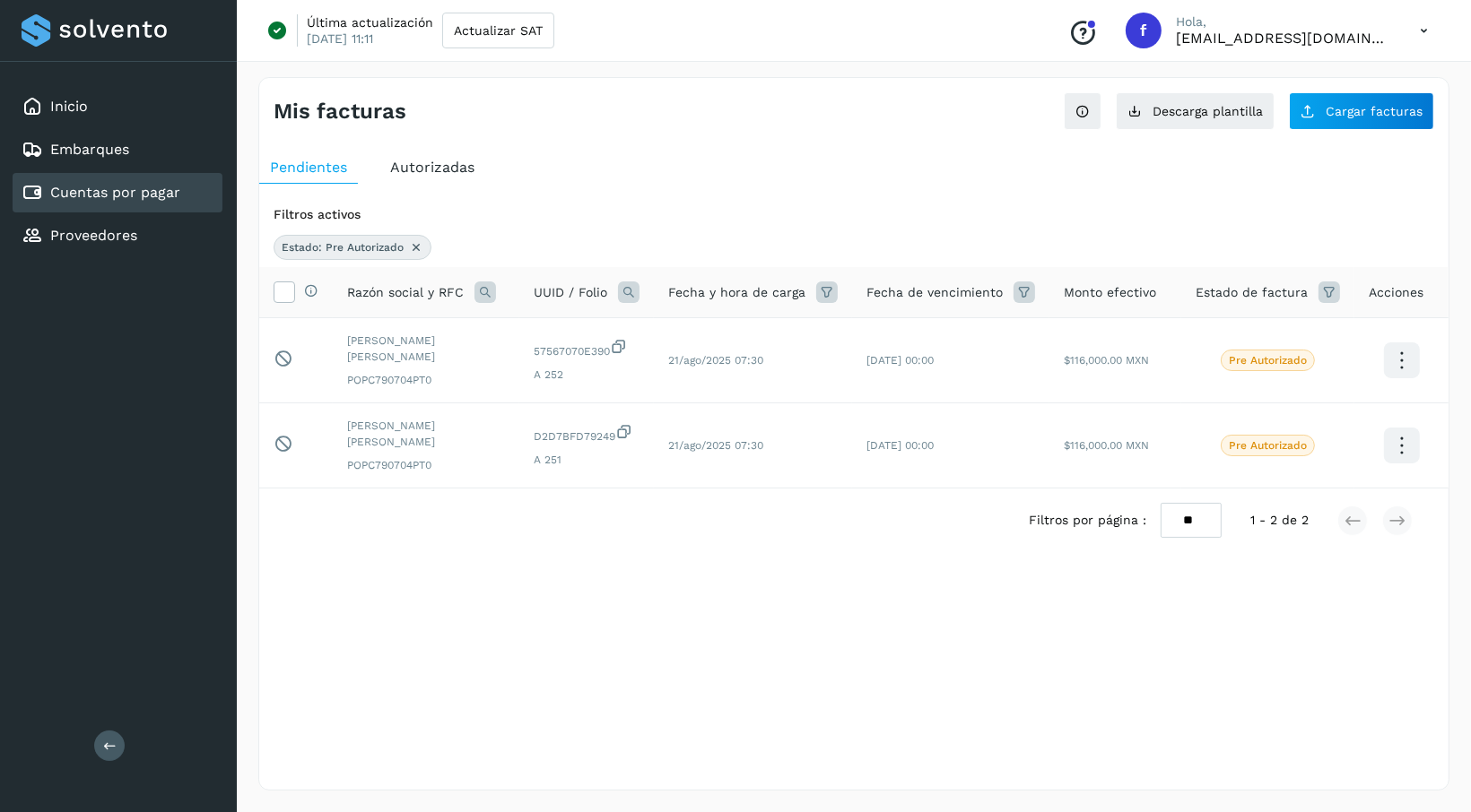
click at [416, 248] on icon at bounding box center [416, 248] width 15 height 15
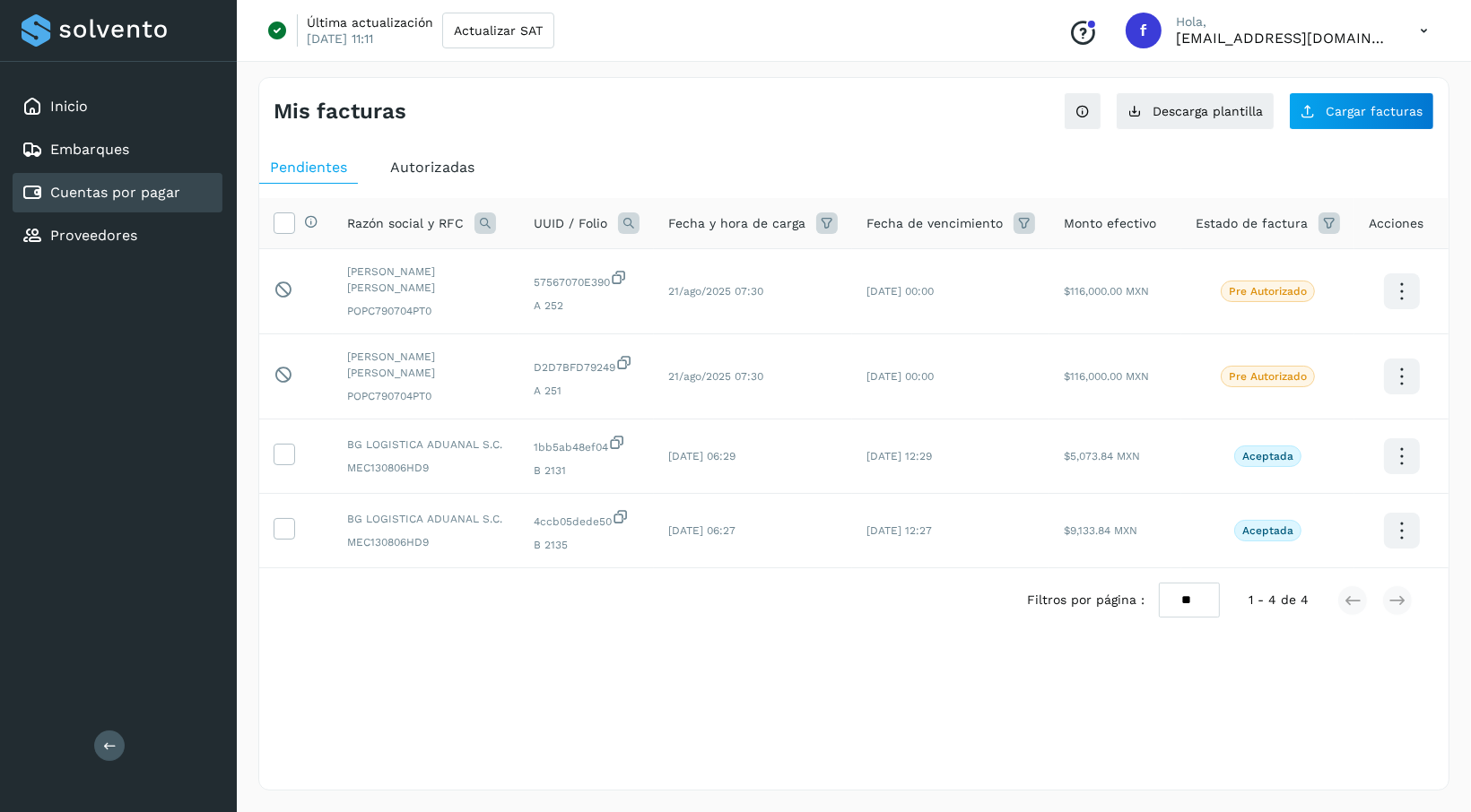
click at [436, 180] on div "Autorizadas" at bounding box center [432, 168] width 106 height 32
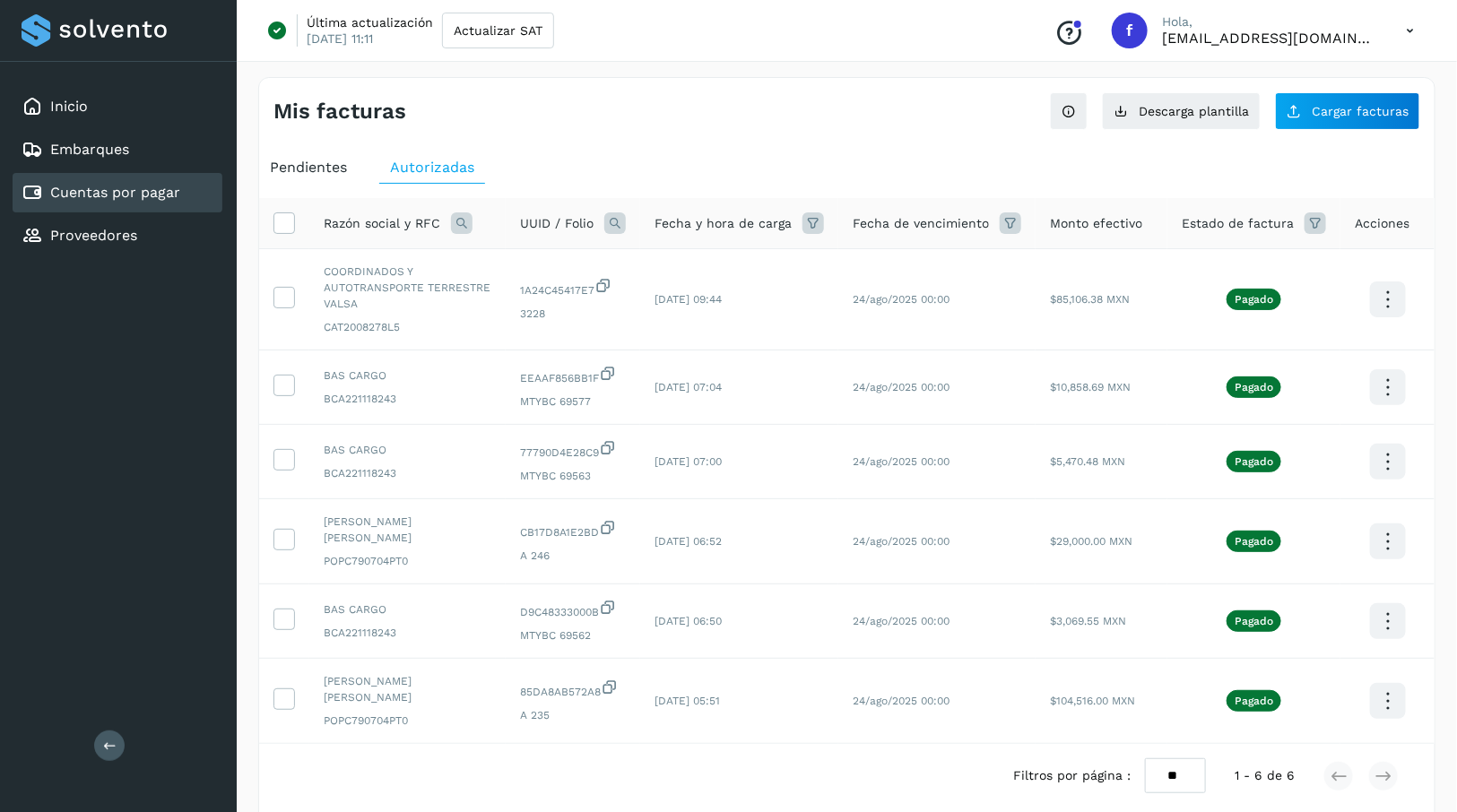
click at [334, 161] on span "Pendientes" at bounding box center [309, 167] width 77 height 17
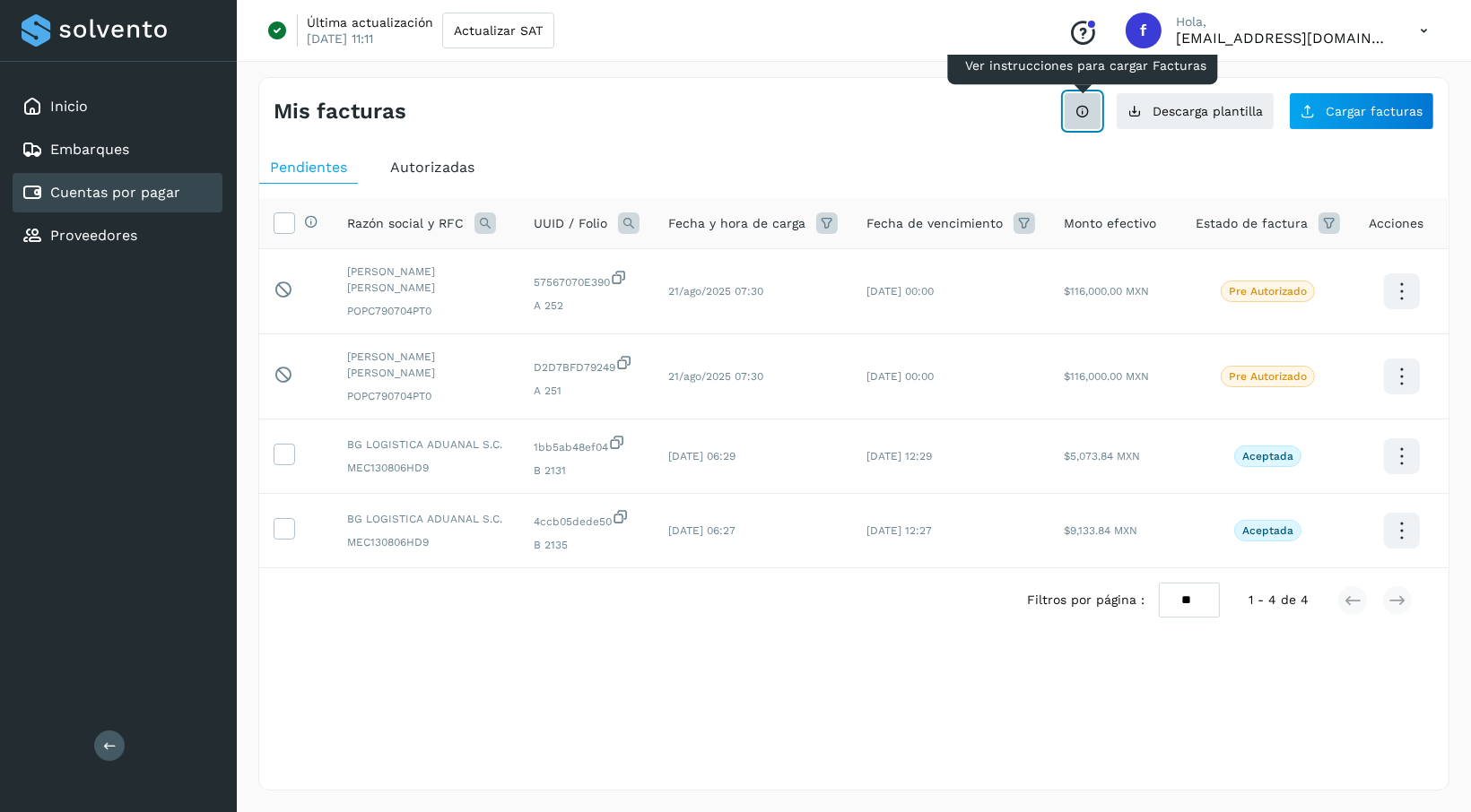
click at [1084, 110] on icon at bounding box center [1083, 111] width 15 height 15
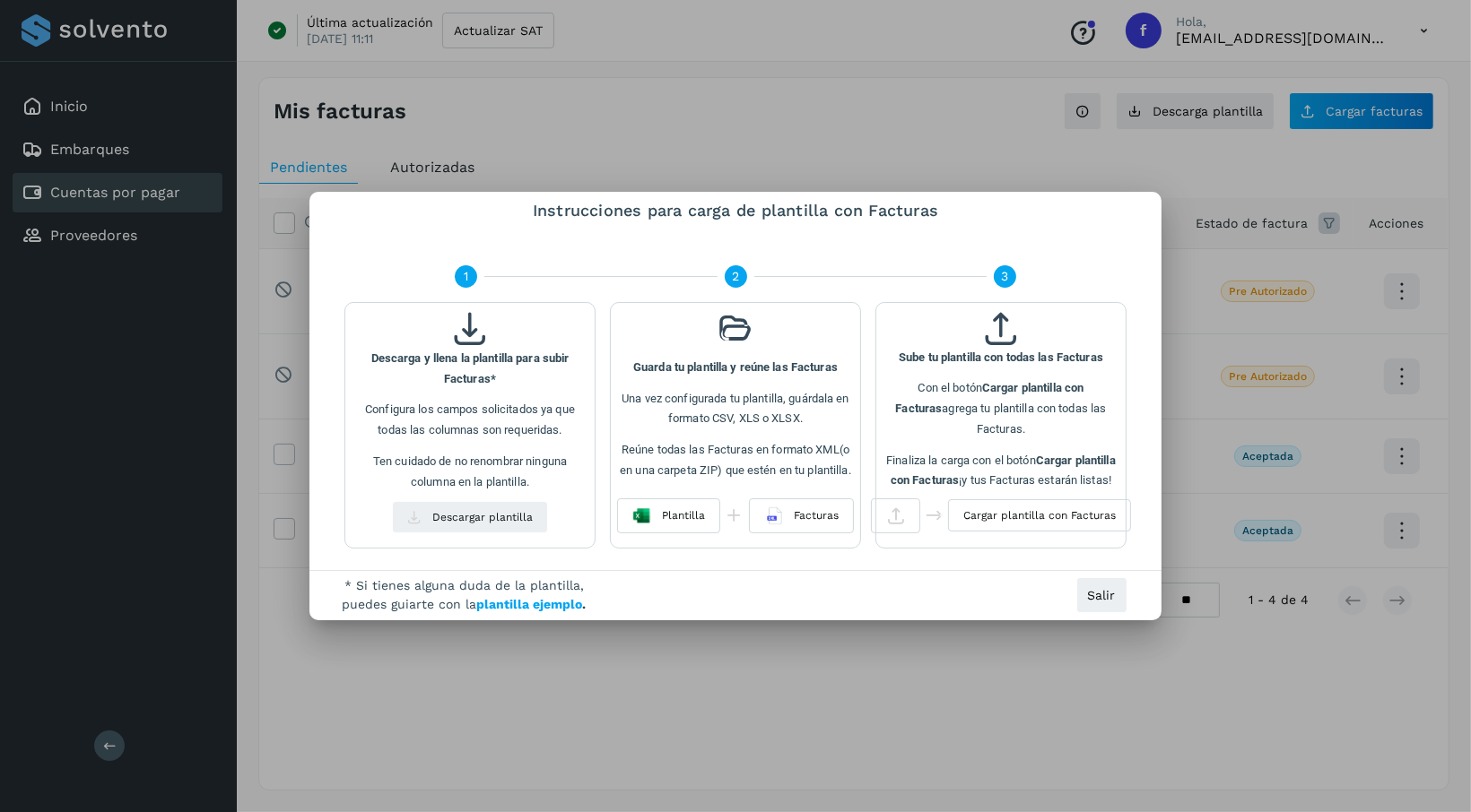
click at [547, 602] on span "plantilla ejemplo" at bounding box center [530, 605] width 106 height 15
click at [1107, 602] on button "Salir" at bounding box center [1103, 595] width 52 height 36
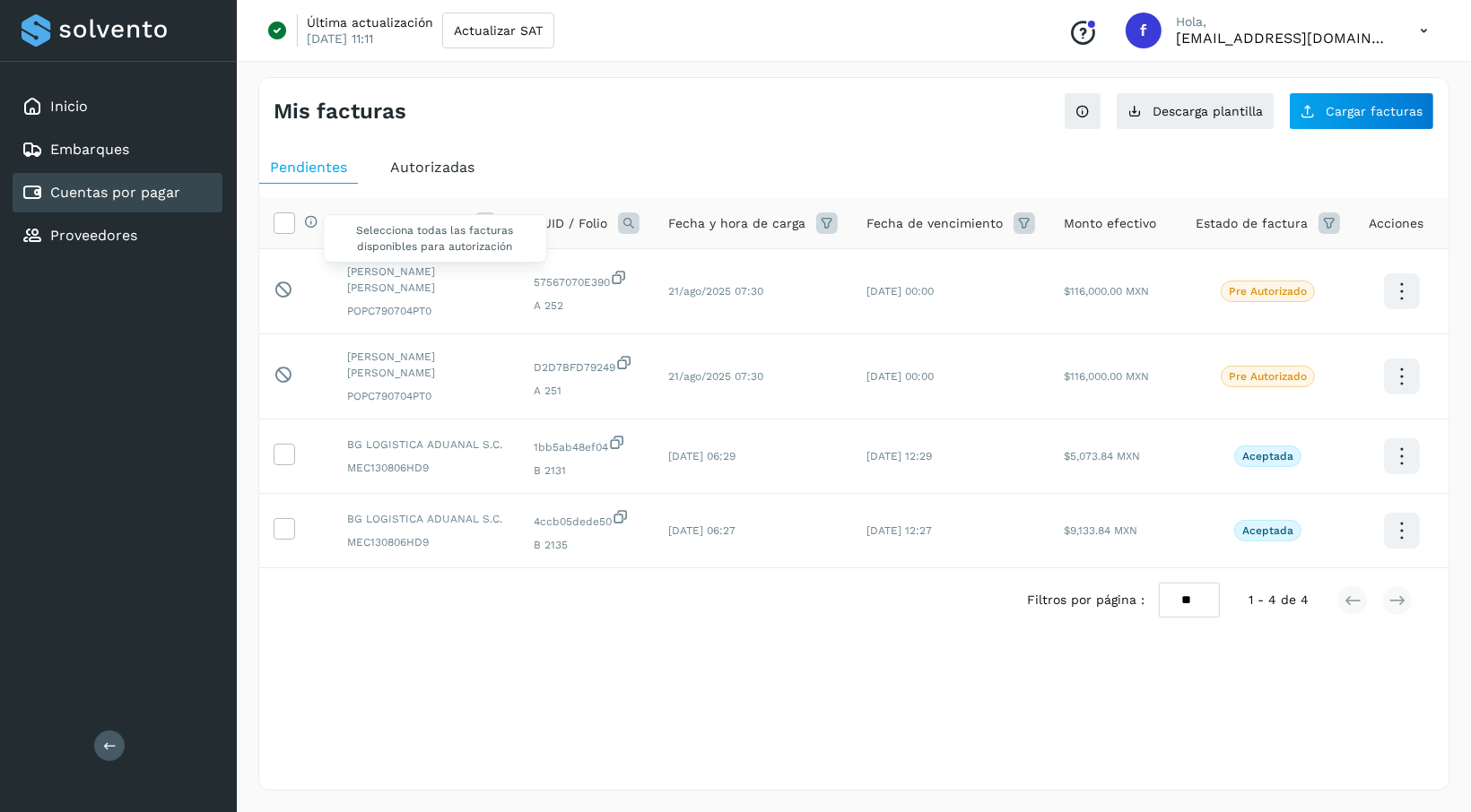
click at [314, 217] on icon at bounding box center [311, 222] width 15 height 15
click at [281, 290] on icon at bounding box center [283, 289] width 18 height 18
click at [161, 236] on div "Proveedores" at bounding box center [118, 236] width 210 height 40
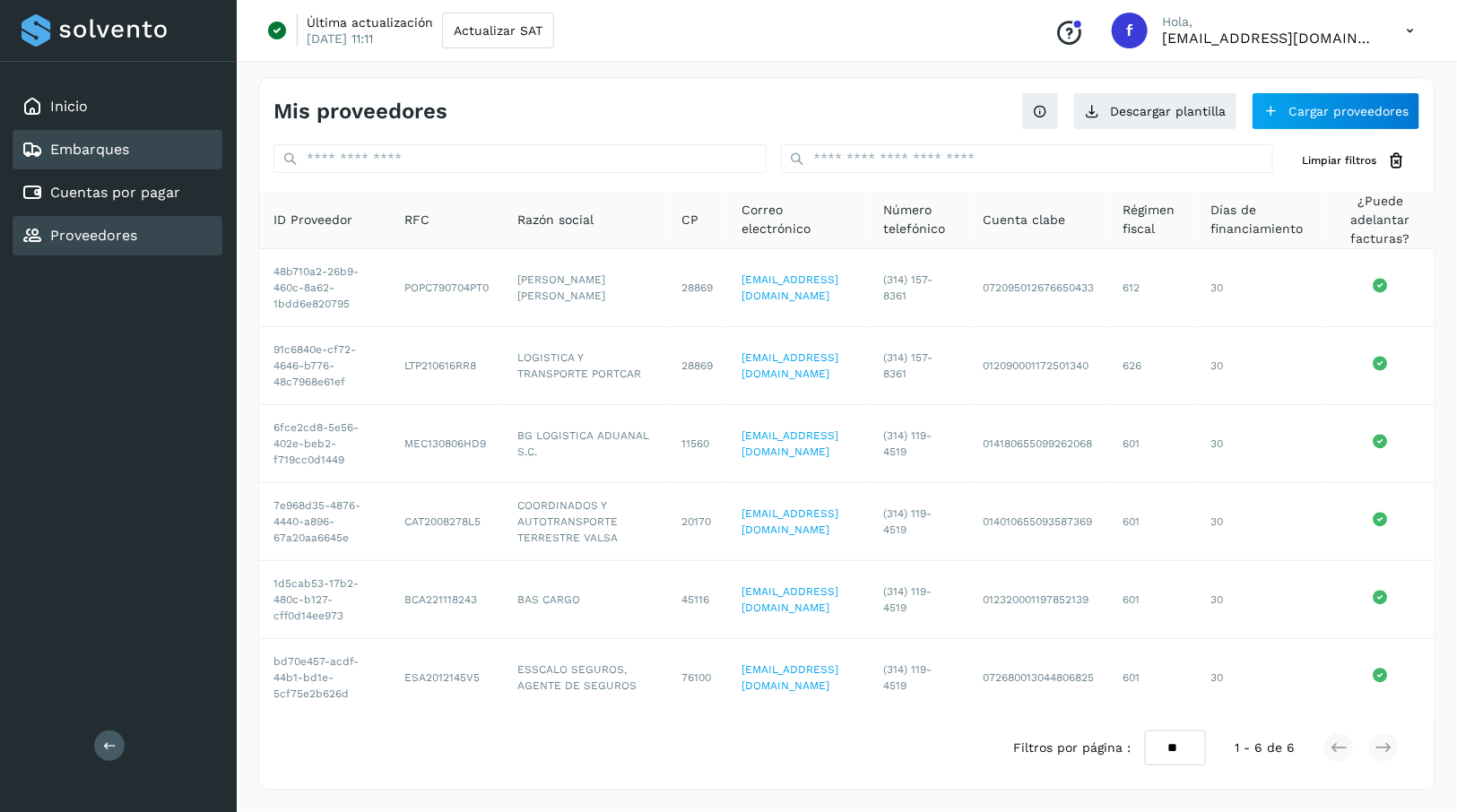
click at [119, 141] on link "Embarques" at bounding box center [90, 149] width 79 height 17
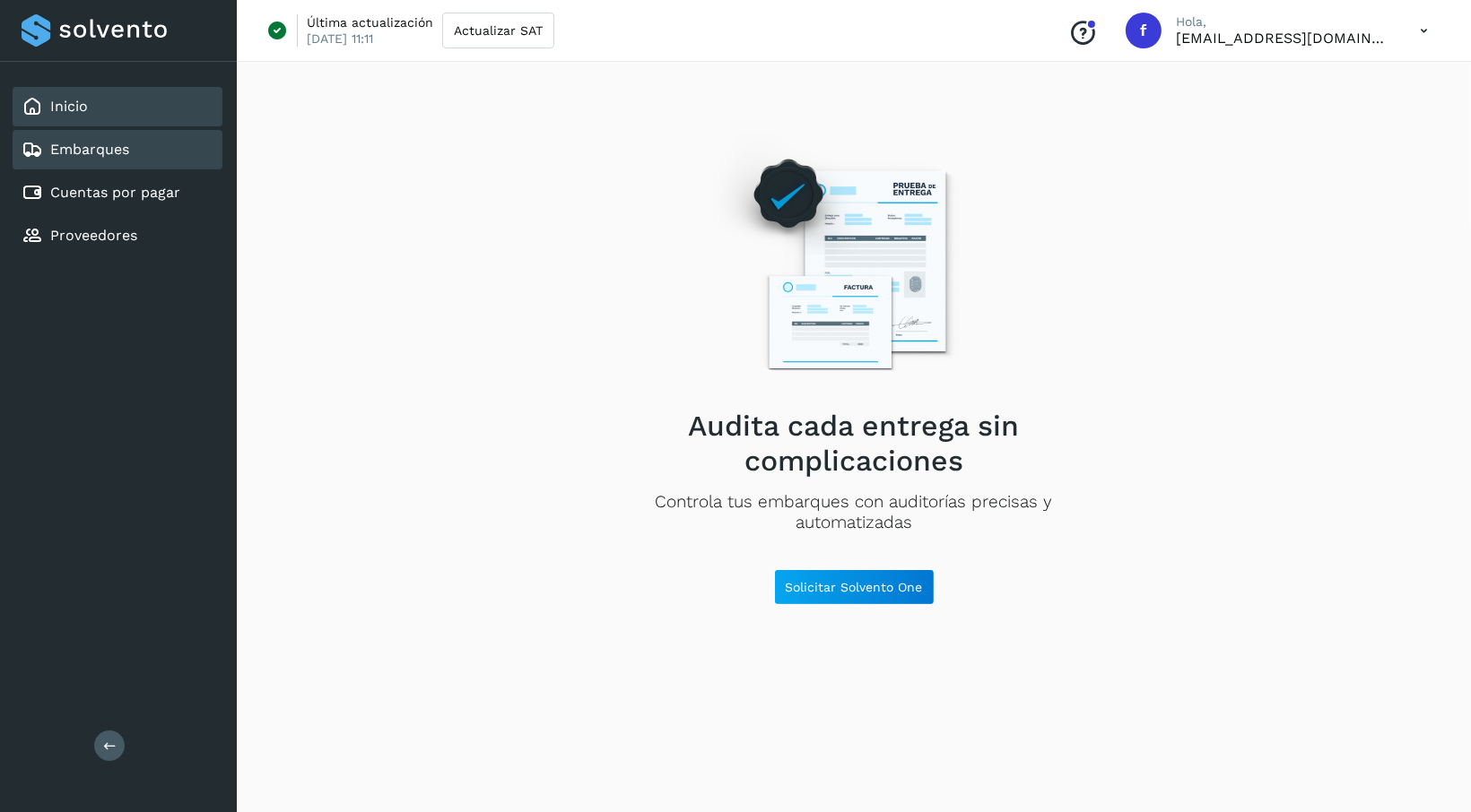
click at [96, 103] on div "Inicio" at bounding box center [118, 106] width 210 height 40
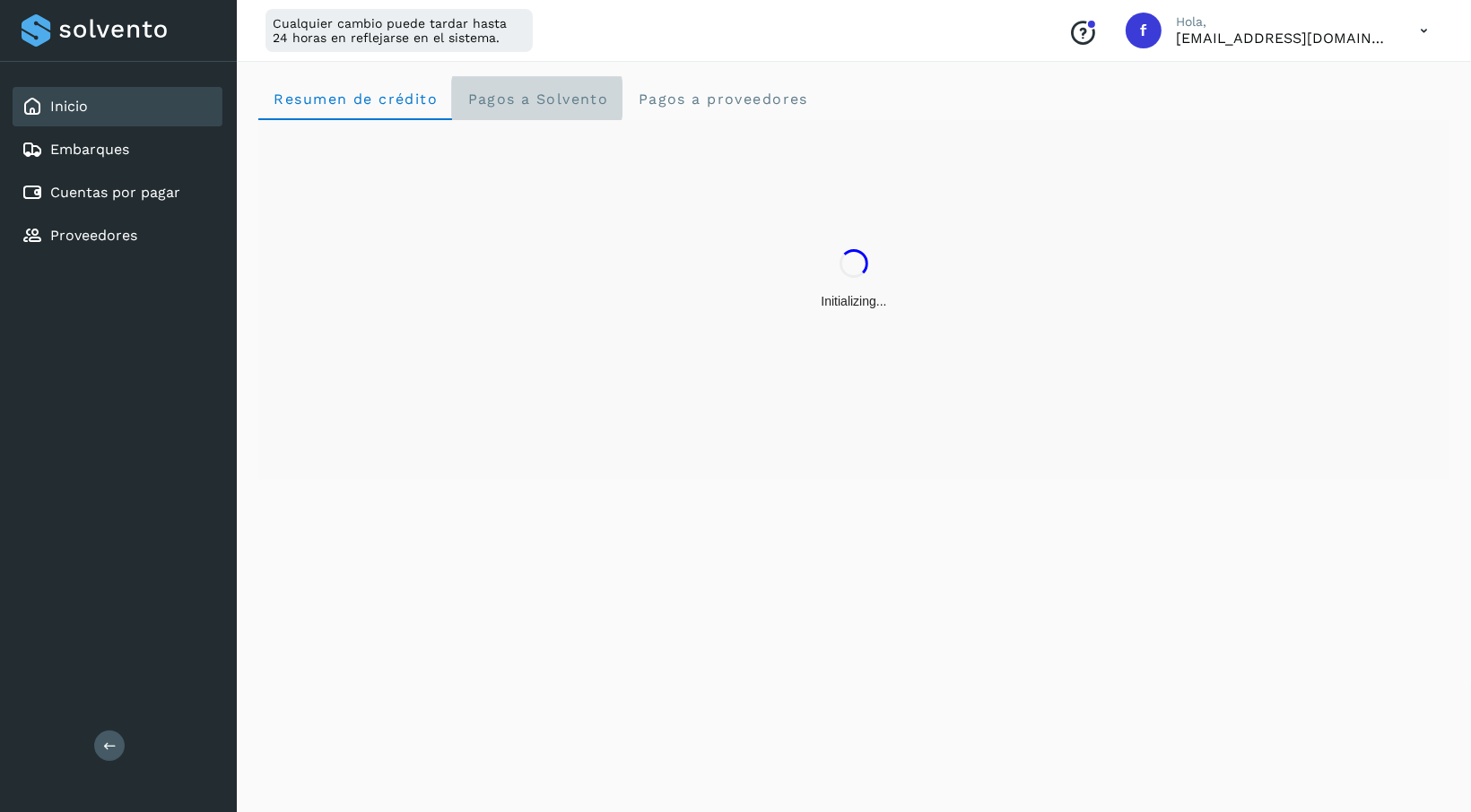
click at [559, 100] on span "Pagos a Solvento" at bounding box center [537, 99] width 142 height 17
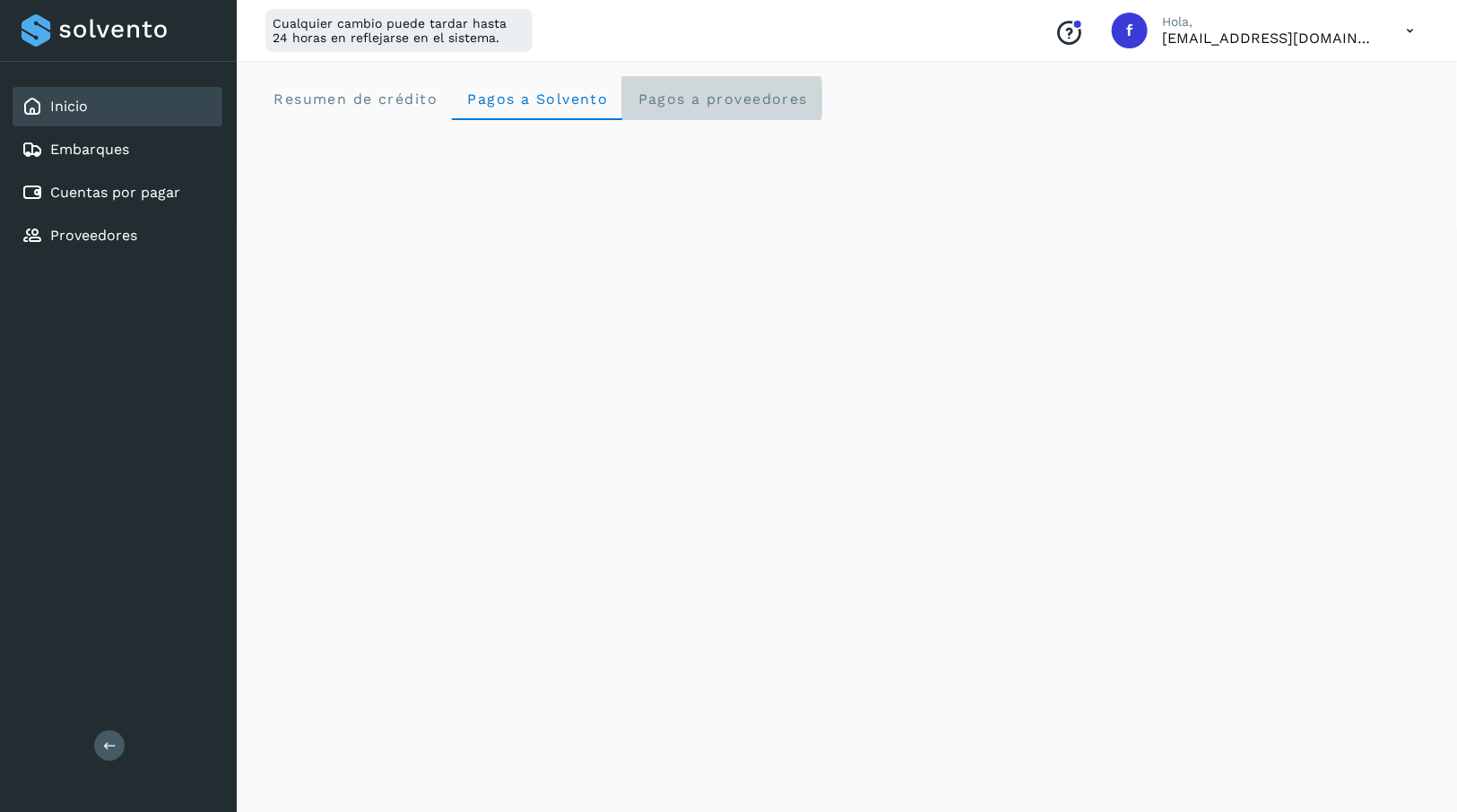
click at [682, 92] on span "Pagos a proveedores" at bounding box center [722, 99] width 171 height 17
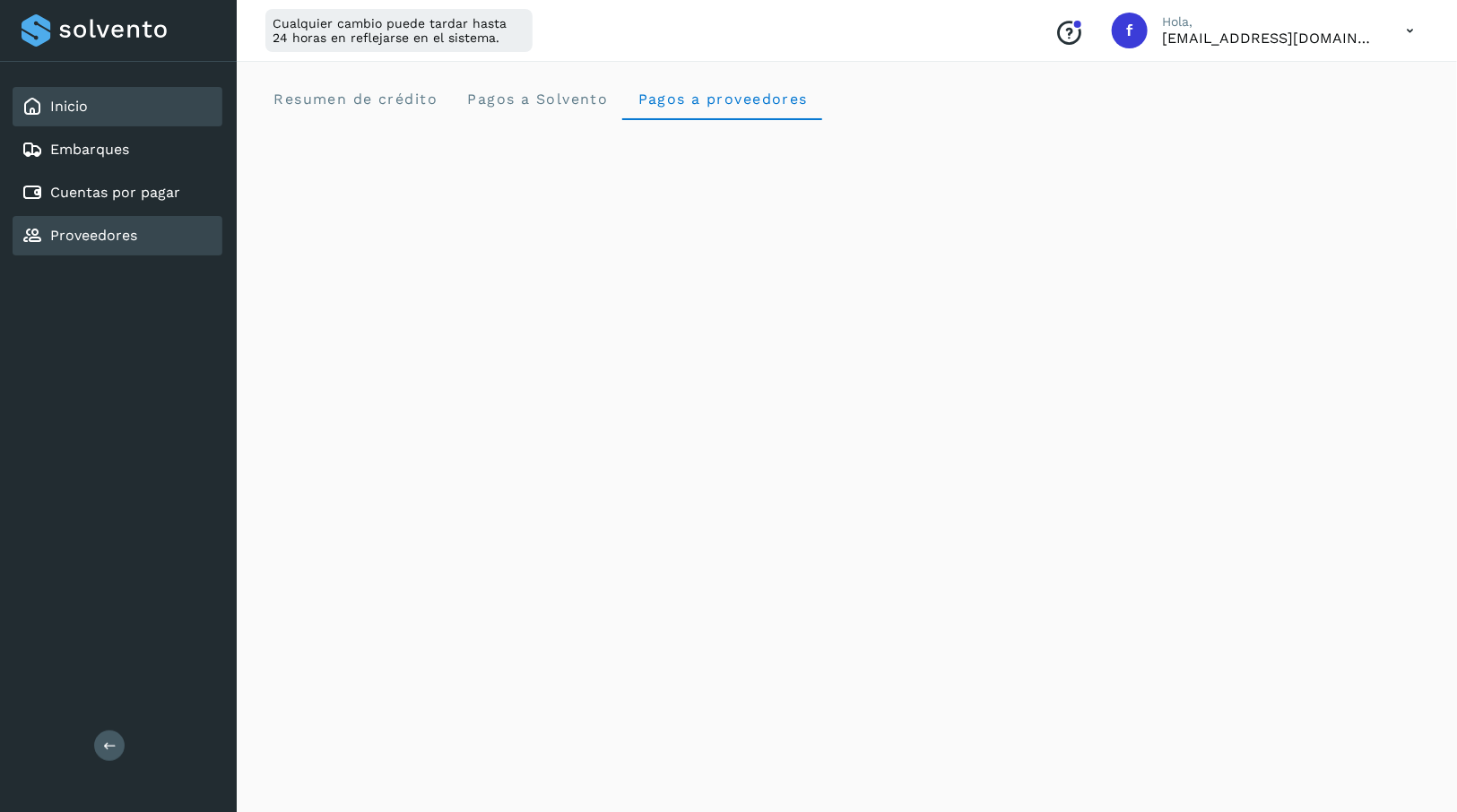
click at [132, 223] on div "Proveedores" at bounding box center [118, 236] width 210 height 40
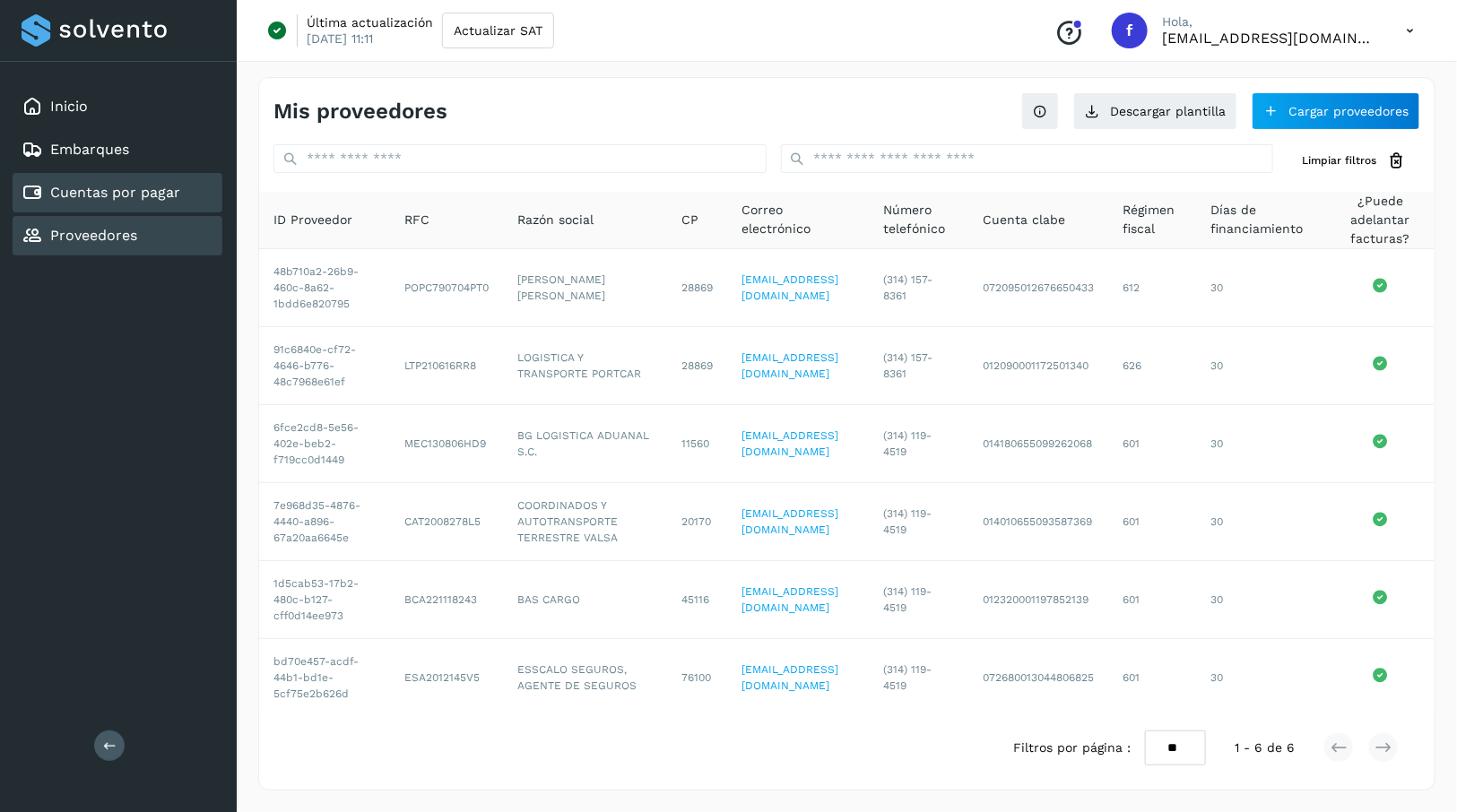
click at [136, 190] on link "Cuentas por pagar" at bounding box center [115, 192] width 130 height 17
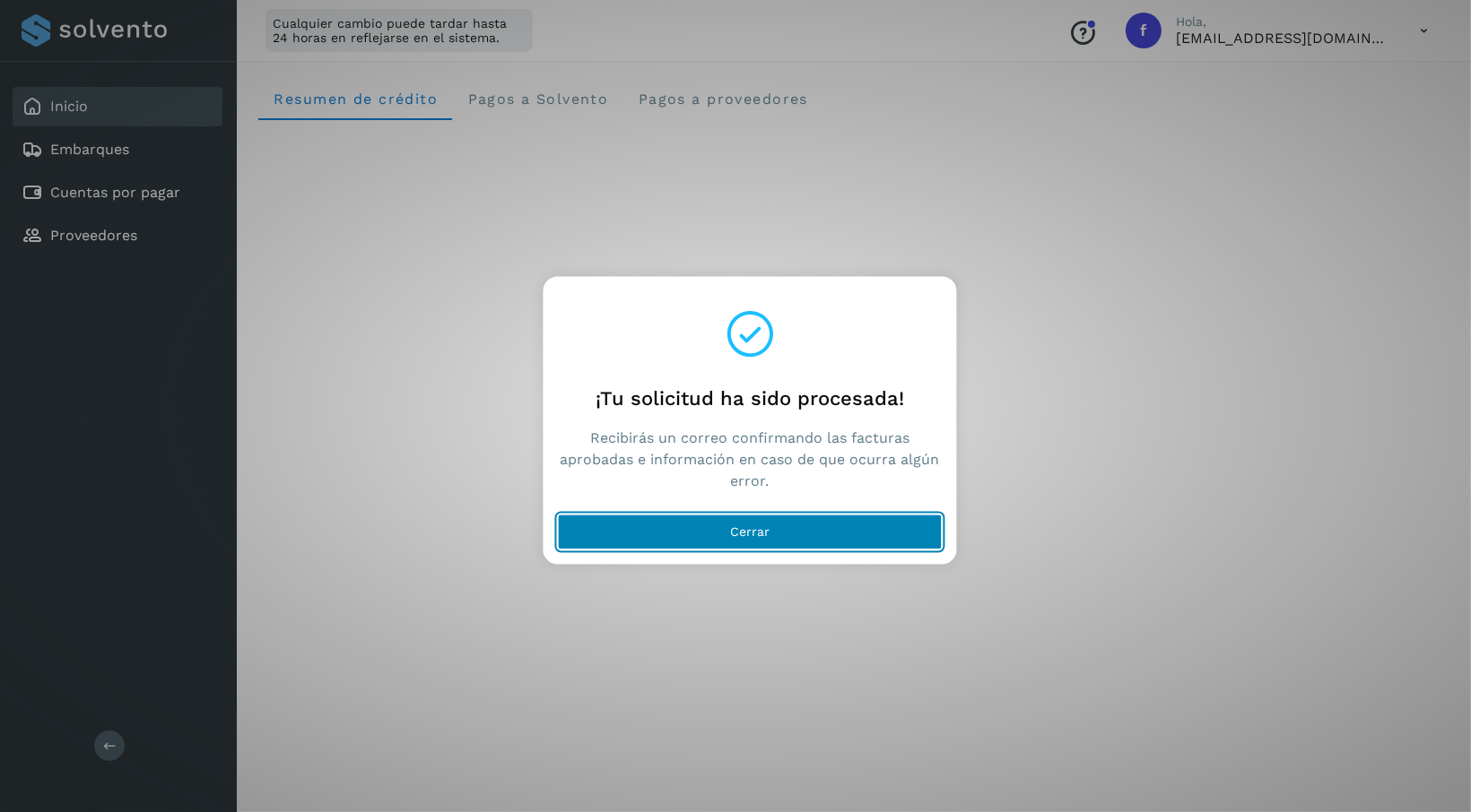
click at [762, 534] on span "Cerrar" at bounding box center [750, 533] width 40 height 13
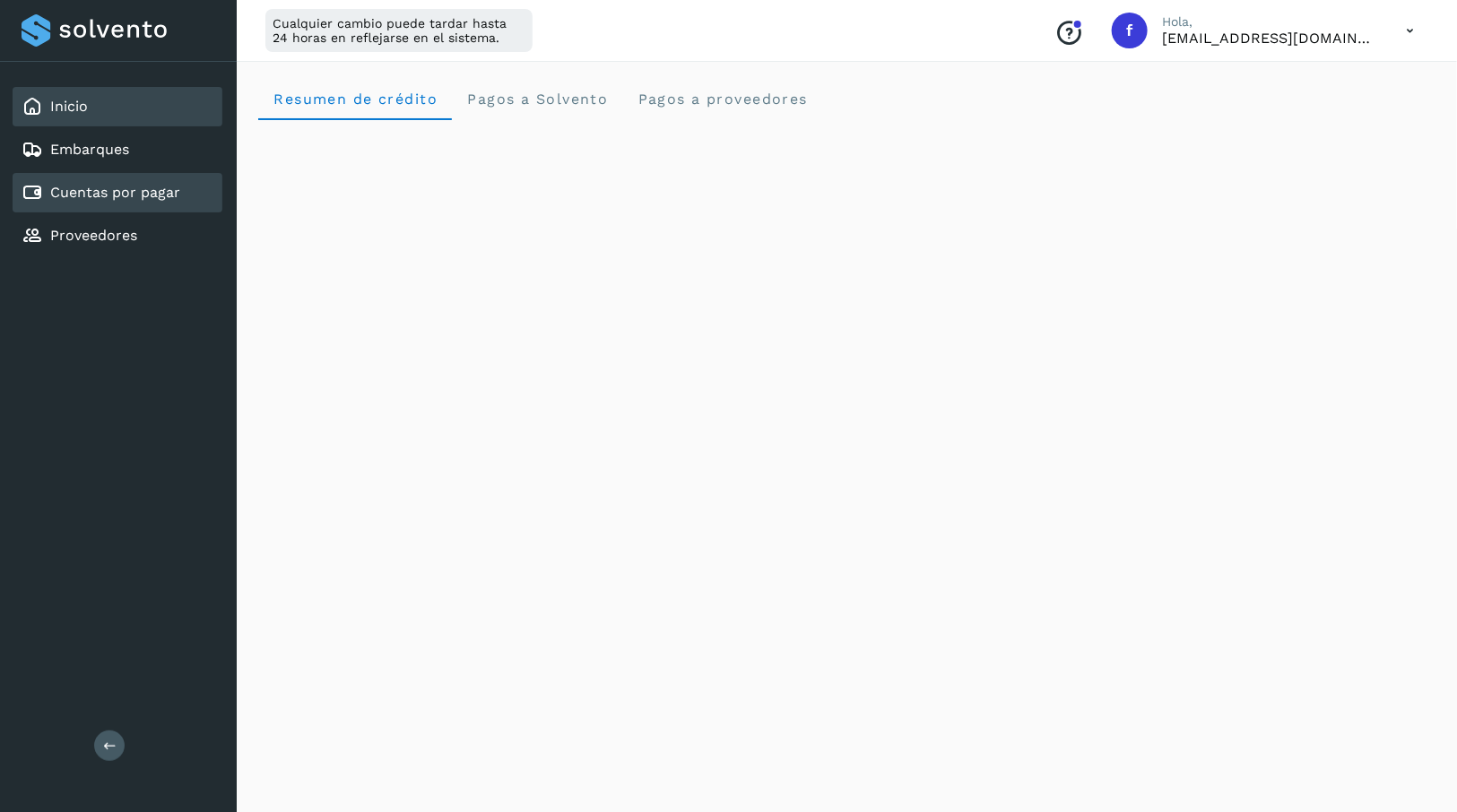
click at [114, 199] on link "Cuentas por pagar" at bounding box center [115, 192] width 130 height 17
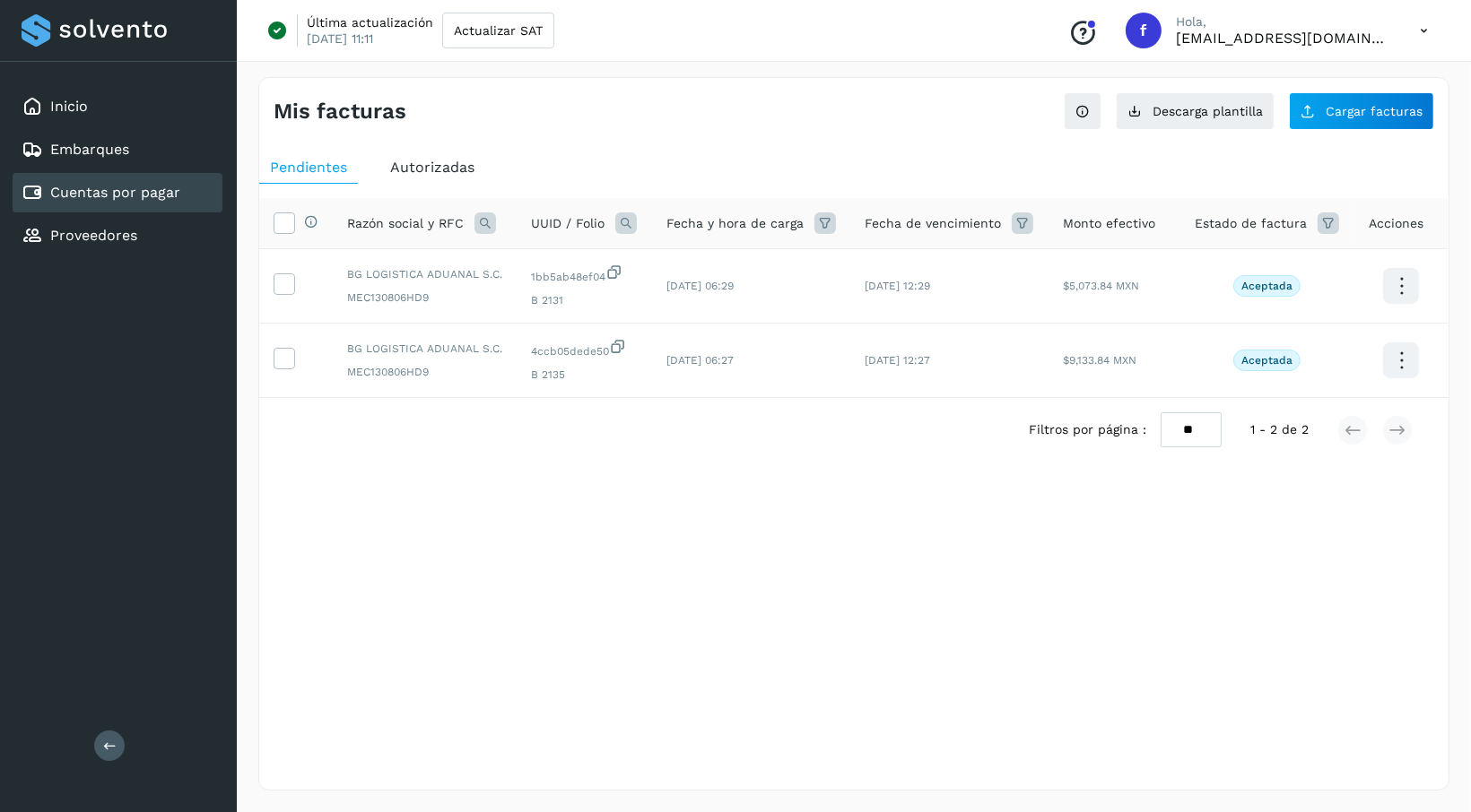
click at [451, 164] on span "Autorizadas" at bounding box center [433, 167] width 85 height 17
